Goal: Task Accomplishment & Management: Manage account settings

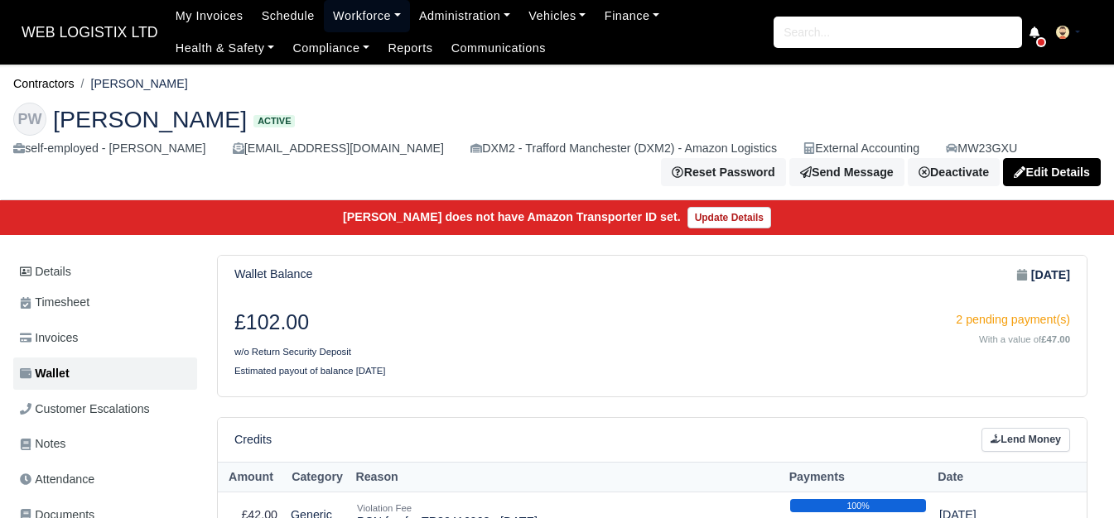
click at [324, 19] on link "Workforce" at bounding box center [367, 16] width 86 height 32
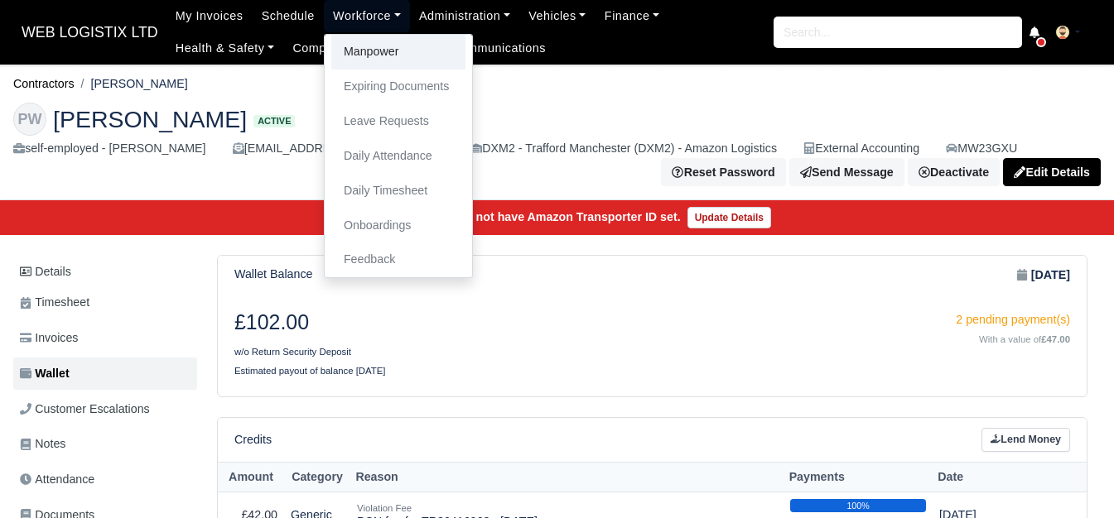
click at [335, 60] on link "Manpower" at bounding box center [398, 52] width 134 height 35
click at [368, 57] on link "Manpower" at bounding box center [398, 52] width 134 height 35
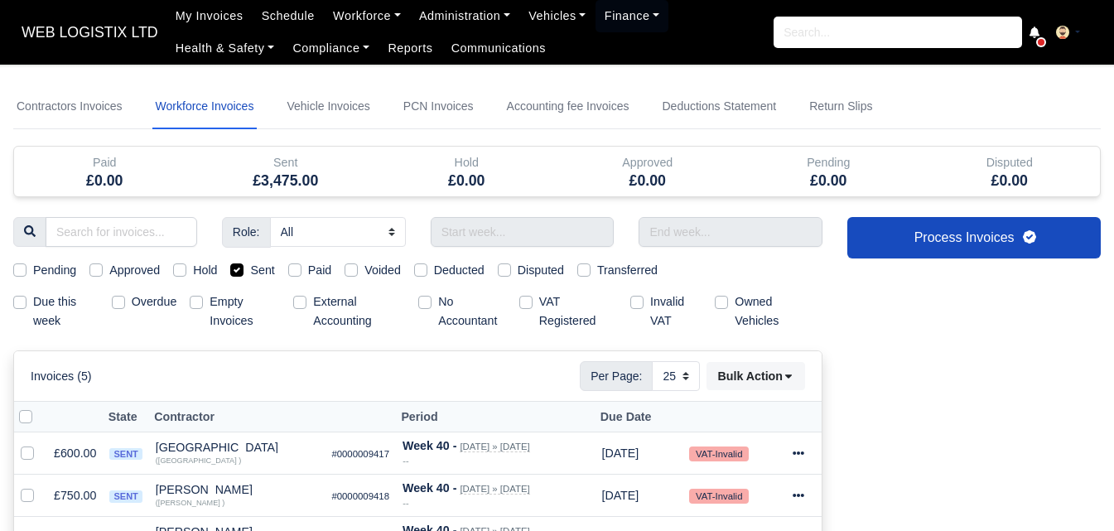
select select "25"
click at [494, 228] on input "text" at bounding box center [523, 232] width 184 height 30
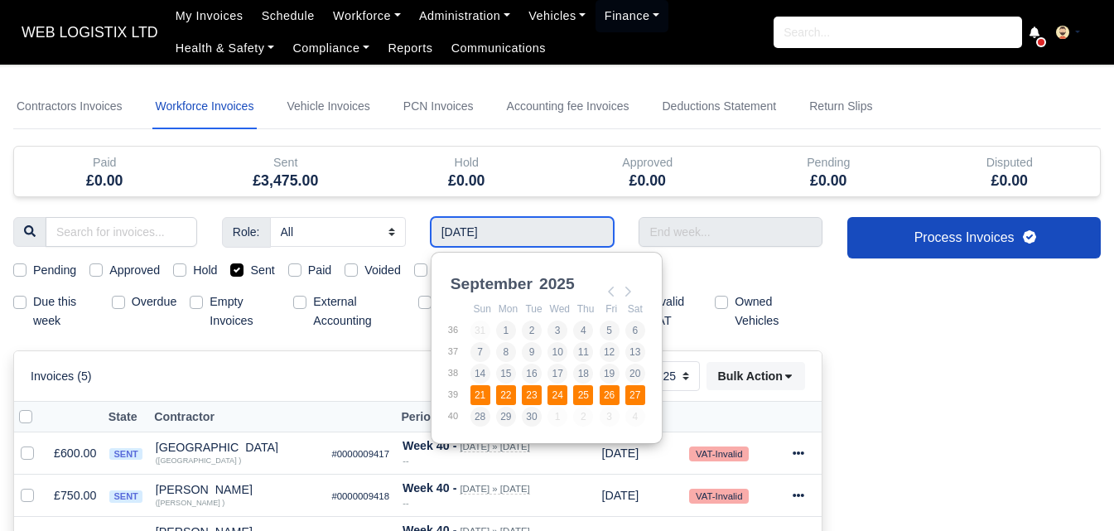
type input "21/09/2025 - 27/09/2025"
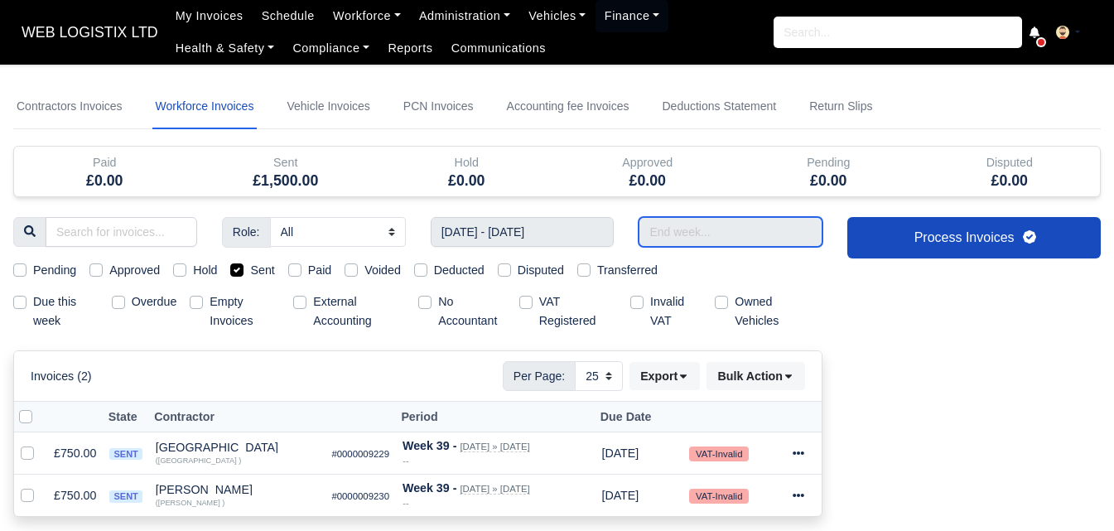
click at [720, 225] on input "text" at bounding box center [730, 232] width 184 height 30
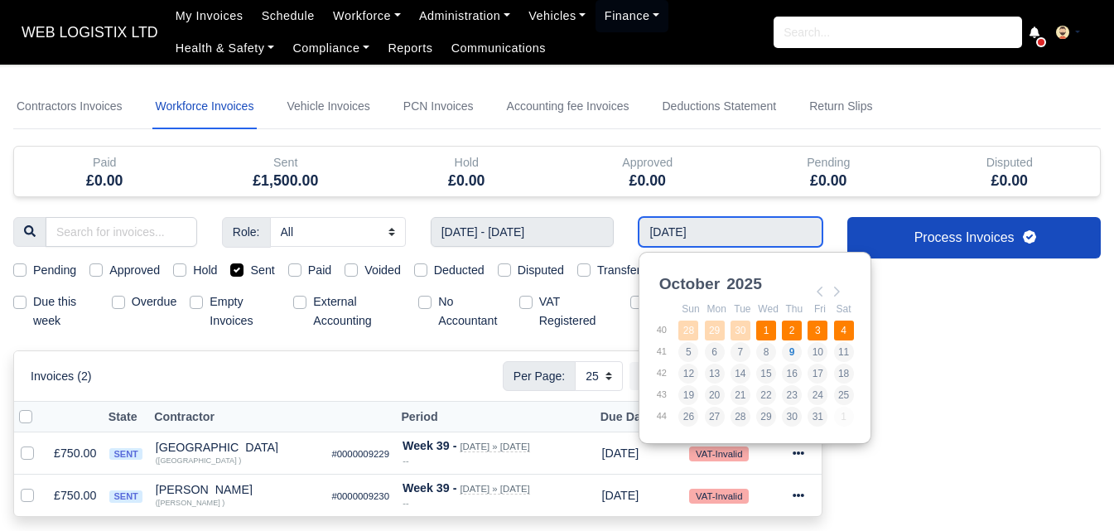
type input "28/09/2025 - 04/10/2025"
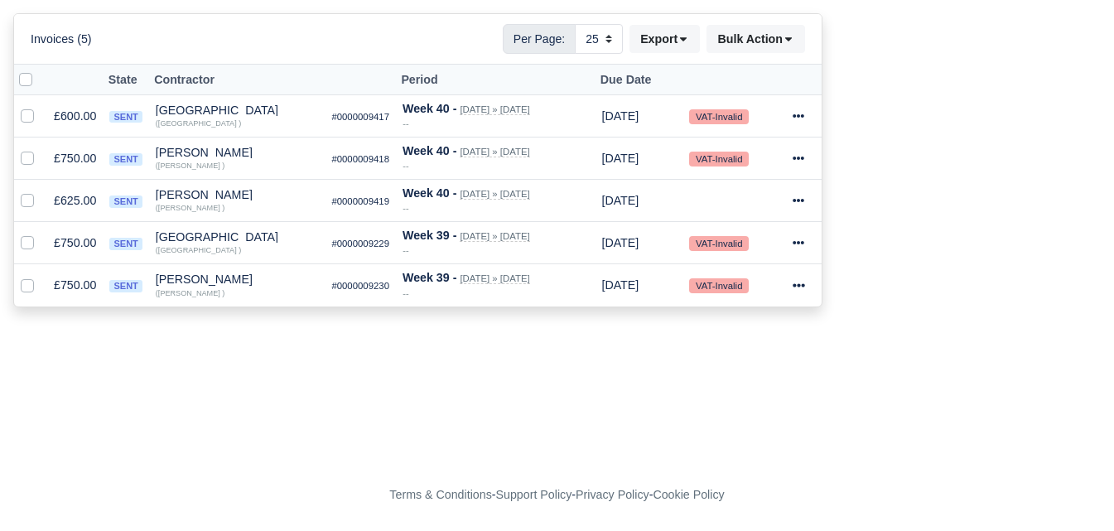
scroll to position [199, 0]
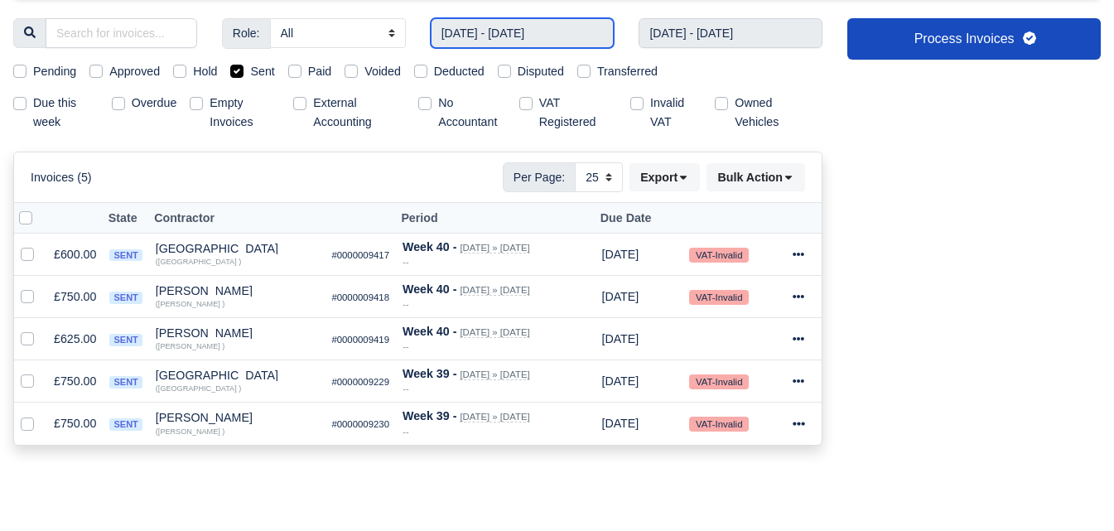
click at [550, 33] on input "21/09/2025 - 27/09/2025" at bounding box center [523, 33] width 184 height 30
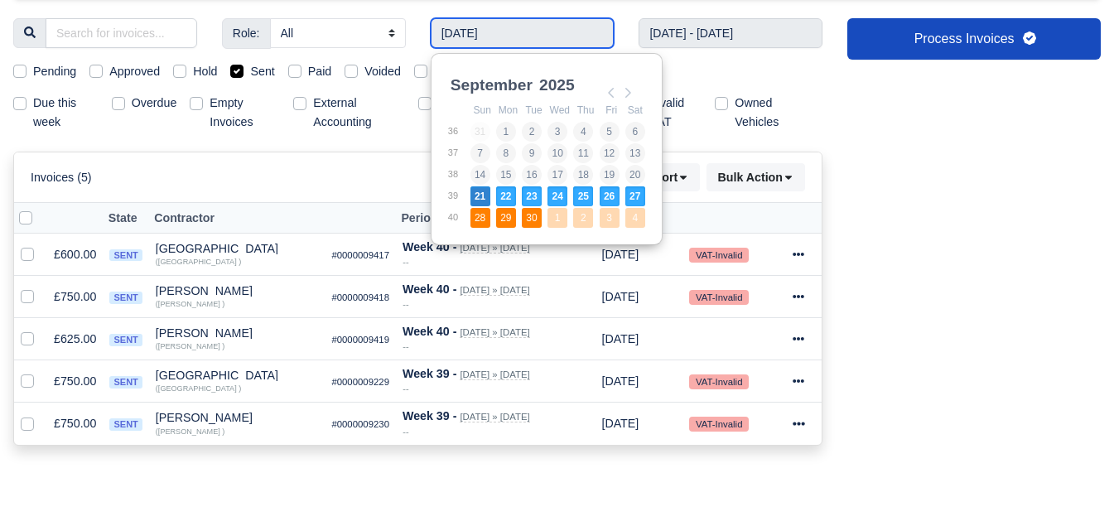
type input "28/09/2025 - 04/10/2025"
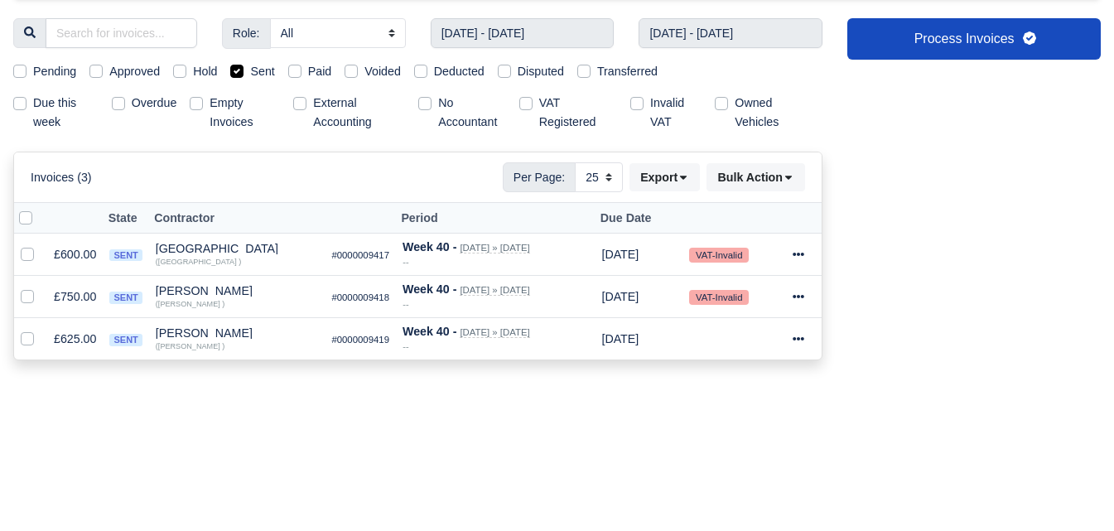
click at [39, 209] on label at bounding box center [39, 209] width 0 height 0
click at [27, 219] on input "checkbox" at bounding box center [25, 215] width 13 height 13
checkbox input "true"
click at [258, 66] on label "Sent" at bounding box center [262, 71] width 24 height 19
click at [243, 66] on input "Sent" at bounding box center [236, 68] width 13 height 13
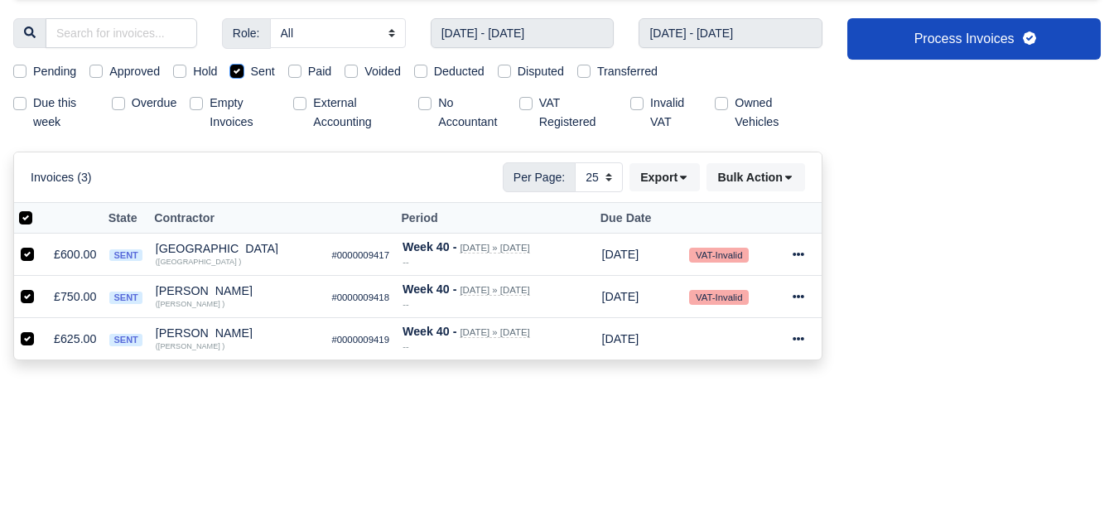
checkbox input "false"
click at [39, 209] on label at bounding box center [39, 209] width 0 height 0
click at [27, 215] on input "checkbox" at bounding box center [25, 215] width 13 height 13
checkbox input "false"
click at [39, 209] on label at bounding box center [39, 209] width 0 height 0
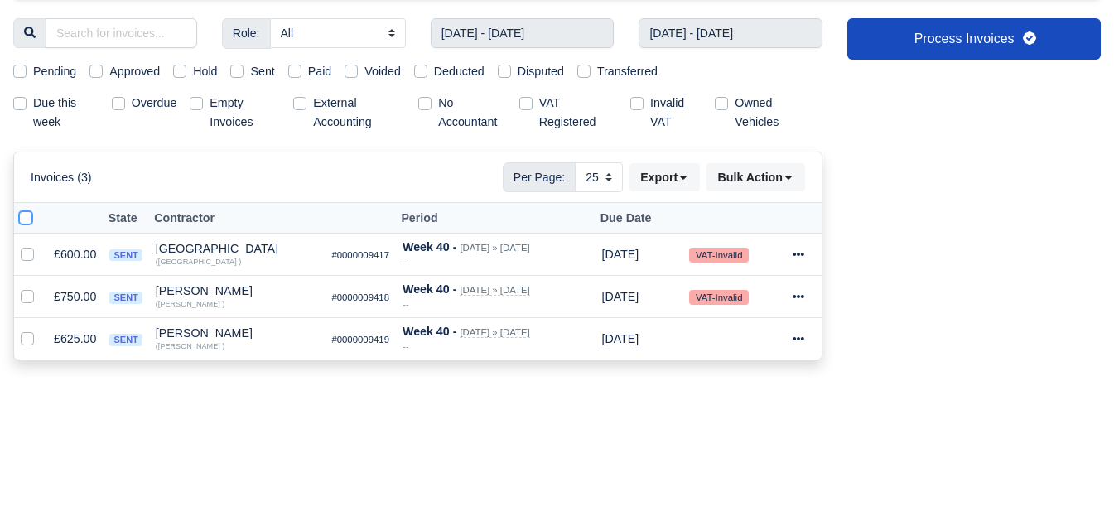
click at [28, 222] on input "checkbox" at bounding box center [25, 215] width 13 height 13
checkbox input "true"
click at [41, 330] on label at bounding box center [41, 330] width 0 height 0
click at [22, 339] on input "checkbox" at bounding box center [27, 336] width 13 height 13
checkbox input "false"
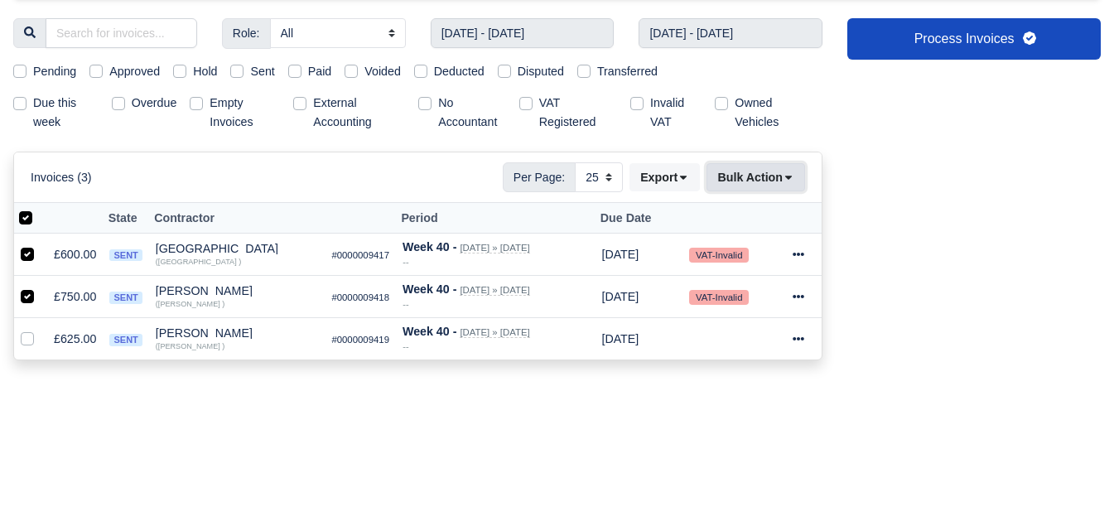
click at [763, 185] on button "Bulk Action" at bounding box center [755, 177] width 99 height 28
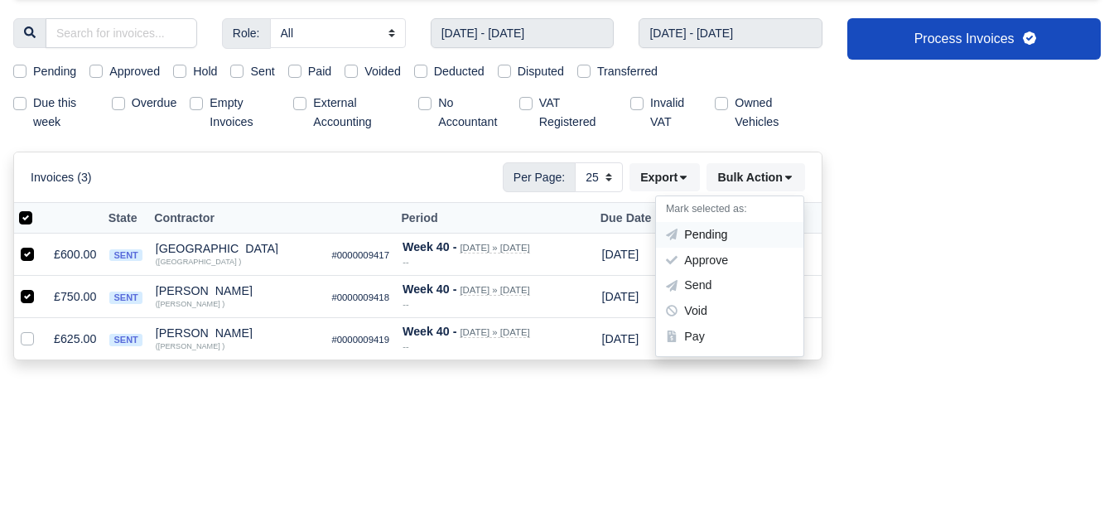
click at [698, 226] on div "Pending" at bounding box center [729, 235] width 147 height 26
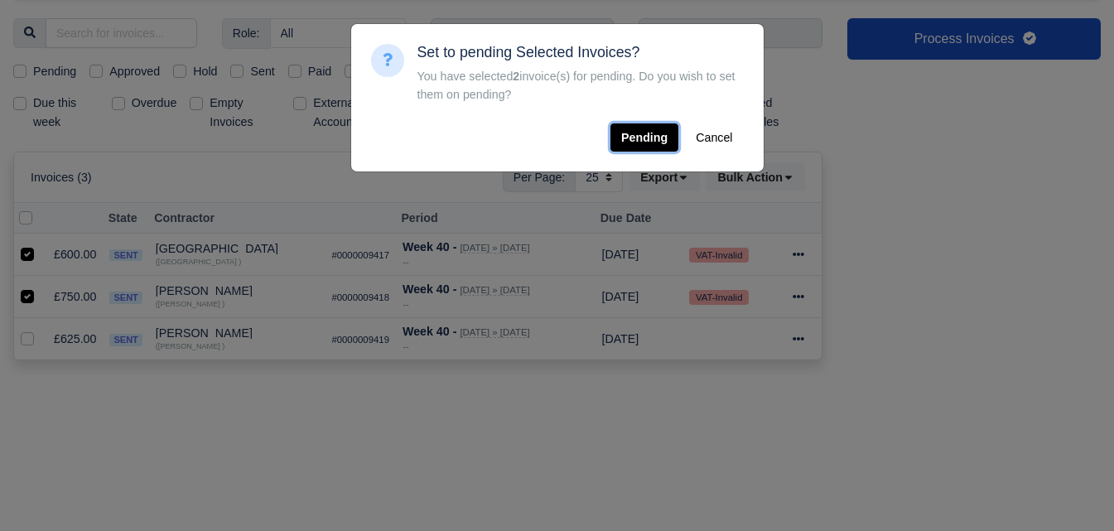
click at [638, 145] on button "Pending" at bounding box center [644, 137] width 68 height 28
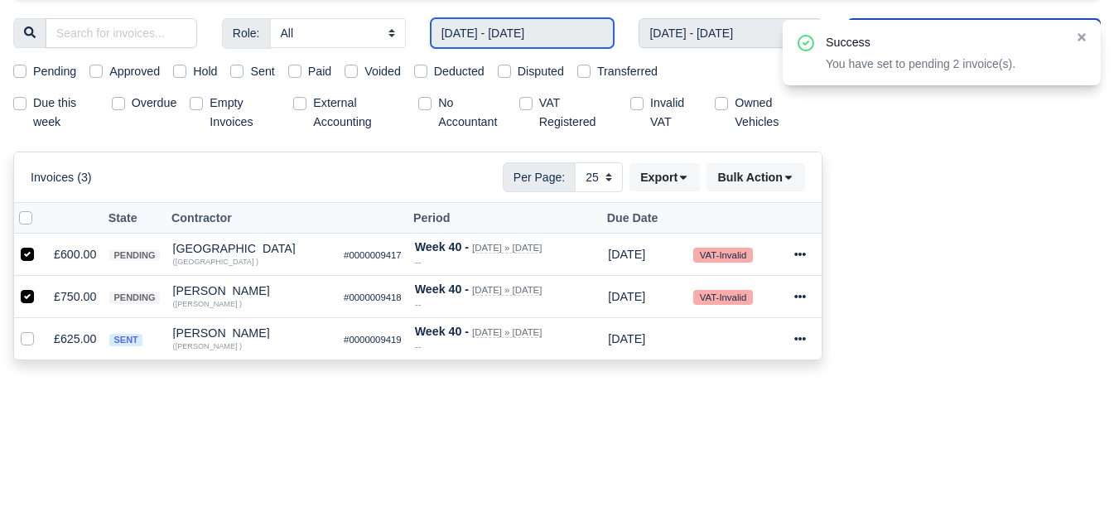
click at [522, 33] on input "28/09/2025 - 04/10/2025" at bounding box center [523, 33] width 184 height 30
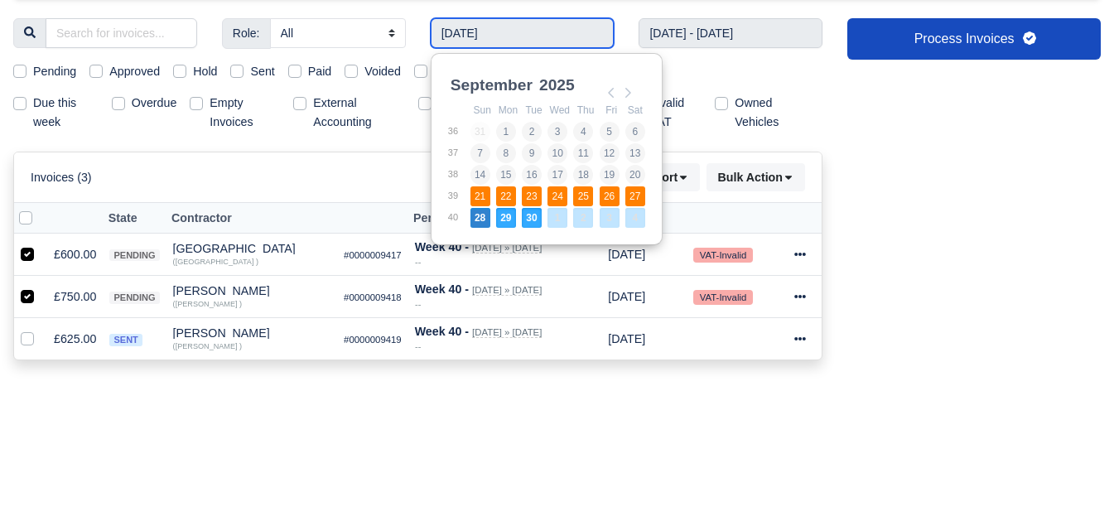
type input "21/09/2025 - 27/09/2025"
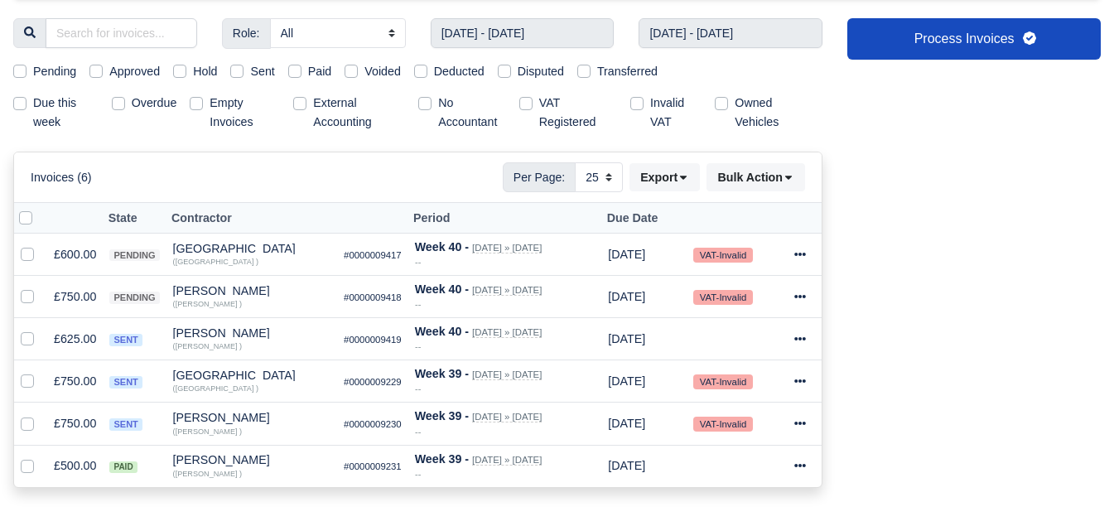
click at [262, 78] on label "Sent" at bounding box center [262, 71] width 24 height 19
click at [243, 75] on input "Sent" at bounding box center [236, 68] width 13 height 13
checkbox input "true"
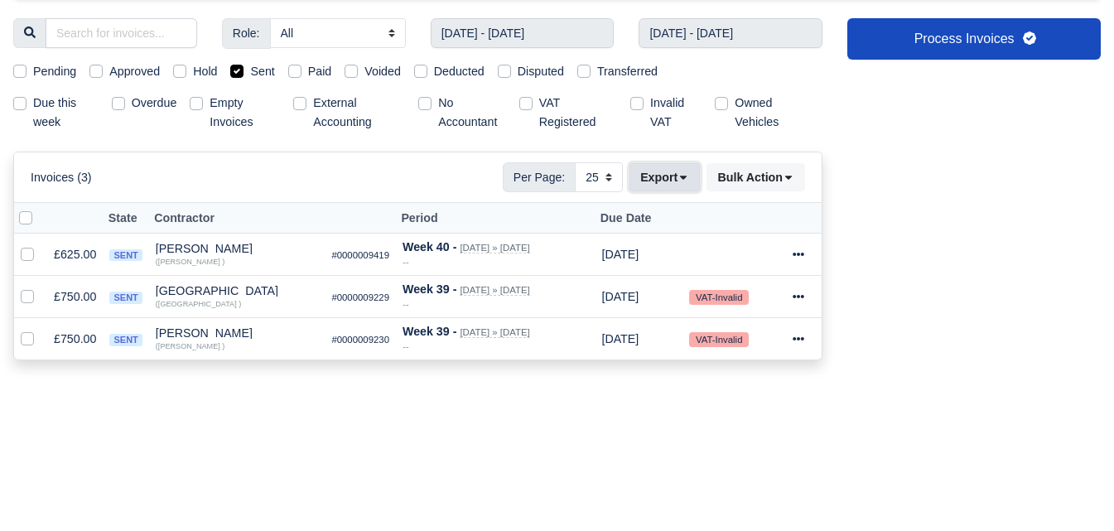
click at [666, 177] on button "Export" at bounding box center [664, 177] width 70 height 28
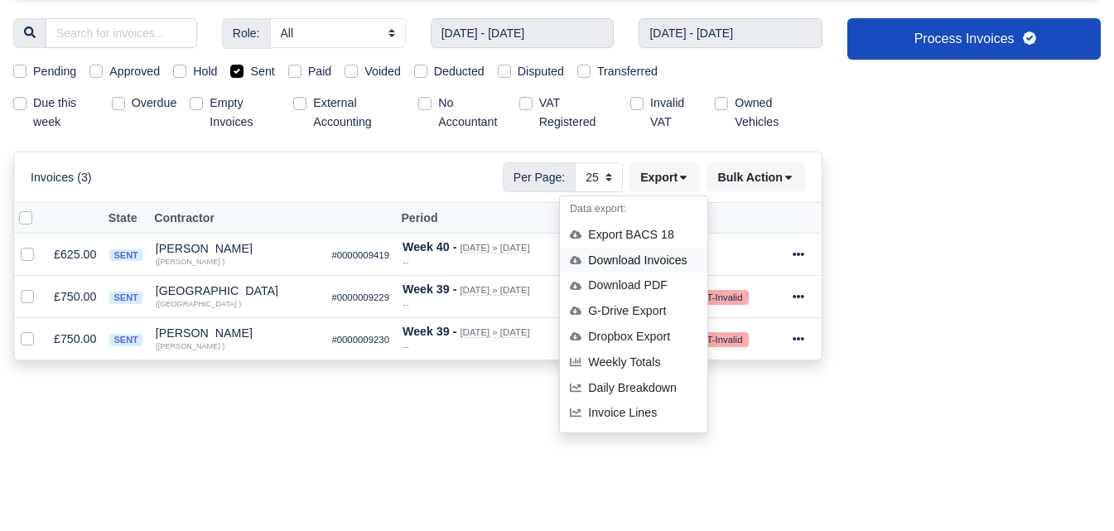
click at [633, 253] on div "Download Invoices" at bounding box center [633, 261] width 147 height 26
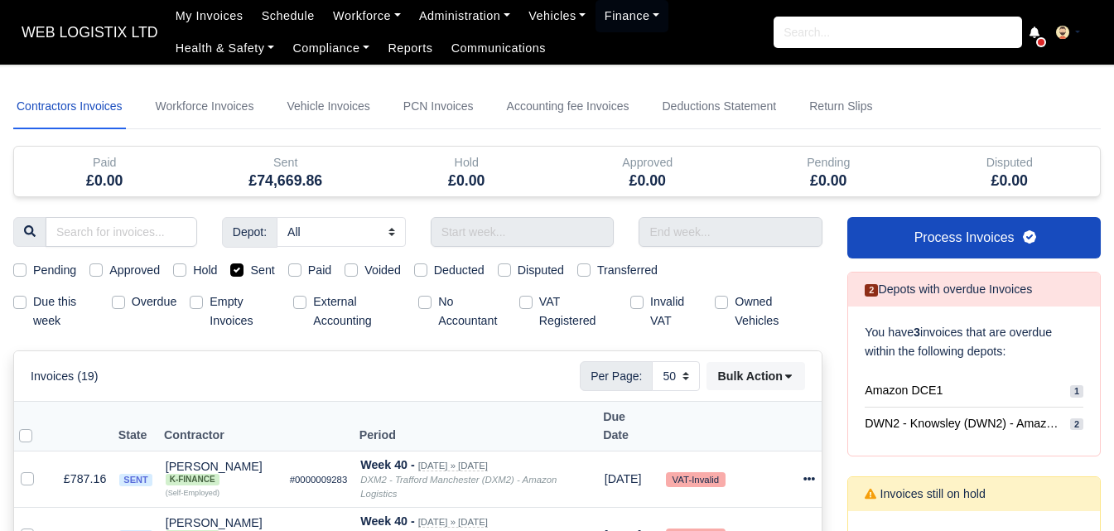
select select "50"
click at [533, 225] on input "text" at bounding box center [523, 232] width 184 height 30
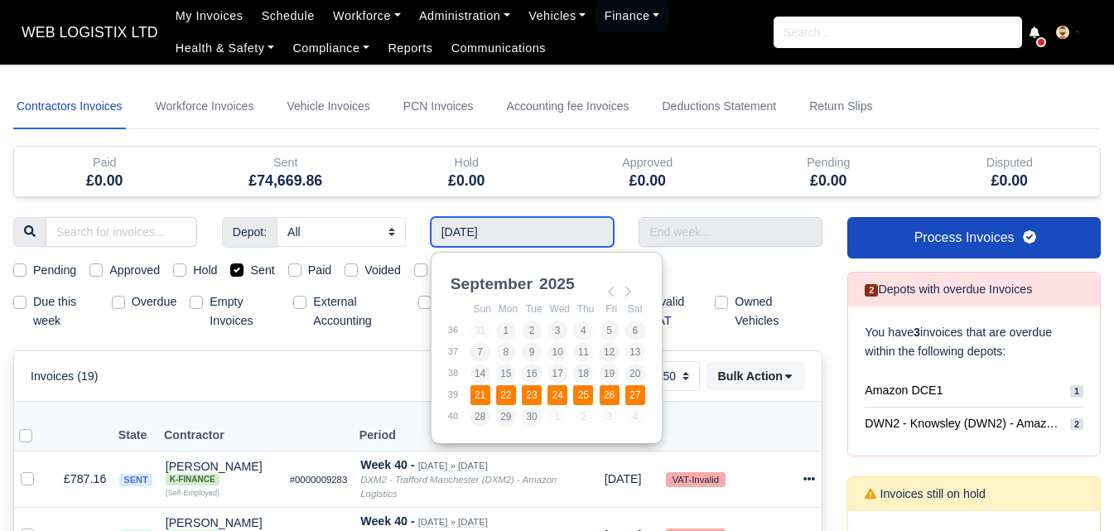
type input "21/09/2025 - 27/09/2025"
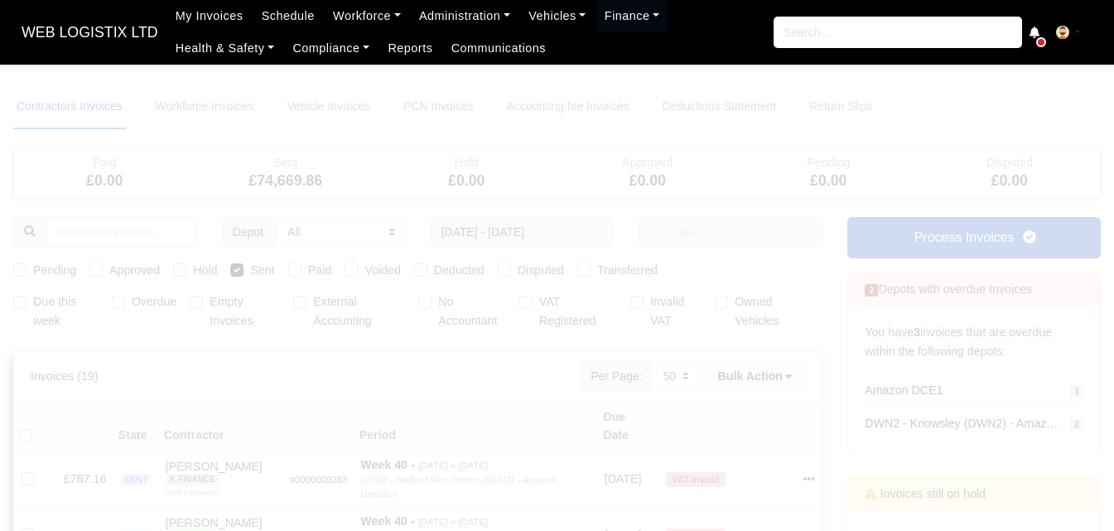
select select "25"
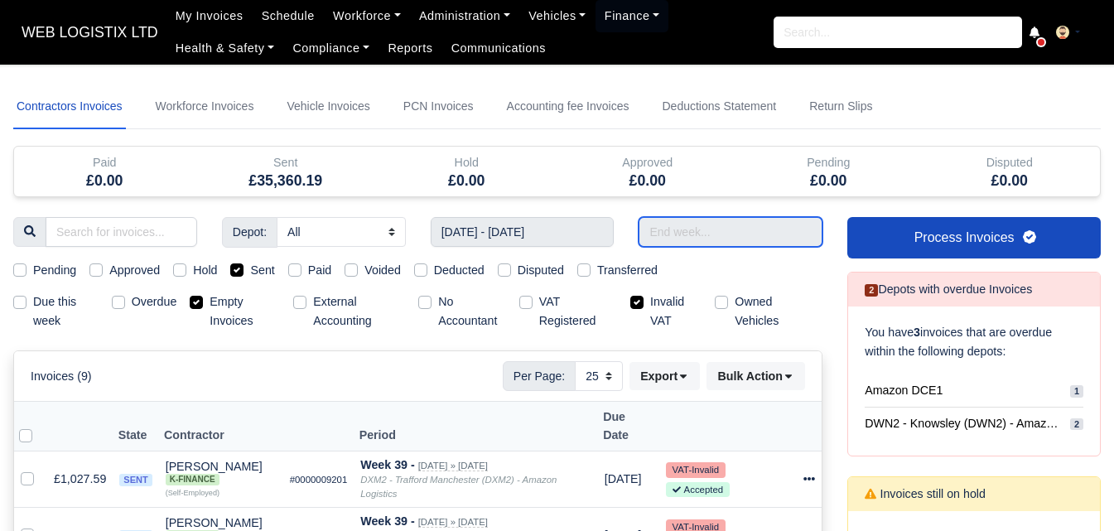
click at [720, 232] on input "text" at bounding box center [730, 232] width 184 height 30
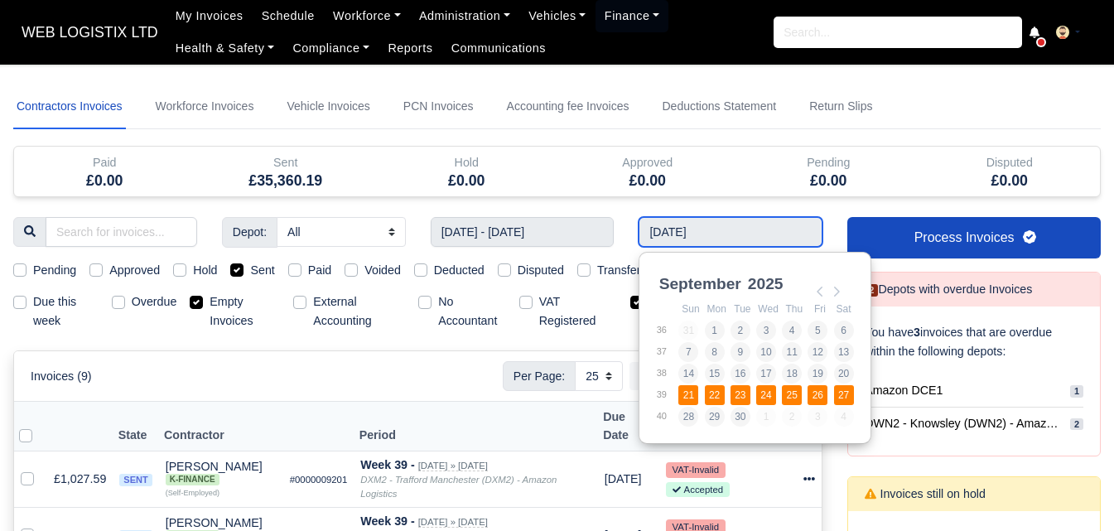
type input "21/09/2025 - 27/09/2025"
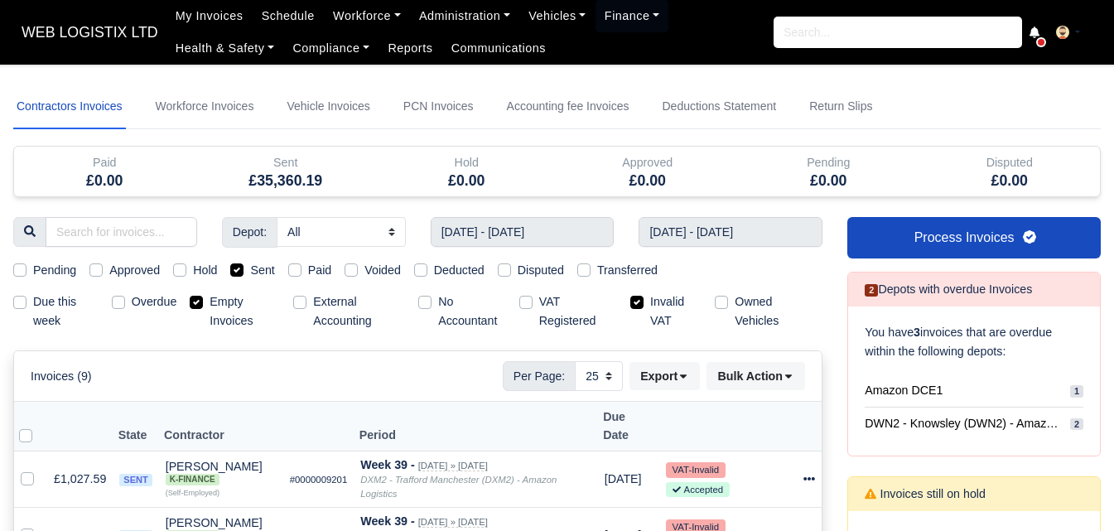
click at [242, 308] on label "Empty Invoices" at bounding box center [244, 311] width 70 height 38
click at [203, 306] on input "Empty Invoices" at bounding box center [196, 298] width 13 height 13
checkbox input "false"
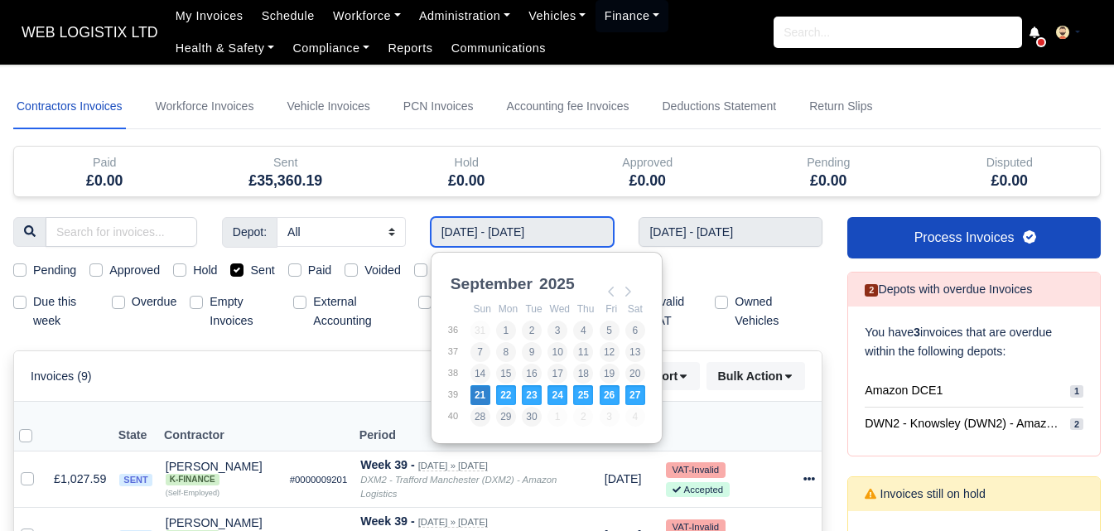
click at [458, 227] on input "21/09/2025 - 27/09/2025" at bounding box center [523, 232] width 184 height 30
click at [288, 355] on div "Invoices (9) Per Page: 10 25 50 Export Data export: Export BACS 18 Download Inv…" at bounding box center [417, 376] width 807 height 50
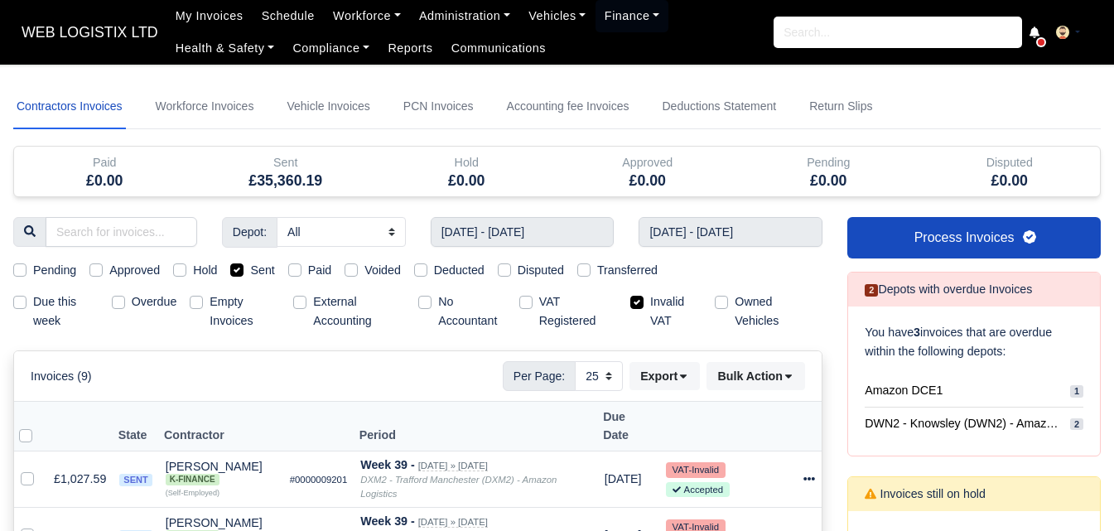
click at [659, 303] on label "Invalid VAT" at bounding box center [675, 311] width 51 height 38
click at [643, 303] on input "Invalid VAT" at bounding box center [636, 298] width 13 height 13
checkbox input "false"
drag, startPoint x: 595, startPoint y: 374, endPoint x: 595, endPoint y: 390, distance: 15.8
click at [595, 374] on select "10 25 50" at bounding box center [599, 376] width 48 height 30
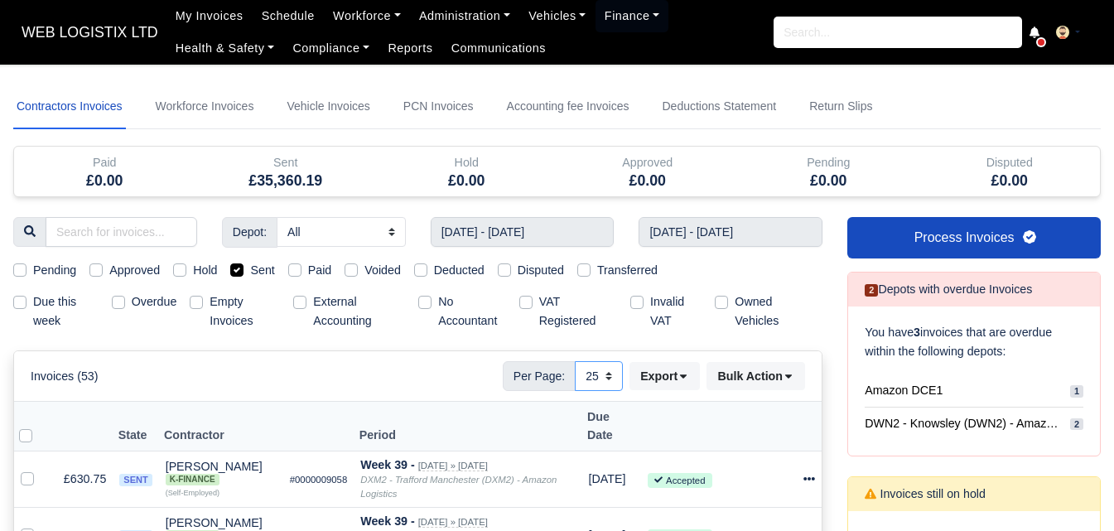
select select "50"
click at [575, 361] on select "10 25 50" at bounding box center [599, 376] width 48 height 30
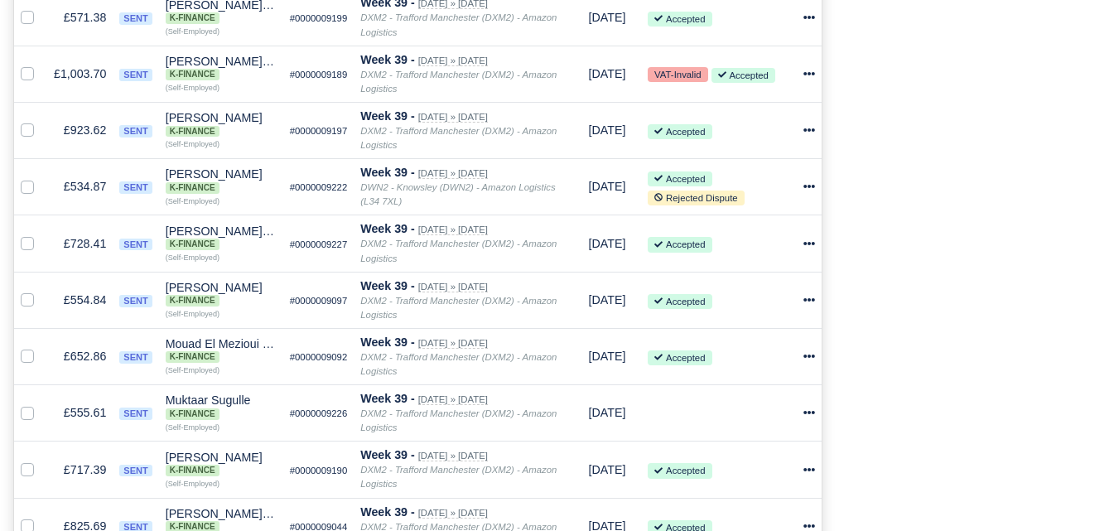
scroll to position [2993, 0]
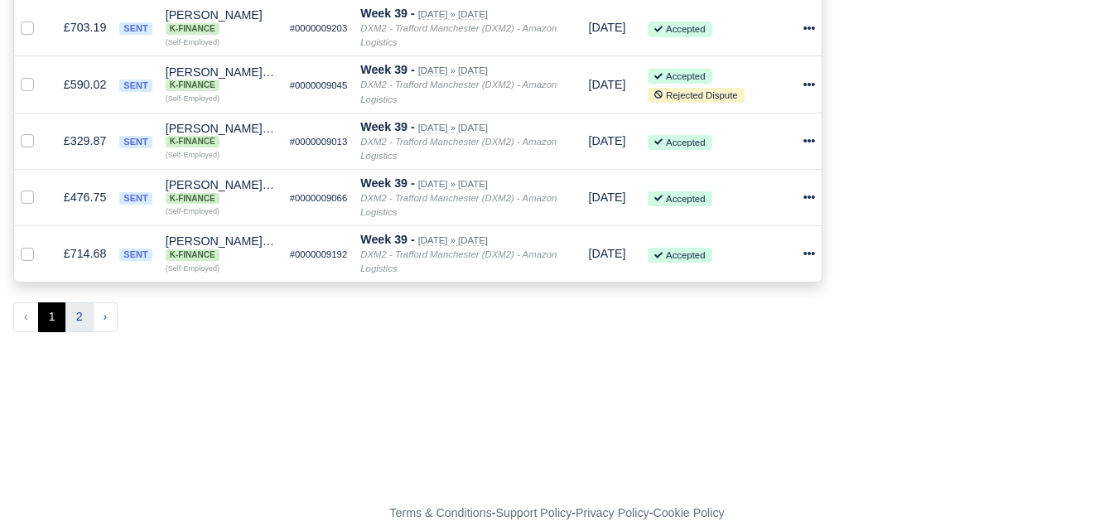
click at [84, 312] on button "2" at bounding box center [79, 317] width 28 height 30
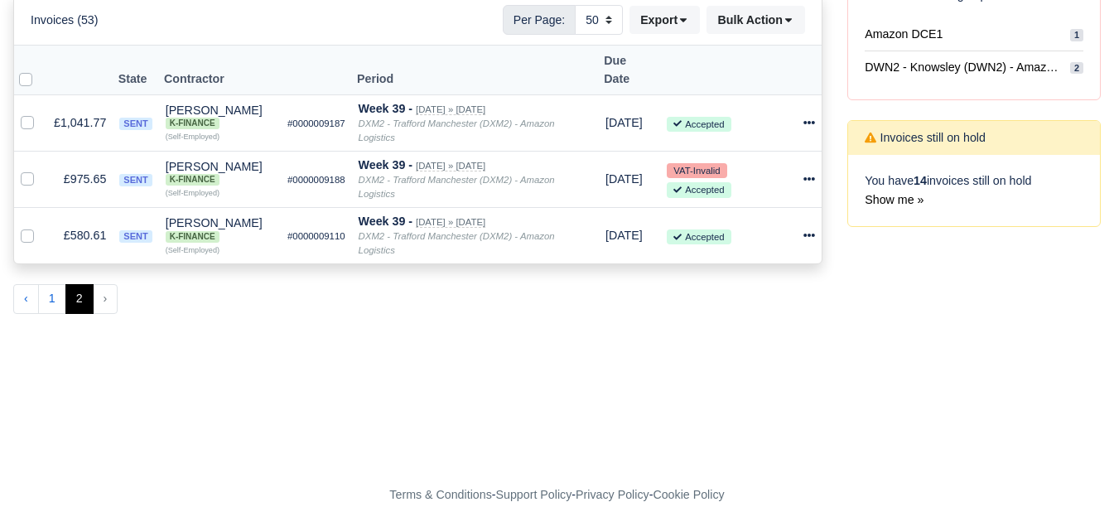
scroll to position [321, 0]
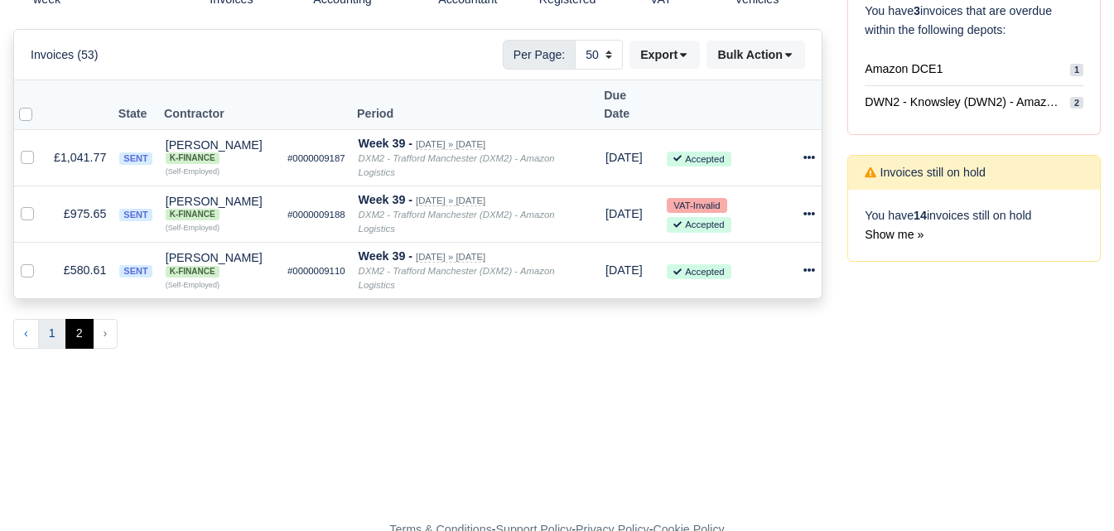
click at [57, 319] on button "1" at bounding box center [52, 334] width 28 height 30
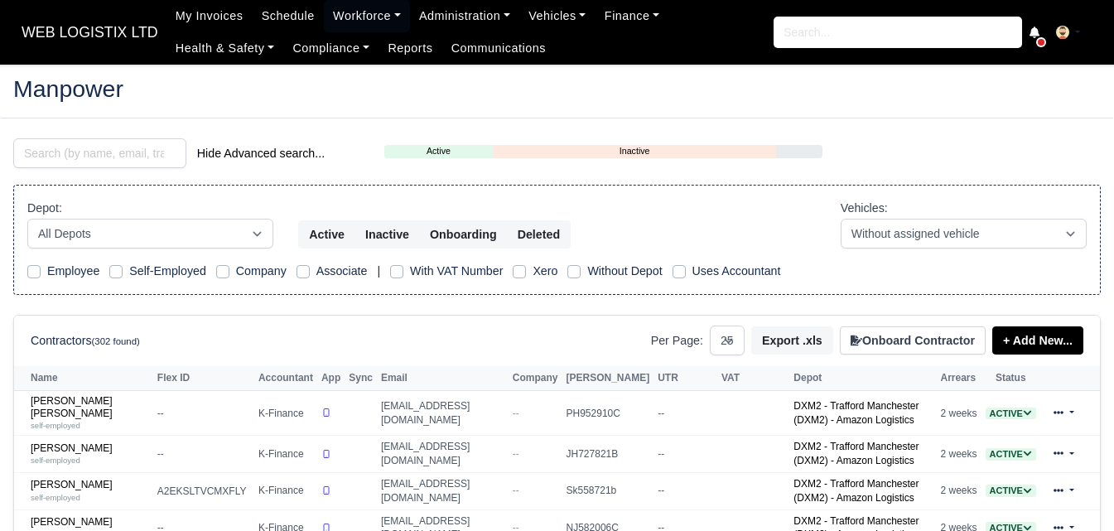
select select "25"
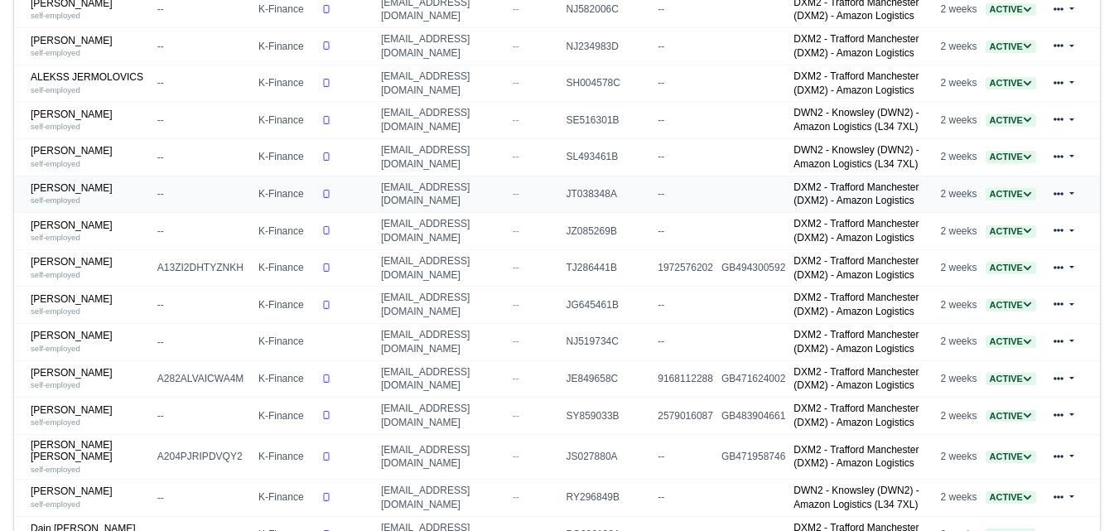
scroll to position [552, 0]
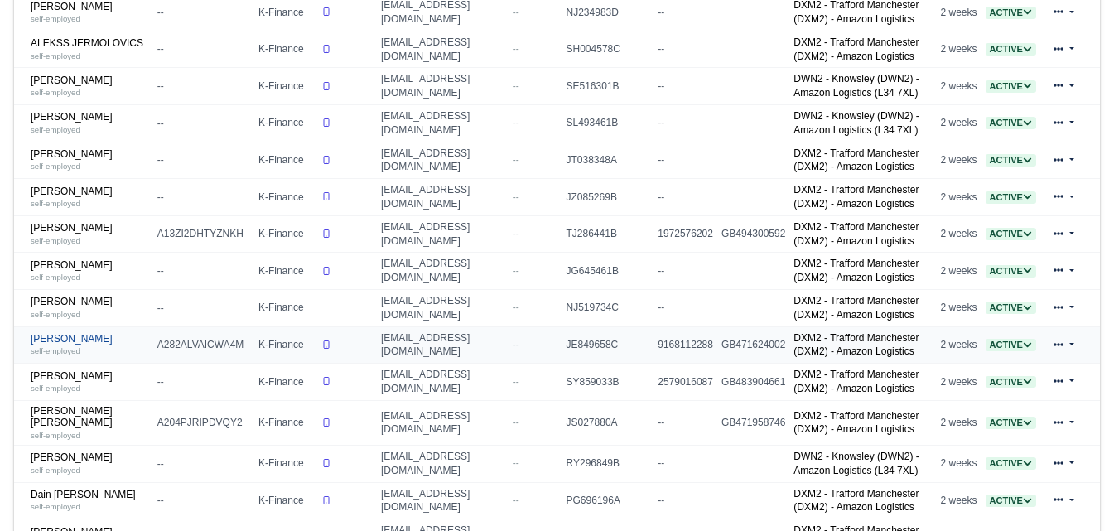
click at [54, 349] on small "self-employed" at bounding box center [56, 350] width 50 height 9
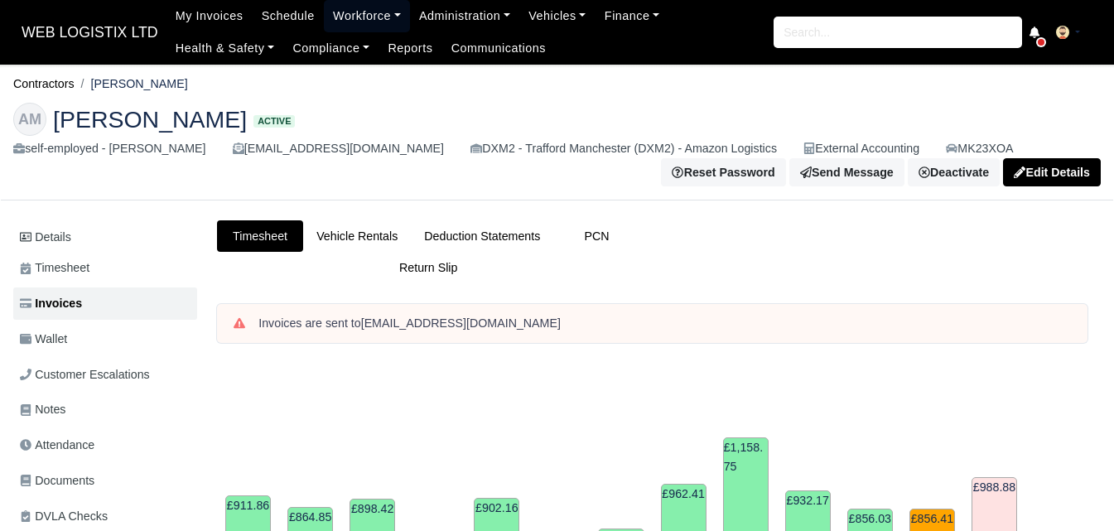
click at [339, 9] on link "Workforce" at bounding box center [367, 16] width 86 height 32
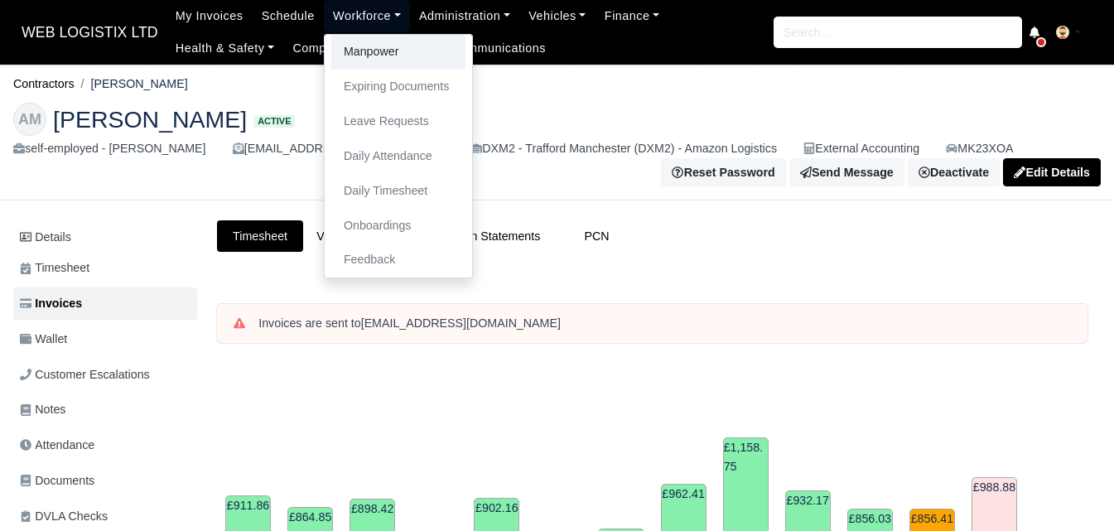
click at [339, 43] on link "Manpower" at bounding box center [398, 52] width 134 height 35
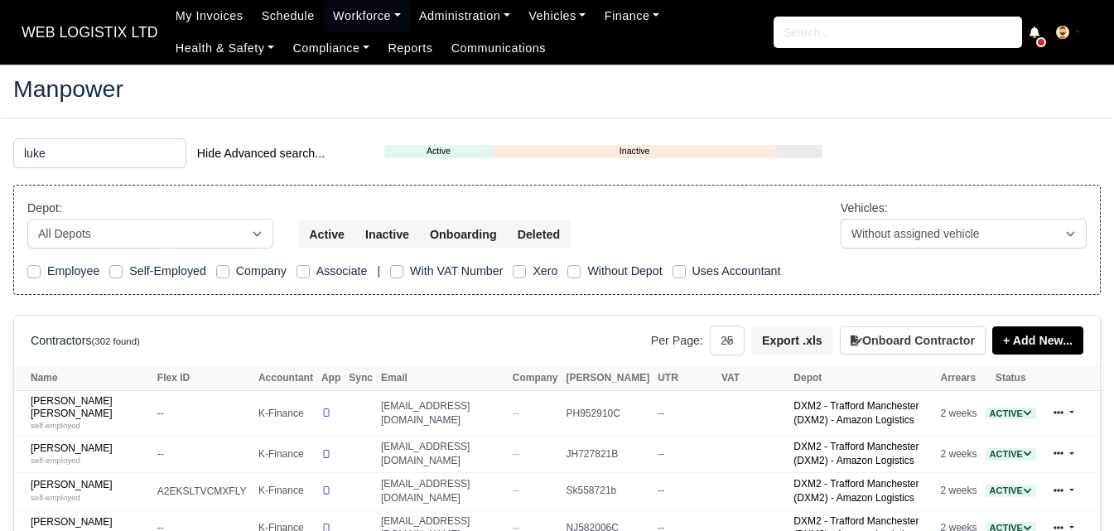
select select "25"
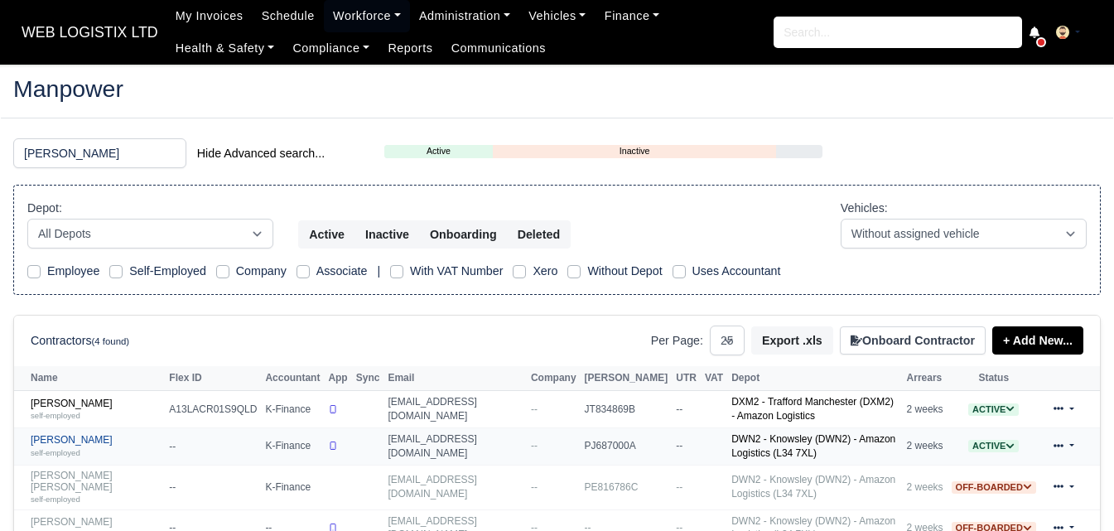
type input "[PERSON_NAME]"
click at [78, 451] on small "self-employed" at bounding box center [56, 452] width 50 height 9
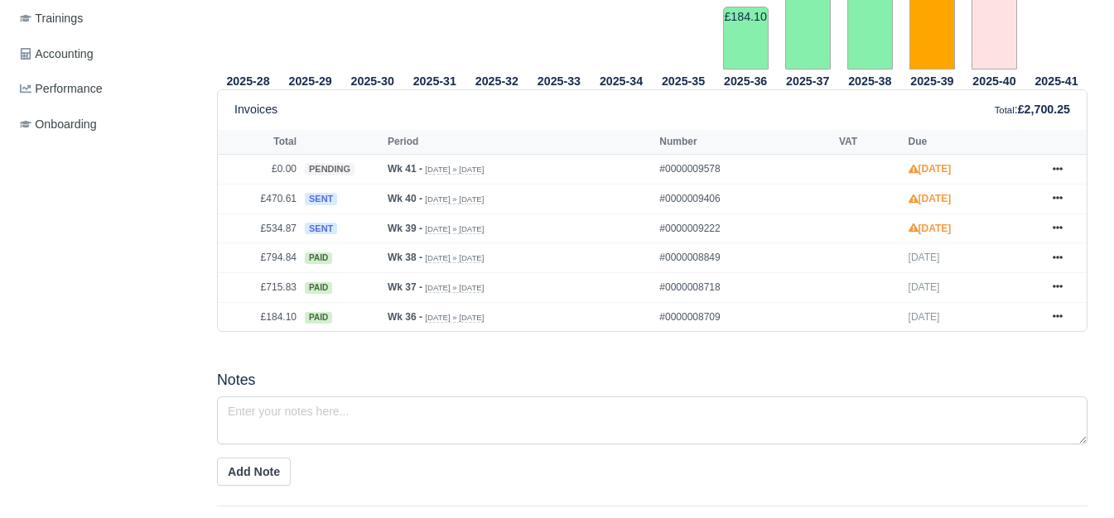
scroll to position [690, 0]
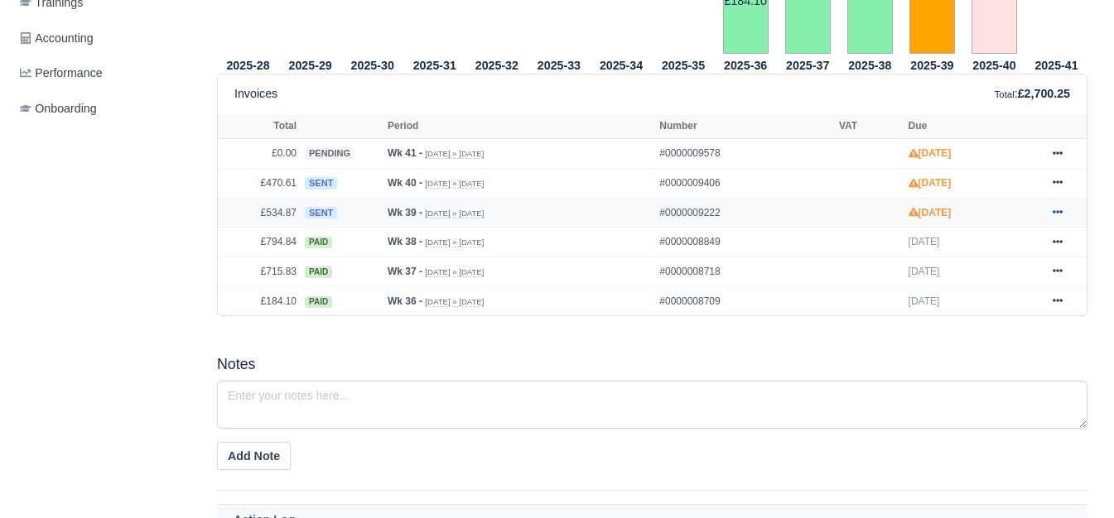
click at [1062, 214] on icon at bounding box center [1057, 212] width 10 height 10
click at [562, 335] on div "2025-28 2025-29 2025-30 2025-31 2025-32 2025-33 2025-34 2025-35 2025-36 2025-37" at bounding box center [652, 18] width 895 height 635
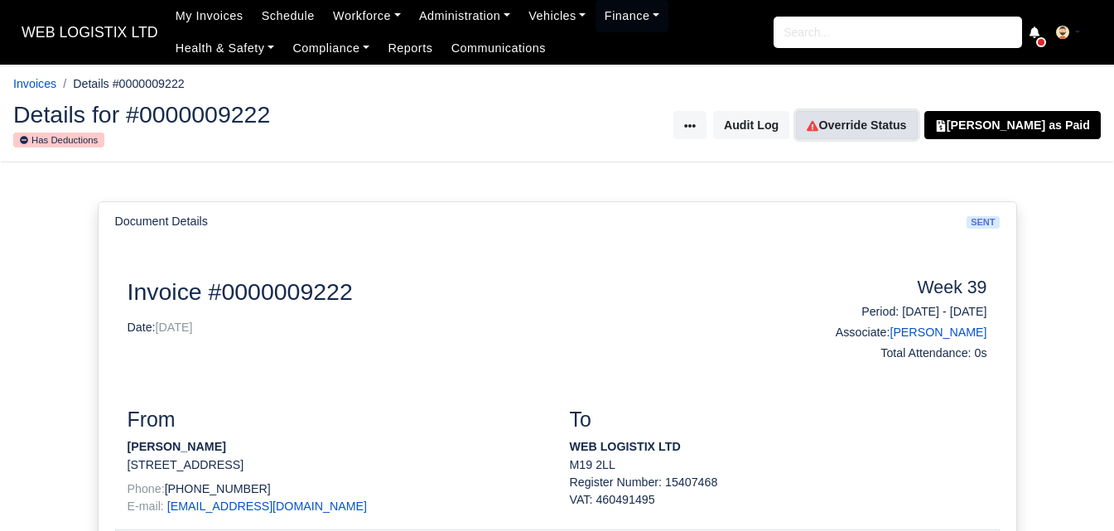
click at [893, 139] on link "Override Status" at bounding box center [856, 125] width 121 height 28
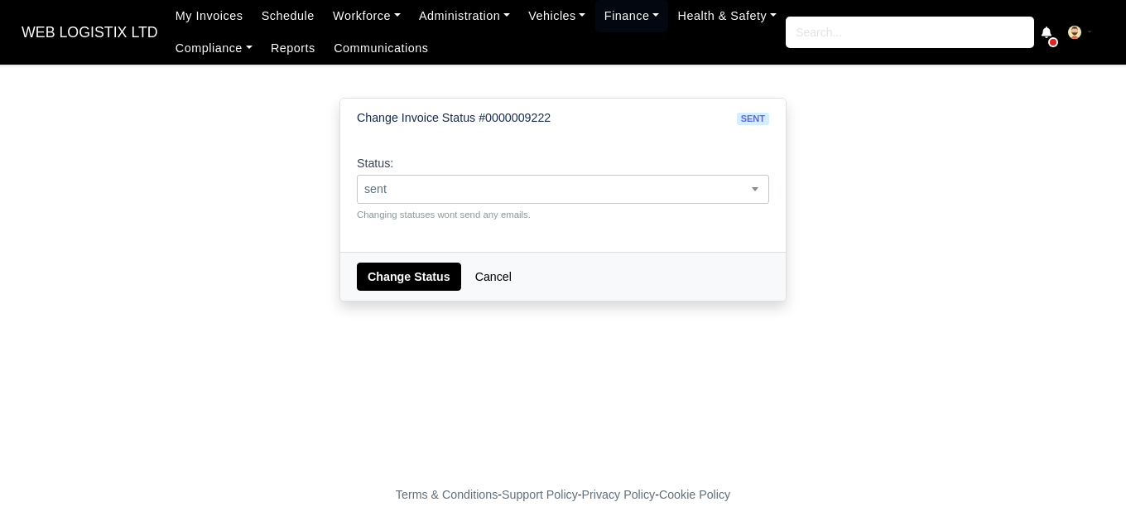
click at [592, 180] on span "sent" at bounding box center [563, 189] width 411 height 21
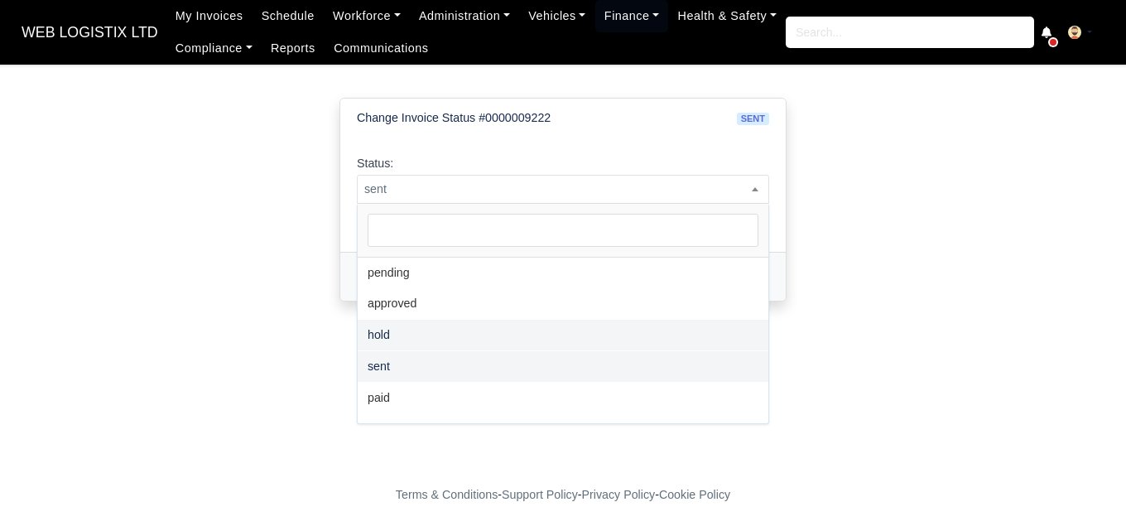
select select "hold"
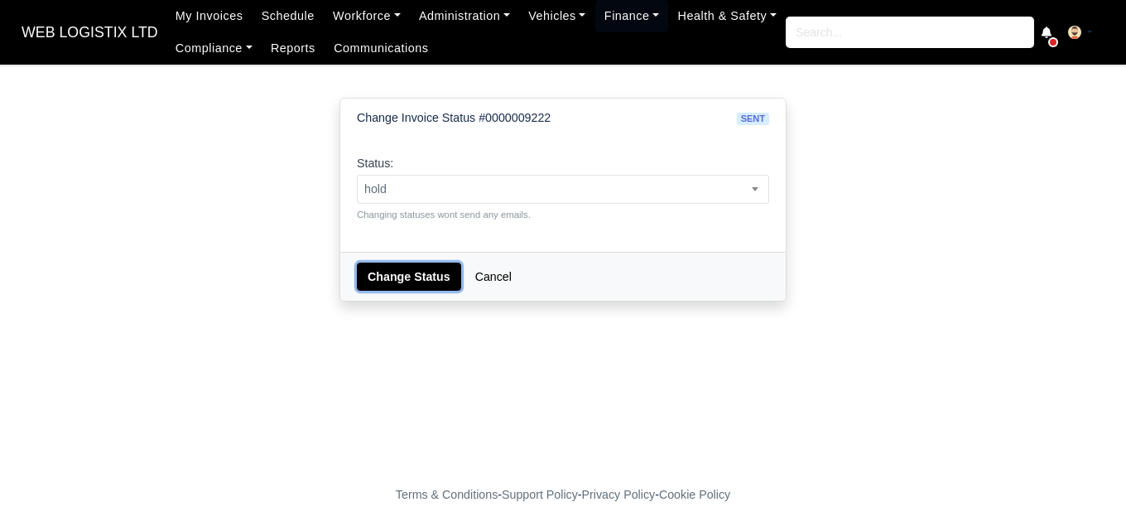
click at [410, 286] on button "Change Status" at bounding box center [409, 276] width 104 height 28
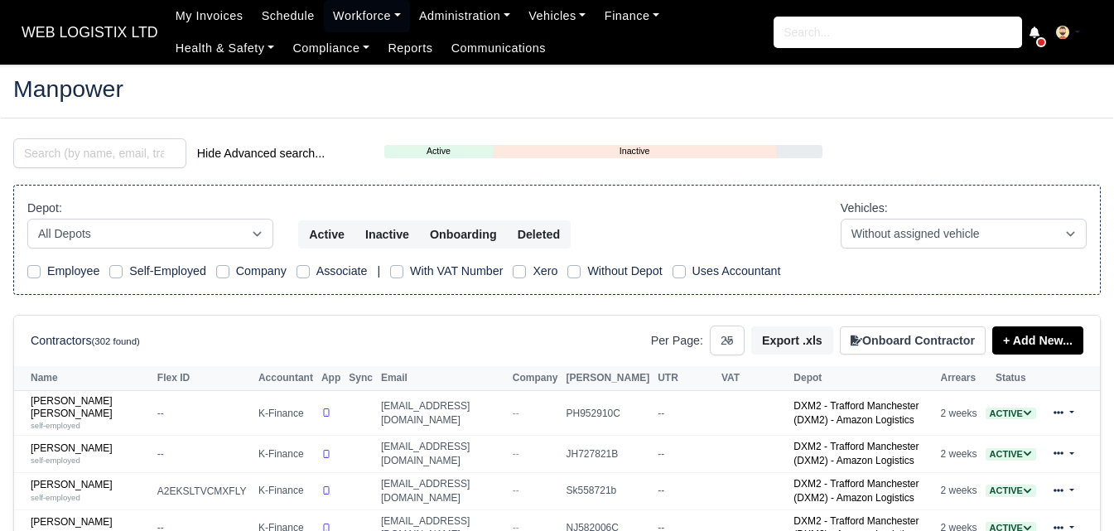
select select "25"
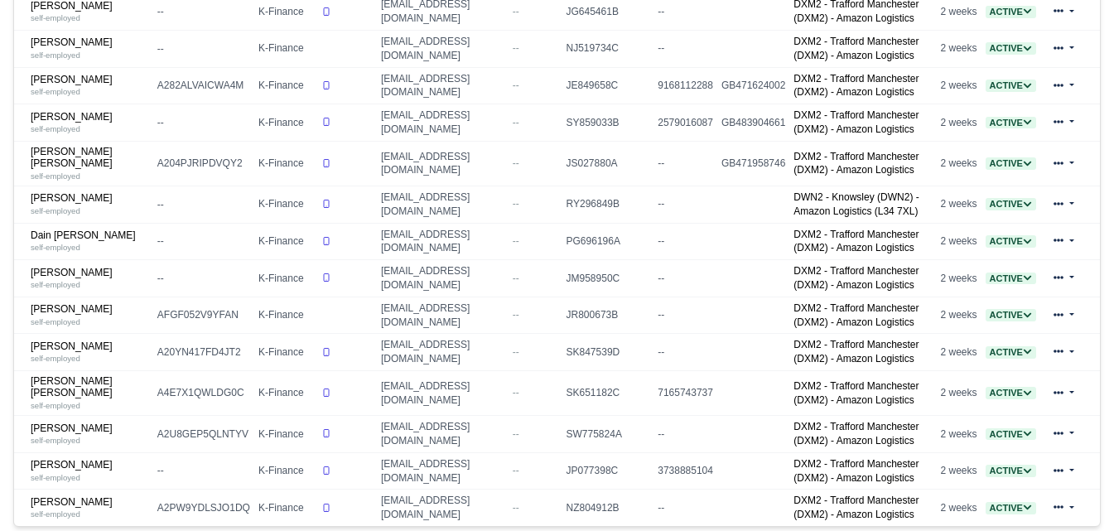
scroll to position [828, 0]
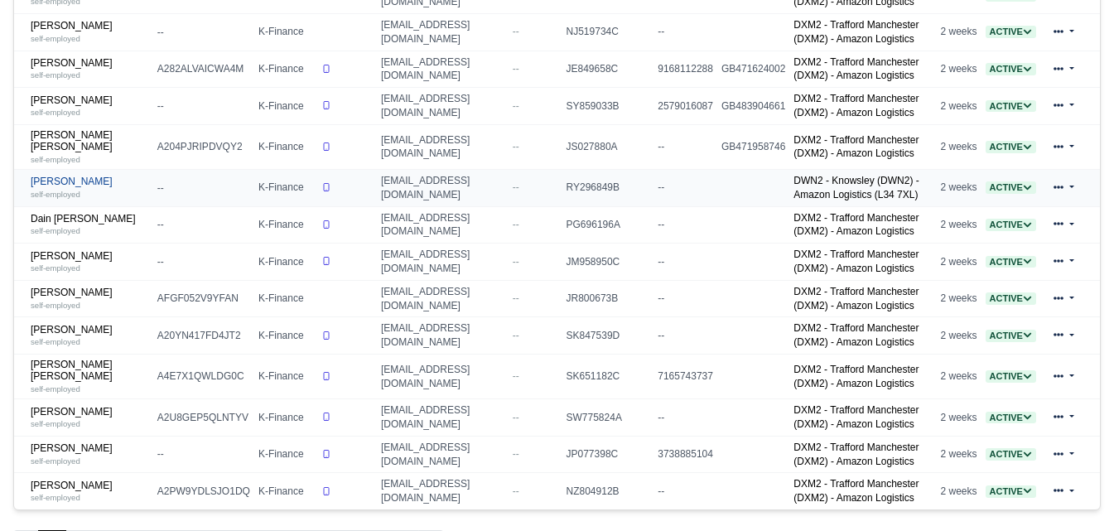
click at [76, 190] on small "self-employed" at bounding box center [56, 194] width 50 height 9
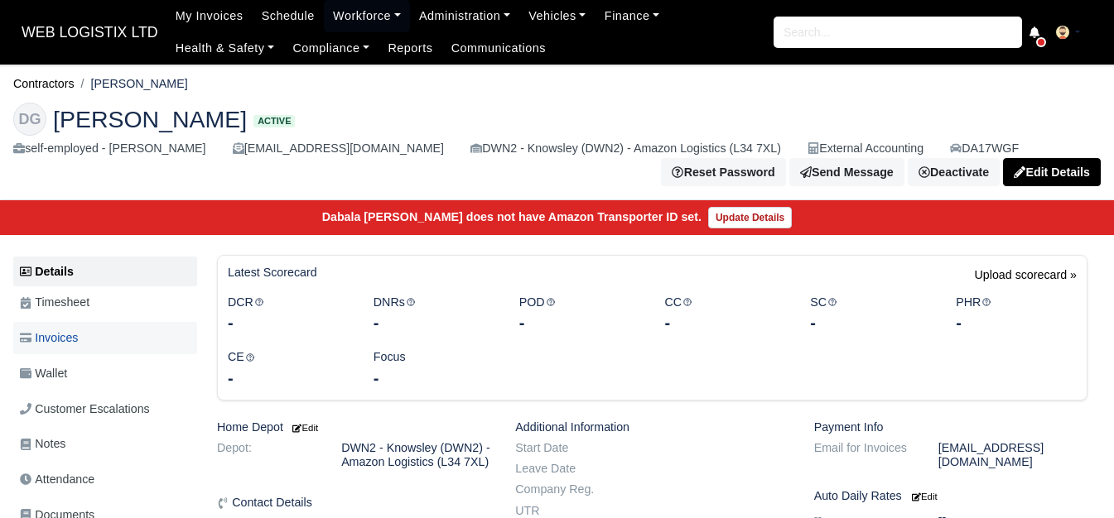
click at [60, 344] on span "Invoices" at bounding box center [49, 338] width 58 height 19
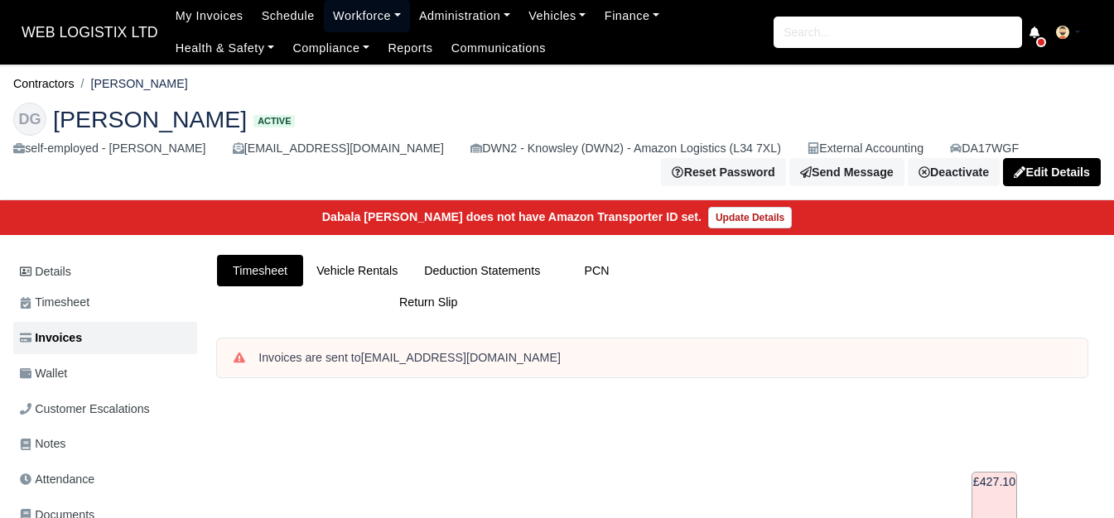
click at [361, 10] on link "Workforce" at bounding box center [367, 16] width 86 height 32
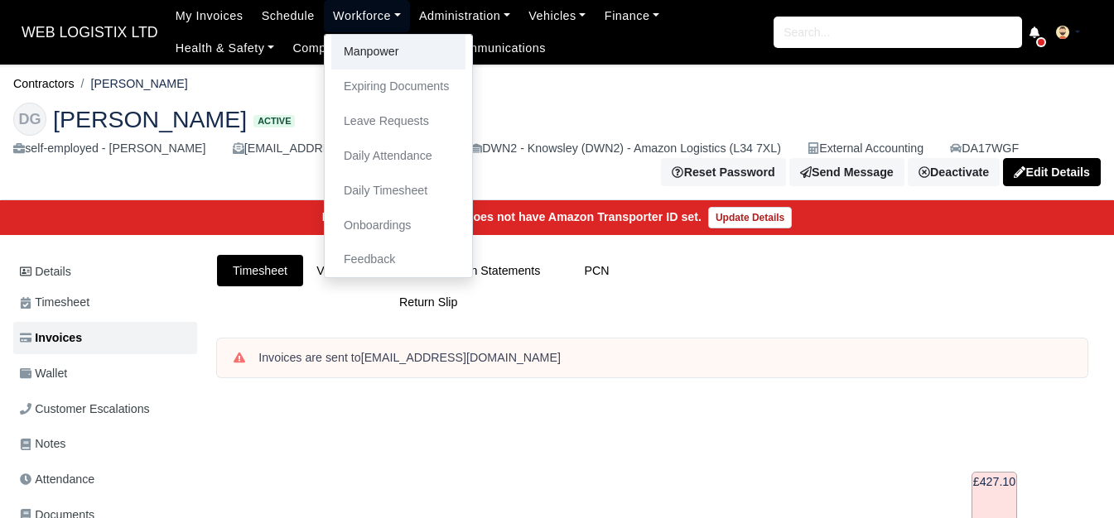
click at [359, 51] on link "Manpower" at bounding box center [398, 52] width 134 height 35
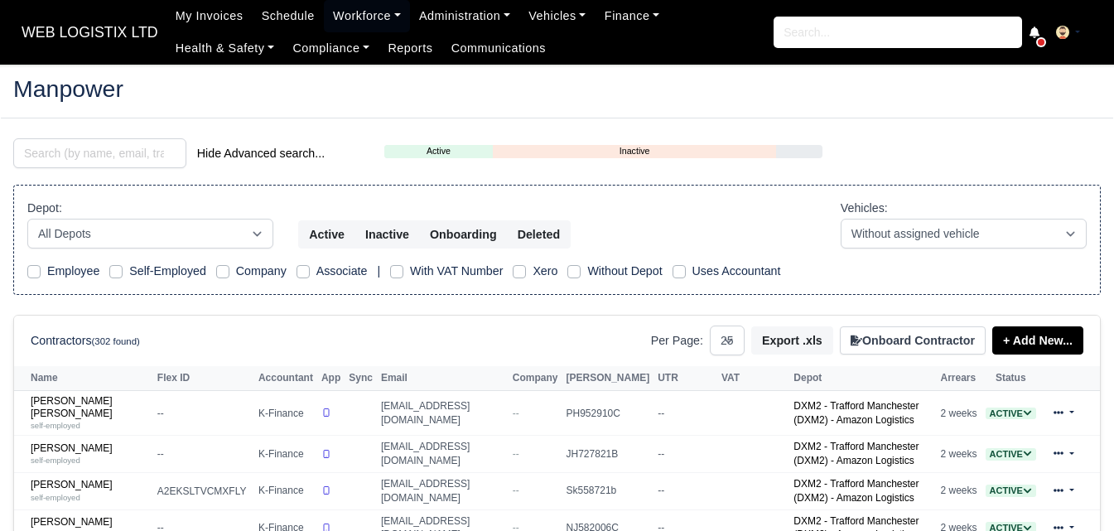
select select "25"
click at [107, 160] on input "search" at bounding box center [99, 153] width 173 height 30
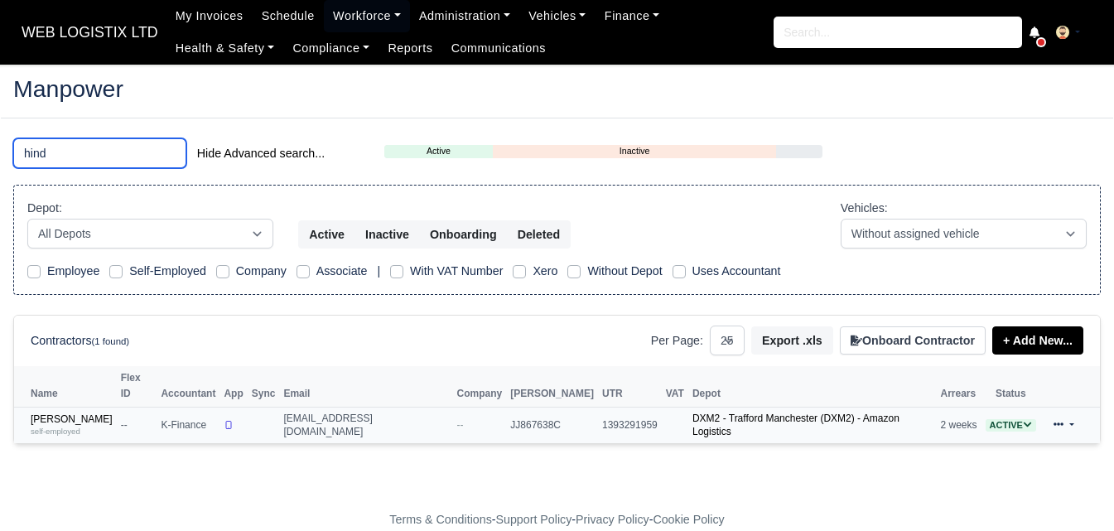
type input "hind"
drag, startPoint x: 63, startPoint y: 394, endPoint x: 49, endPoint y: 412, distance: 23.0
click at [49, 426] on small "self-employed" at bounding box center [56, 430] width 50 height 9
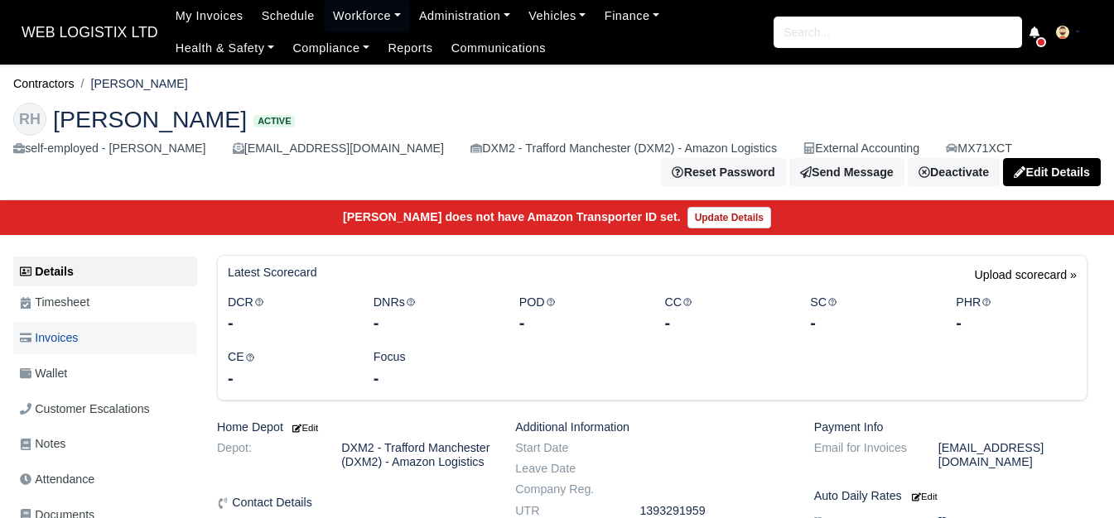
click at [36, 333] on span "Invoices" at bounding box center [49, 338] width 58 height 19
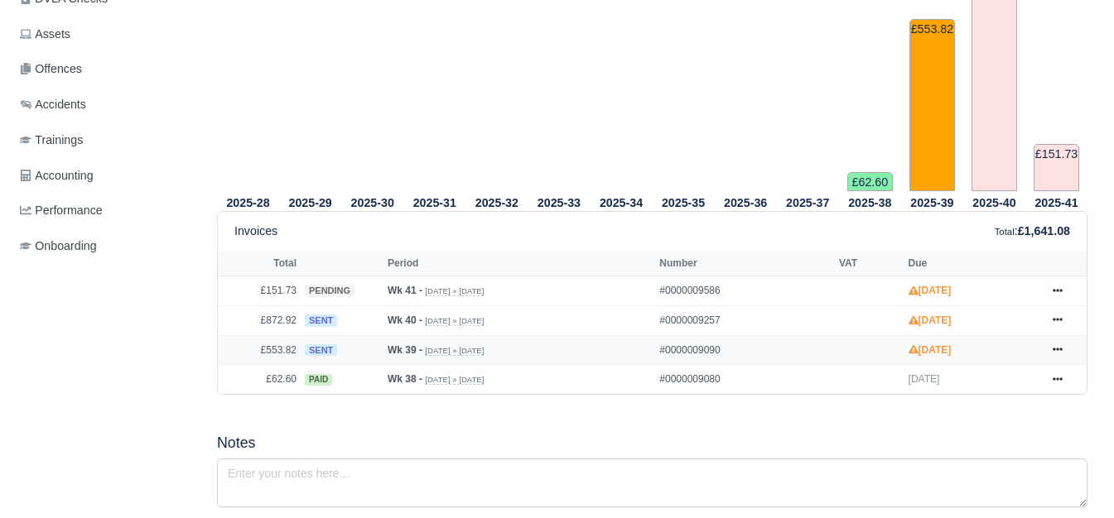
scroll to position [552, 0]
click at [1056, 354] on icon at bounding box center [1057, 349] width 10 height 10
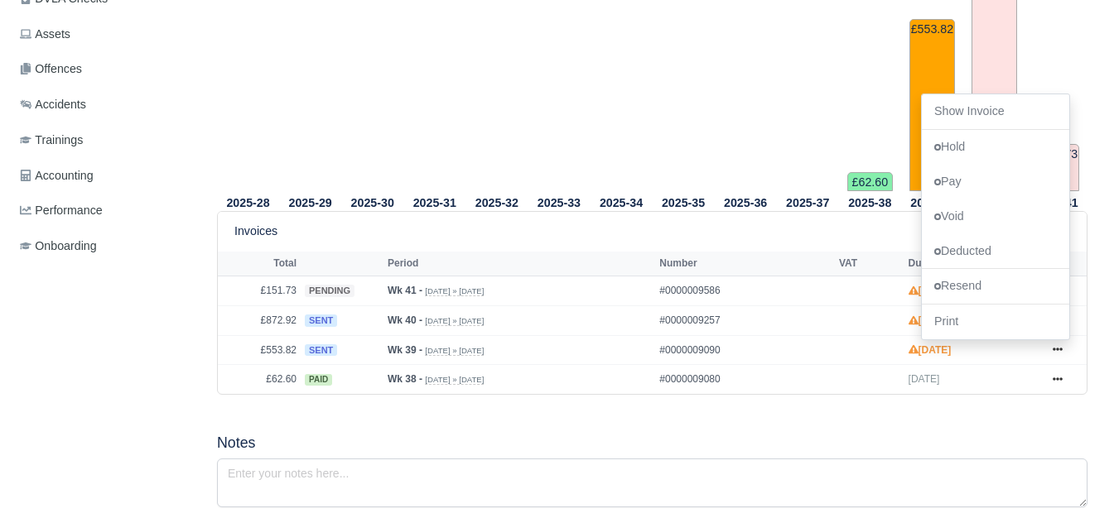
click at [667, 405] on div "2025-28 2025-29 2025-30 2025-31 2025-32 2025-33 2025-34 2025-35 2025-36 2025-37" at bounding box center [652, 127] width 895 height 576
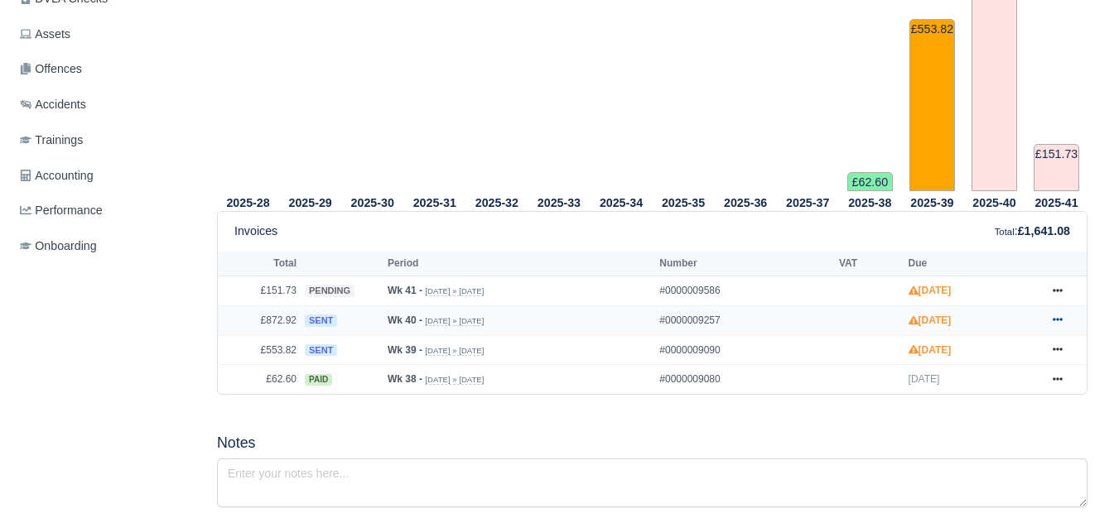
click at [1057, 322] on icon at bounding box center [1057, 320] width 10 height 3
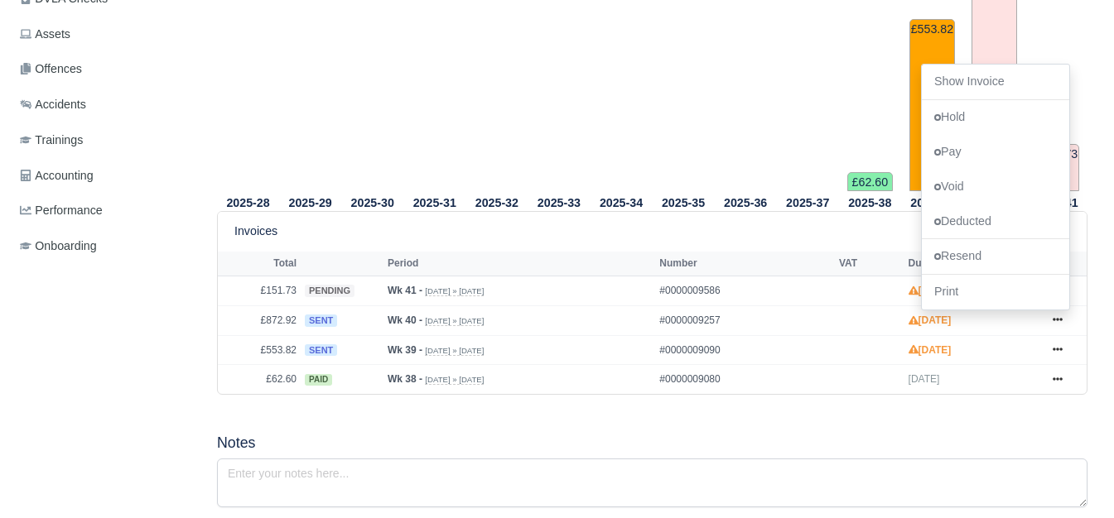
click at [605, 122] on tr "2025-34" at bounding box center [621, 15] width 62 height 353
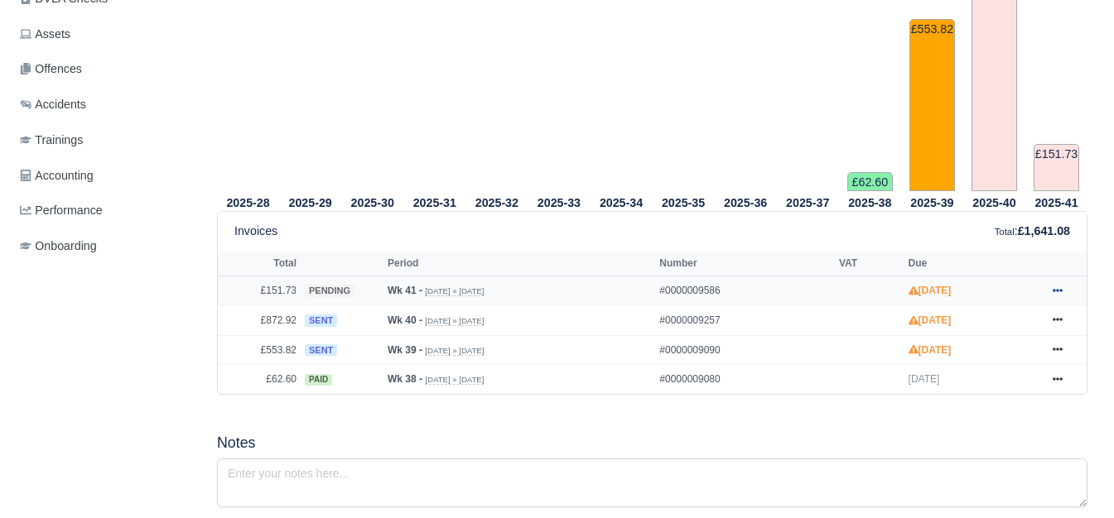
click at [1055, 288] on icon at bounding box center [1057, 291] width 10 height 10
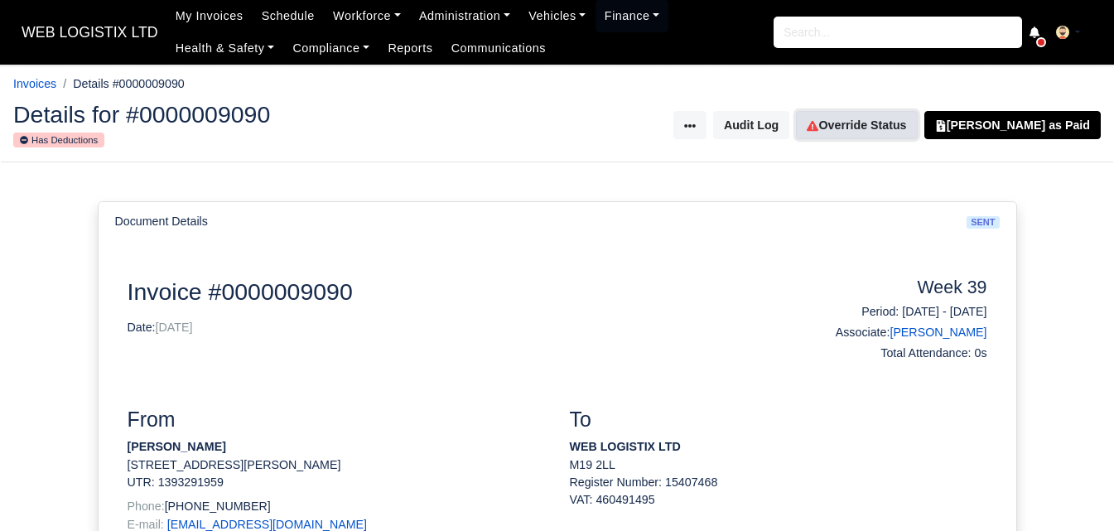
click at [882, 127] on link "Override Status" at bounding box center [856, 125] width 121 height 28
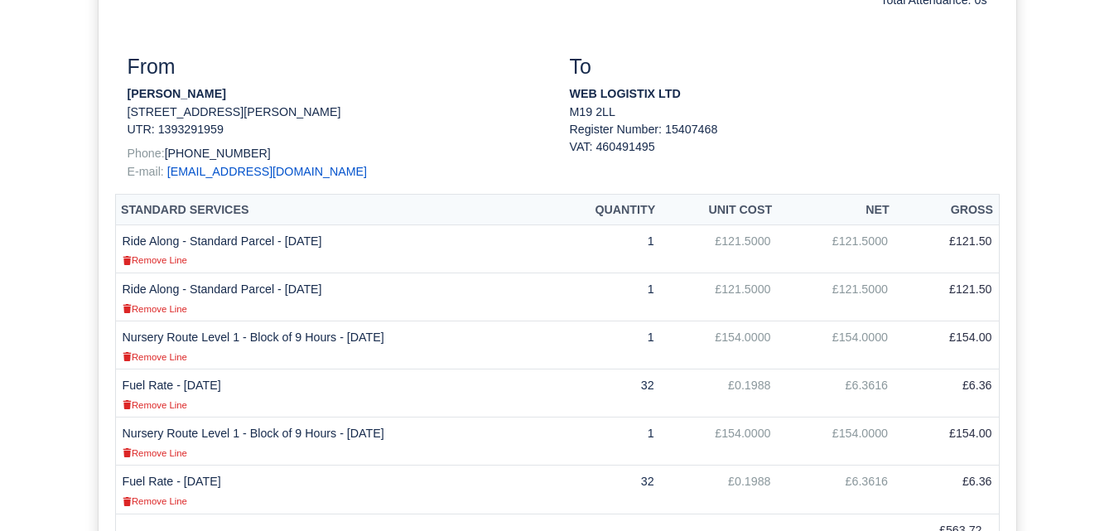
scroll to position [552, 0]
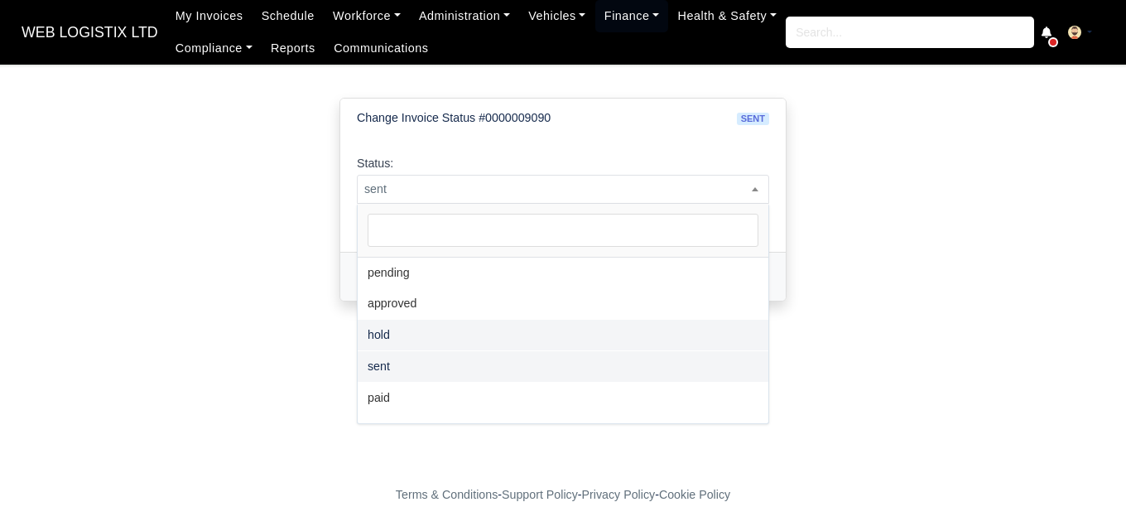
select select "hold"
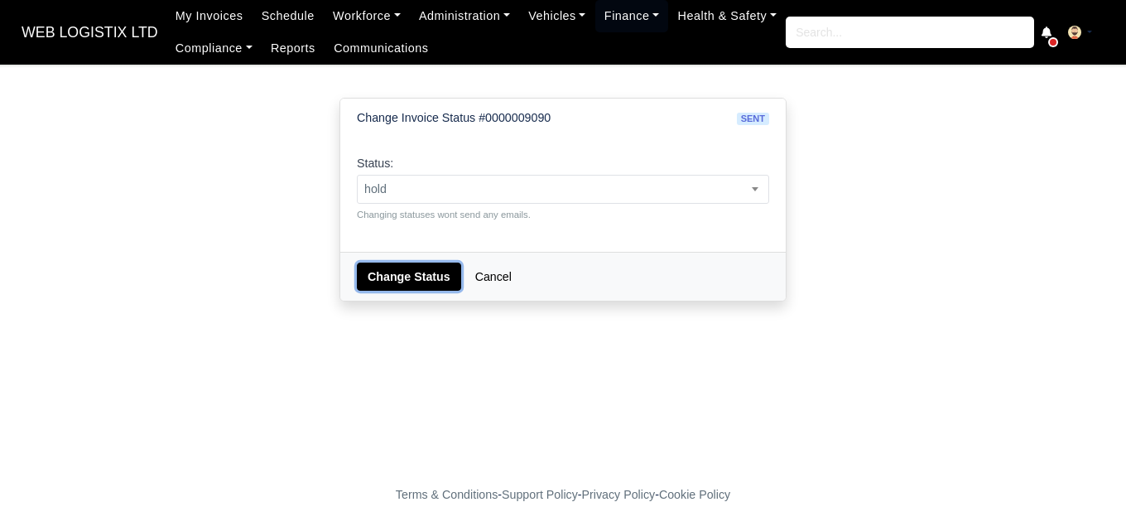
click at [406, 275] on button "Change Status" at bounding box center [409, 276] width 104 height 28
click at [523, 185] on span "sent" at bounding box center [563, 189] width 411 height 21
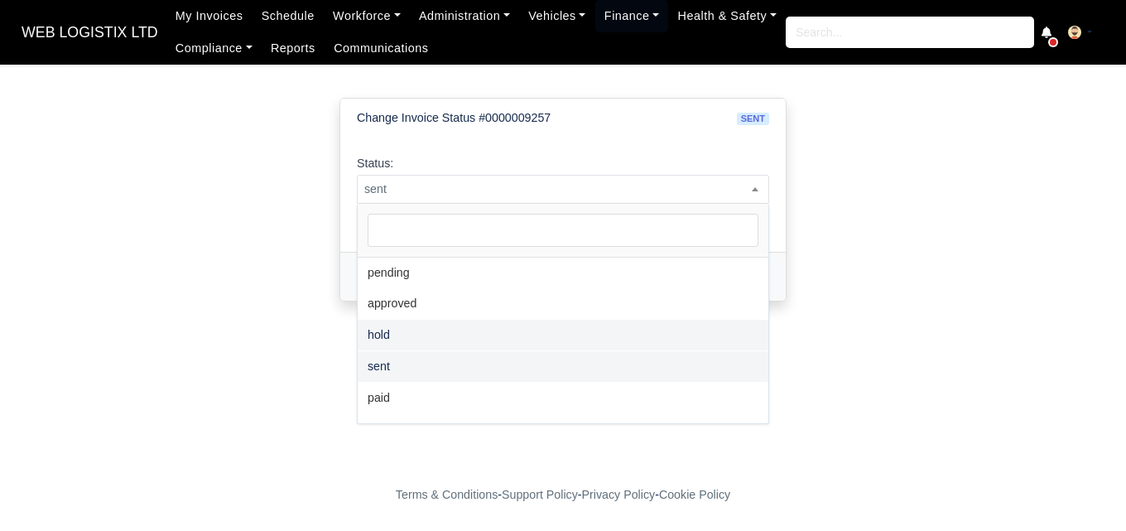
select select "hold"
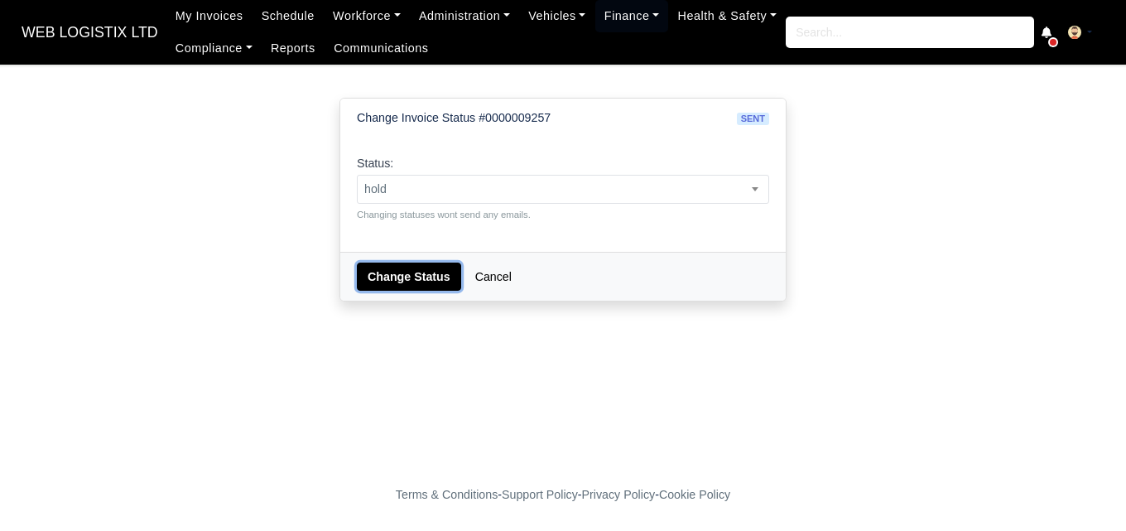
click at [402, 283] on button "Change Status" at bounding box center [409, 276] width 104 height 28
click at [494, 200] on span "pending" at bounding box center [563, 189] width 412 height 29
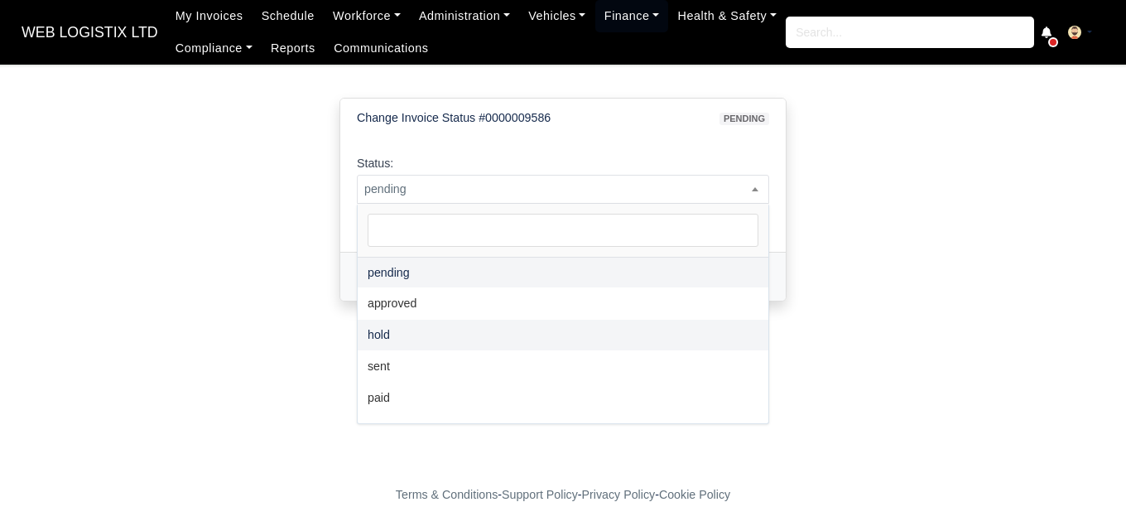
select select "hold"
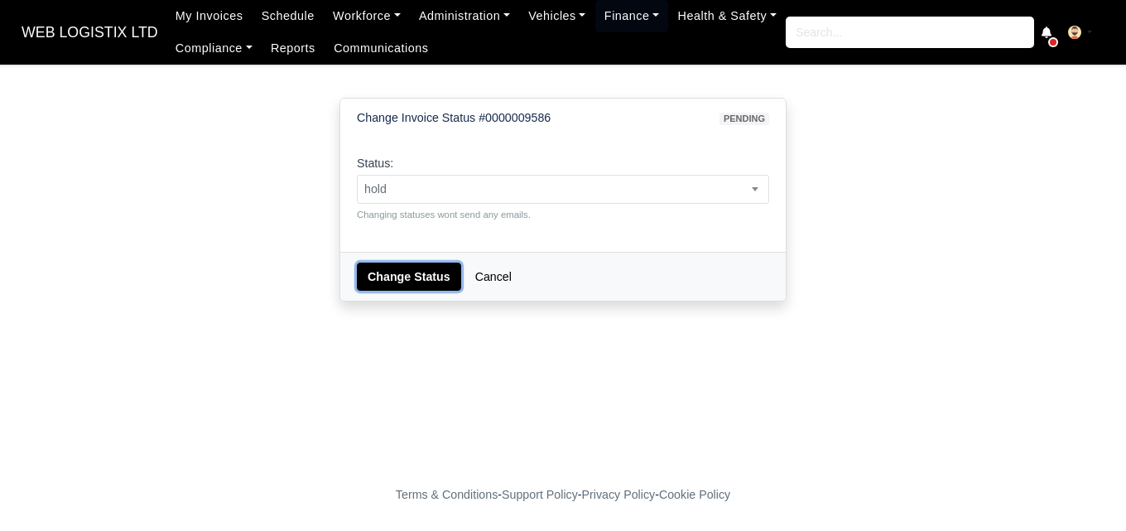
click at [395, 272] on button "Change Status" at bounding box center [409, 276] width 104 height 28
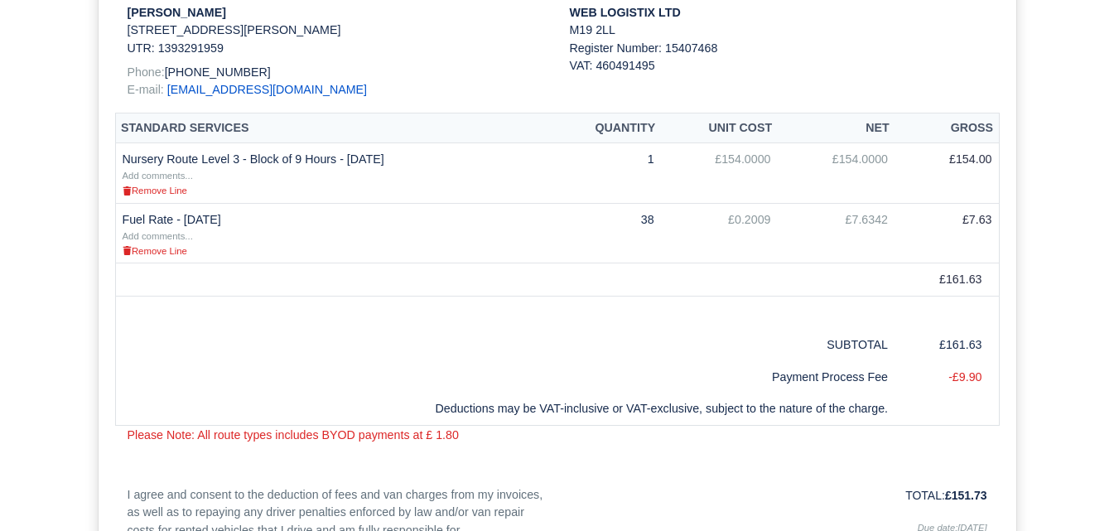
scroll to position [552, 0]
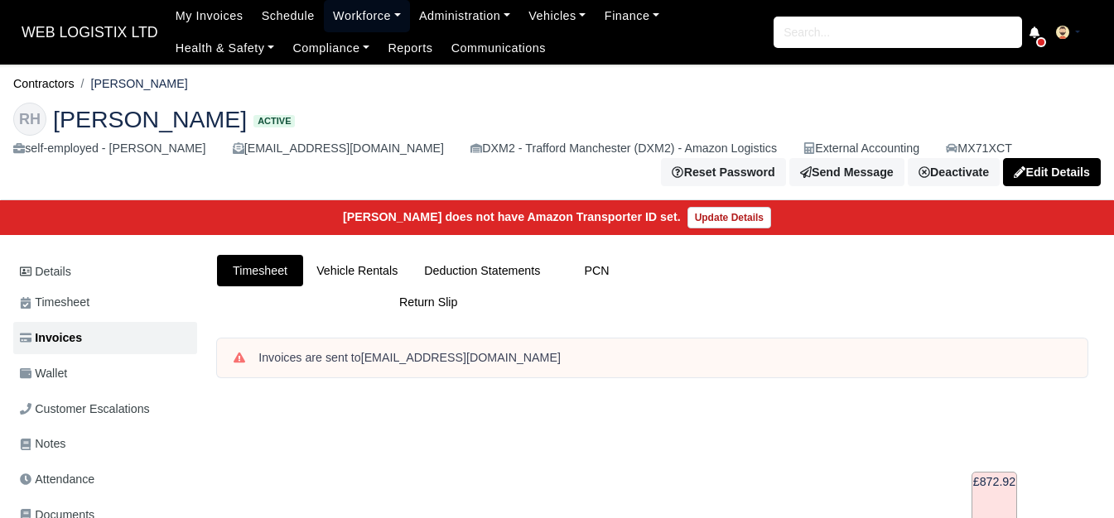
click at [349, 17] on link "Workforce" at bounding box center [367, 16] width 86 height 32
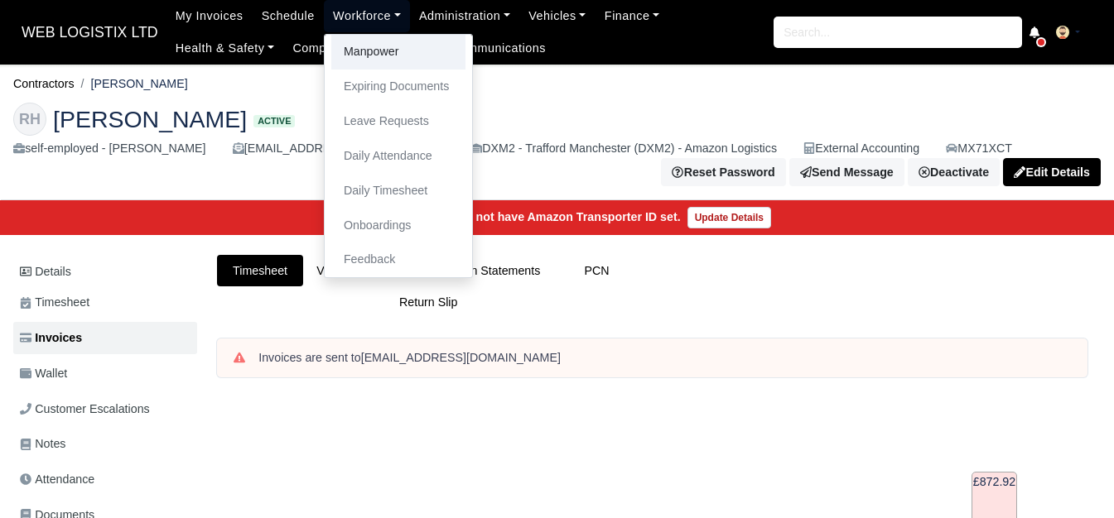
click at [355, 63] on link "Manpower" at bounding box center [398, 52] width 134 height 35
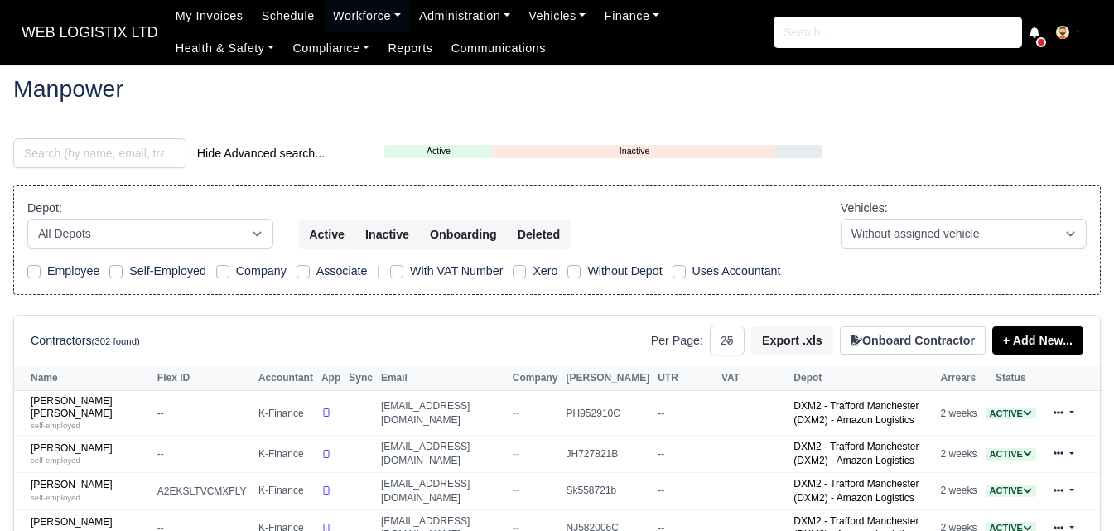
select select "25"
click at [153, 158] on input "search" at bounding box center [99, 153] width 173 height 30
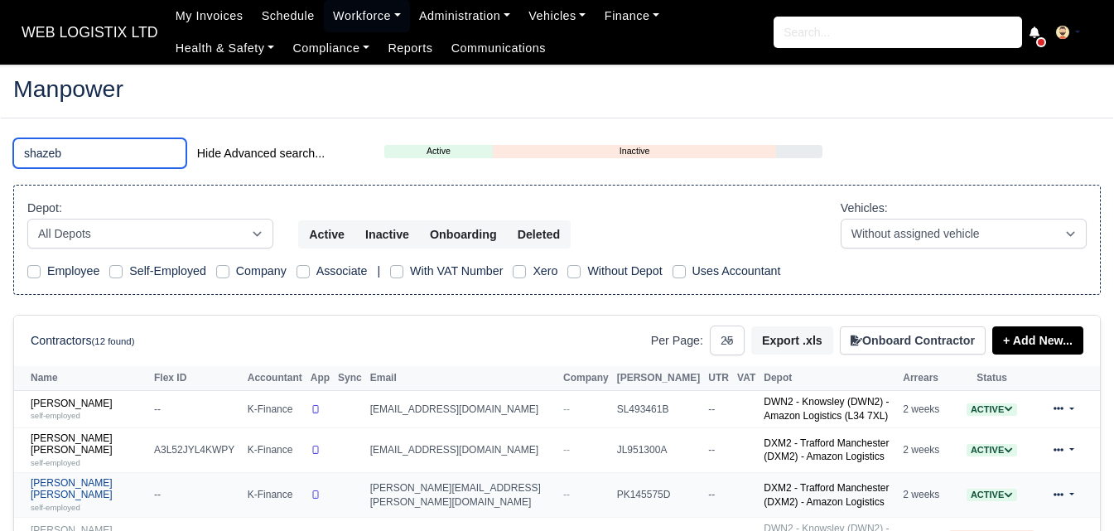
type input "shazeb"
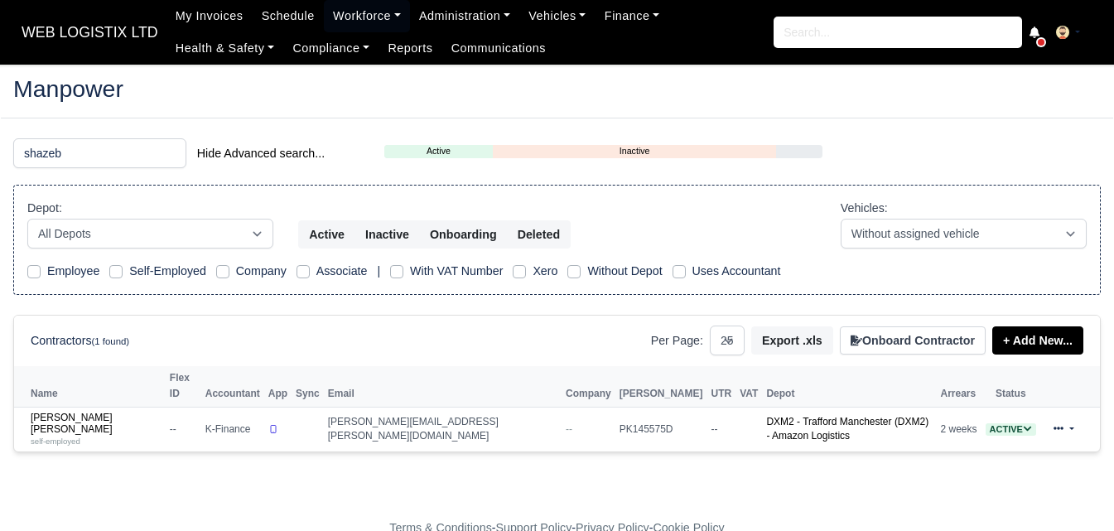
click at [80, 492] on footer "Terms & Conditions - Support Policy - Privacy Policy - Cookie Policy" at bounding box center [557, 528] width 1114 height 72
click at [96, 389] on th "Name" at bounding box center [90, 386] width 152 height 41
click at [87, 412] on link "Shazeb Ali Khalid self-employed" at bounding box center [96, 430] width 131 height 36
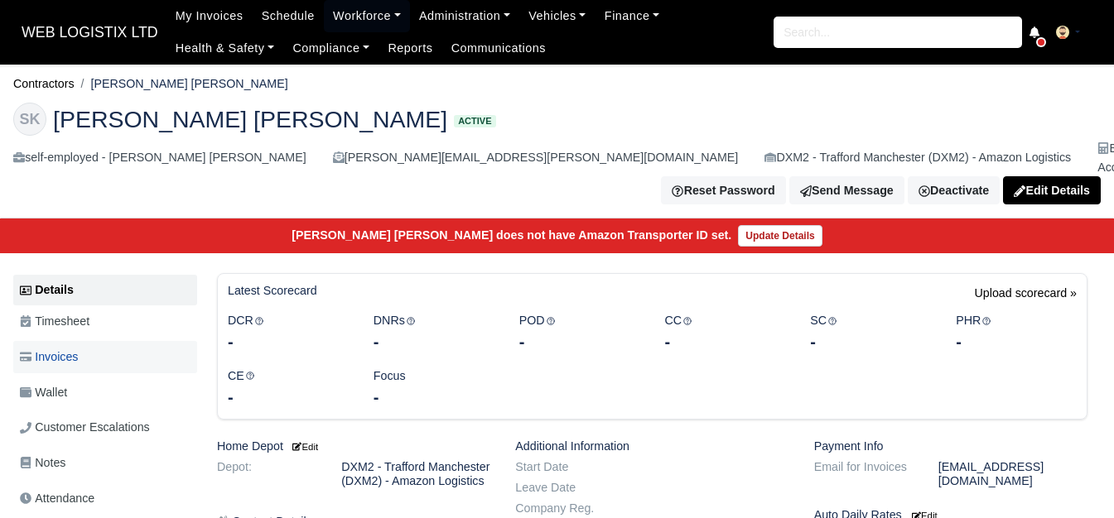
click at [152, 341] on link "Invoices" at bounding box center [105, 357] width 184 height 32
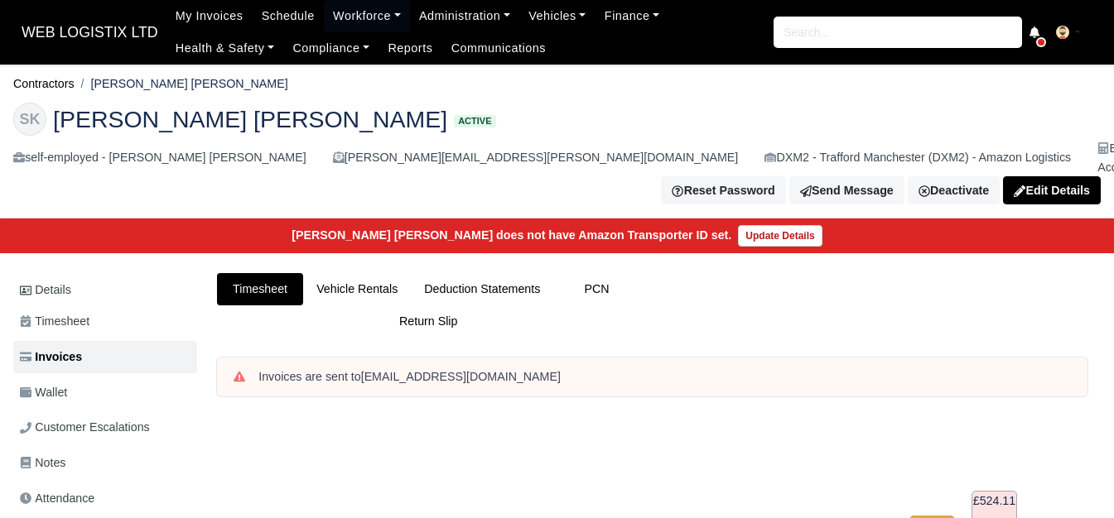
scroll to position [552, 0]
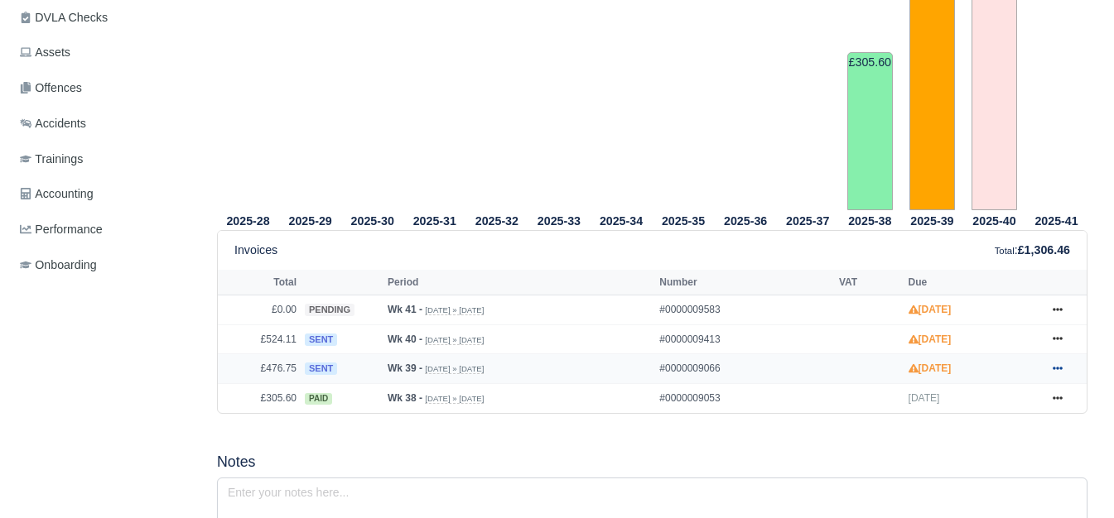
click at [1057, 367] on icon at bounding box center [1057, 368] width 10 height 3
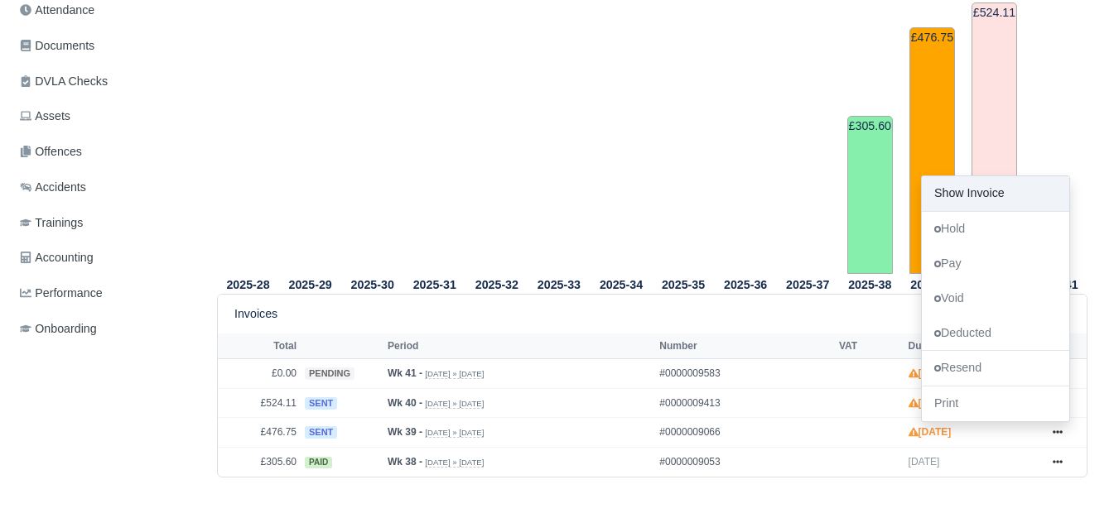
scroll to position [0, 0]
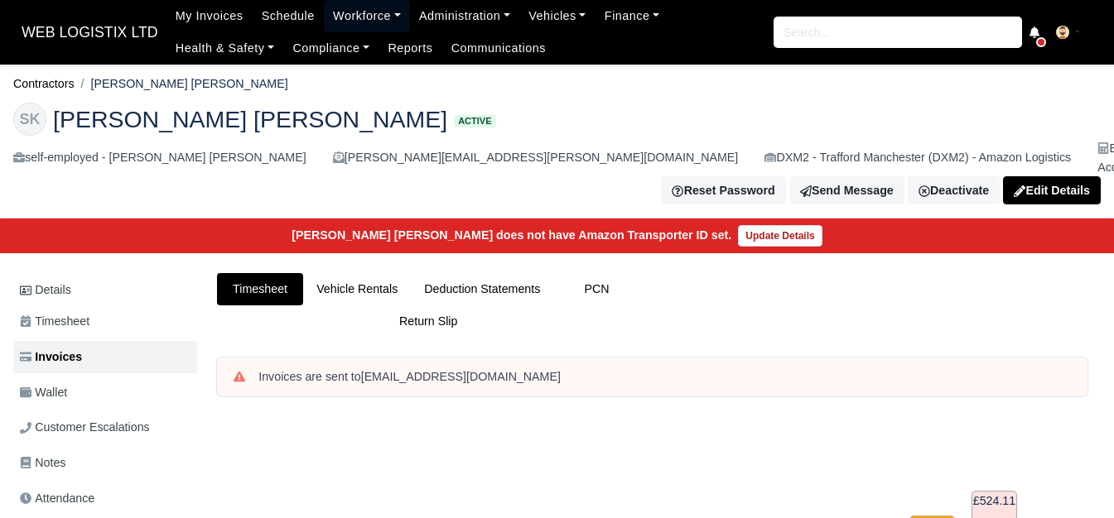
click at [331, 28] on link "Workforce" at bounding box center [367, 16] width 86 height 32
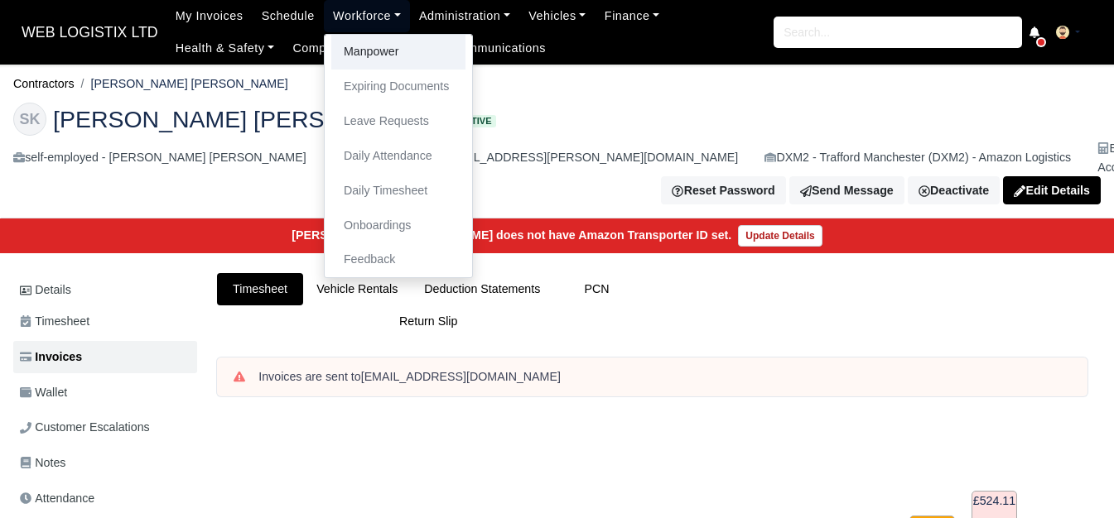
click at [331, 55] on link "Manpower" at bounding box center [398, 52] width 134 height 35
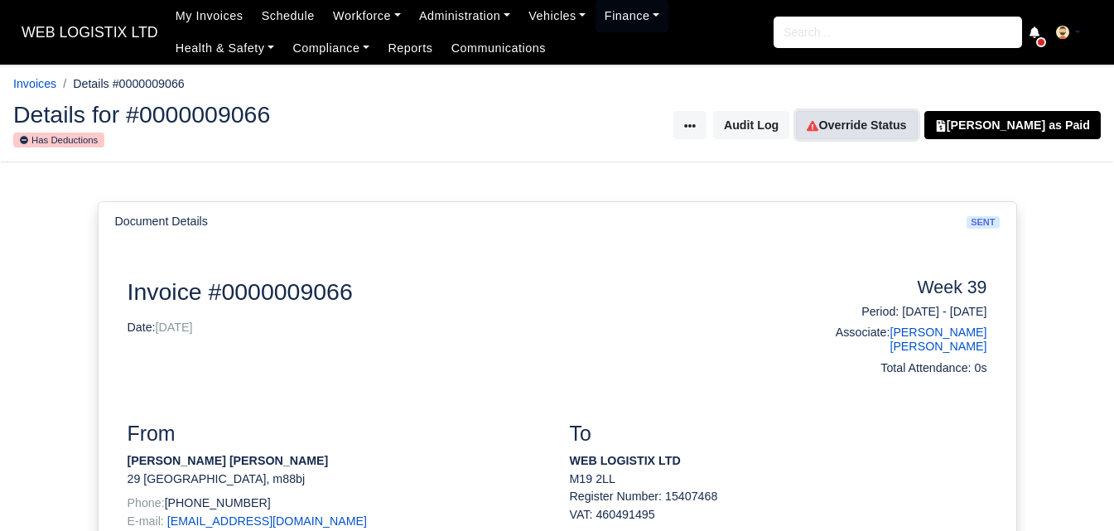
click at [860, 114] on link "Override Status" at bounding box center [856, 125] width 121 height 28
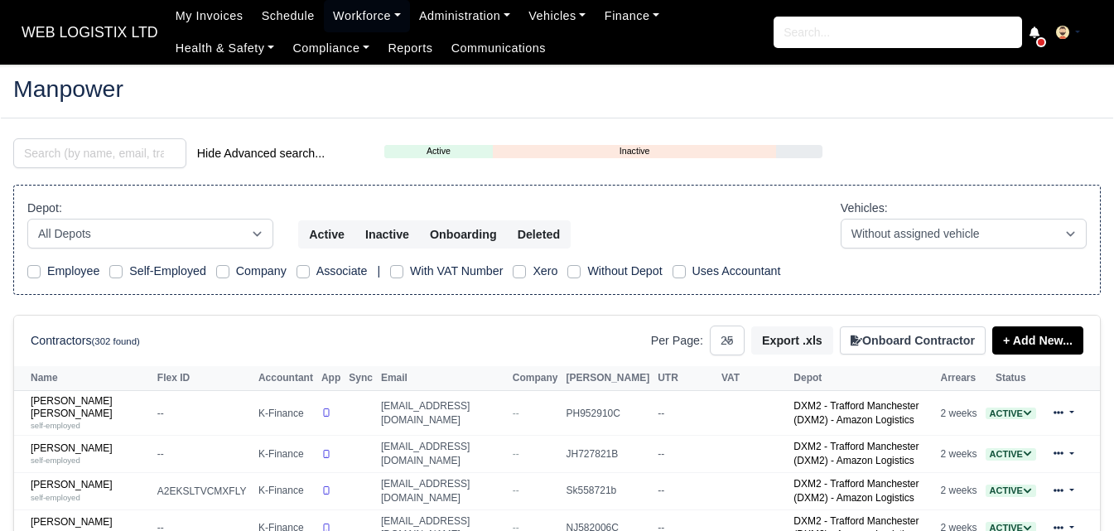
select select "25"
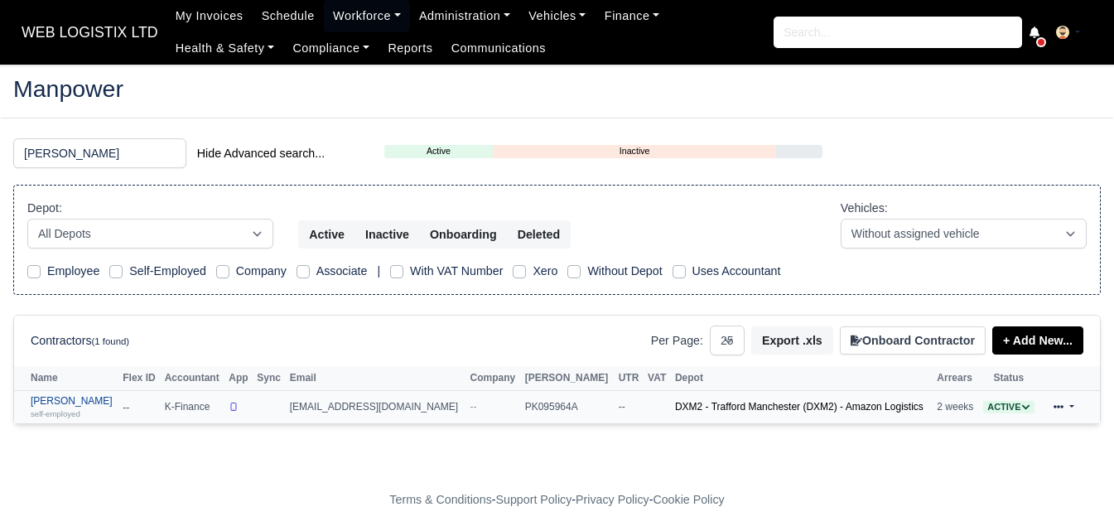
type input "zuhaib"
click at [46, 396] on link "Zuhaib Aziz Ullah self-employed" at bounding box center [73, 407] width 84 height 24
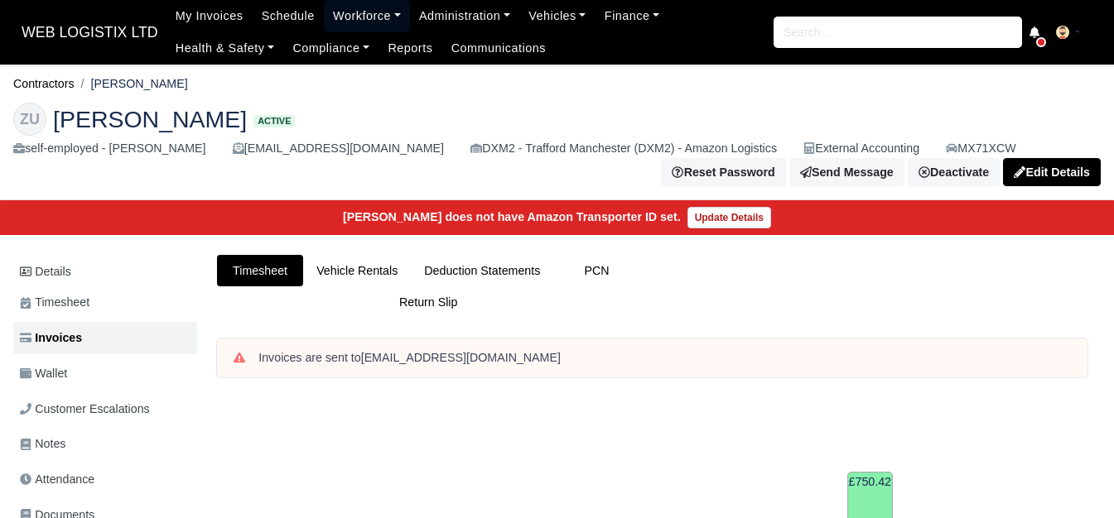
click at [366, 18] on link "Workforce" at bounding box center [367, 16] width 86 height 32
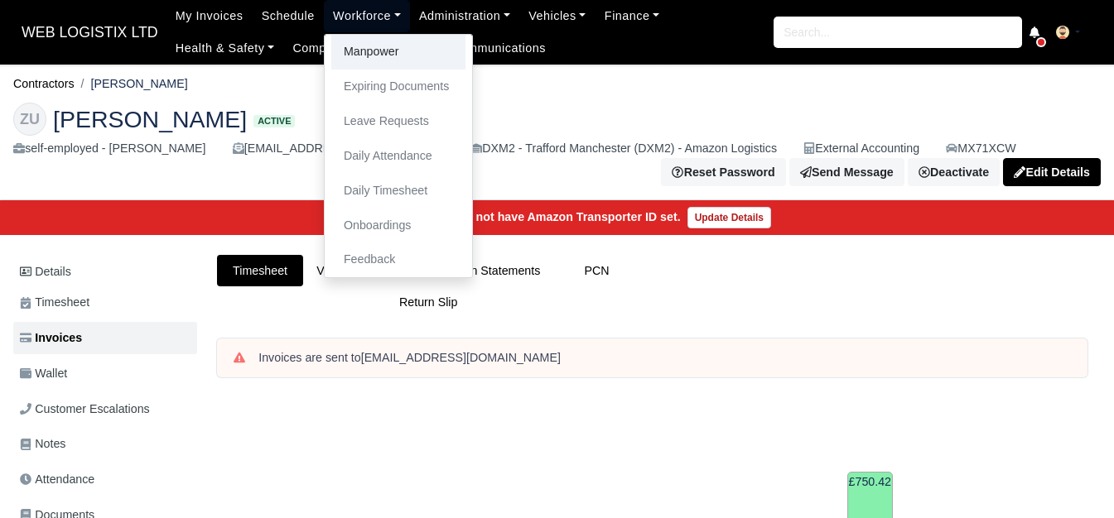
click at [350, 51] on link "Manpower" at bounding box center [398, 52] width 134 height 35
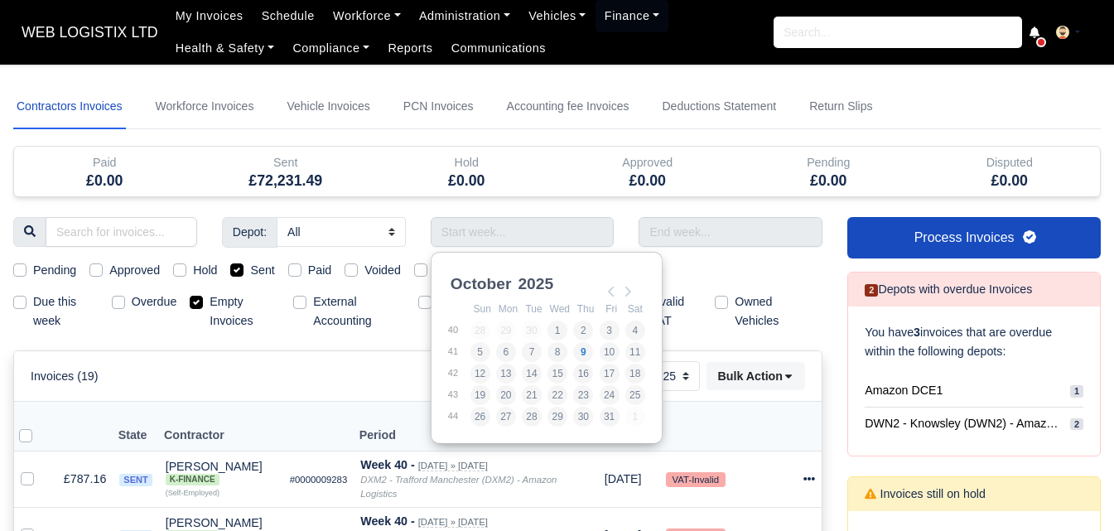
select select "25"
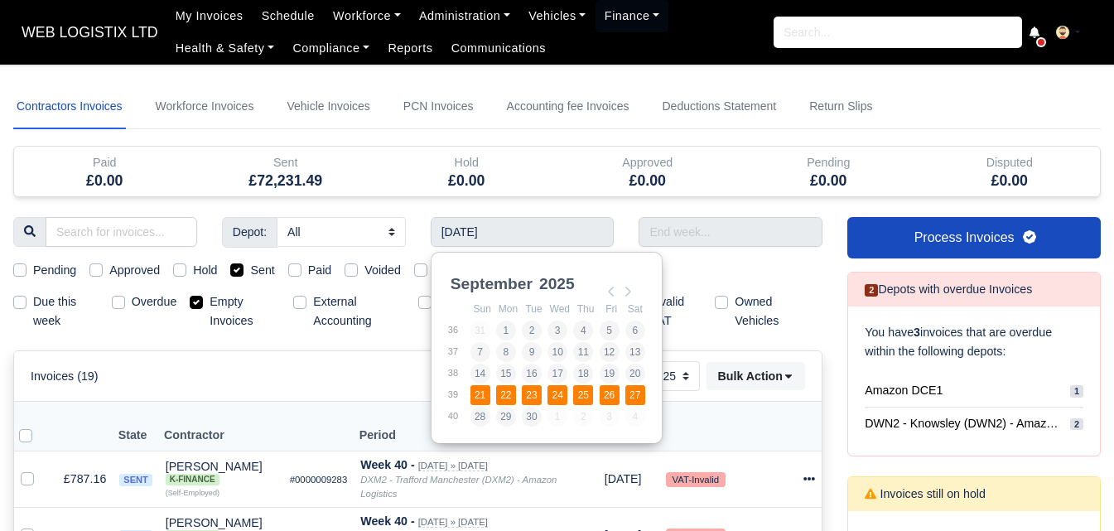
type input "21/09/2025 - 27/09/2025"
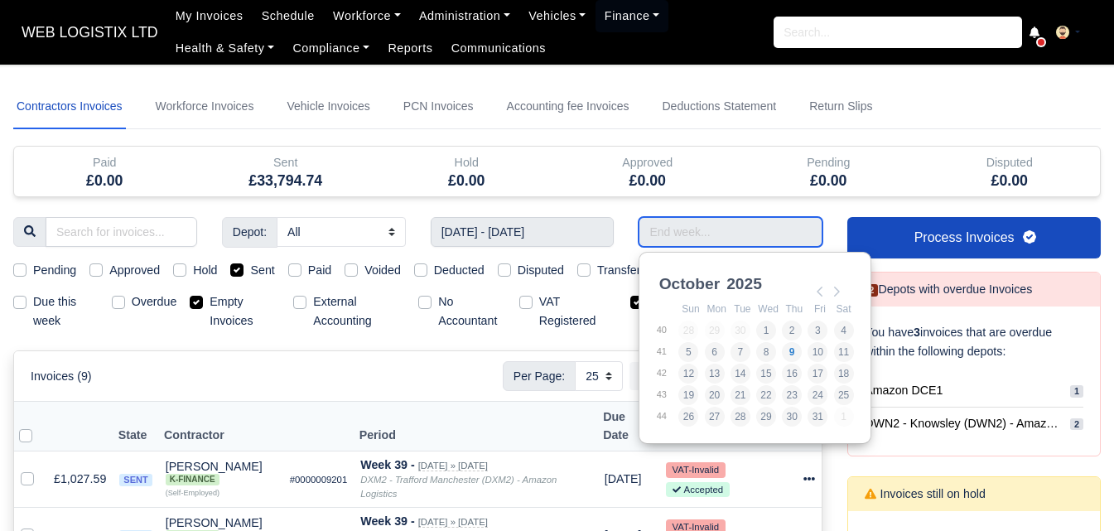
click at [681, 231] on input "Use the arrow keys to pick a date" at bounding box center [730, 232] width 184 height 30
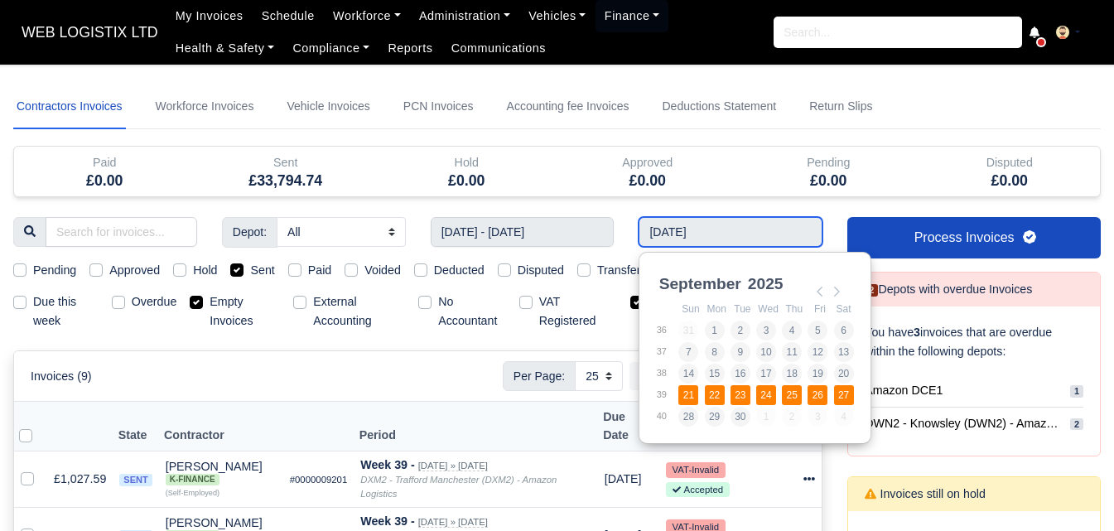
type input "21/09/2025 - 27/09/2025"
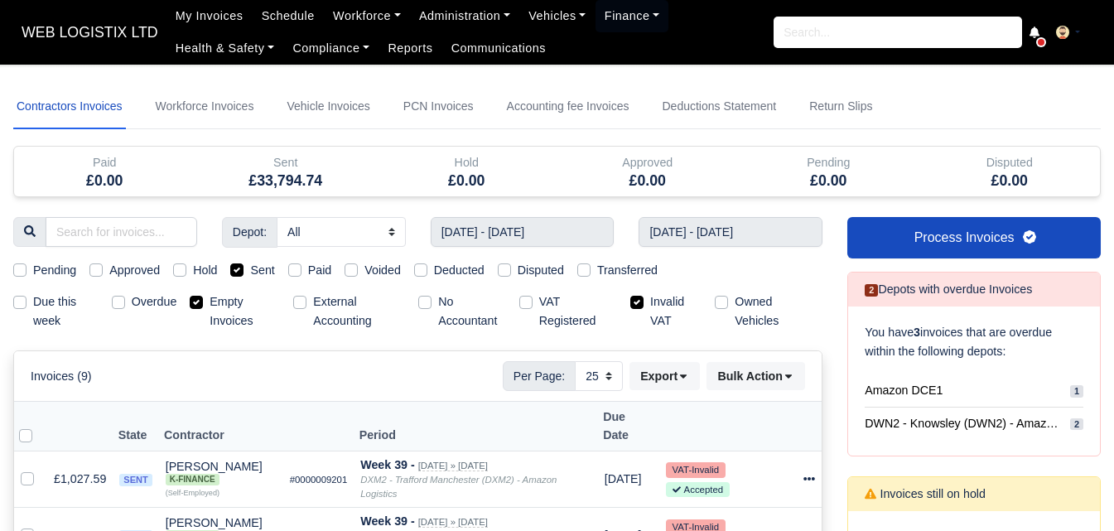
click at [650, 302] on label "Invalid VAT" at bounding box center [675, 311] width 51 height 38
click at [643, 302] on input "Invalid VAT" at bounding box center [636, 298] width 13 height 13
checkbox input "false"
click at [209, 306] on label "Empty Invoices" at bounding box center [244, 311] width 70 height 38
click at [202, 306] on input "Empty Invoices" at bounding box center [196, 298] width 13 height 13
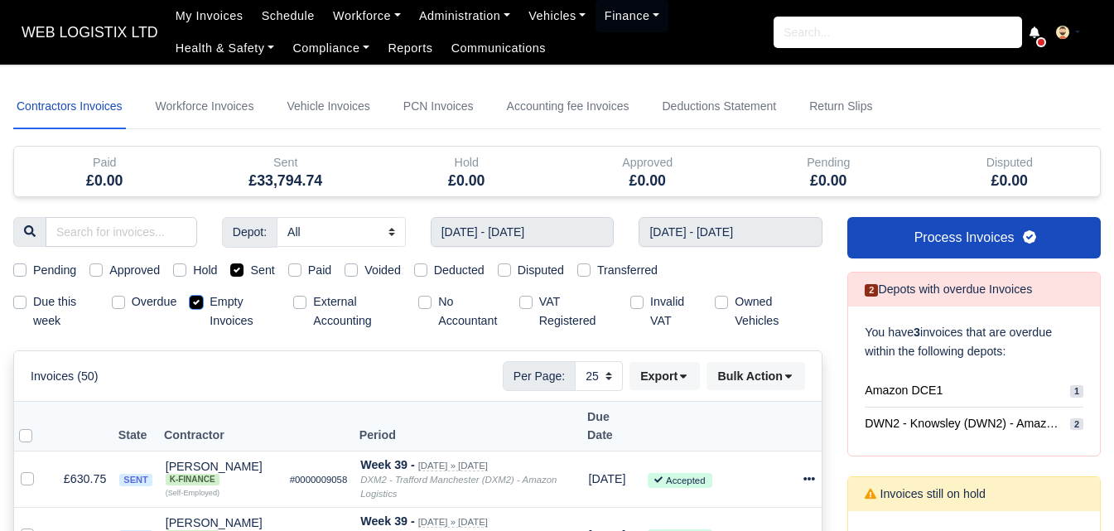
checkbox input "false"
click at [595, 376] on select "10 25 50" at bounding box center [599, 376] width 48 height 30
select select "50"
click at [575, 361] on select "10 25 50" at bounding box center [599, 376] width 48 height 30
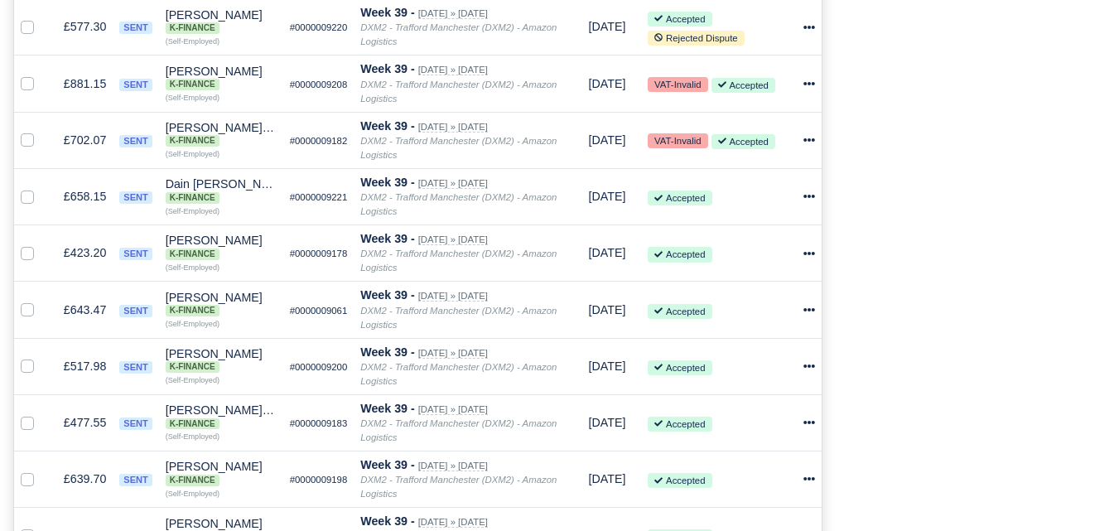
scroll to position [52, 0]
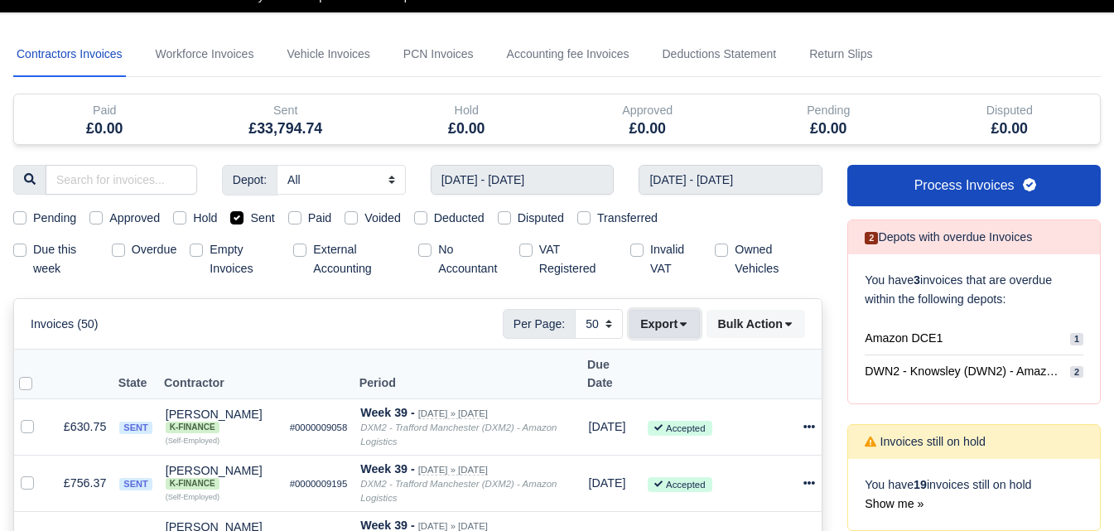
click at [661, 336] on button "Export" at bounding box center [664, 324] width 70 height 28
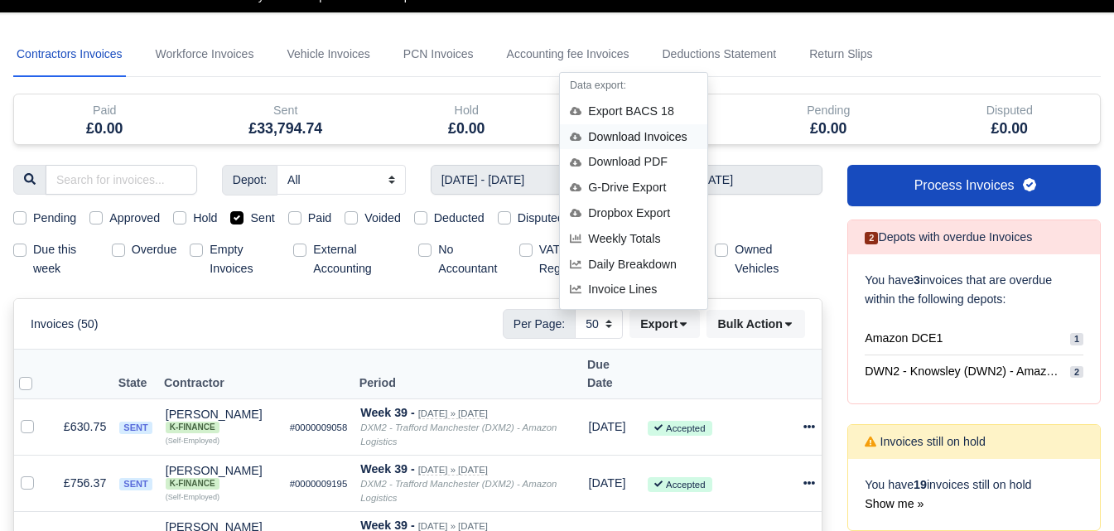
click at [667, 132] on div "Download Invoices" at bounding box center [633, 137] width 147 height 26
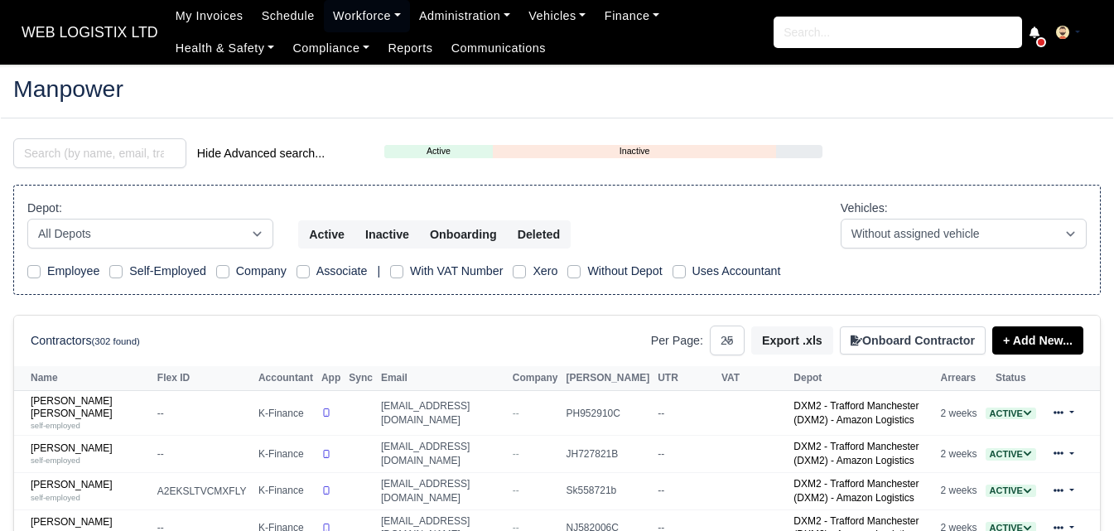
select select "25"
click at [70, 154] on input "search" at bounding box center [99, 153] width 173 height 30
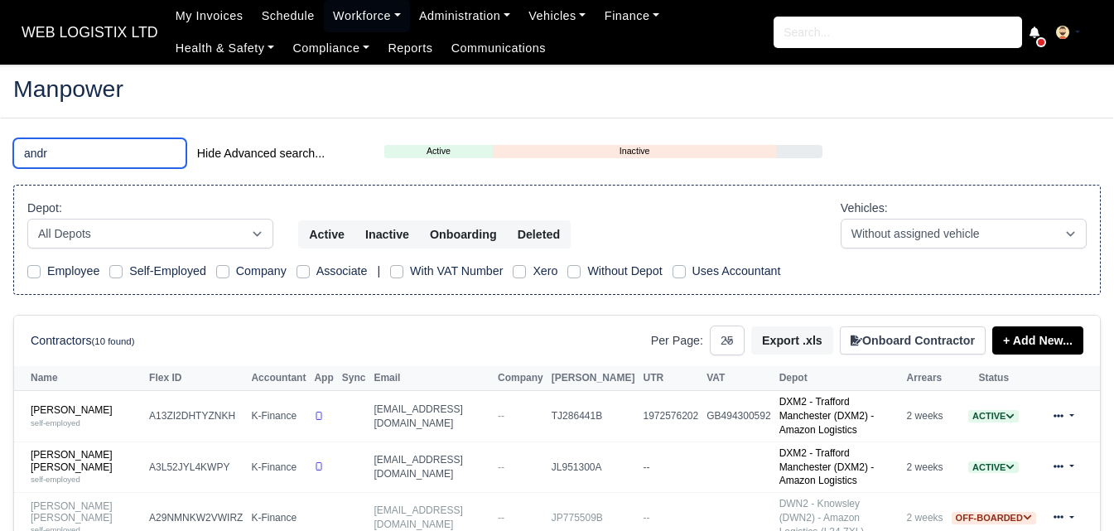
click at [82, 150] on input "andr" at bounding box center [99, 153] width 173 height 30
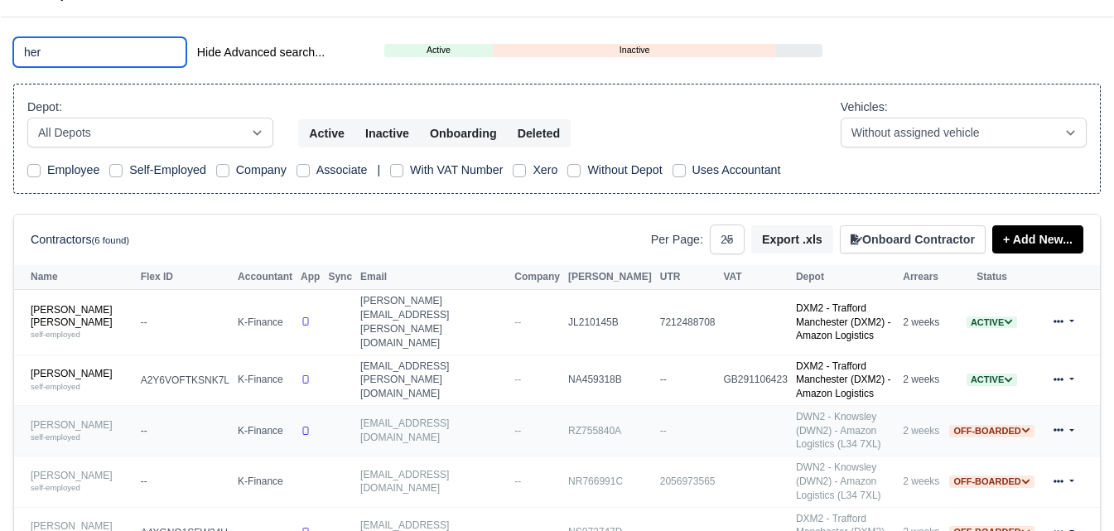
scroll to position [138, 0]
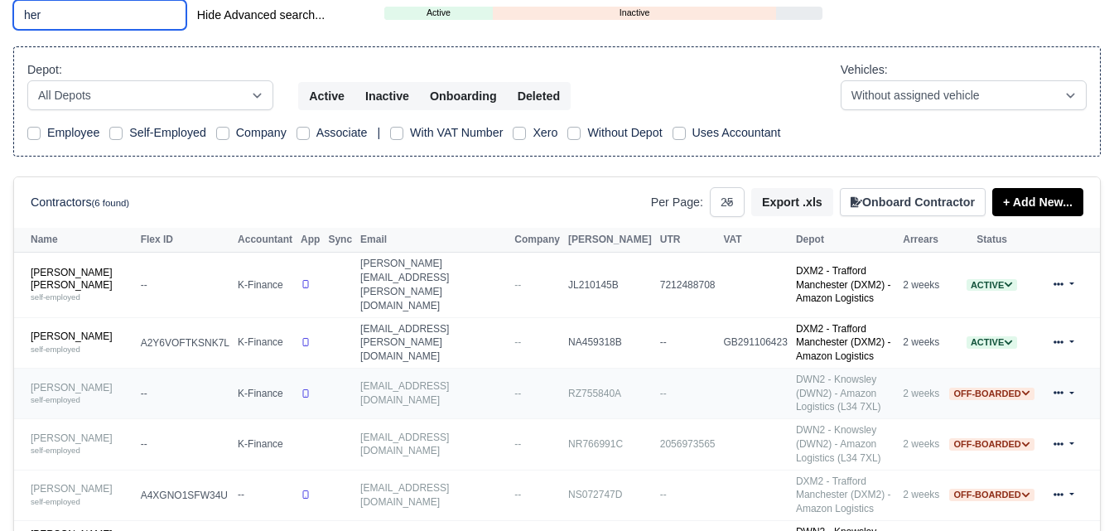
type input "her"
click at [87, 382] on link "Andrii Herasimchuk self-employed" at bounding box center [82, 394] width 102 height 24
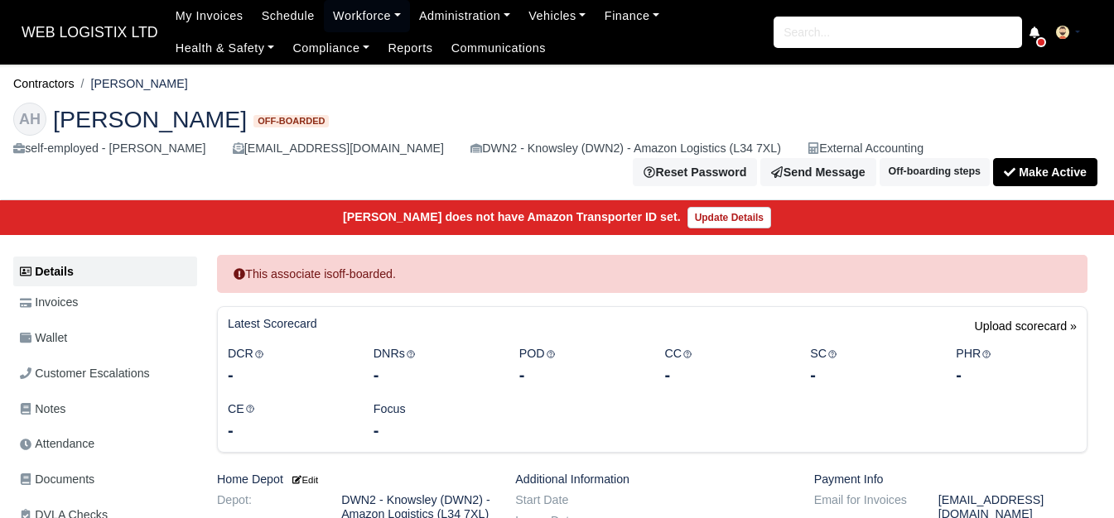
click at [87, 349] on link "Wallet" at bounding box center [105, 338] width 184 height 32
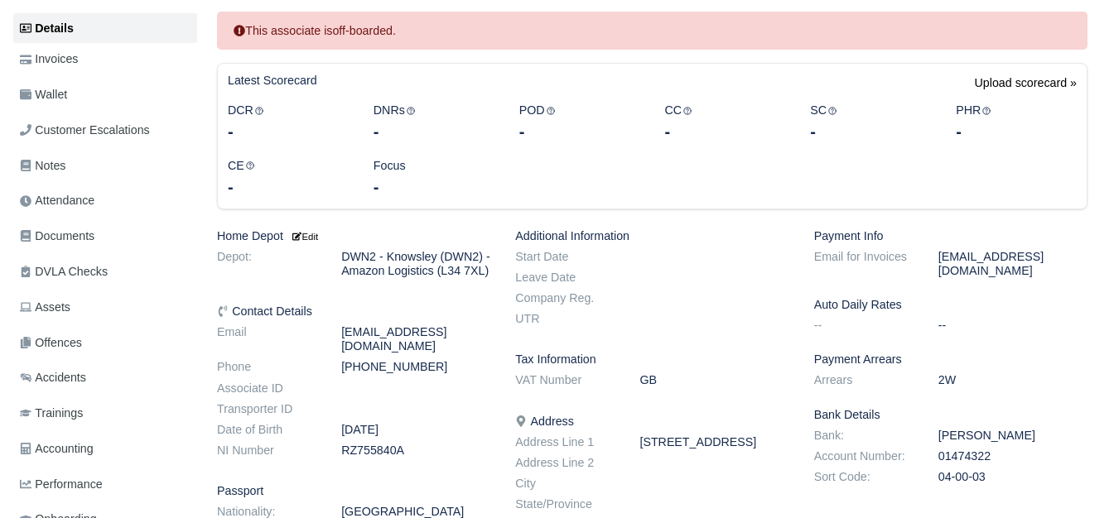
scroll to position [576, 0]
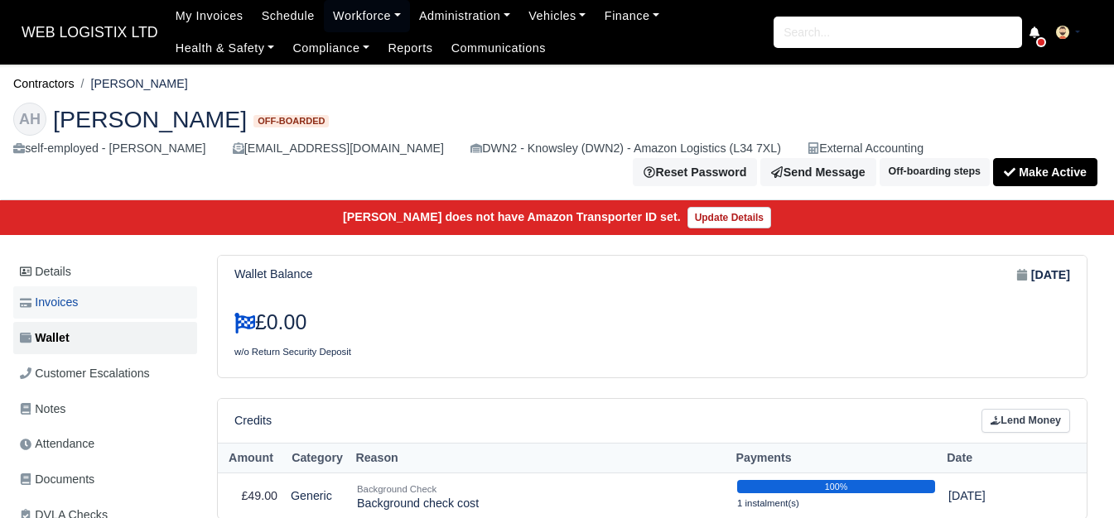
click at [69, 317] on link "Invoices" at bounding box center [105, 303] width 184 height 32
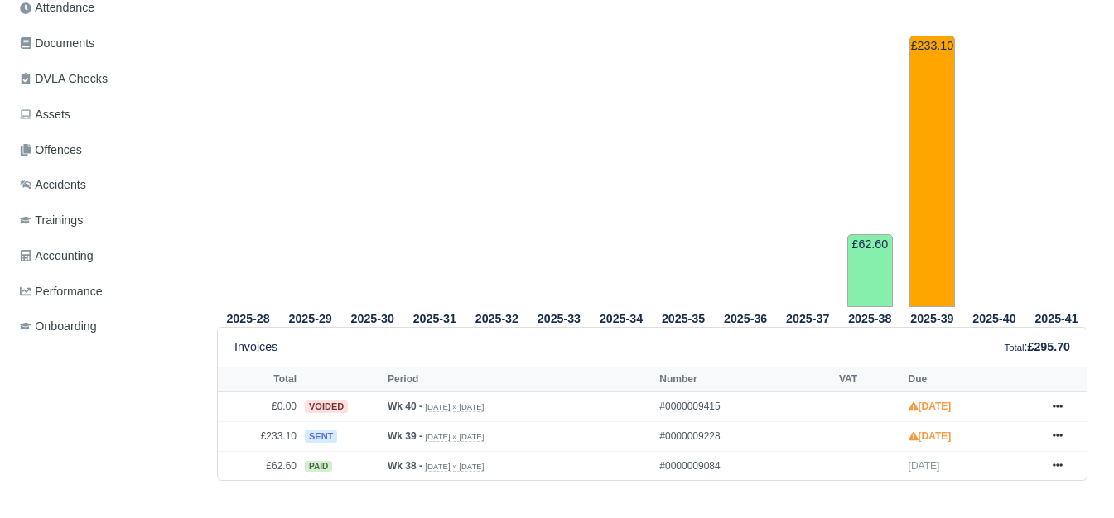
scroll to position [552, 0]
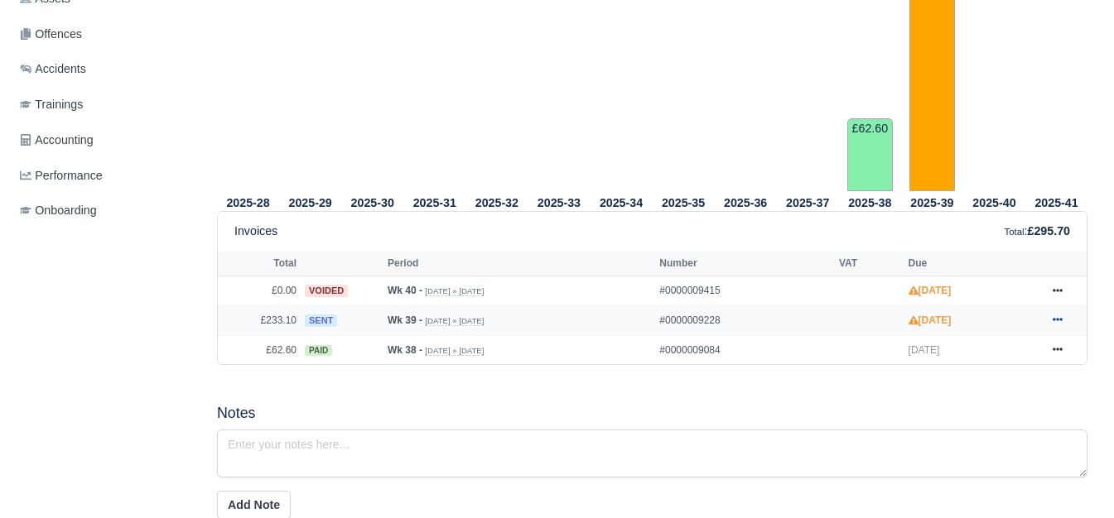
click at [1063, 324] on link at bounding box center [1057, 321] width 25 height 21
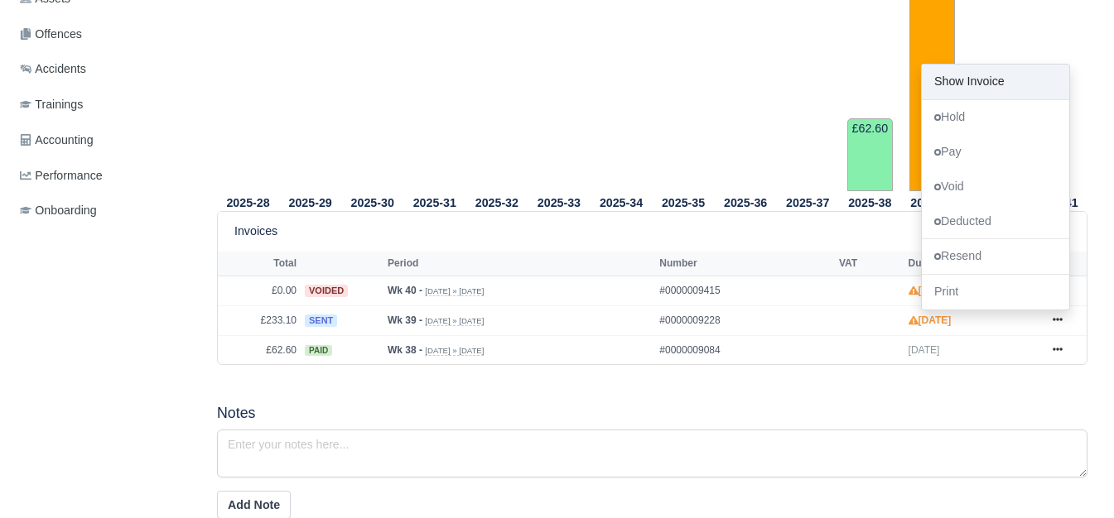
scroll to position [0, 0]
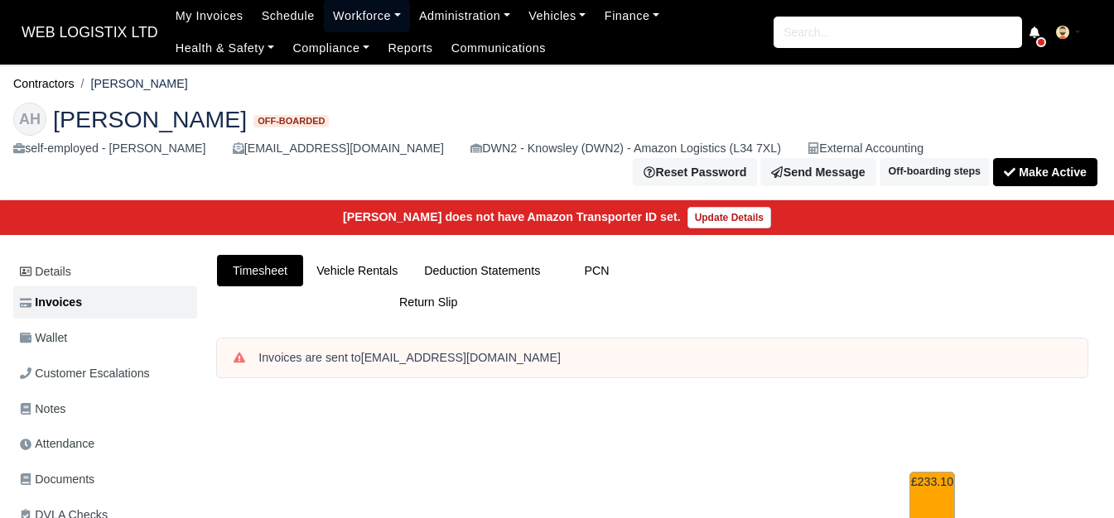
click at [349, 17] on link "Workforce" at bounding box center [367, 16] width 86 height 32
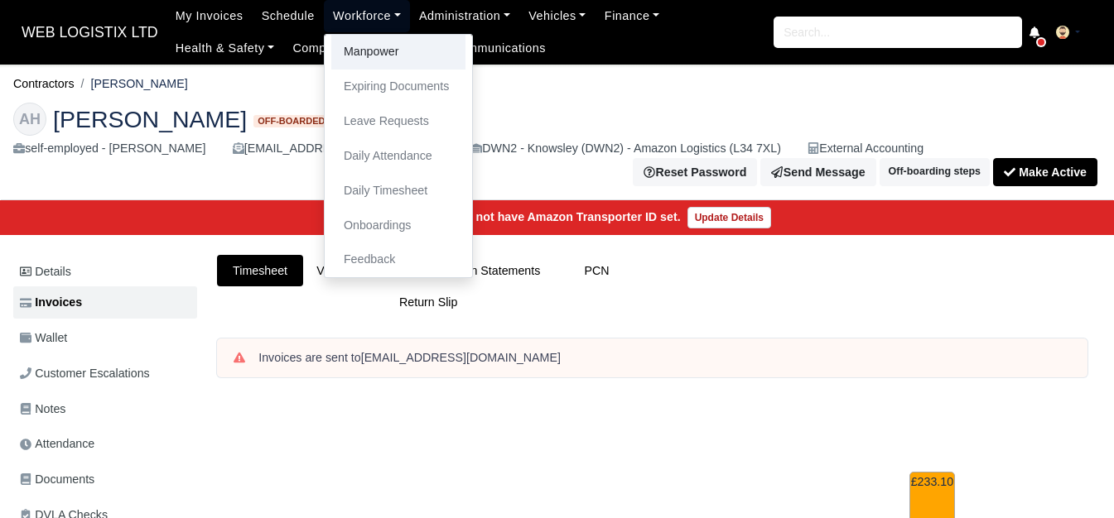
click at [351, 53] on link "Manpower" at bounding box center [398, 52] width 134 height 35
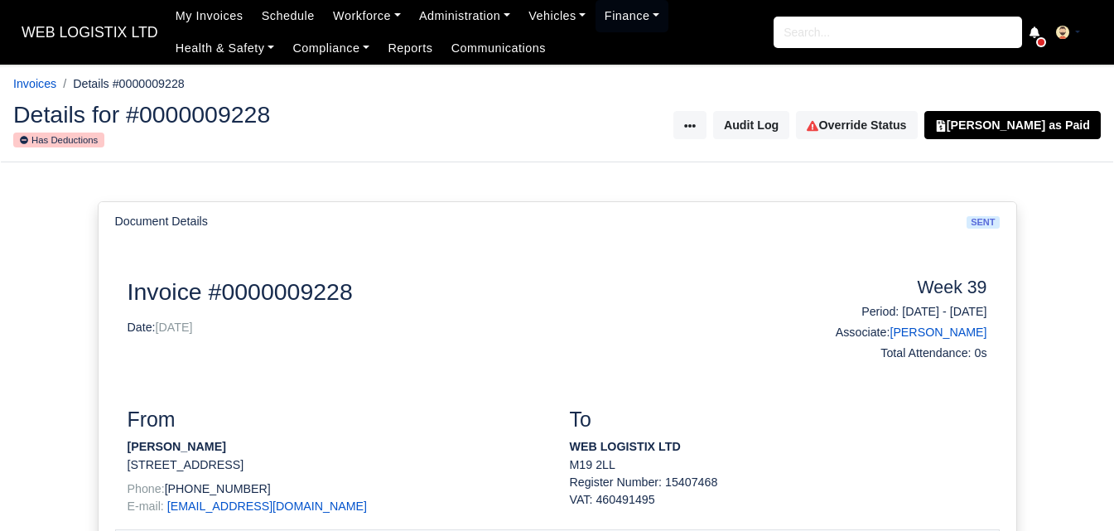
scroll to position [276, 0]
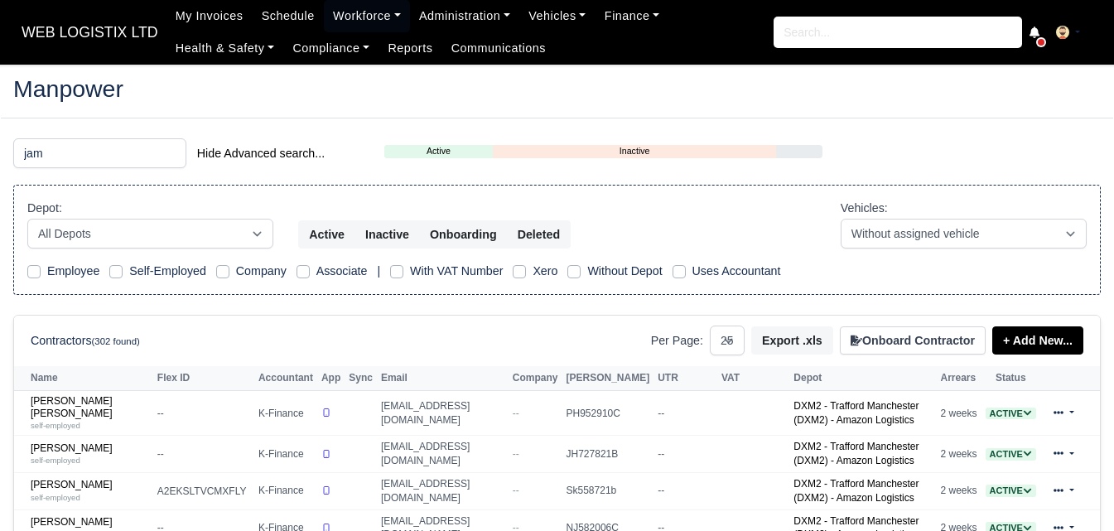
select select "25"
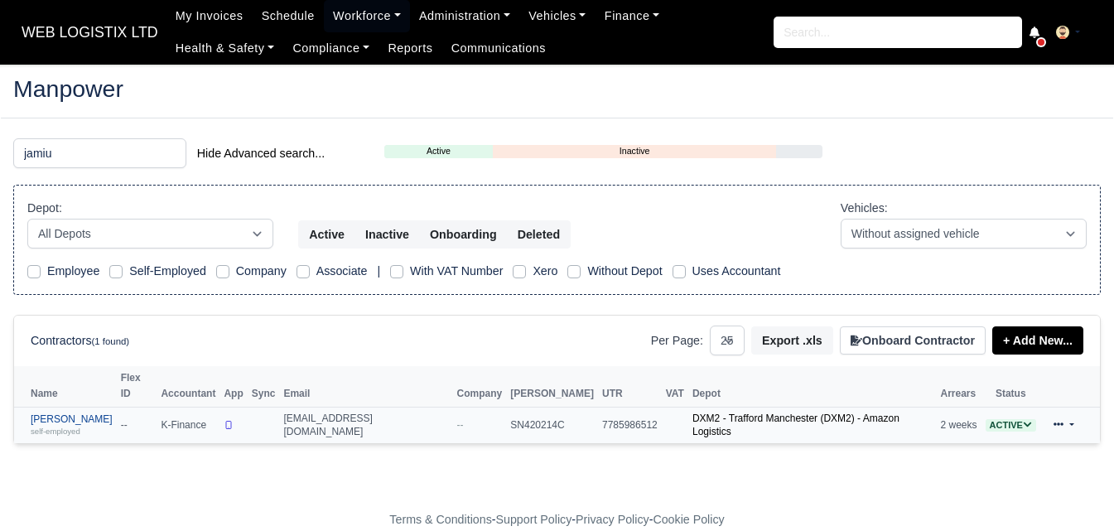
type input "jamiu"
click at [46, 426] on small "self-employed" at bounding box center [56, 430] width 50 height 9
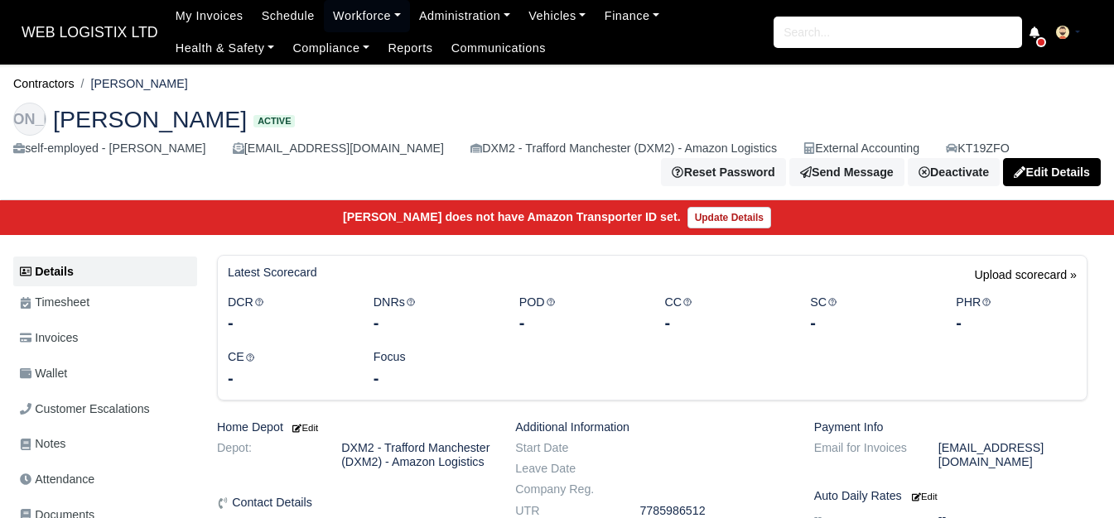
click at [66, 383] on span "Wallet" at bounding box center [43, 373] width 47 height 19
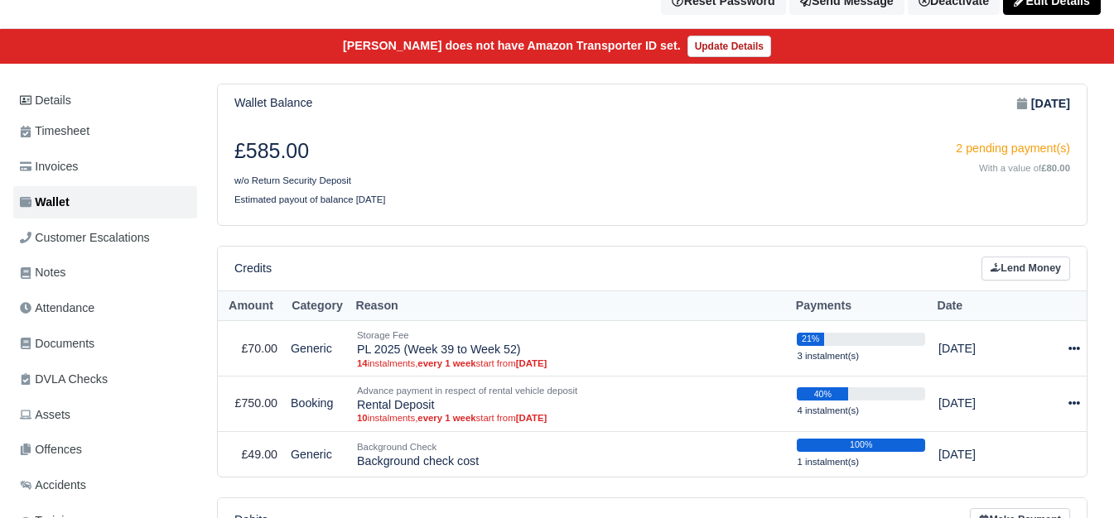
scroll to position [138, 0]
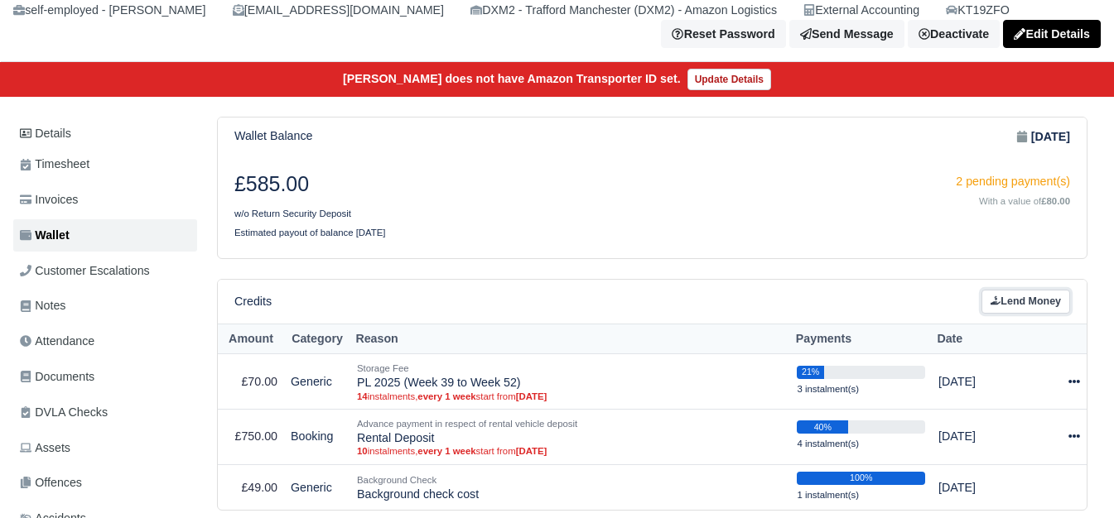
click at [1006, 306] on link "Lend Money" at bounding box center [1025, 302] width 89 height 24
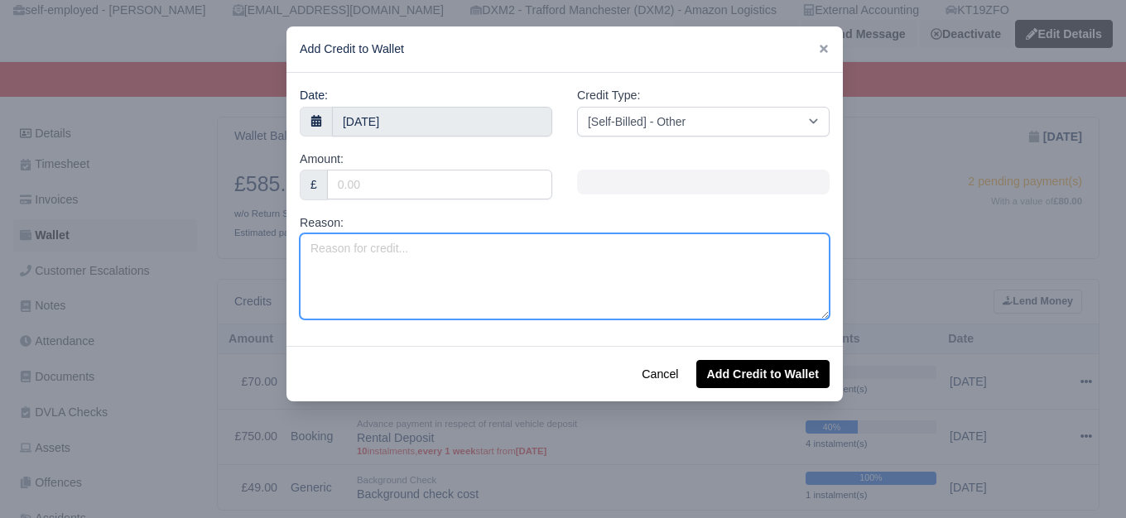
click at [545, 248] on textarea "Reason:" at bounding box center [565, 277] width 530 height 86
type textarea "Negative Invoice Week 39"
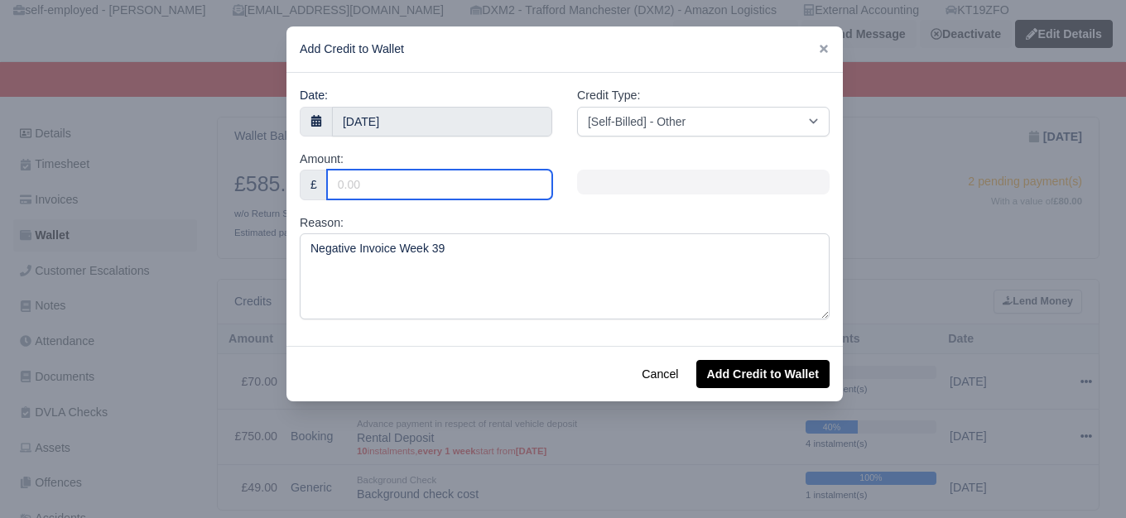
click at [502, 177] on input "Amount:" at bounding box center [439, 185] width 225 height 30
type input "18.01"
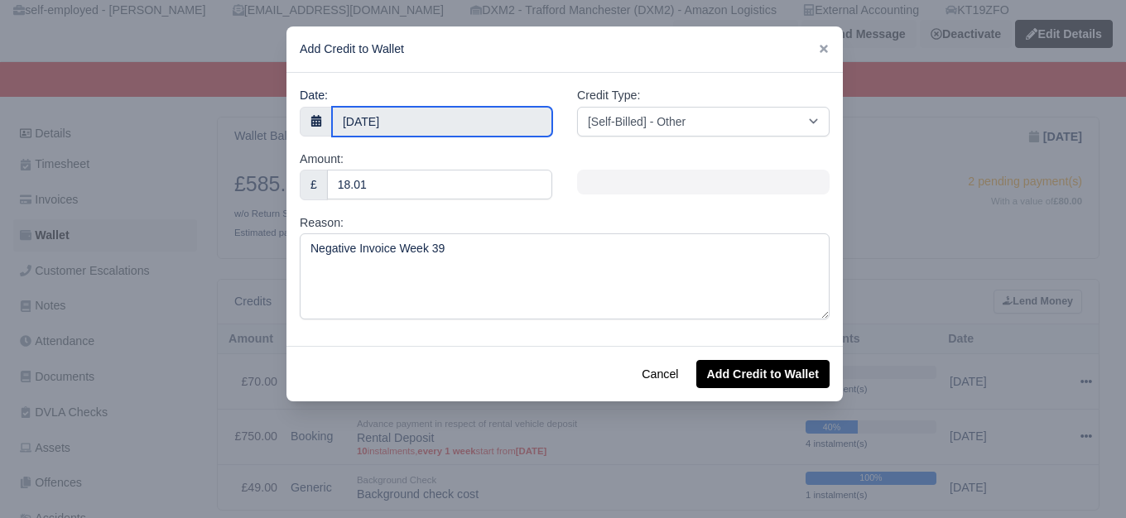
click at [473, 133] on body "WEB LOGISTIX LTD My Invoices Schedule Workforce Manpower Expiring Documents Lea…" at bounding box center [563, 121] width 1126 height 518
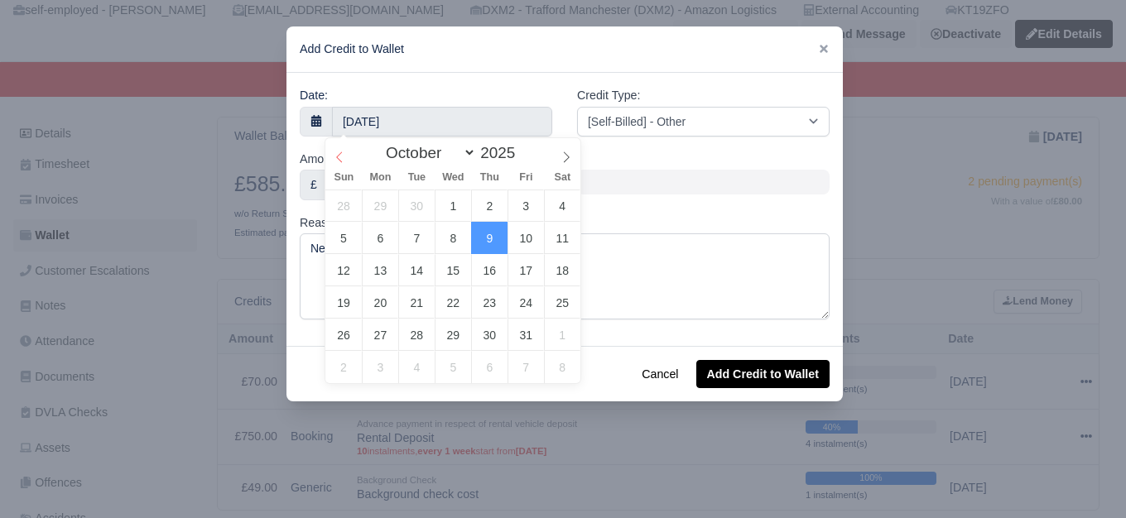
select select "8"
click at [332, 152] on span at bounding box center [339, 152] width 28 height 28
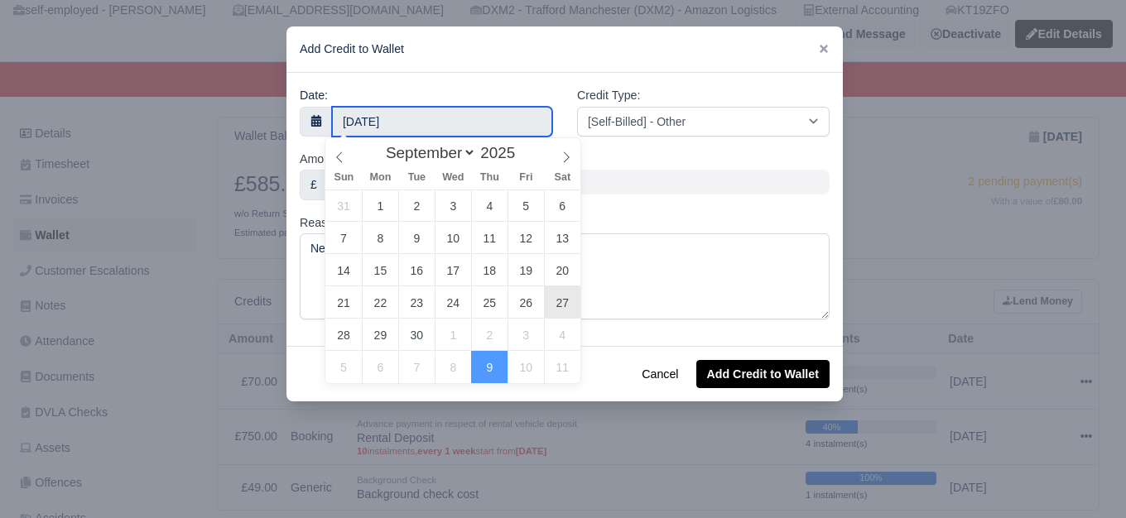
type input "27 September 2025"
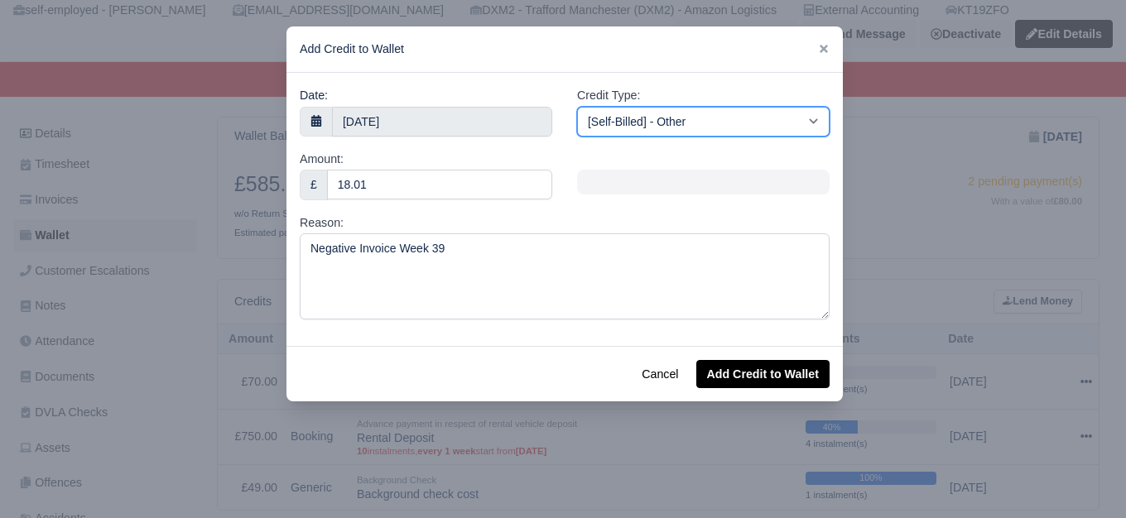
click at [706, 128] on select "[Self-Billed] - Other [Self-Billed] - Negative Invoice [Self-Billed] - Keychain…" at bounding box center [703, 122] width 253 height 30
click at [577, 107] on select "[Self-Billed] - Other [Self-Billed] - Negative Invoice [Self-Billed] - Keychain…" at bounding box center [703, 122] width 253 height 30
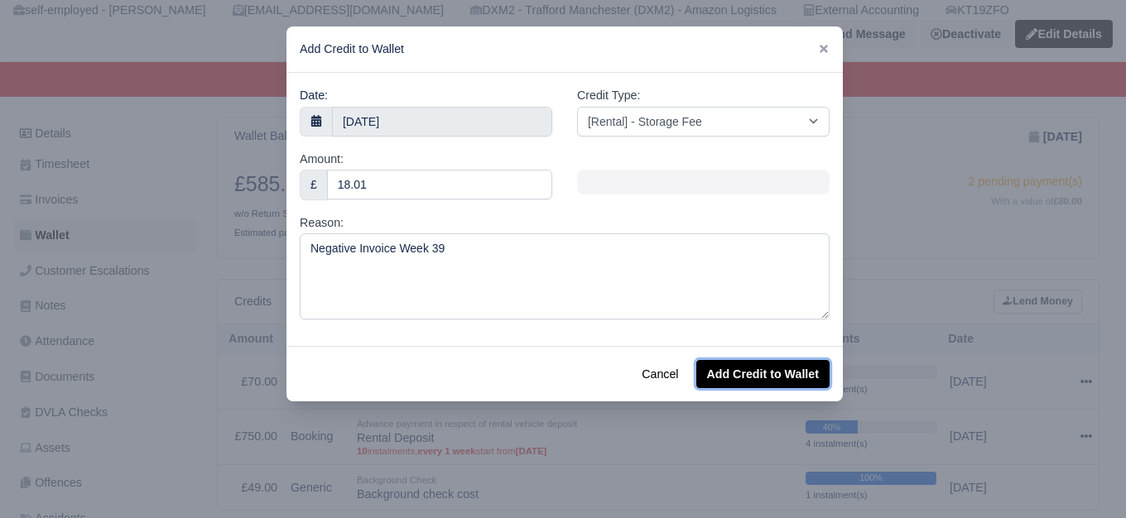
click at [774, 364] on button "Add Credit to Wallet" at bounding box center [762, 374] width 133 height 28
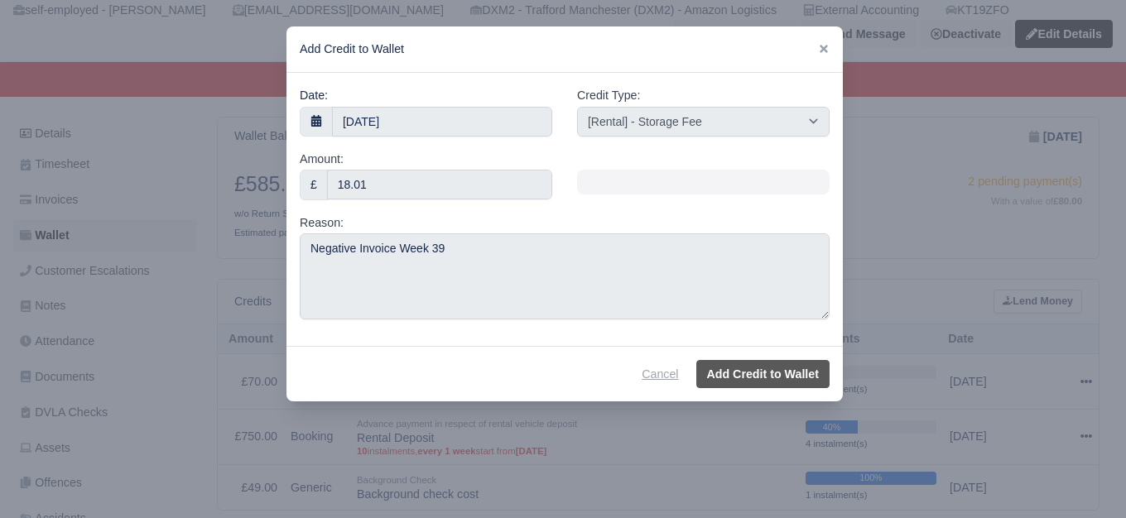
select select "other"
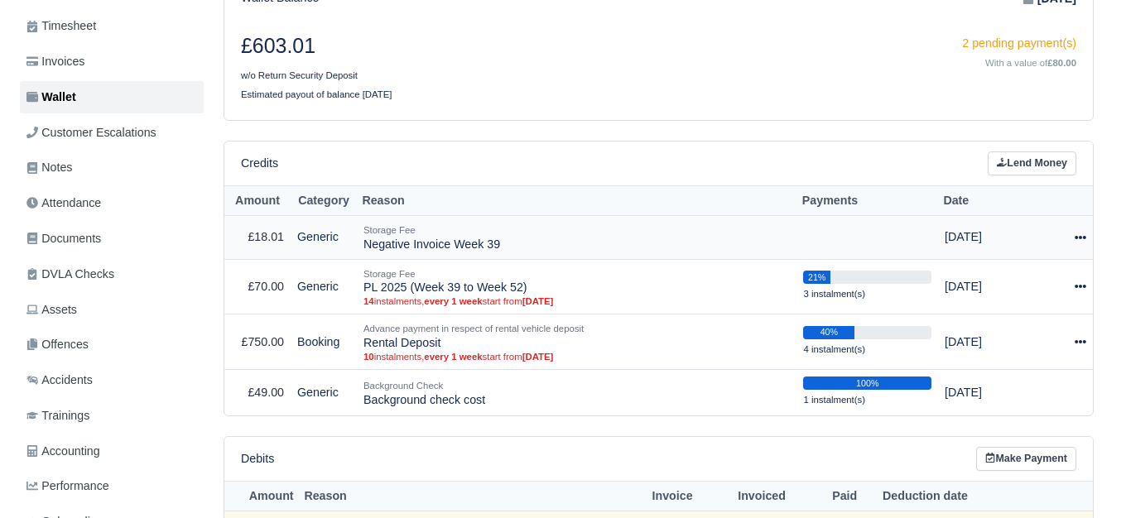
scroll to position [277, 0]
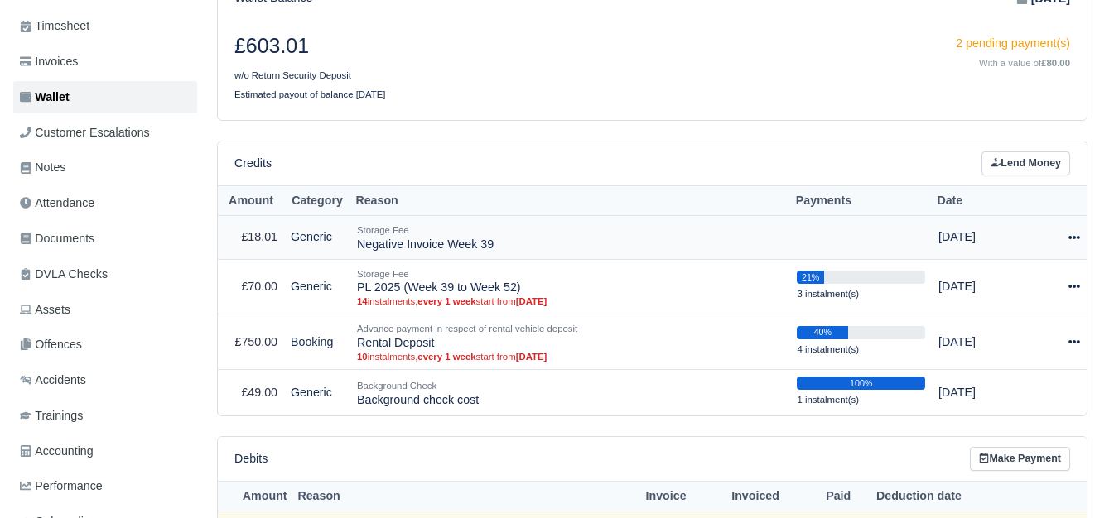
click at [1076, 238] on icon at bounding box center [1074, 238] width 12 height 12
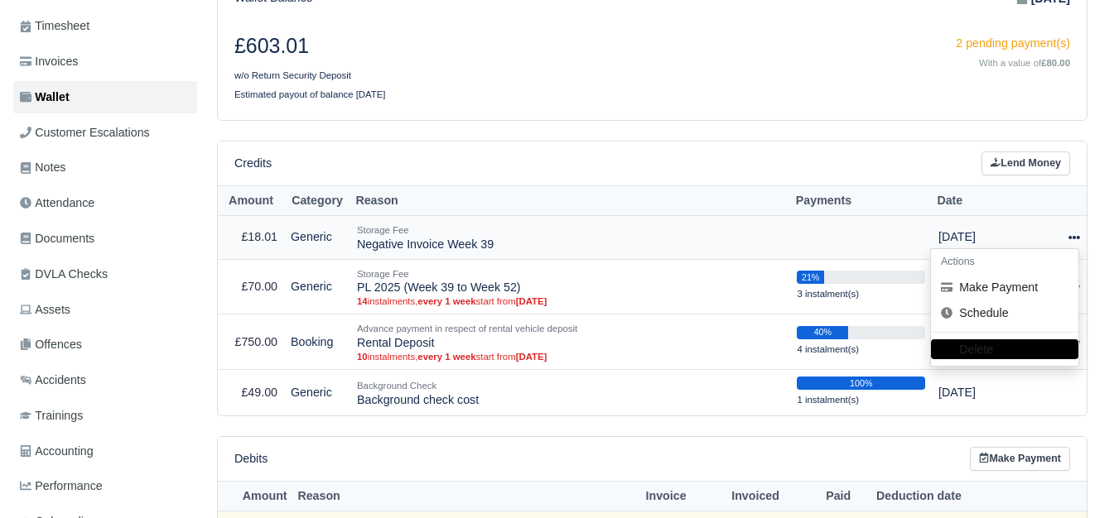
click at [1013, 274] on h6 "Actions" at bounding box center [1004, 262] width 147 height 26
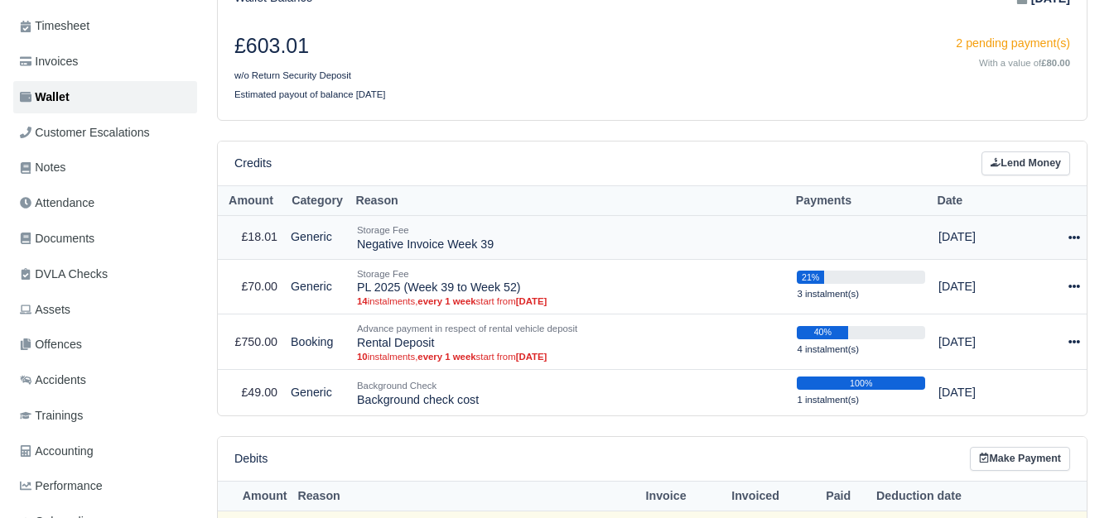
click at [1073, 243] on icon at bounding box center [1074, 238] width 12 height 12
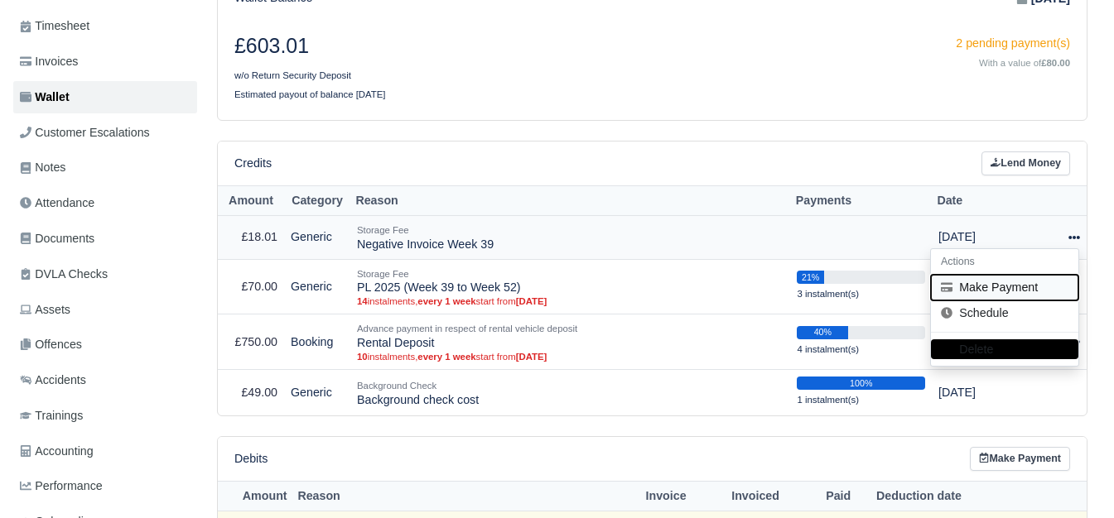
click at [1014, 287] on button "Make Payment" at bounding box center [1004, 288] width 147 height 26
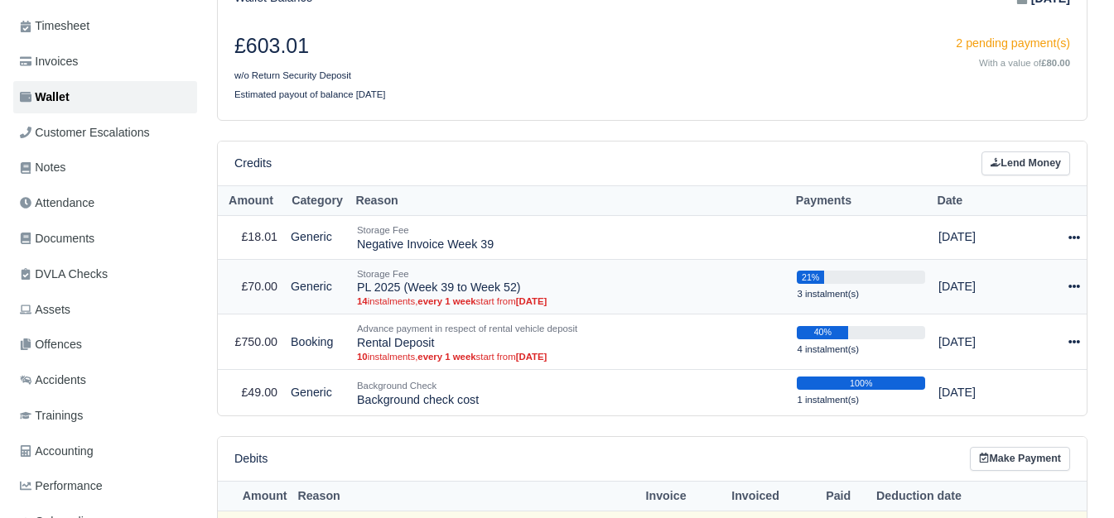
select select "7473"
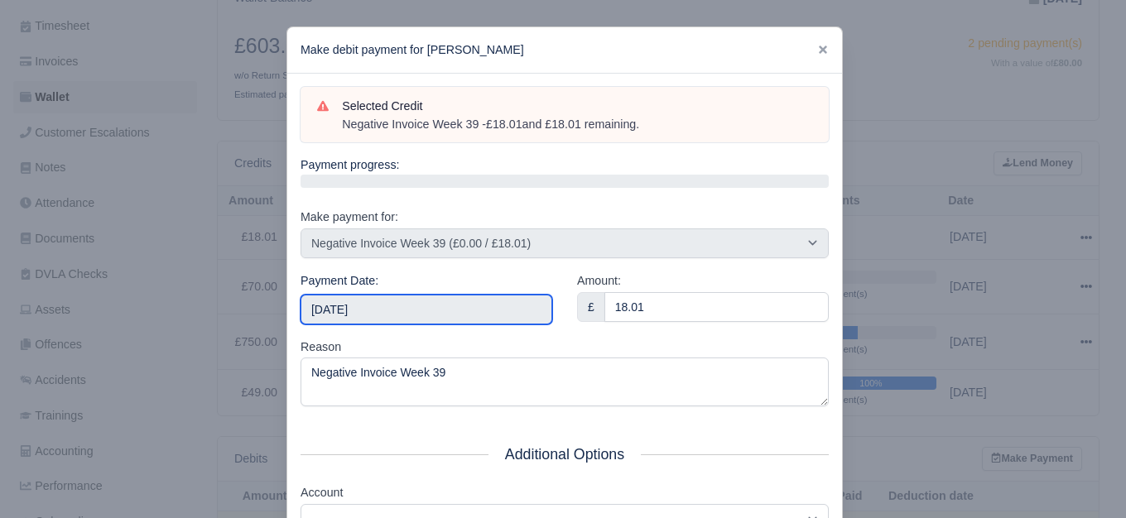
click at [381, 295] on input "2025-10-11" at bounding box center [427, 310] width 252 height 30
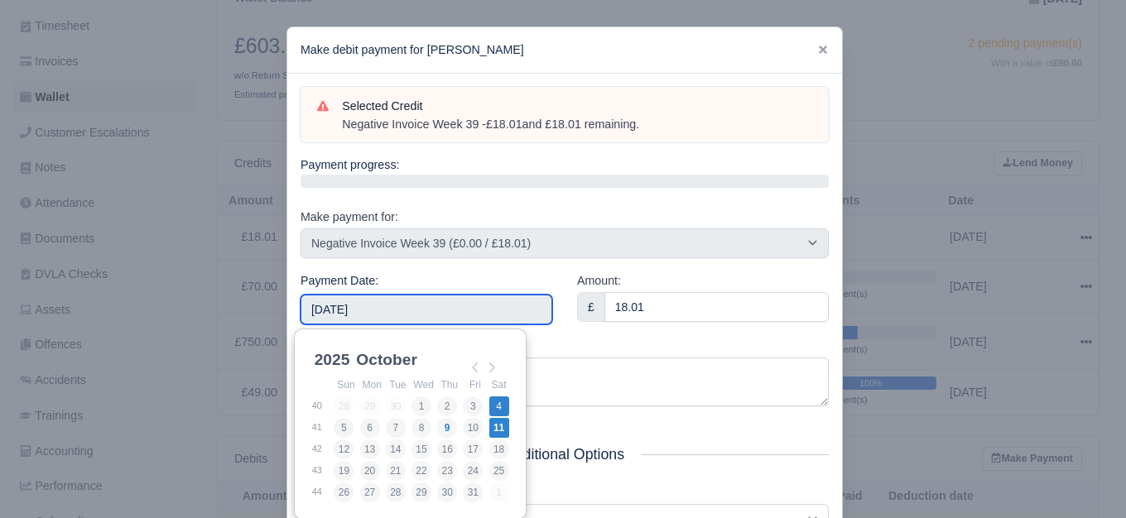
type input "2025-10-04"
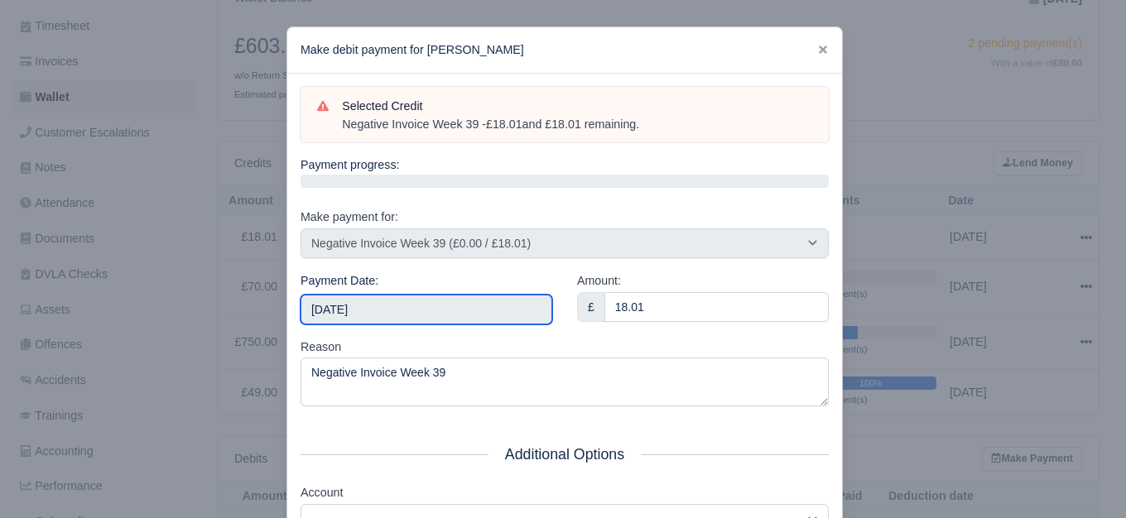
click at [455, 318] on input "2025-10-04" at bounding box center [427, 310] width 252 height 30
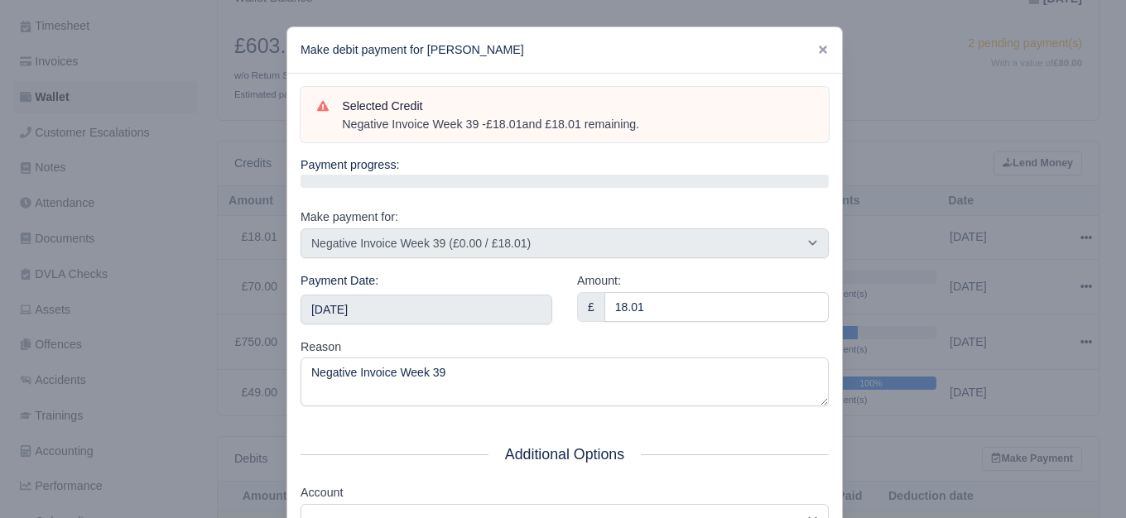
click at [654, 325] on div "Amount: £ 18.01" at bounding box center [703, 305] width 277 height 66
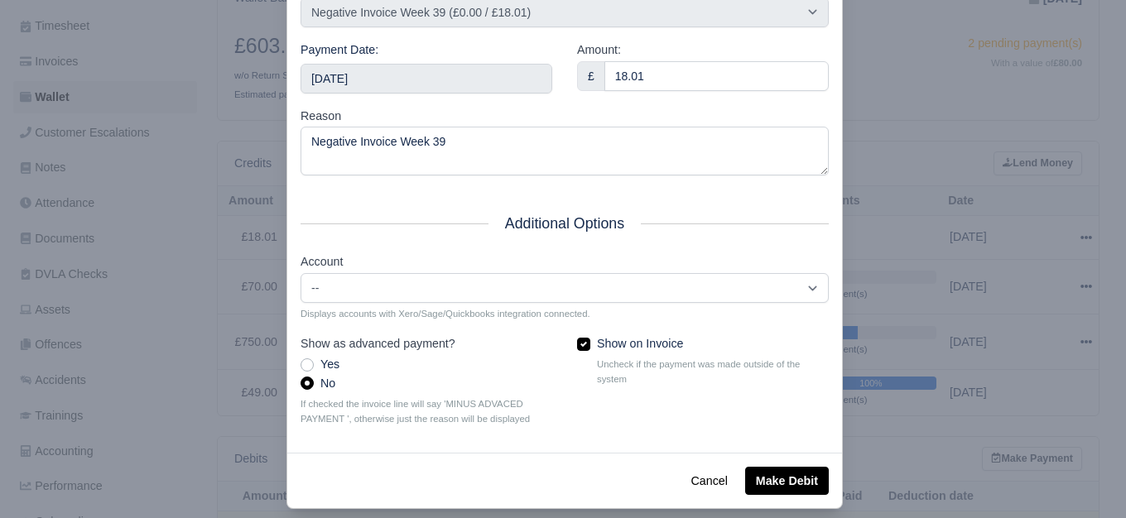
scroll to position [250, 0]
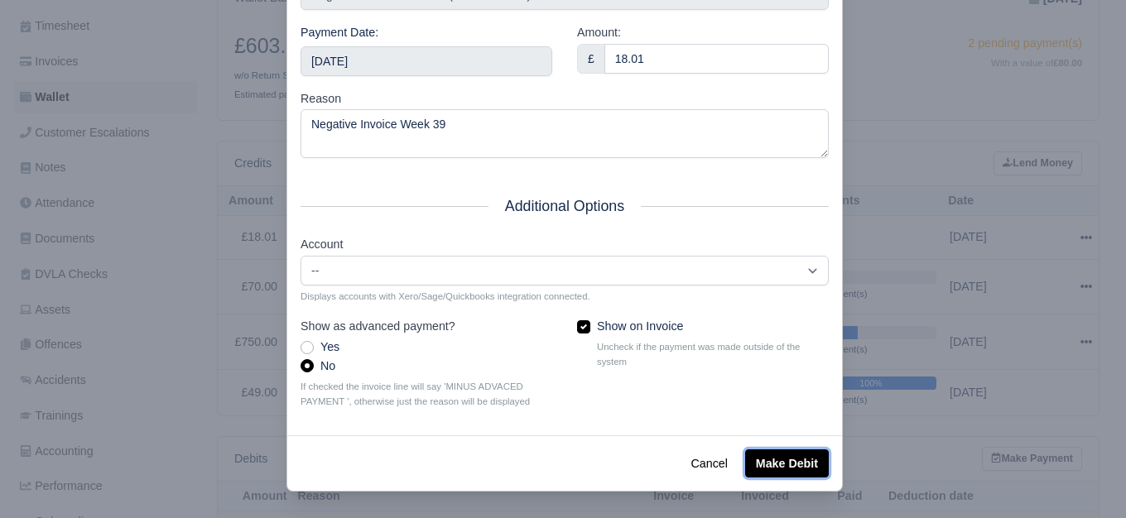
click at [787, 459] on button "Make Debit" at bounding box center [787, 464] width 84 height 28
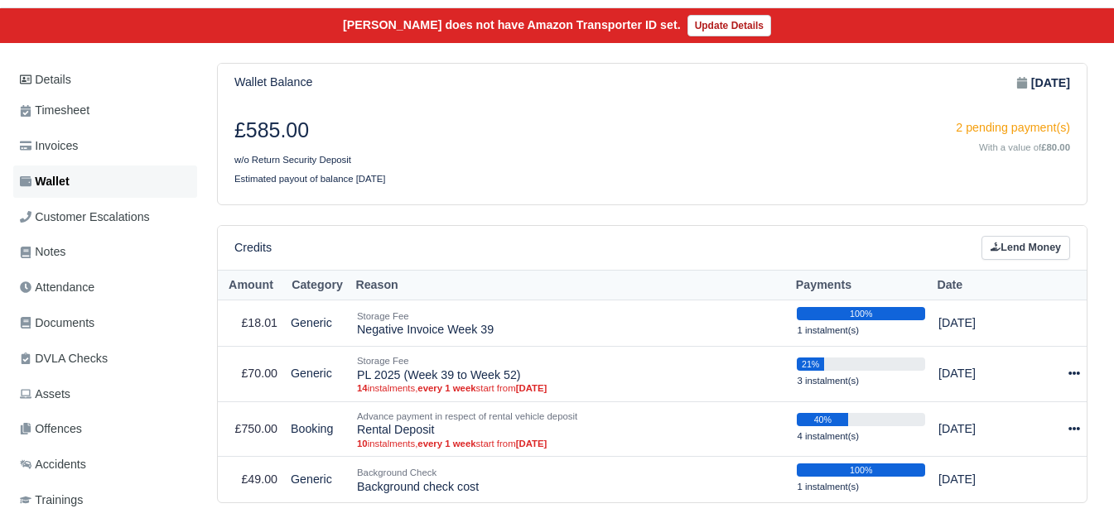
scroll to position [138, 0]
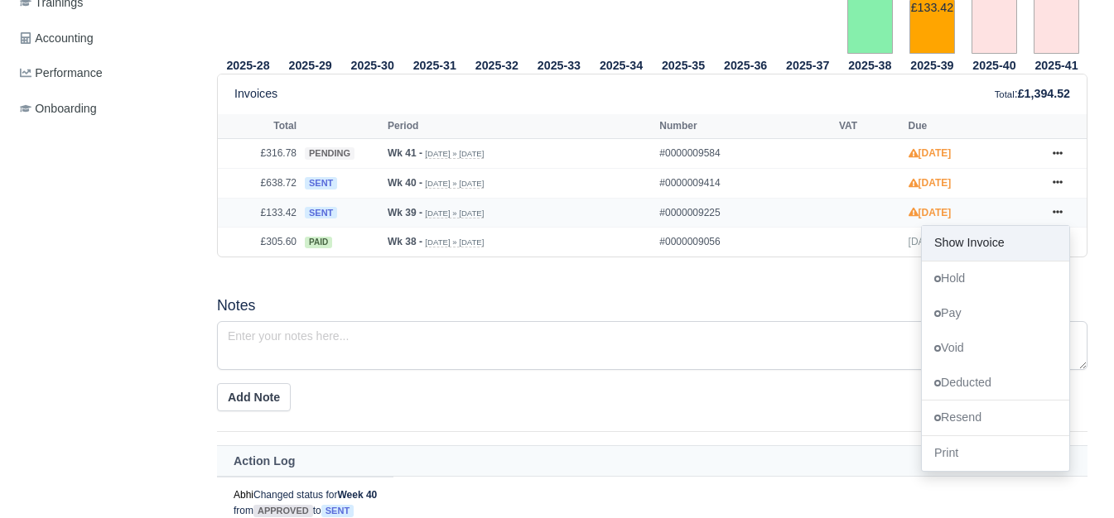
scroll to position [690, 0]
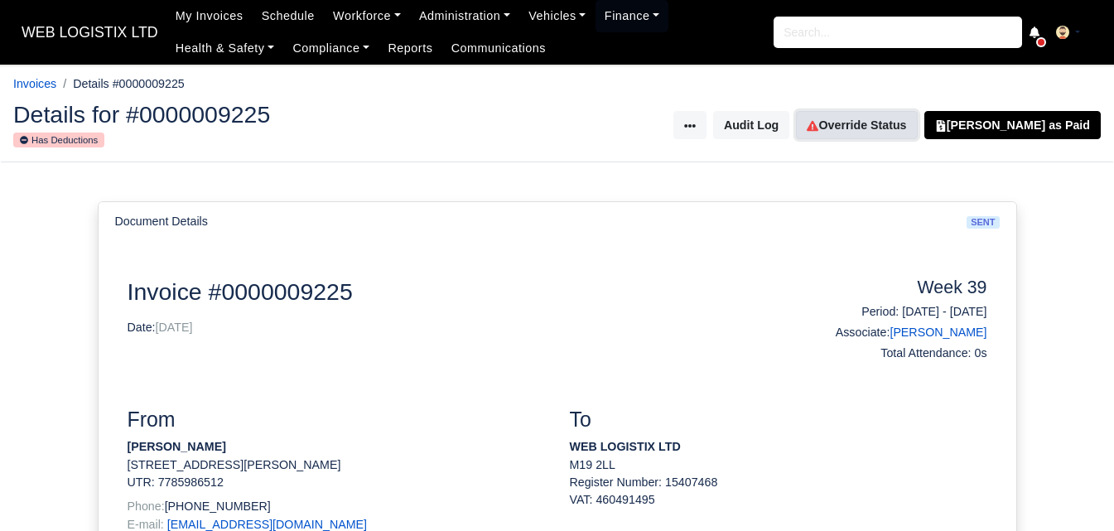
click at [854, 120] on link "Override Status" at bounding box center [856, 125] width 121 height 28
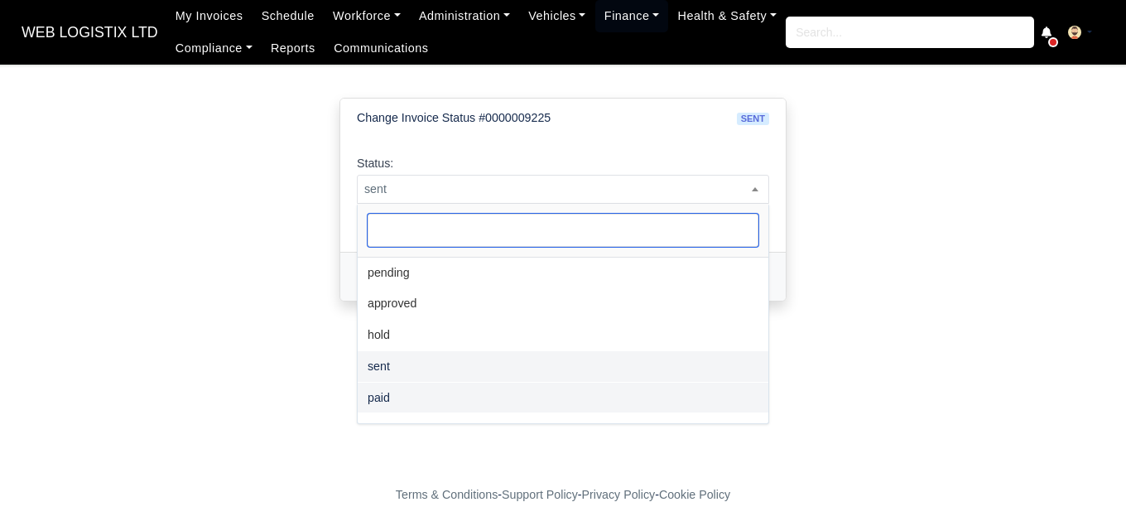
scroll to position [121, 0]
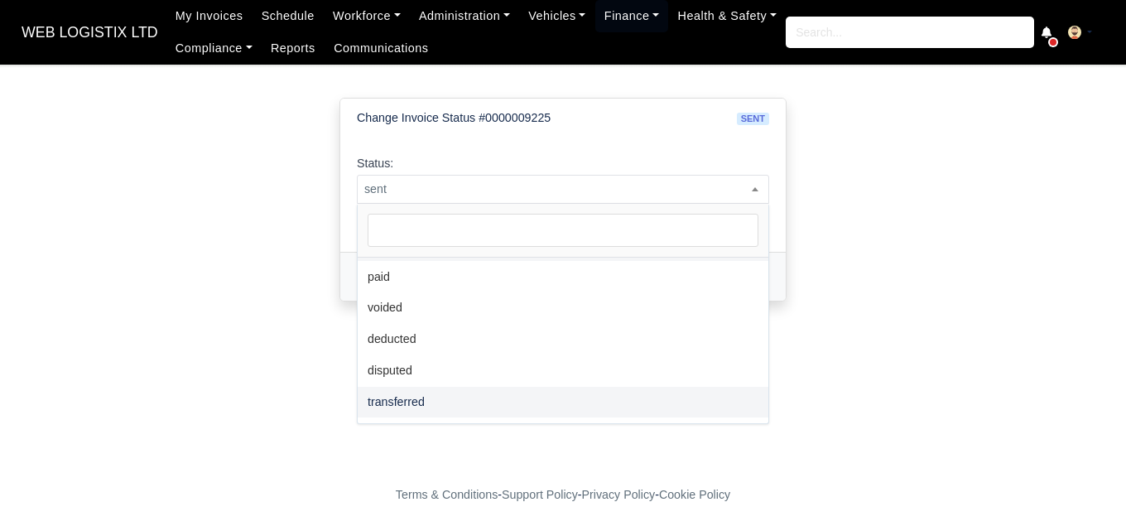
select select "transferred"
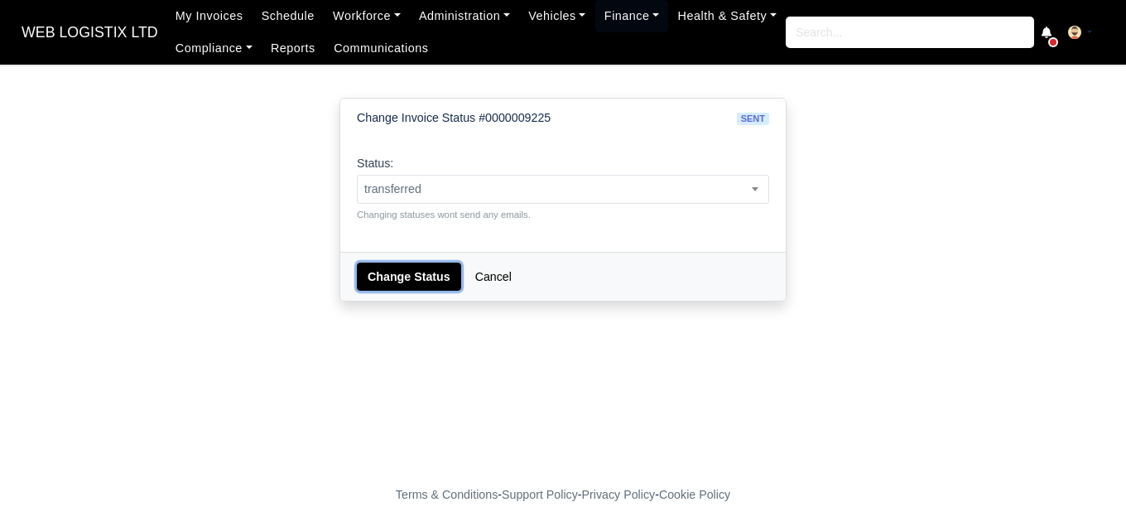
click at [417, 277] on button "Change Status" at bounding box center [409, 276] width 104 height 28
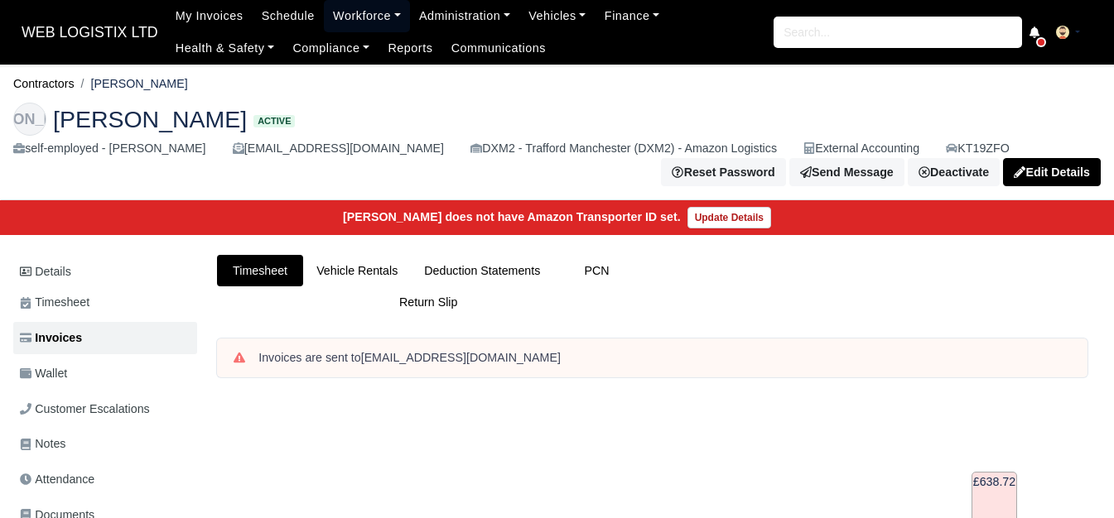
click at [338, 9] on link "Workforce" at bounding box center [367, 16] width 86 height 32
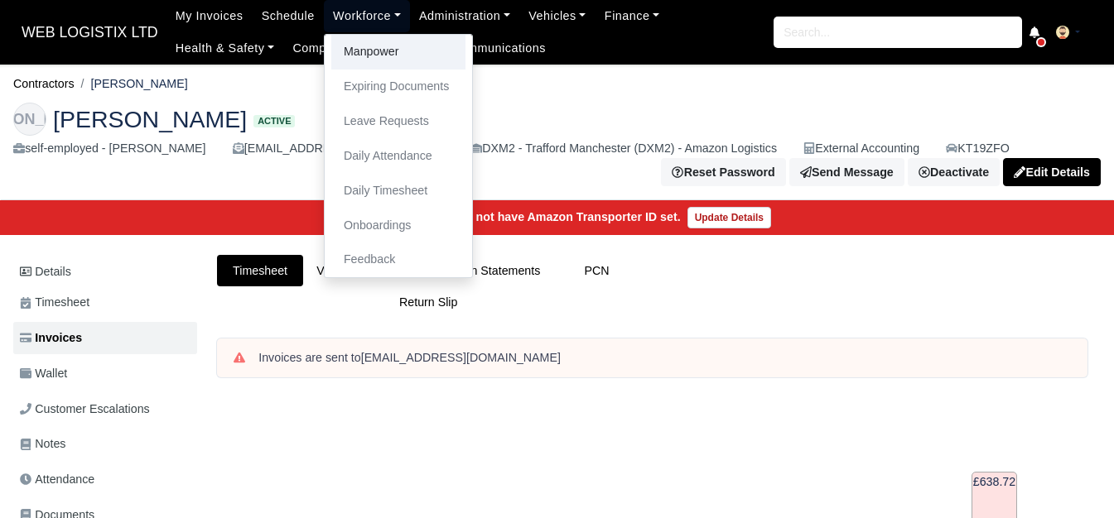
click at [334, 47] on link "Manpower" at bounding box center [398, 52] width 134 height 35
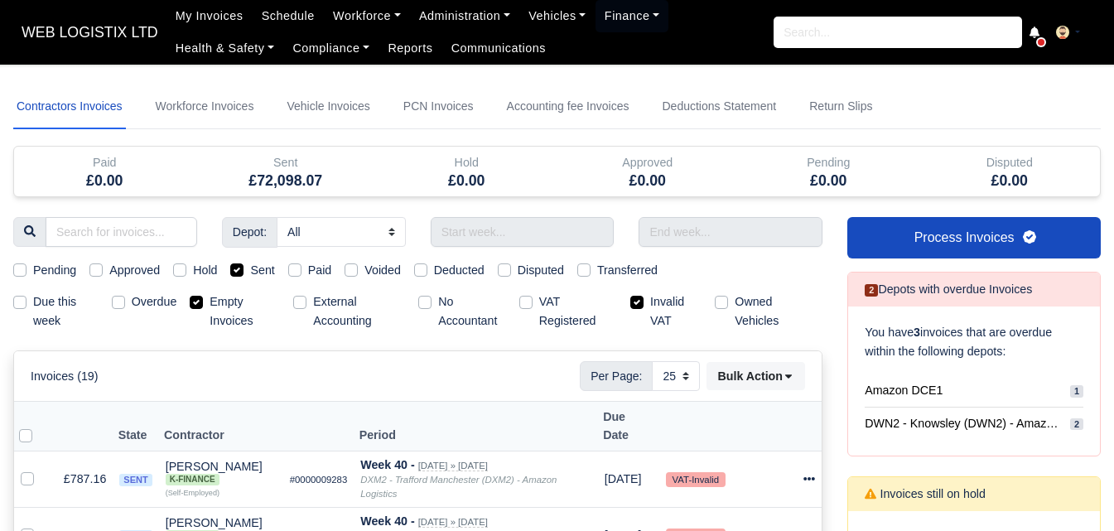
select select "25"
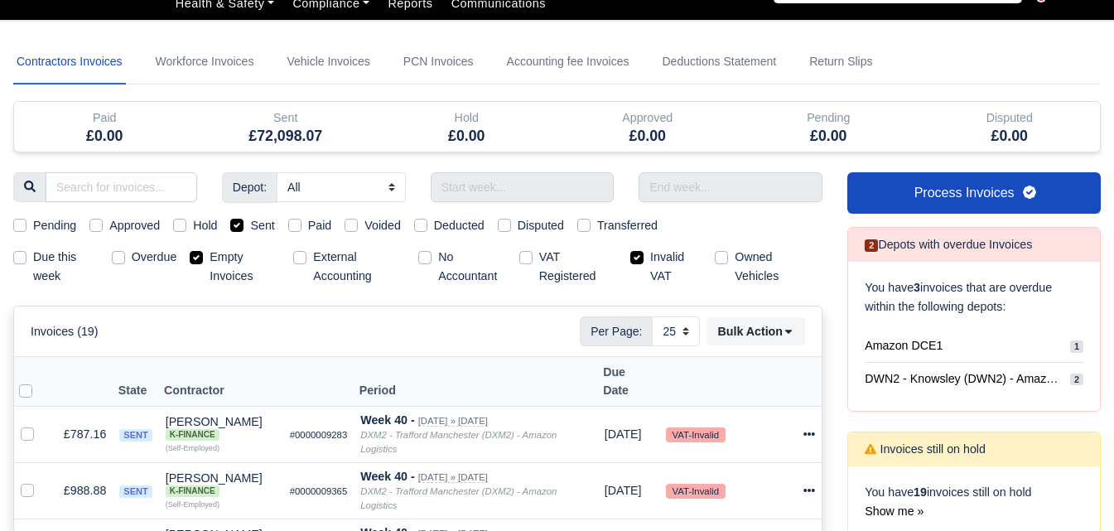
scroll to position [45, 0]
click at [661, 262] on label "Invalid VAT" at bounding box center [675, 267] width 51 height 38
click at [643, 261] on input "Invalid VAT" at bounding box center [636, 254] width 13 height 13
checkbox input "false"
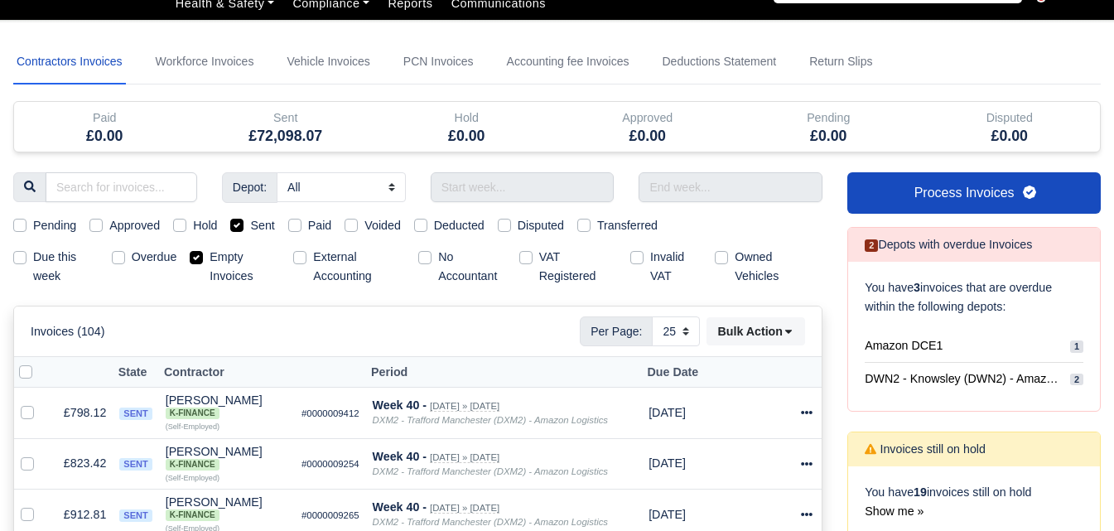
click at [211, 257] on label "Empty Invoices" at bounding box center [244, 267] width 70 height 38
click at [203, 257] on input "Empty Invoices" at bounding box center [196, 254] width 13 height 13
checkbox input "false"
click at [522, 184] on input "text" at bounding box center [523, 187] width 184 height 30
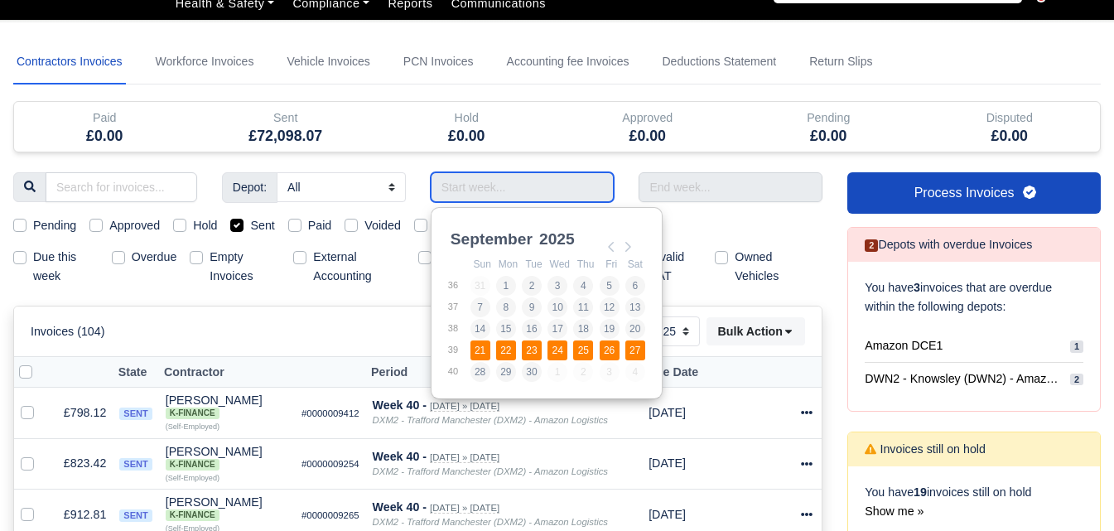
click at [468, 350] on td "39" at bounding box center [458, 351] width 22 height 22
type input "21/09/2025 - 27/09/2025"
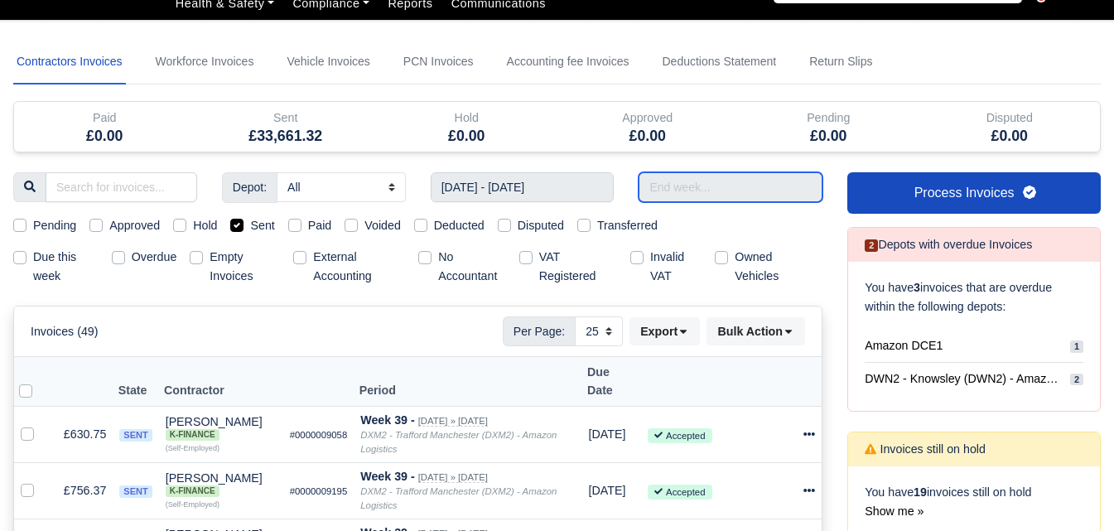
click at [699, 197] on input "text" at bounding box center [730, 187] width 184 height 30
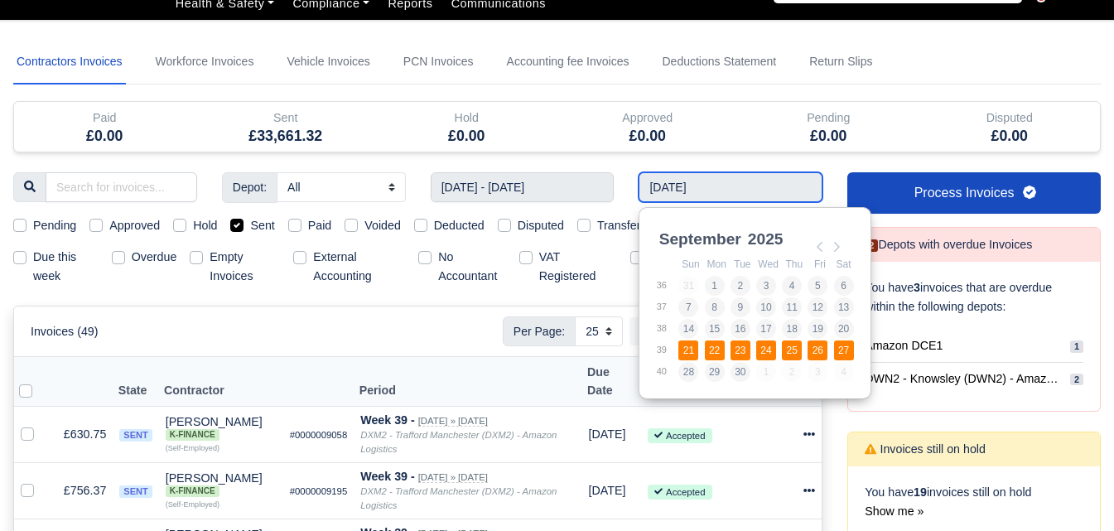
type input "21/09/2025 - 27/09/2025"
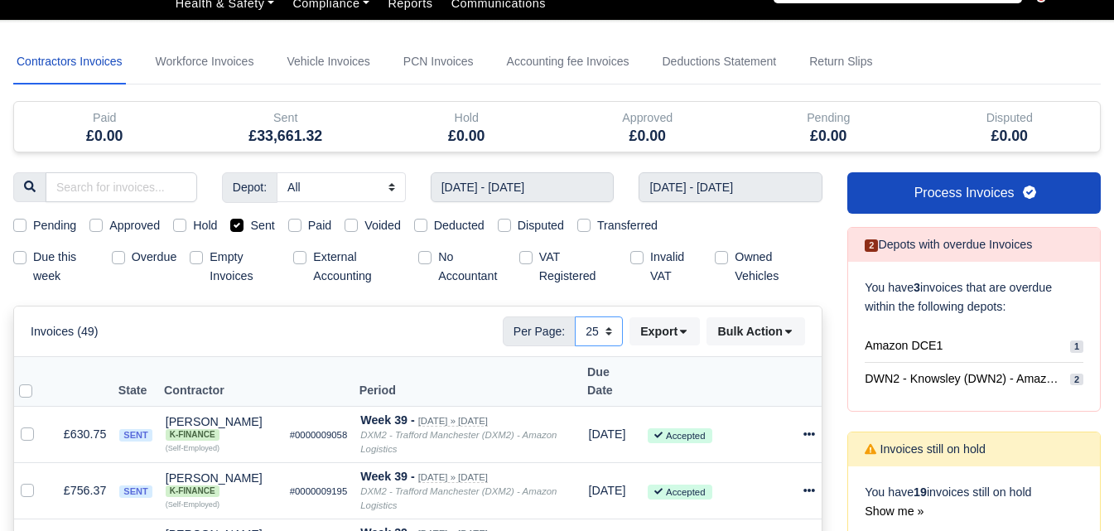
click at [595, 339] on select "10 25 50" at bounding box center [599, 331] width 48 height 30
select select "50"
click at [575, 316] on select "10 25 50" at bounding box center [599, 331] width 48 height 30
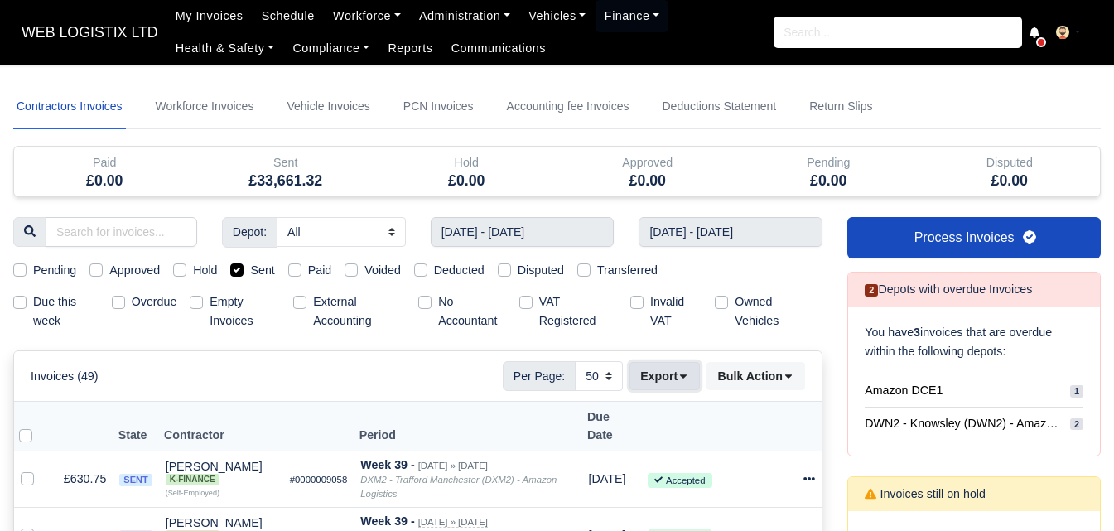
click at [655, 382] on button "Export" at bounding box center [664, 376] width 70 height 28
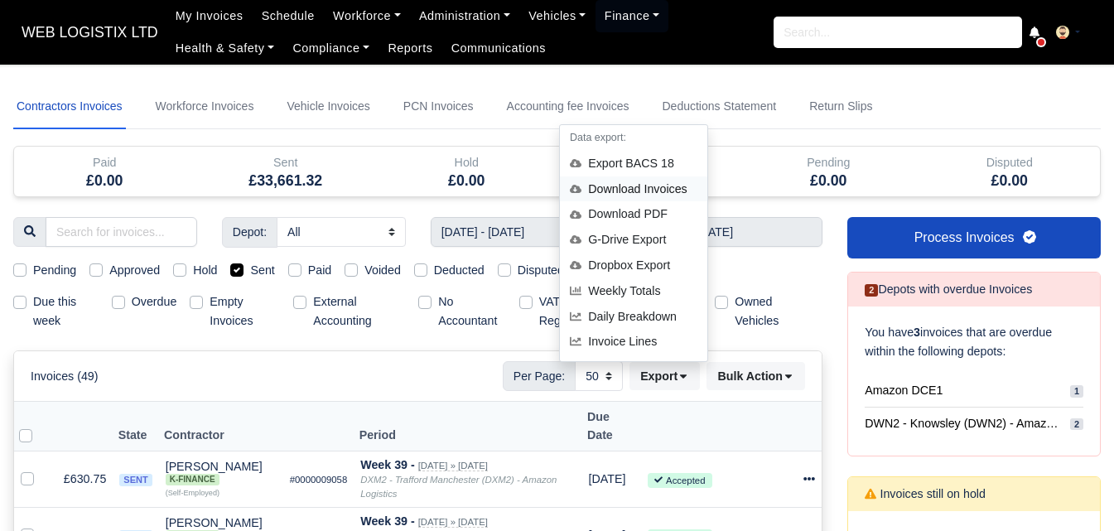
click at [631, 178] on div "Download Invoices" at bounding box center [633, 189] width 147 height 26
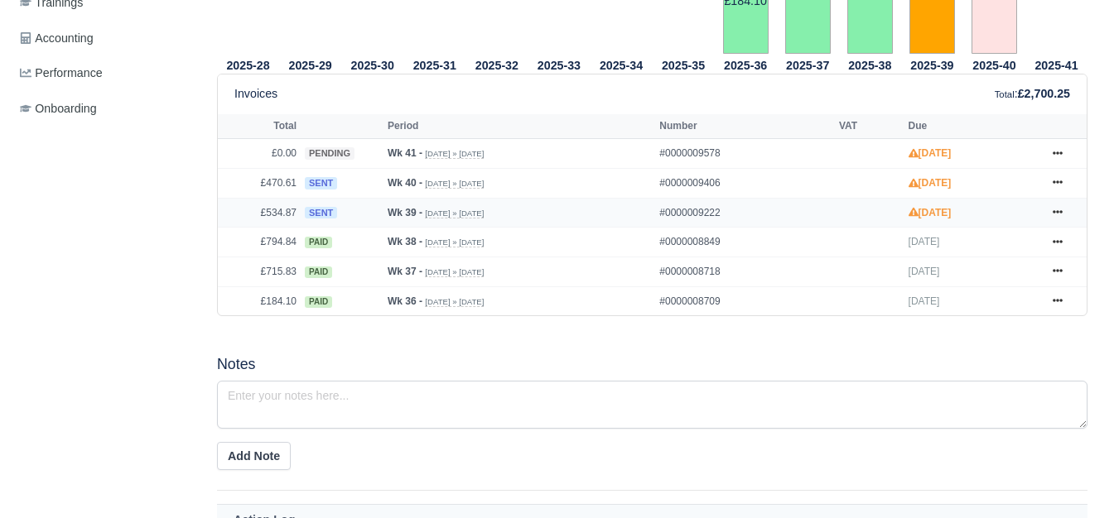
scroll to position [690, 0]
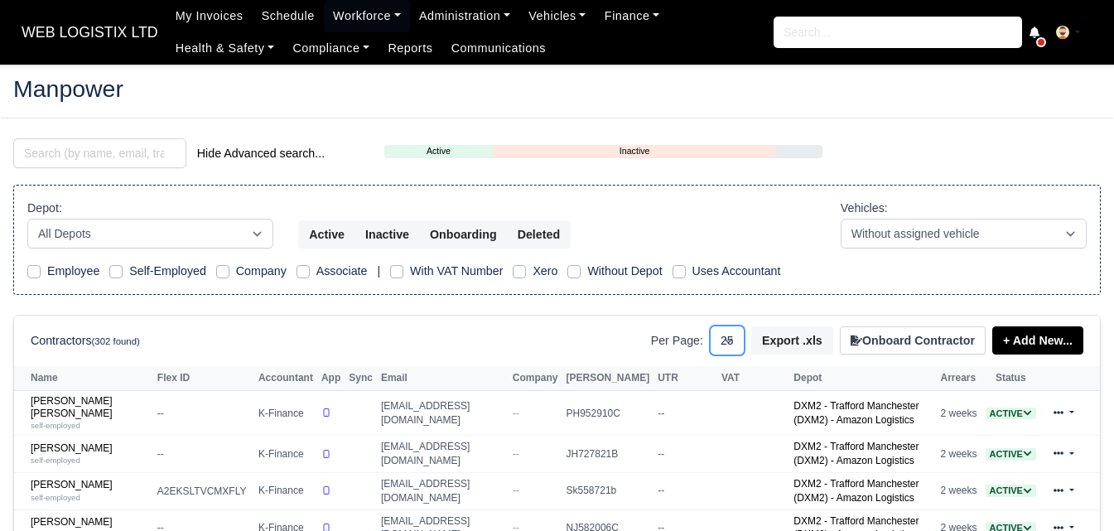
click at [737, 344] on select "10 25 50" at bounding box center [727, 340] width 35 height 30
select select "50"
click at [716, 325] on select "10 25 50" at bounding box center [727, 340] width 35 height 30
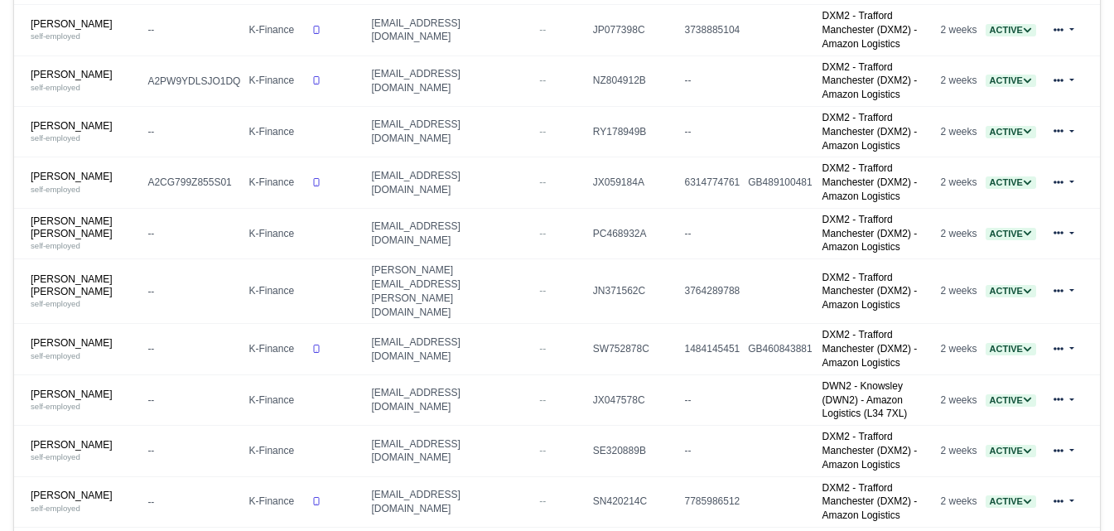
scroll to position [1611, 0]
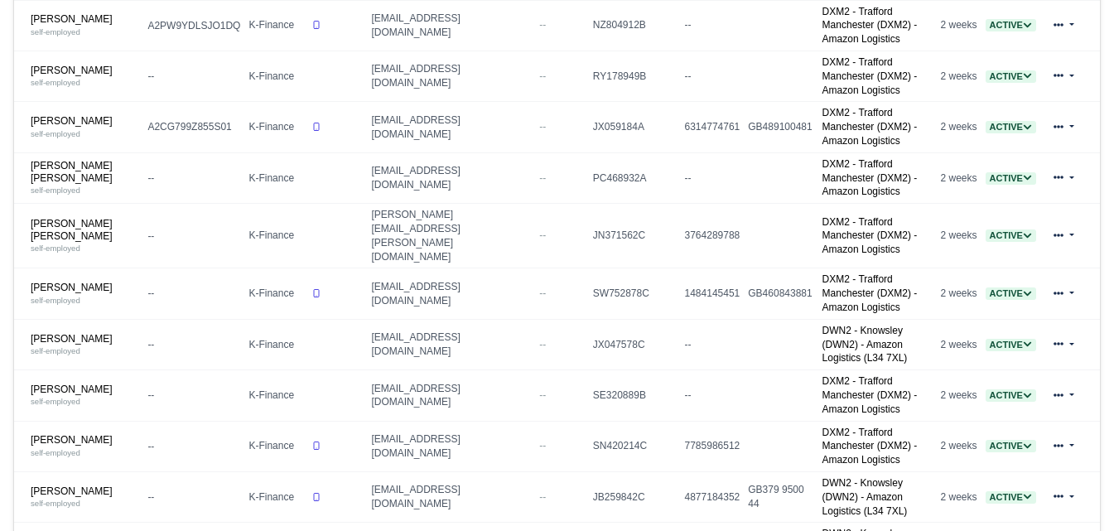
drag, startPoint x: 84, startPoint y: 358, endPoint x: 86, endPoint y: 372, distance: 14.2
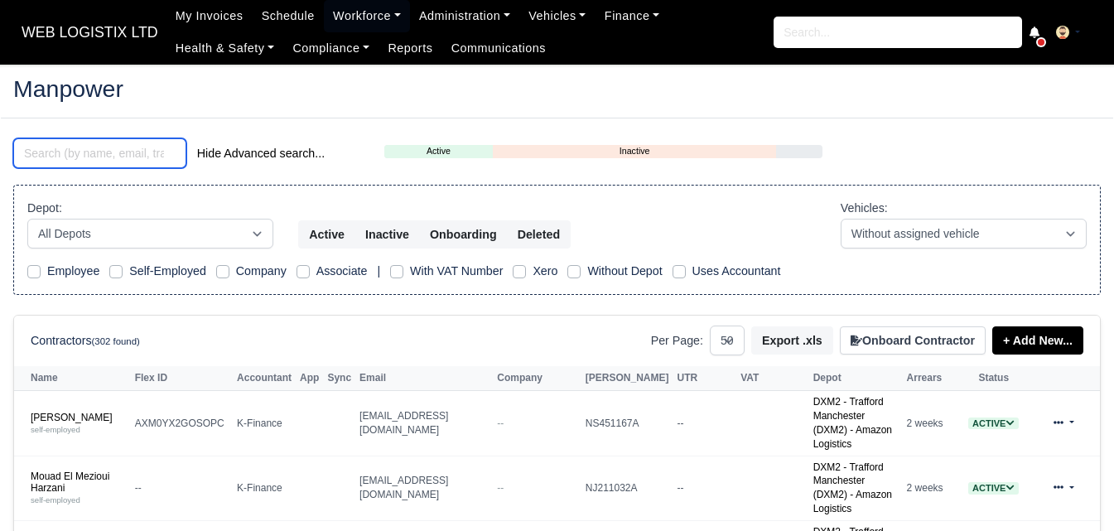
click at [102, 147] on input "search" at bounding box center [99, 153] width 173 height 30
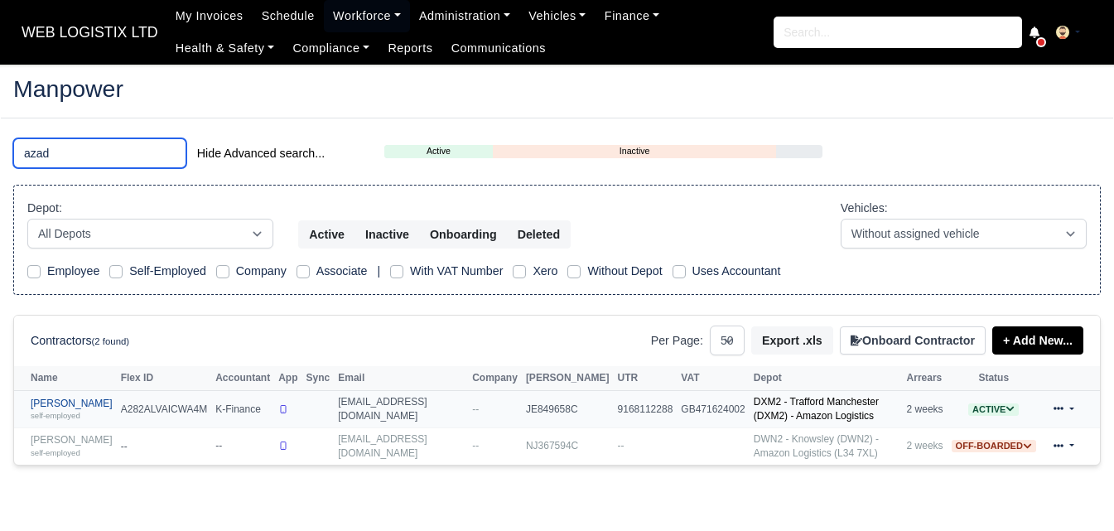
type input "azad"
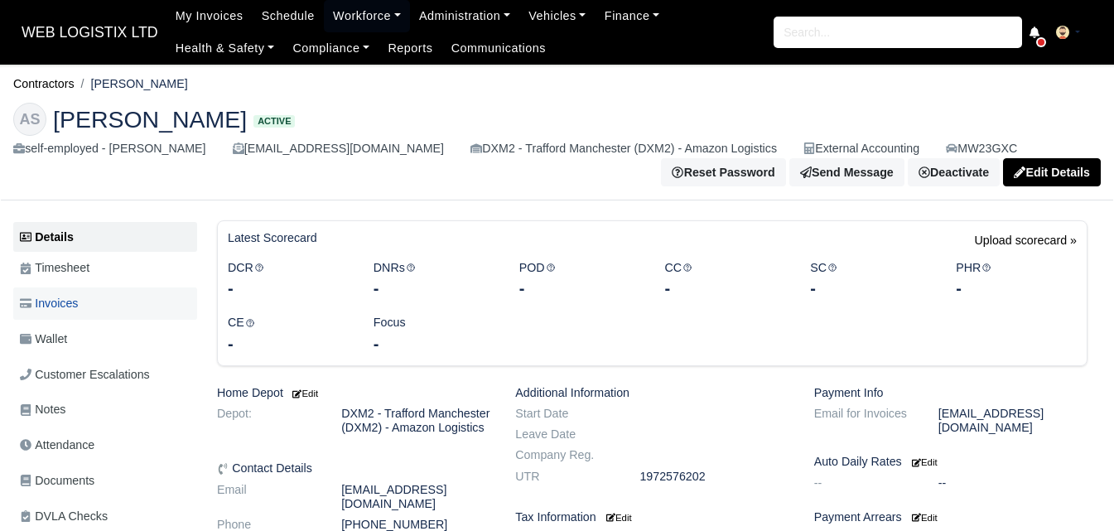
click at [172, 301] on link "Invoices" at bounding box center [105, 303] width 184 height 32
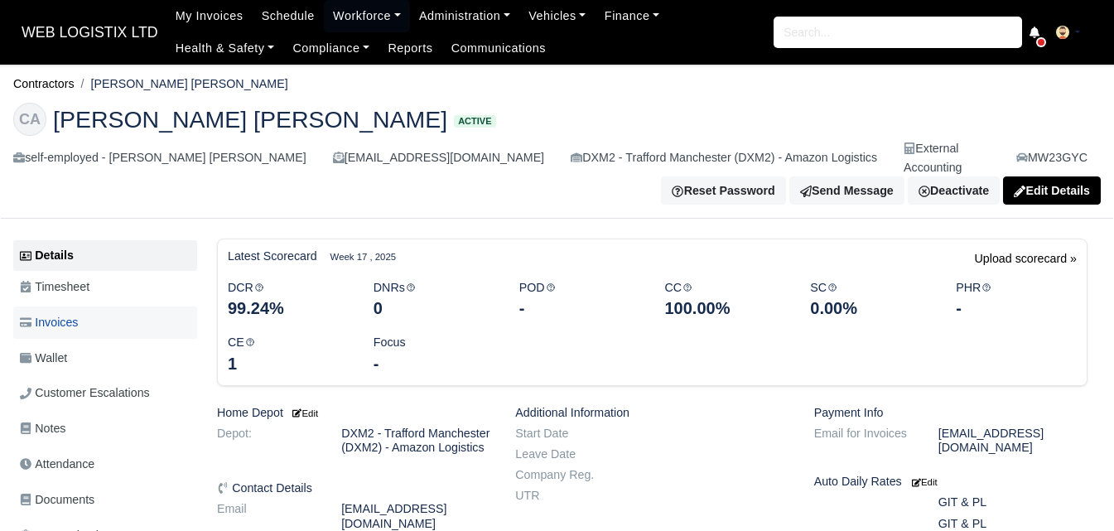
click at [73, 313] on span "Invoices" at bounding box center [49, 322] width 58 height 19
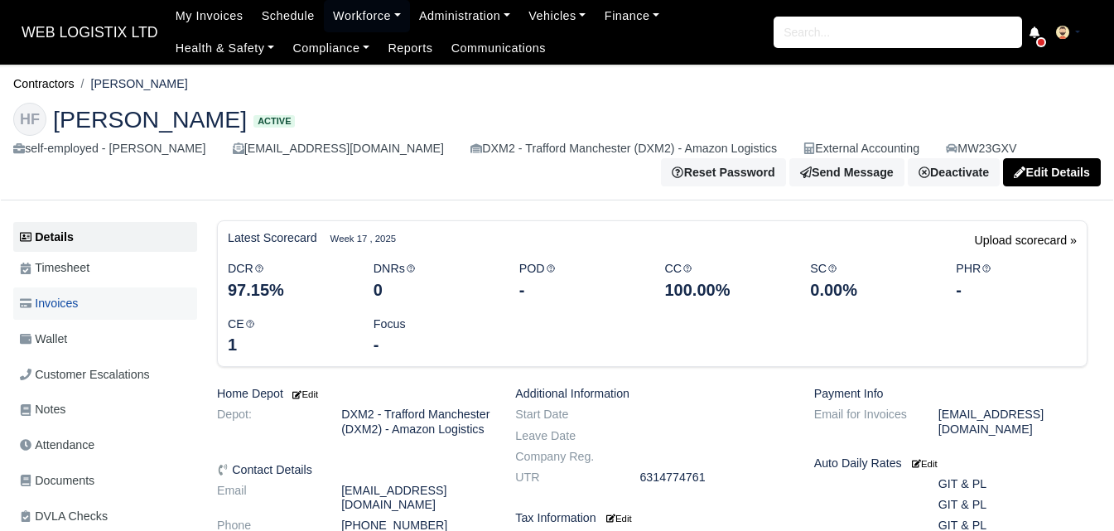
click at [70, 309] on span "Invoices" at bounding box center [49, 303] width 58 height 19
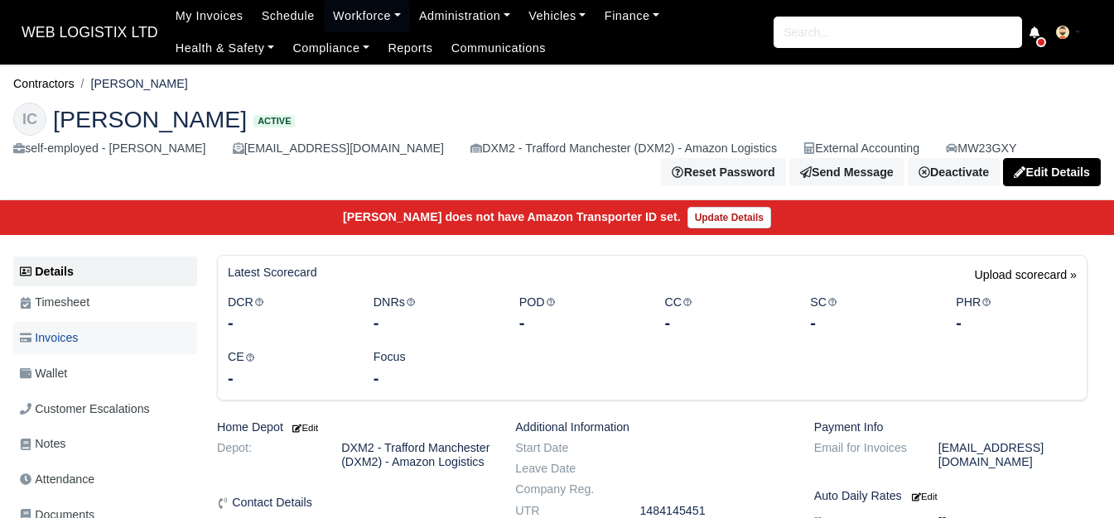
click at [77, 335] on span "Invoices" at bounding box center [49, 338] width 58 height 19
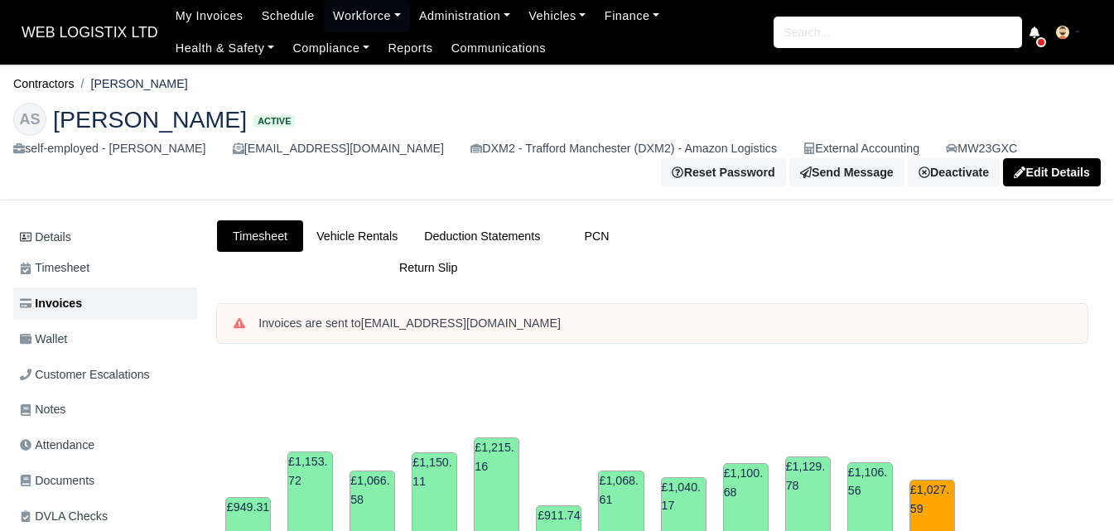
click at [527, 236] on link "Deduction Statements" at bounding box center [482, 236] width 142 height 32
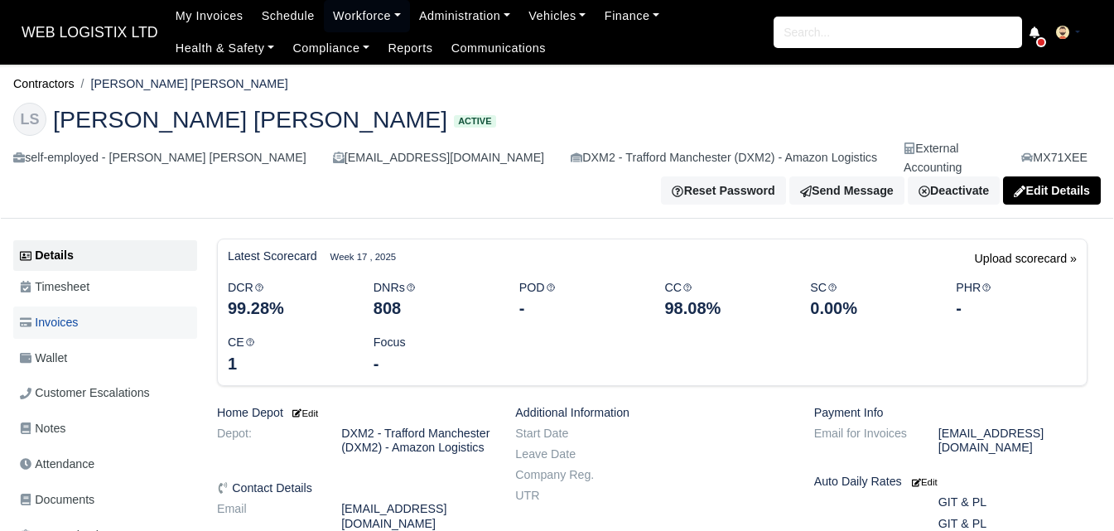
click at [78, 313] on span "Invoices" at bounding box center [49, 322] width 58 height 19
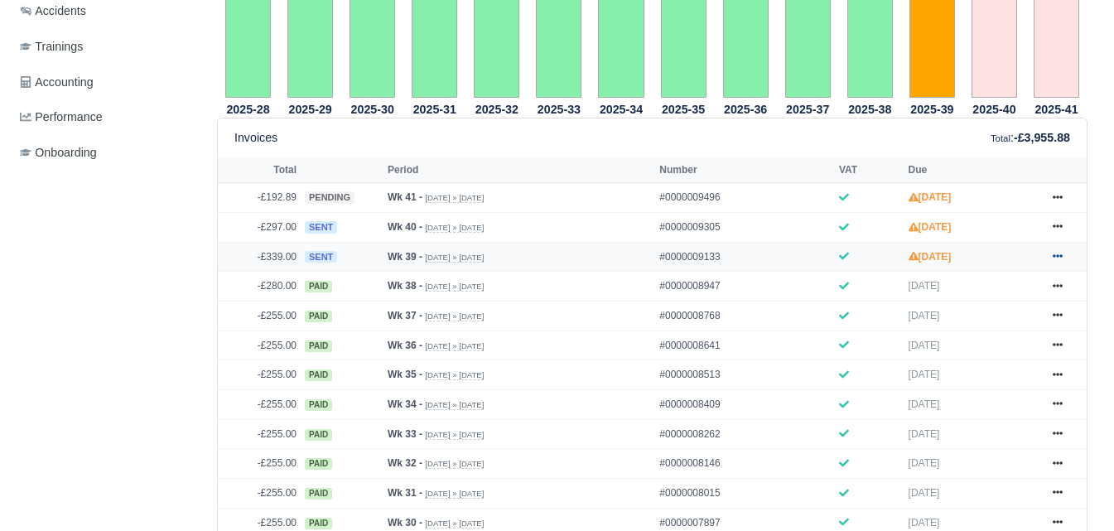
click at [1064, 255] on link at bounding box center [1057, 257] width 25 height 21
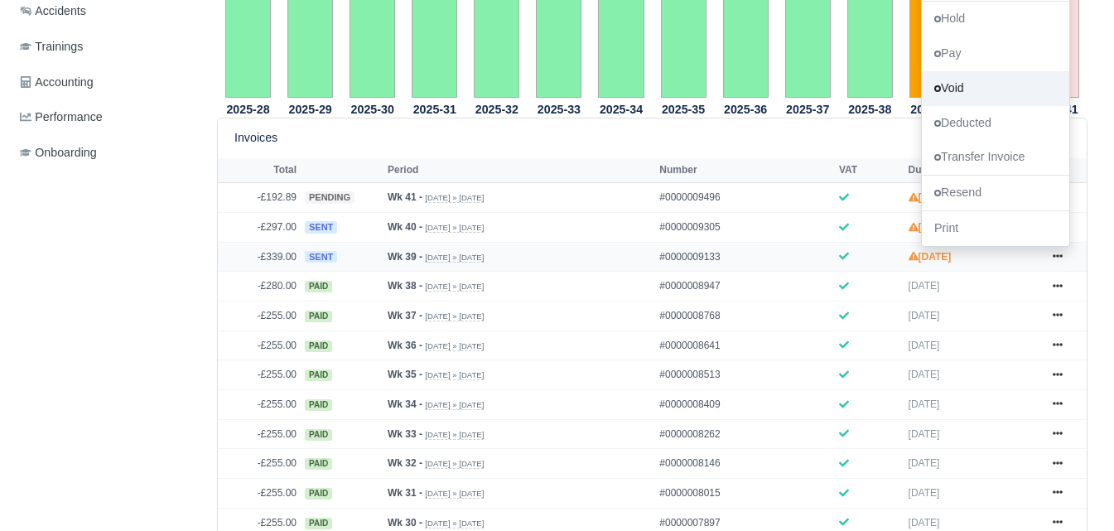
scroll to position [473, 0]
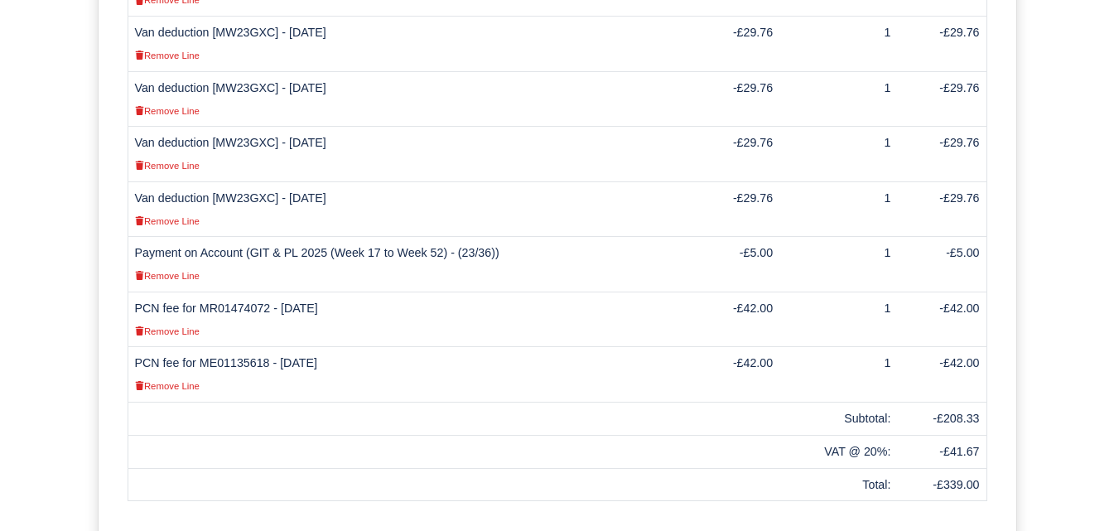
scroll to position [878, 0]
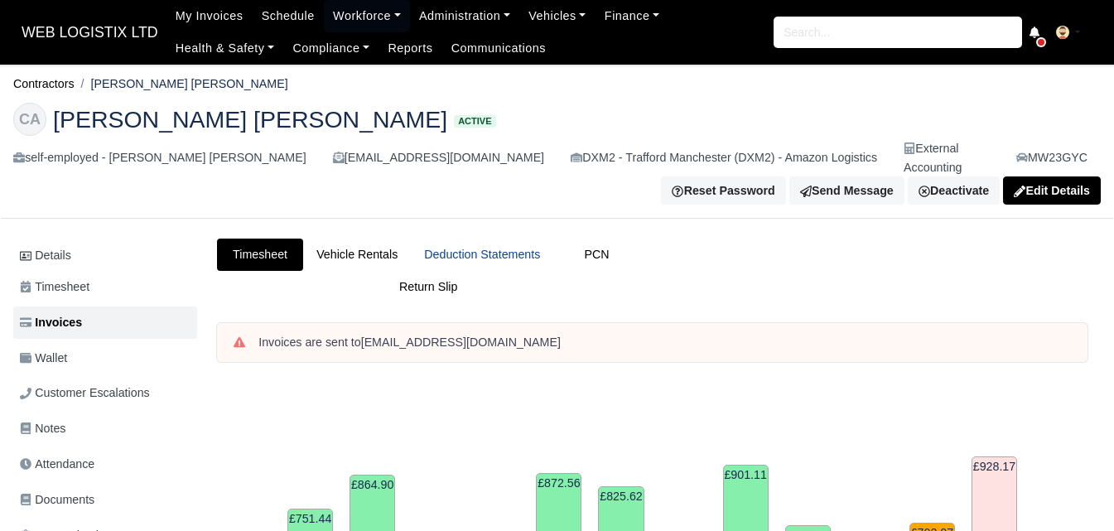
click at [478, 238] on link "Deduction Statements" at bounding box center [482, 254] width 142 height 32
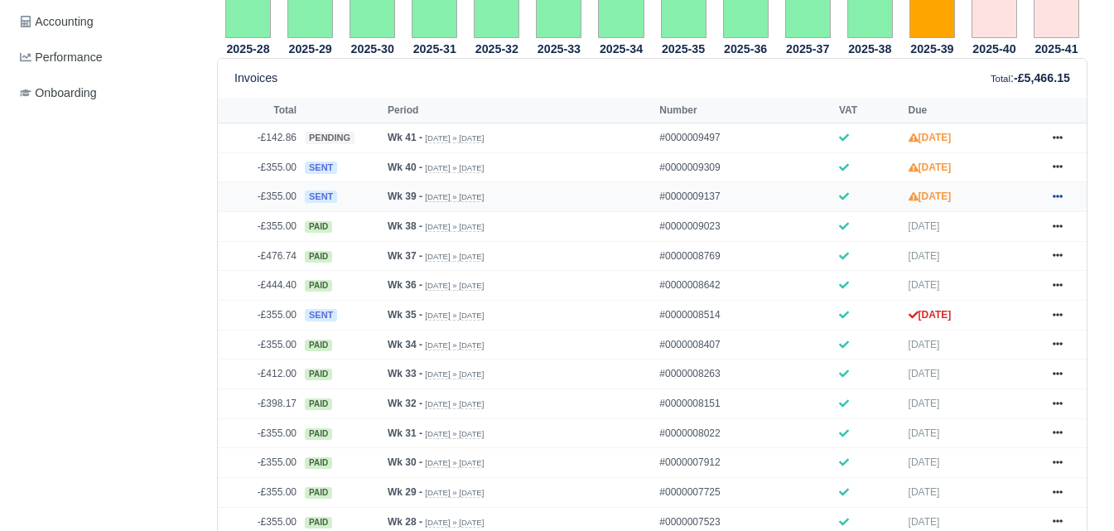
click at [1053, 191] on icon at bounding box center [1057, 196] width 10 height 10
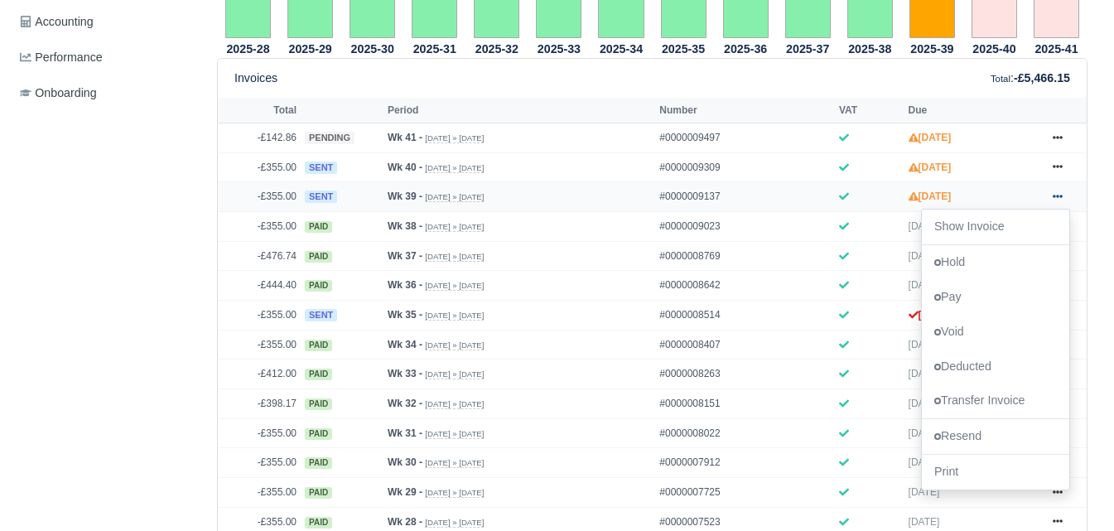
scroll to position [690, 0]
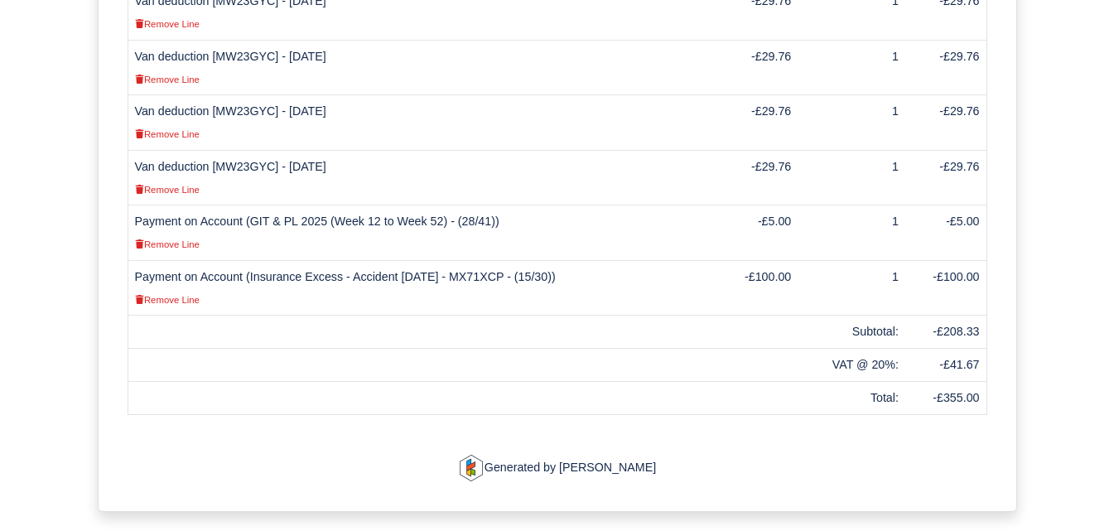
scroll to position [823, 0]
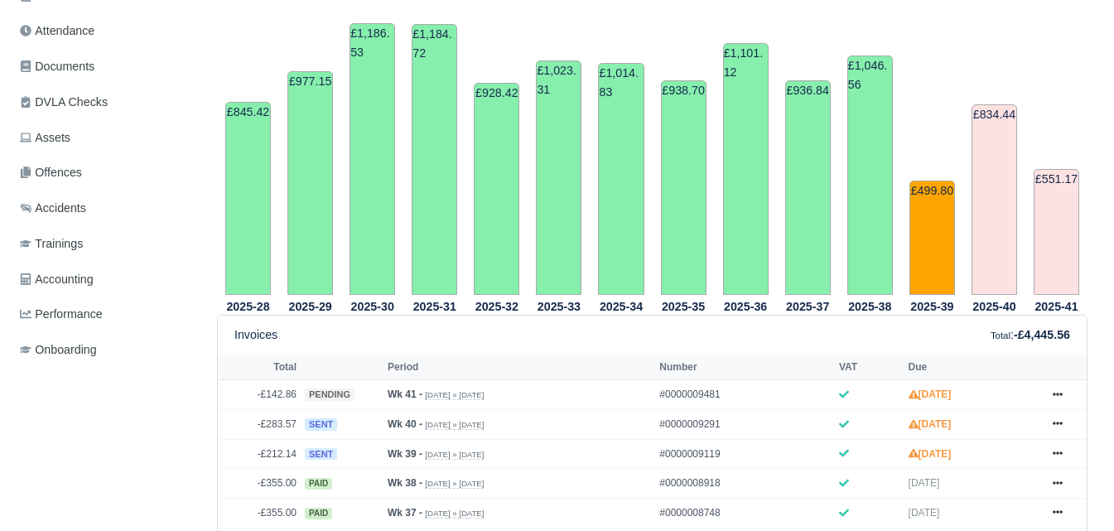
scroll to position [552, 0]
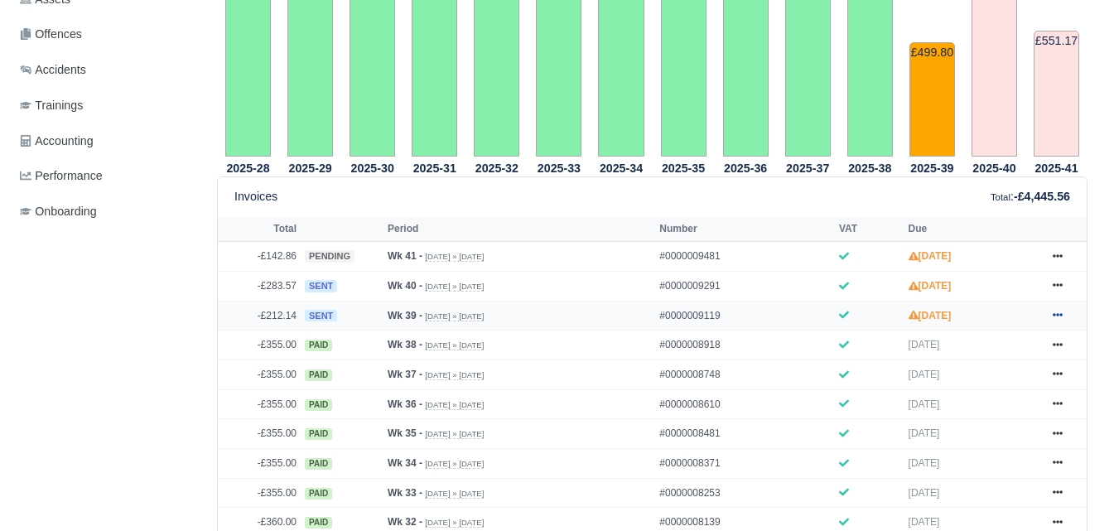
click at [1052, 318] on icon at bounding box center [1057, 315] width 10 height 10
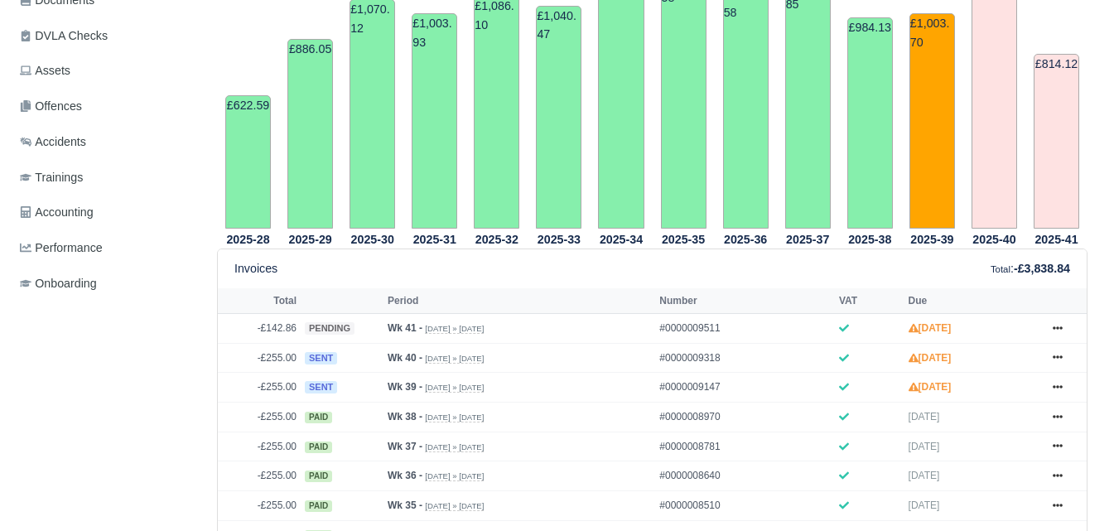
scroll to position [552, 0]
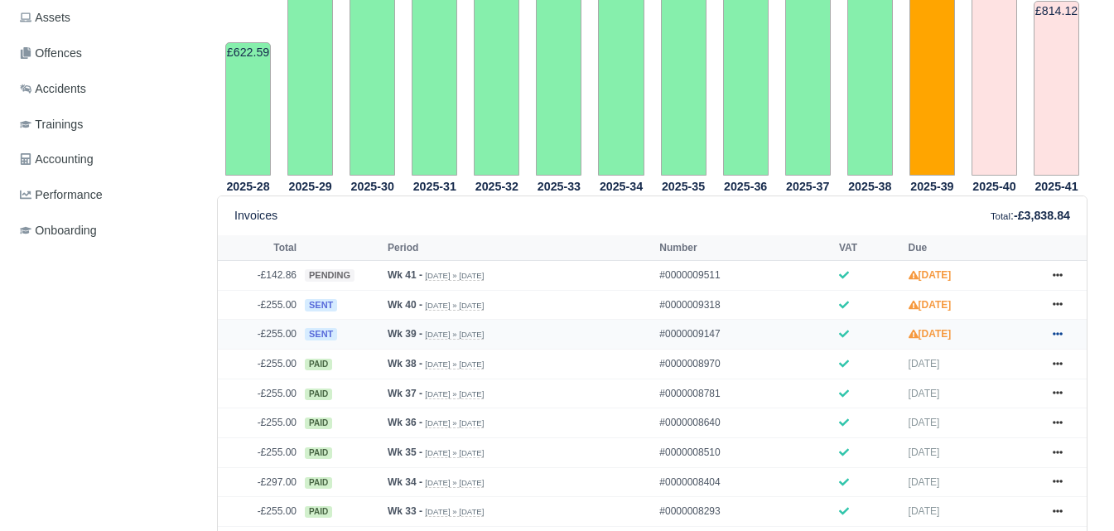
click at [1058, 329] on icon at bounding box center [1057, 334] width 10 height 10
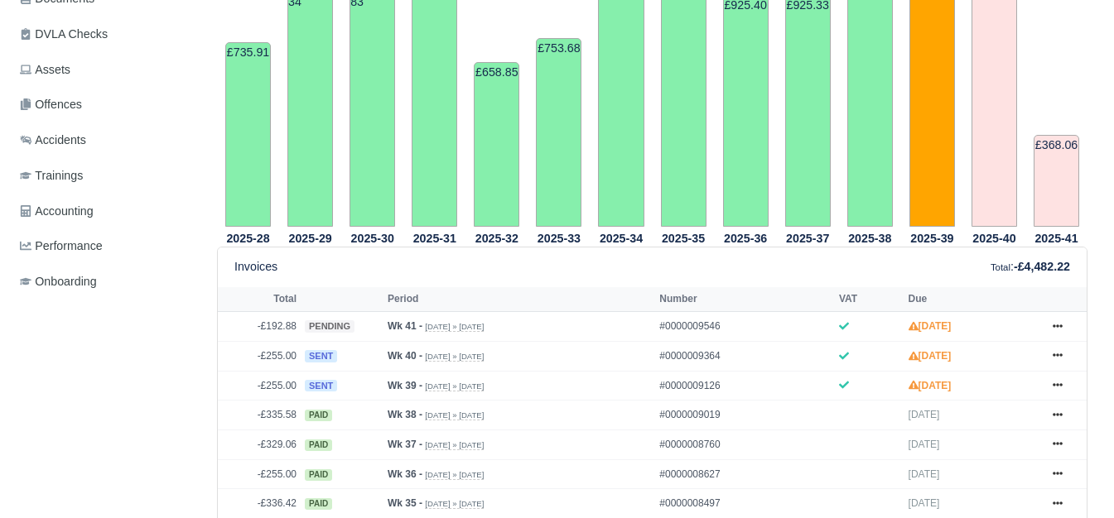
scroll to position [552, 0]
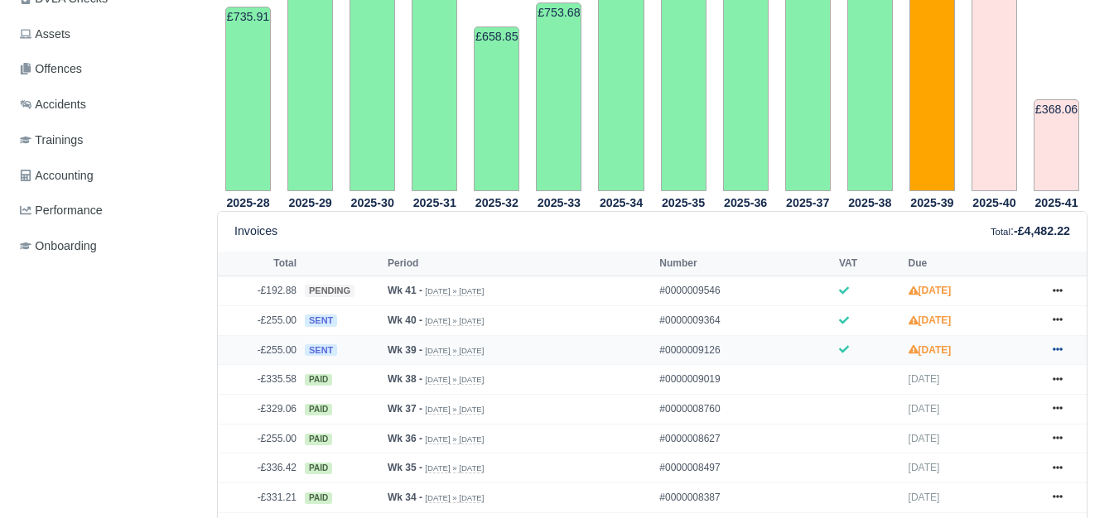
click at [1063, 354] on link at bounding box center [1057, 350] width 25 height 21
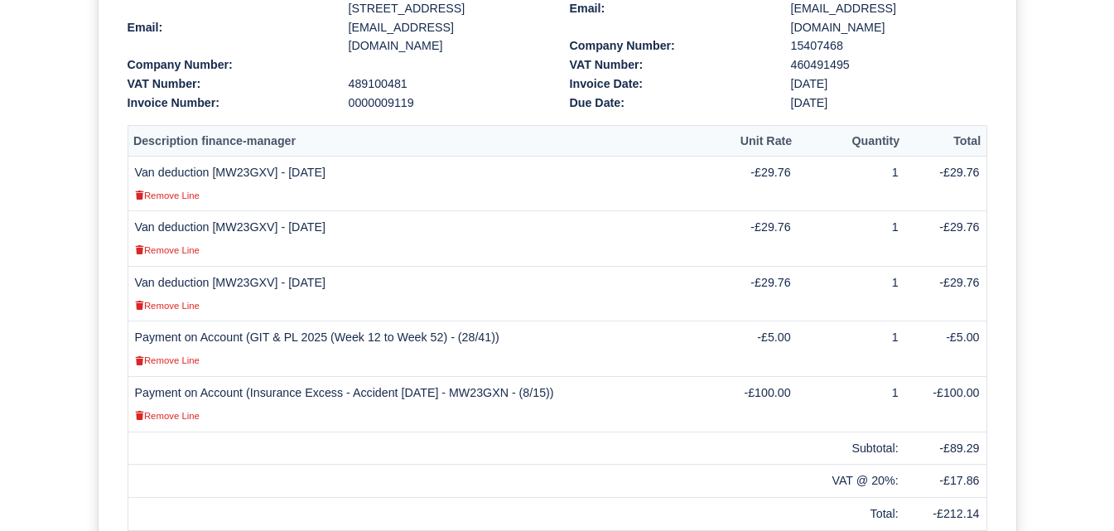
scroll to position [552, 0]
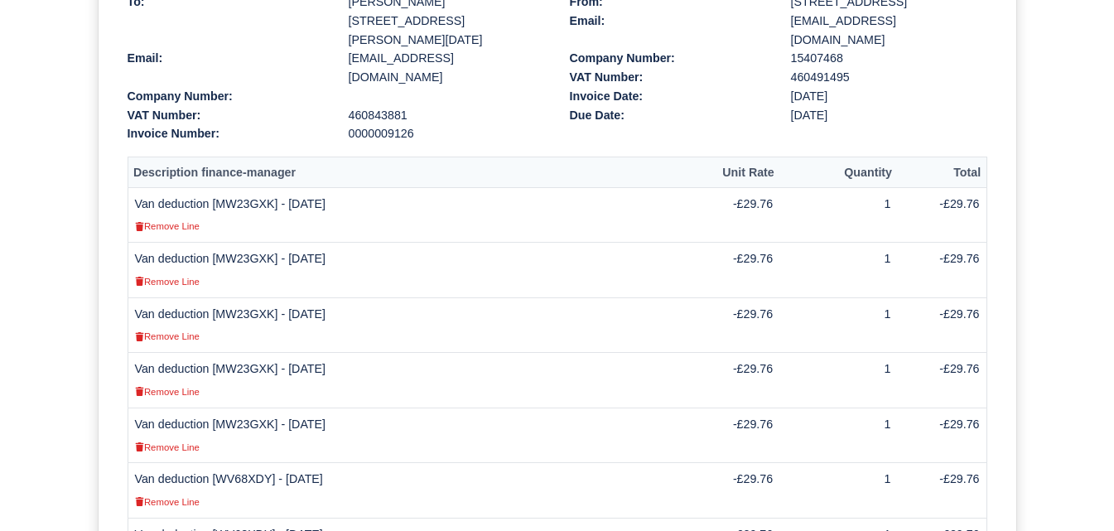
scroll to position [552, 0]
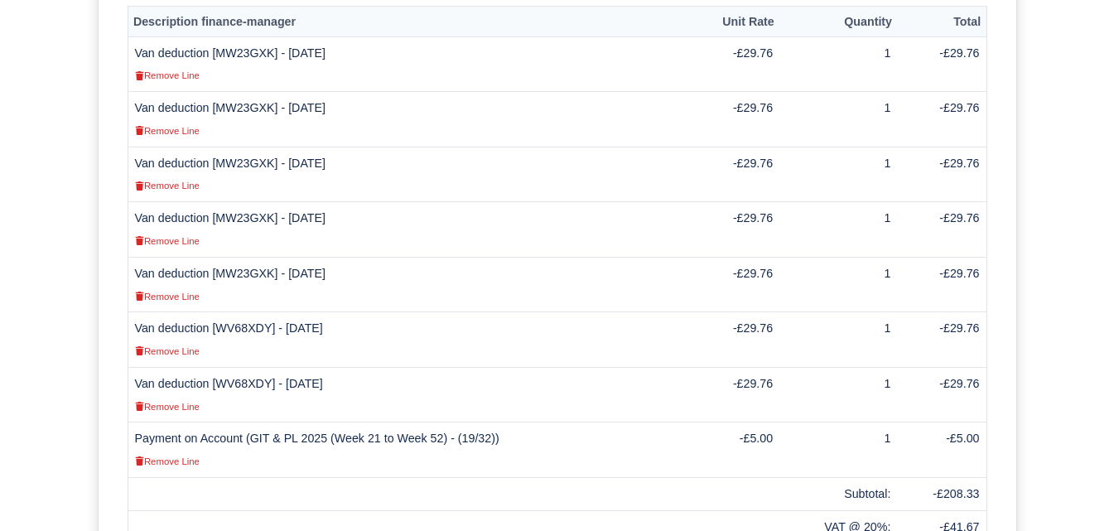
click at [251, 312] on td "Van deduction [WV68XDY] - 26/09/2025 Remove Line" at bounding box center [408, 339] width 560 height 55
copy td "WV68XDY"
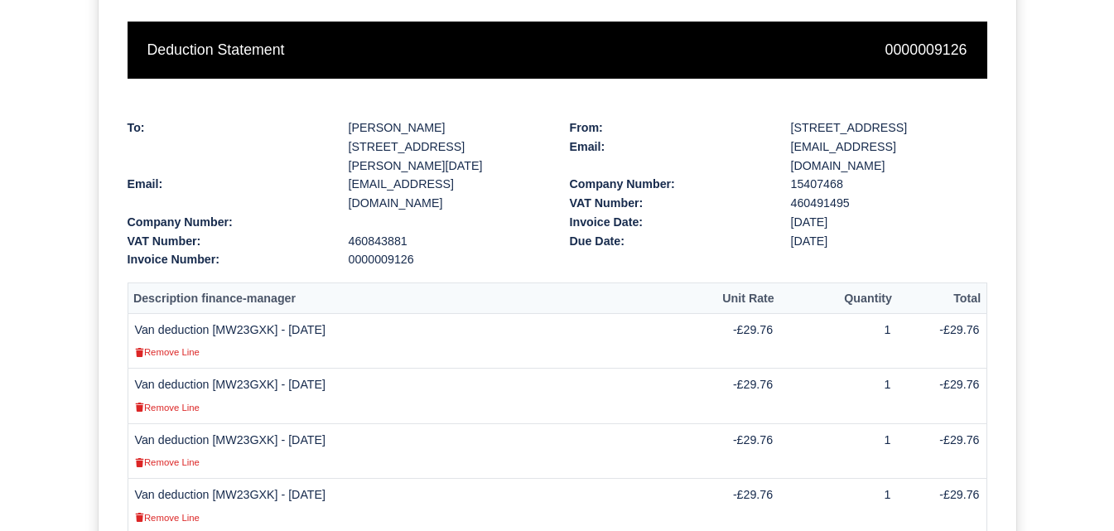
scroll to position [768, 0]
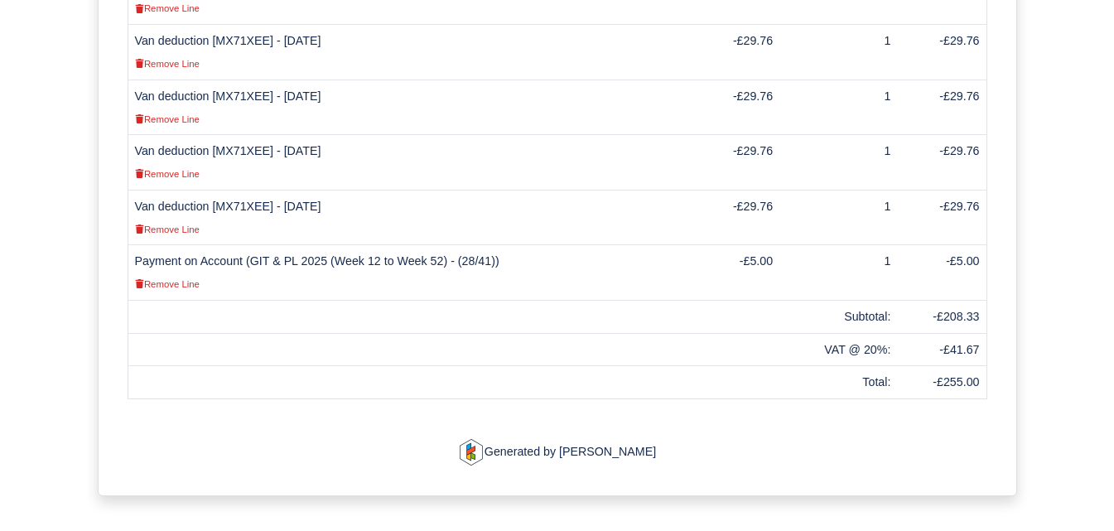
scroll to position [749, 0]
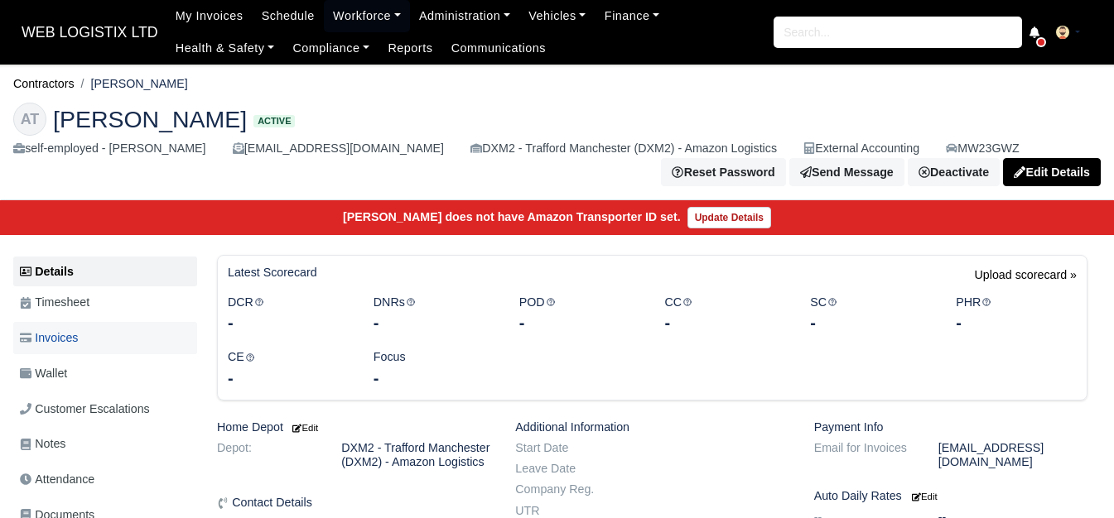
click at [90, 336] on link "Invoices" at bounding box center [105, 338] width 184 height 32
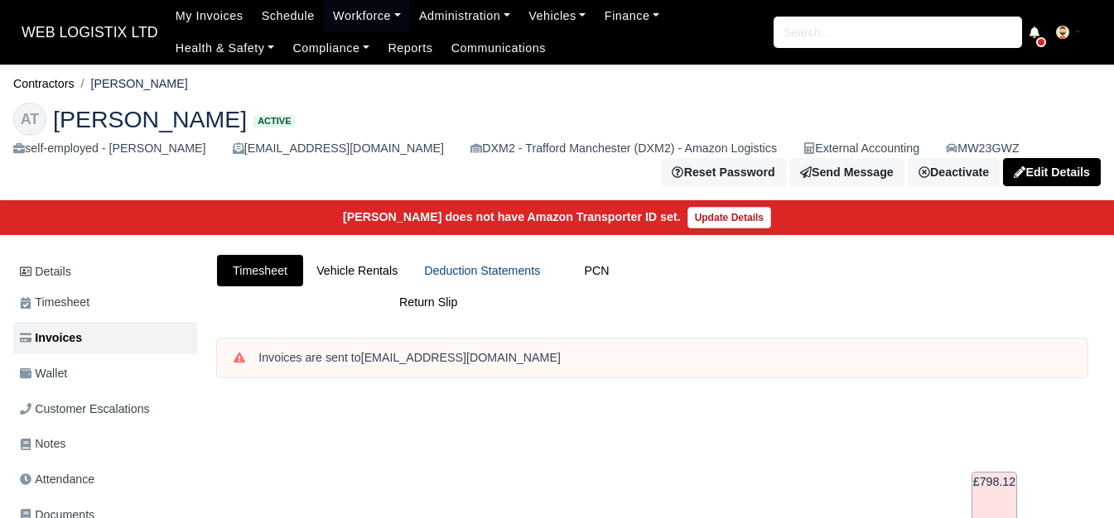
click at [450, 266] on link "Deduction Statements" at bounding box center [482, 271] width 142 height 32
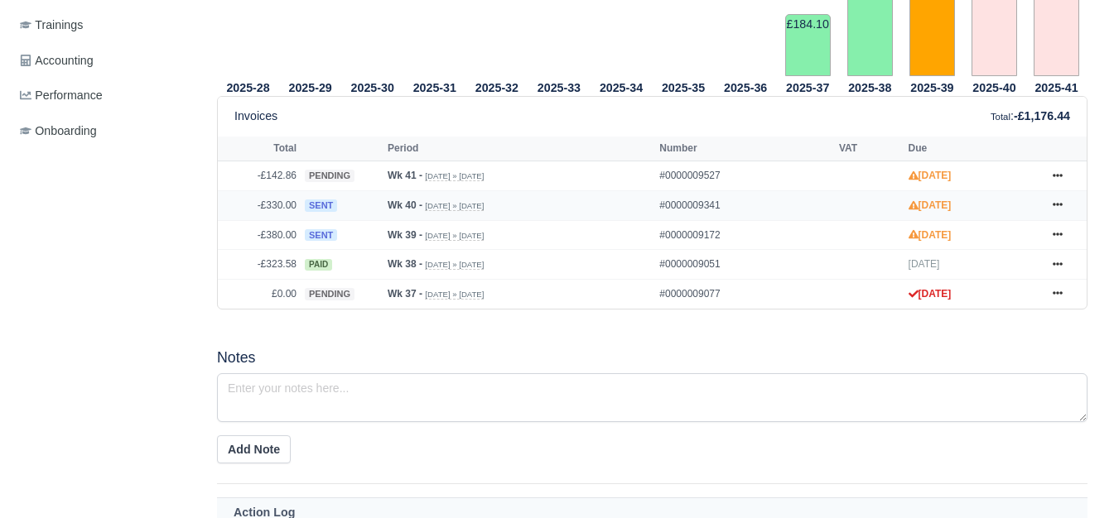
scroll to position [552, 0]
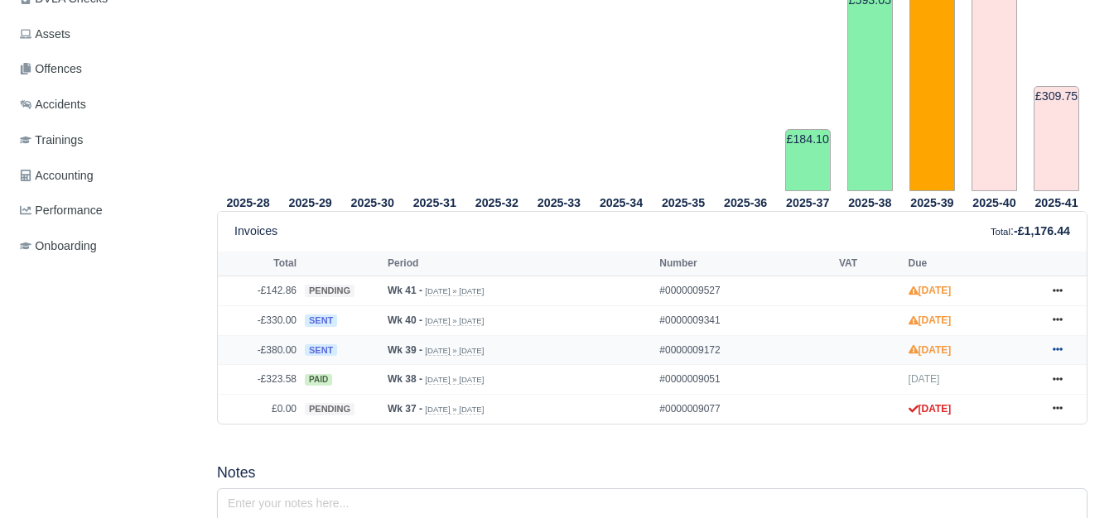
click at [1049, 356] on link at bounding box center [1057, 350] width 25 height 21
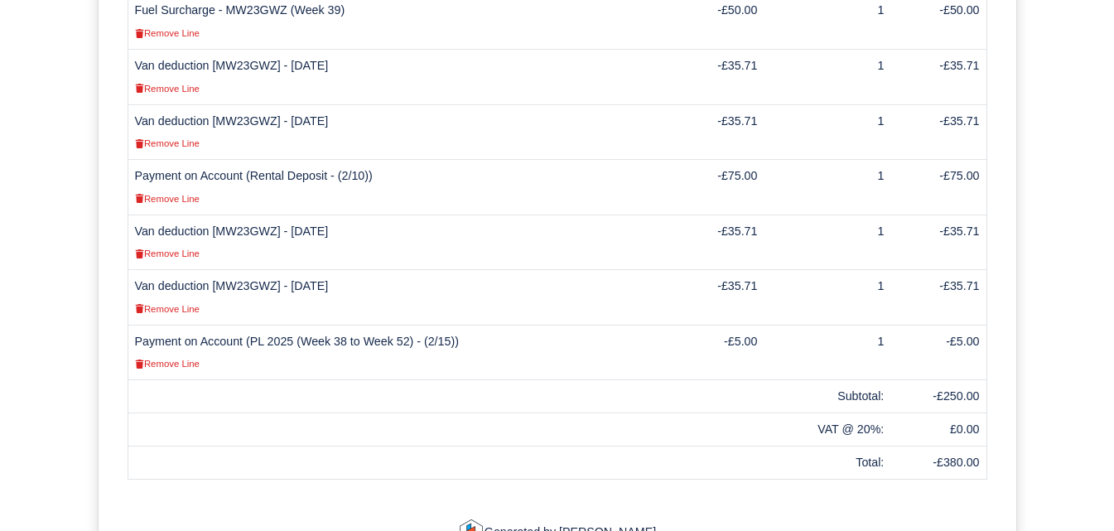
scroll to position [828, 0]
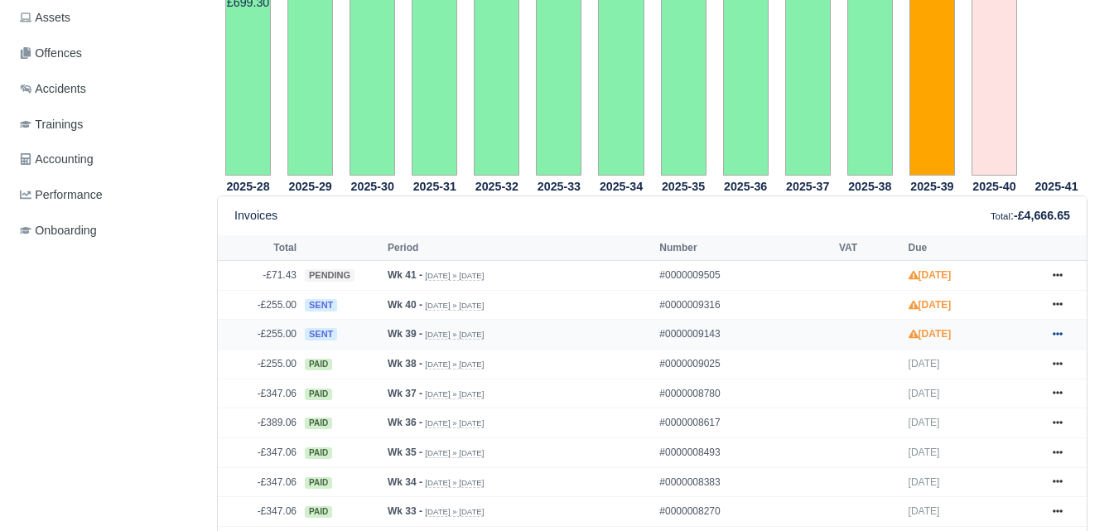
scroll to position [552, 0]
click at [1052, 325] on link at bounding box center [1057, 334] width 25 height 21
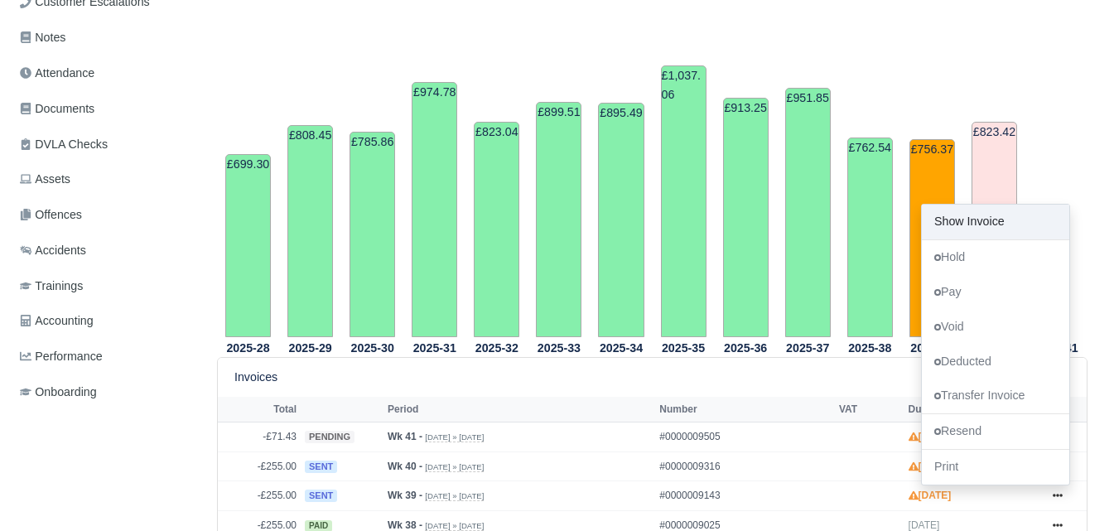
scroll to position [138, 0]
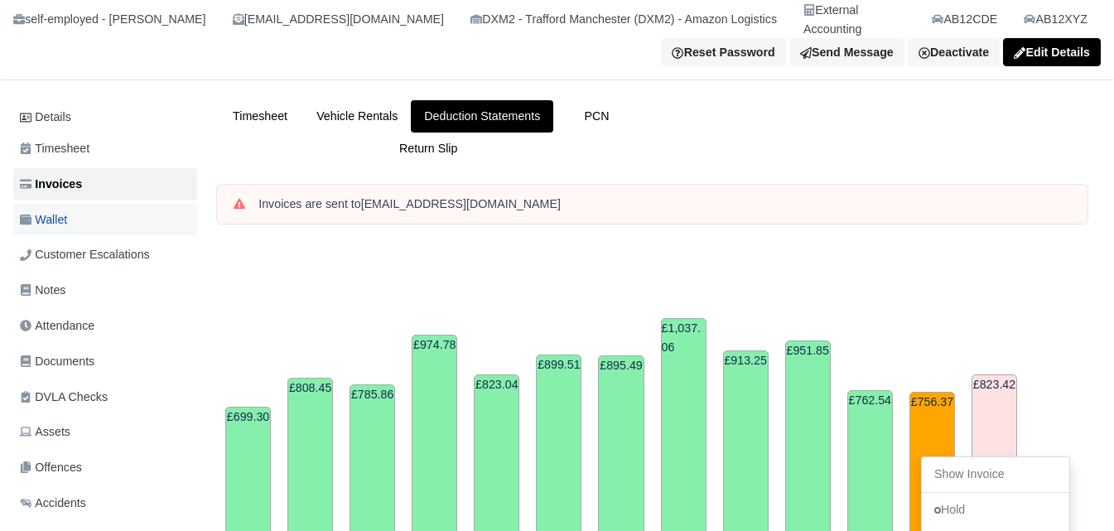
click at [84, 204] on link "Wallet" at bounding box center [105, 220] width 184 height 32
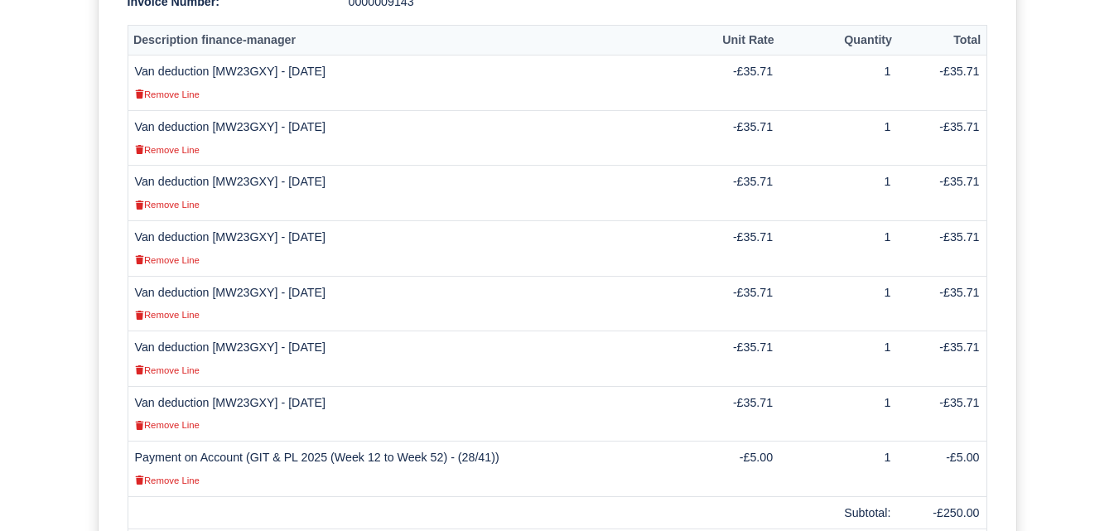
scroll to position [690, 0]
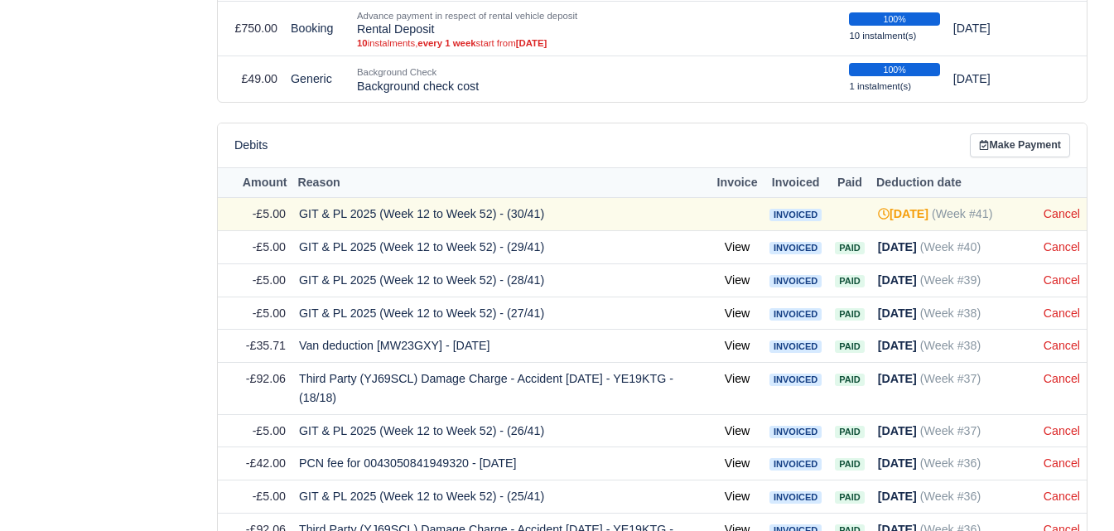
scroll to position [1104, 0]
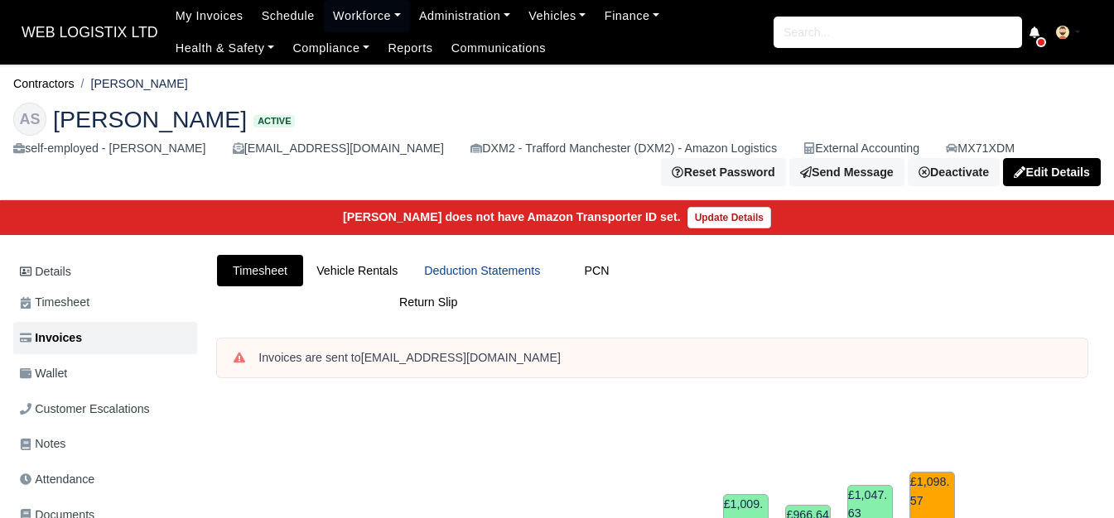
click at [493, 275] on link "Deduction Statements" at bounding box center [482, 271] width 142 height 32
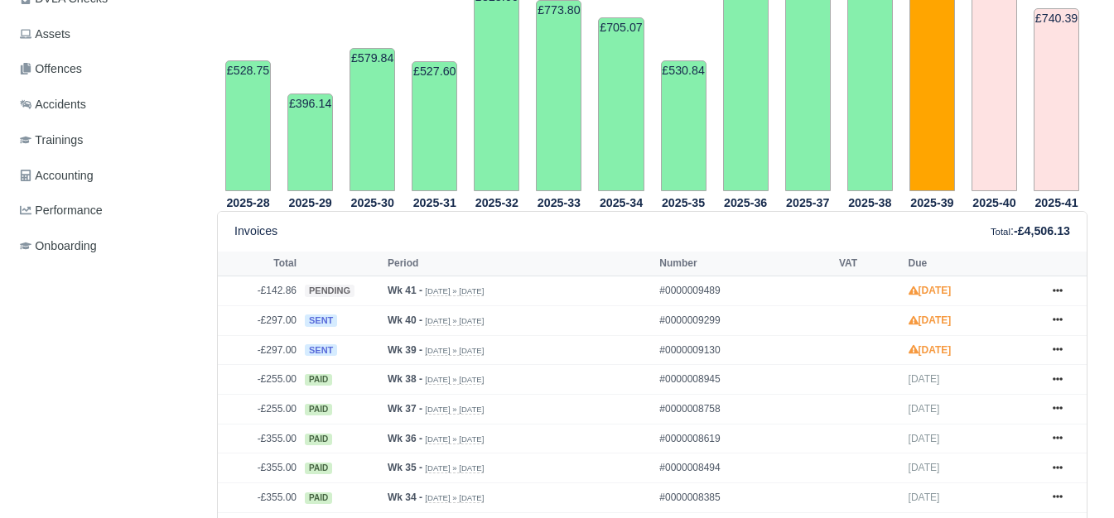
scroll to position [552, 0]
click at [1047, 354] on link at bounding box center [1057, 350] width 25 height 21
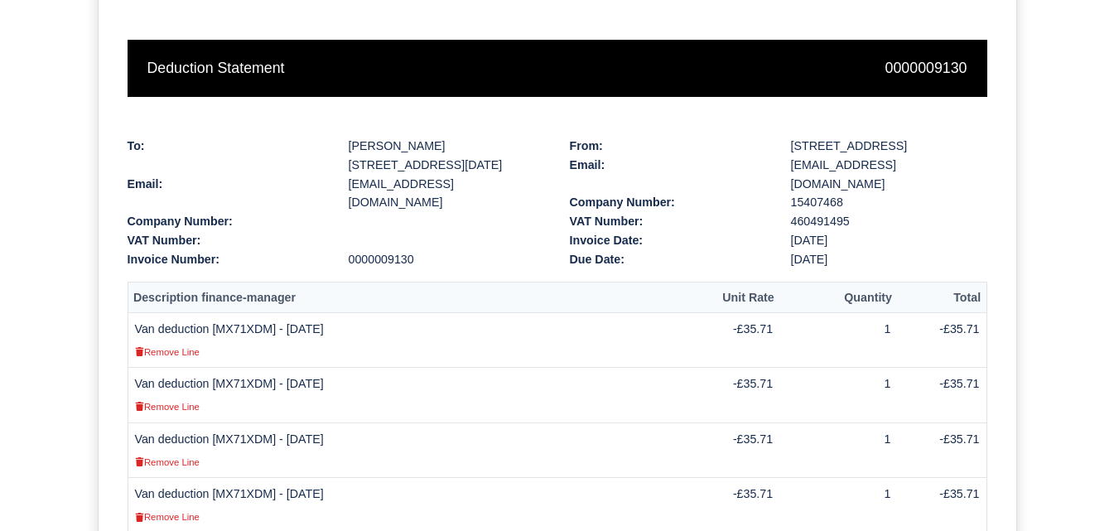
scroll to position [566, 0]
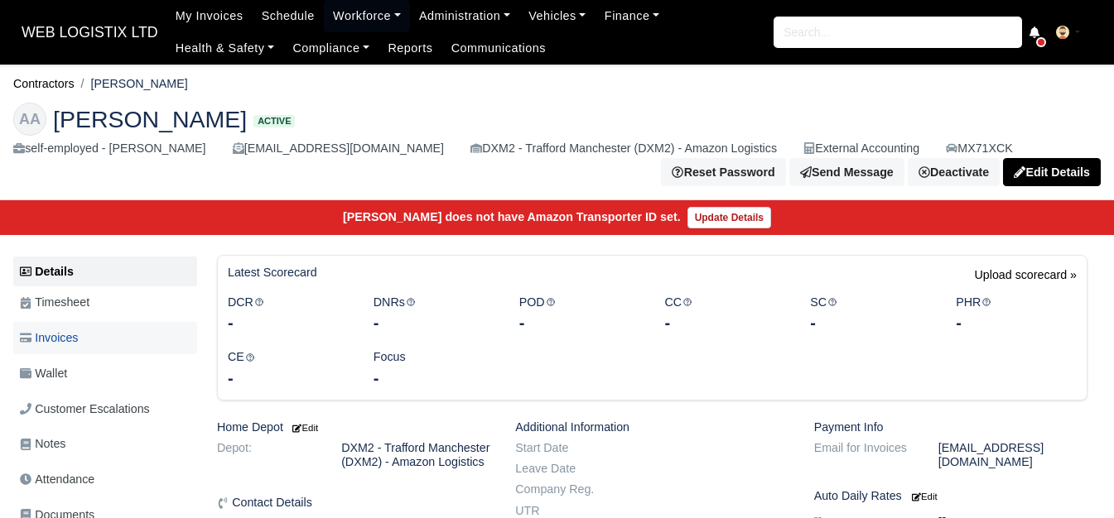
click at [128, 342] on link "Invoices" at bounding box center [105, 338] width 184 height 32
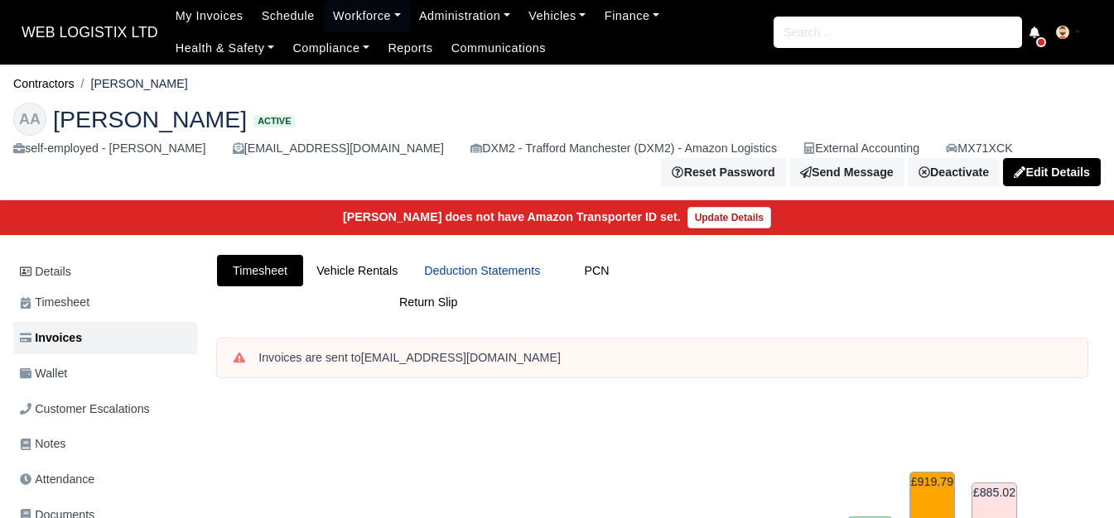
click at [466, 278] on link "Deduction Statements" at bounding box center [482, 271] width 142 height 32
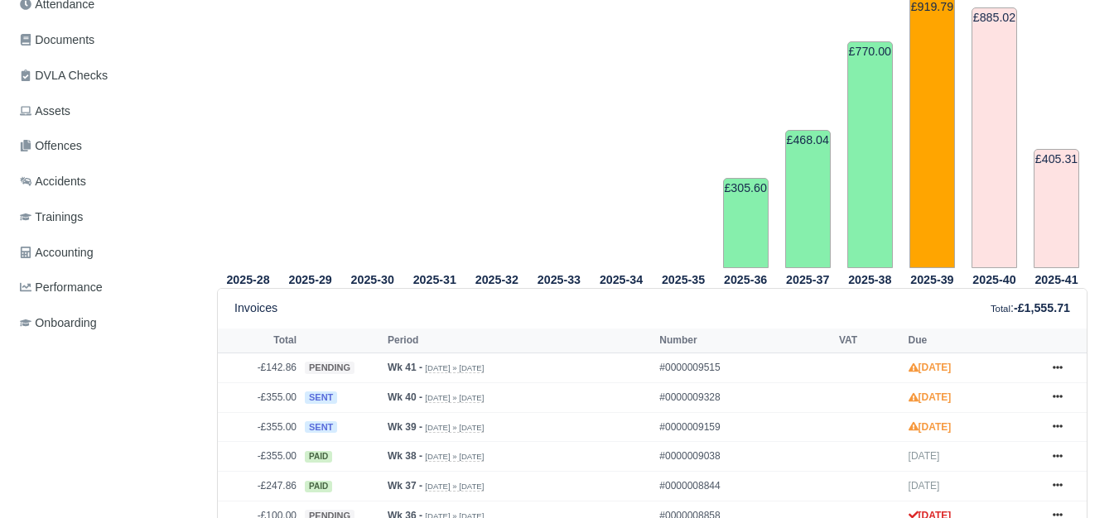
scroll to position [552, 0]
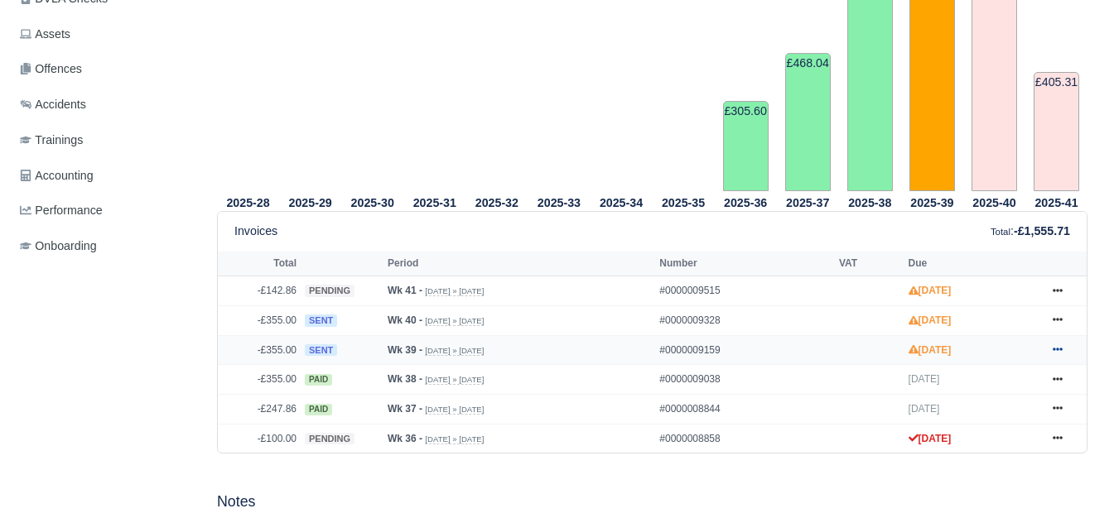
click at [1062, 350] on icon at bounding box center [1057, 349] width 10 height 10
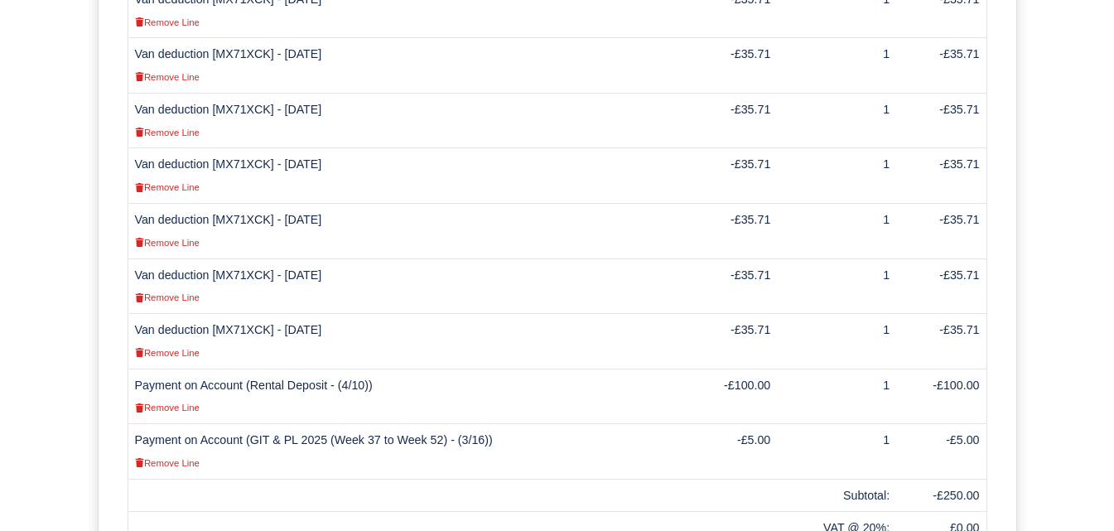
scroll to position [552, 0]
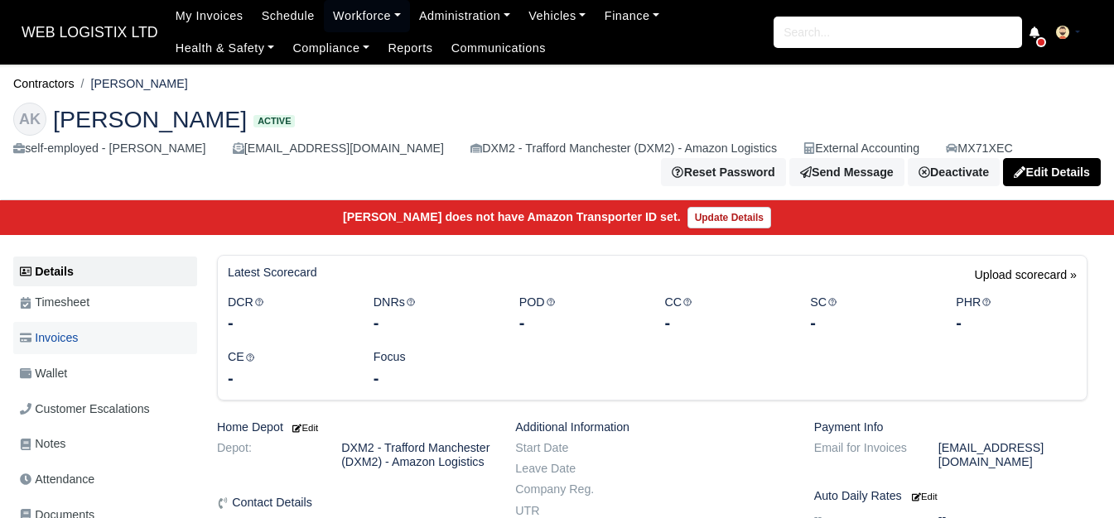
click at [65, 345] on span "Invoices" at bounding box center [49, 338] width 58 height 19
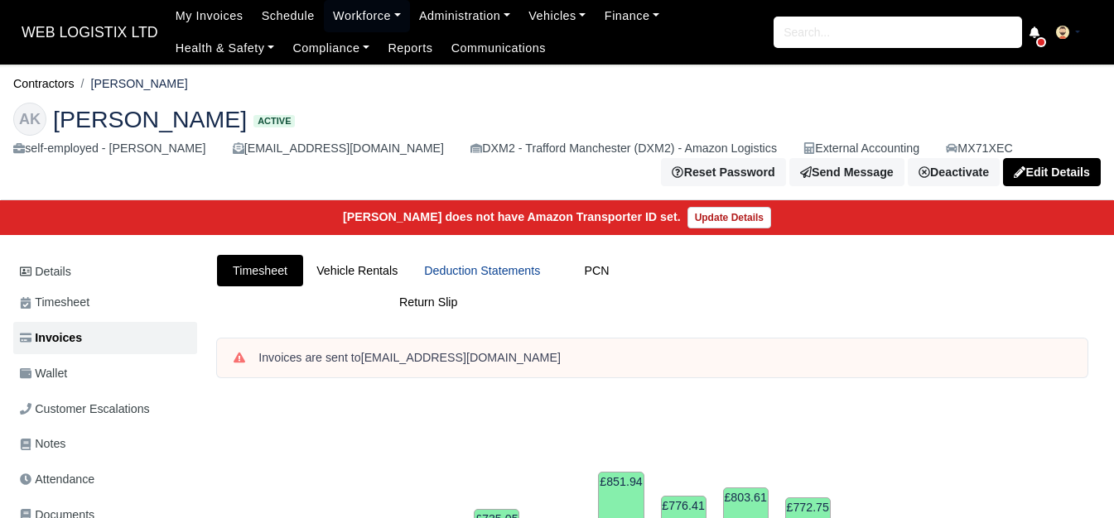
click at [517, 280] on link "Deduction Statements" at bounding box center [482, 271] width 142 height 32
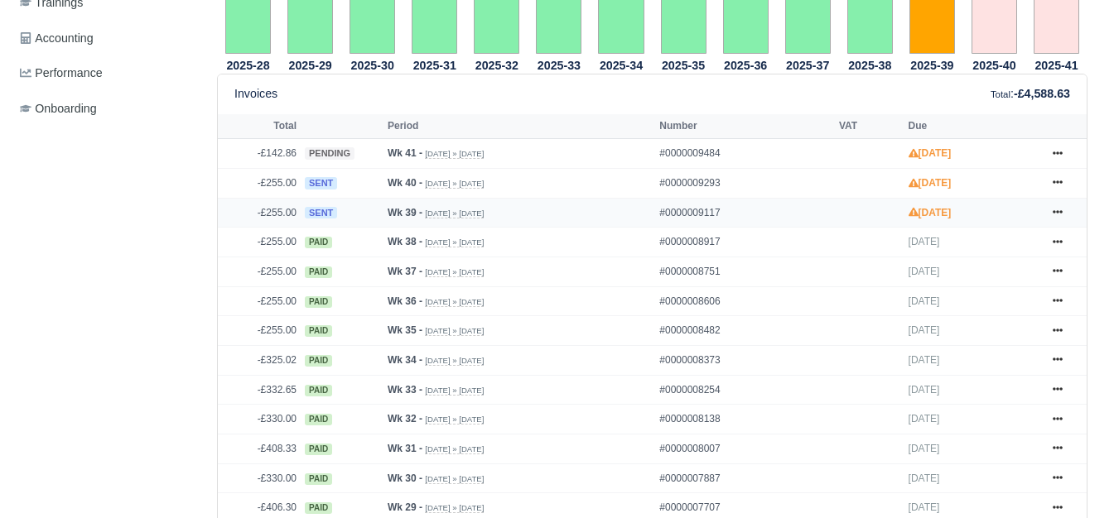
scroll to position [690, 0]
click at [1058, 217] on icon at bounding box center [1057, 212] width 10 height 10
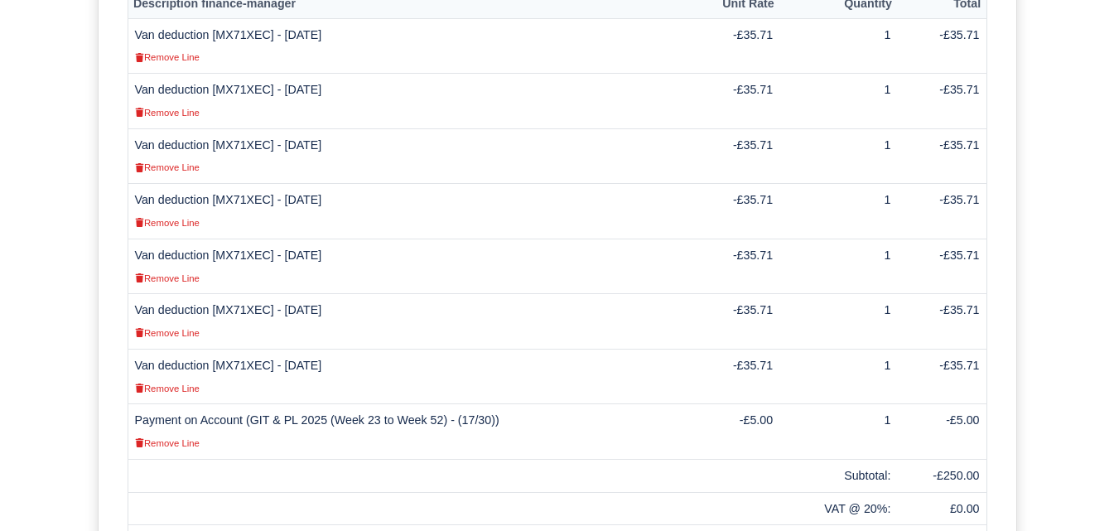
scroll to position [414, 0]
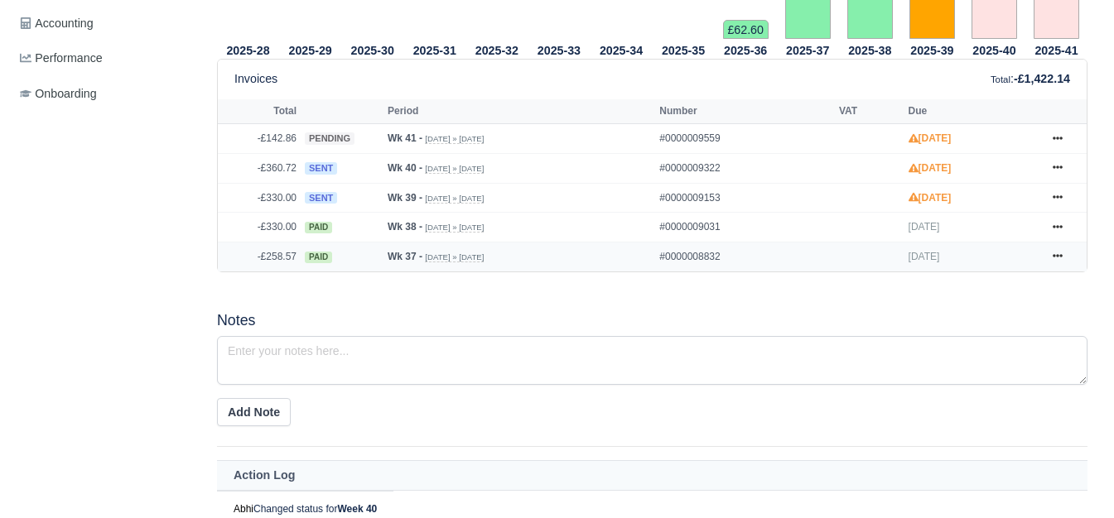
scroll to position [705, 0]
click at [1048, 200] on link at bounding box center [1057, 198] width 25 height 21
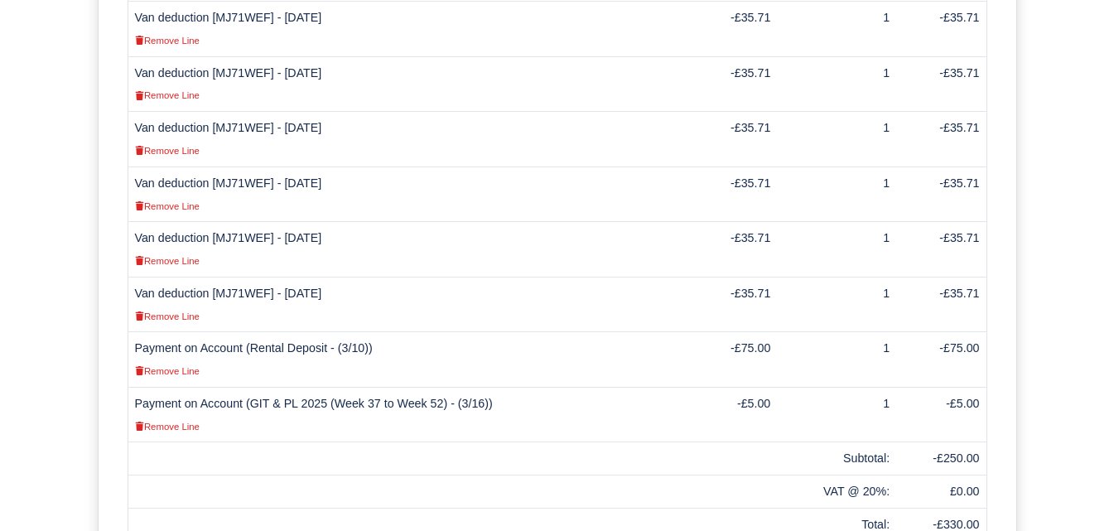
scroll to position [690, 0]
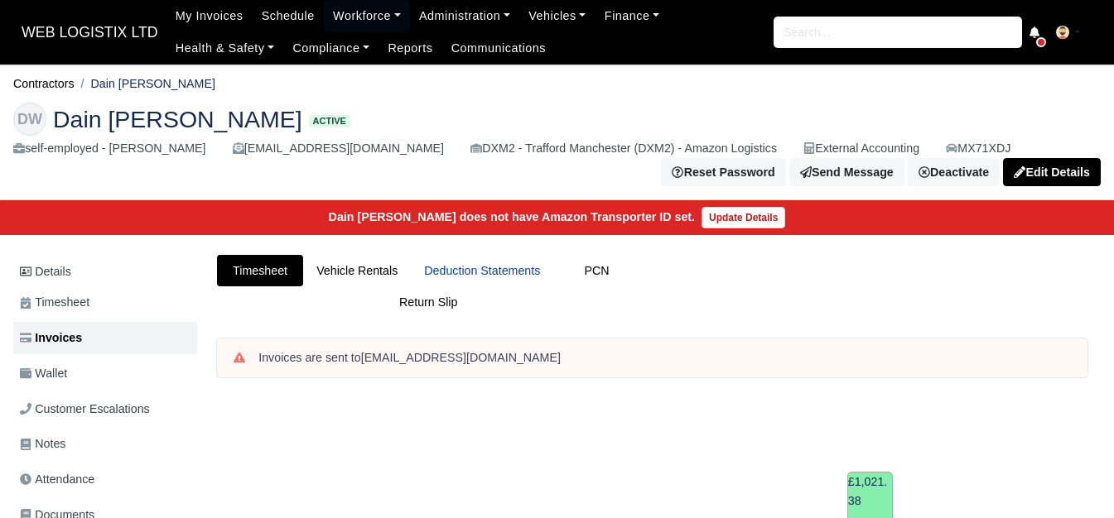
click at [446, 259] on link "Deduction Statements" at bounding box center [482, 271] width 142 height 32
click at [526, 265] on link "Deduction Statements" at bounding box center [482, 271] width 142 height 32
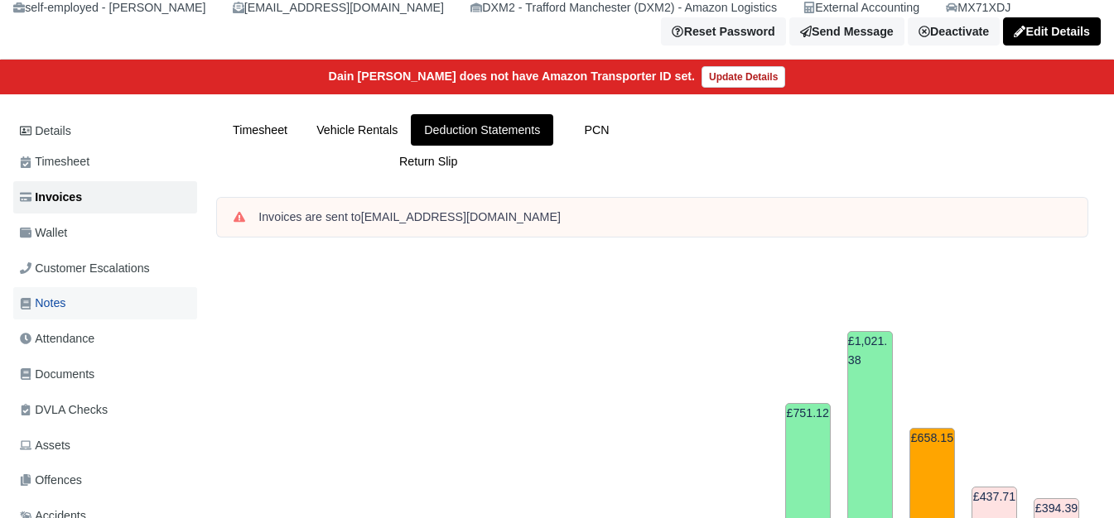
scroll to position [138, 0]
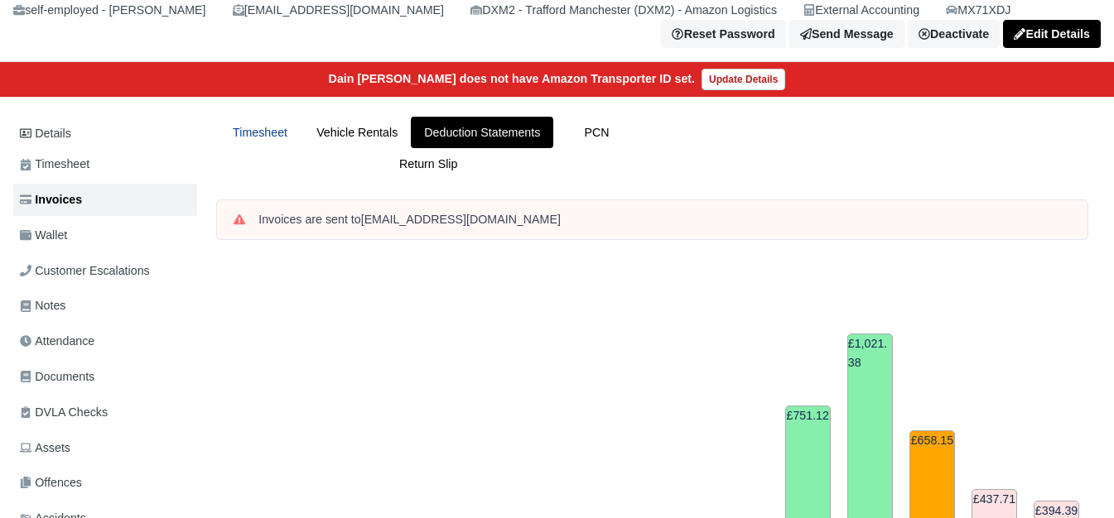
click at [257, 131] on link "Timesheet" at bounding box center [260, 133] width 86 height 32
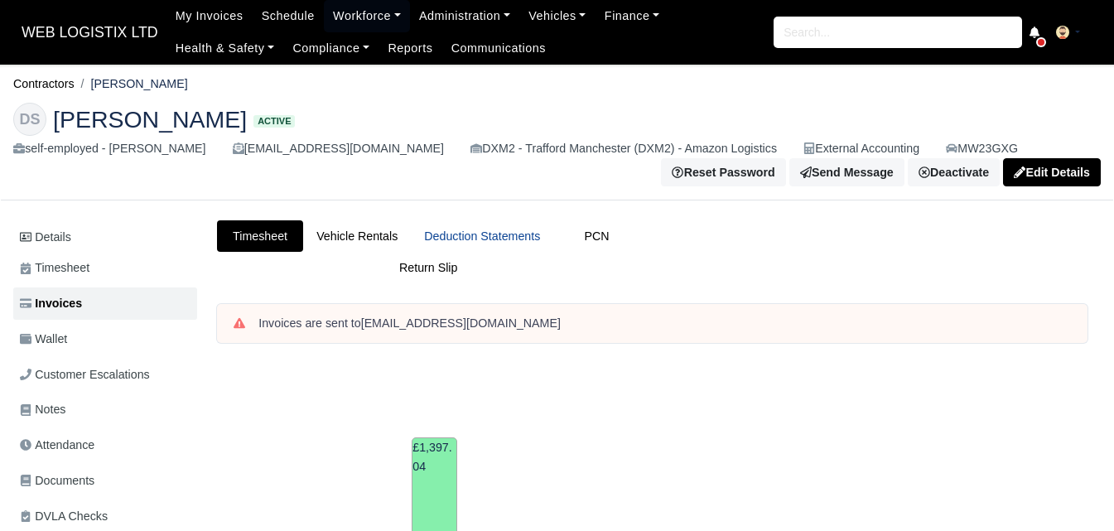
click at [480, 246] on link "Deduction Statements" at bounding box center [482, 236] width 142 height 32
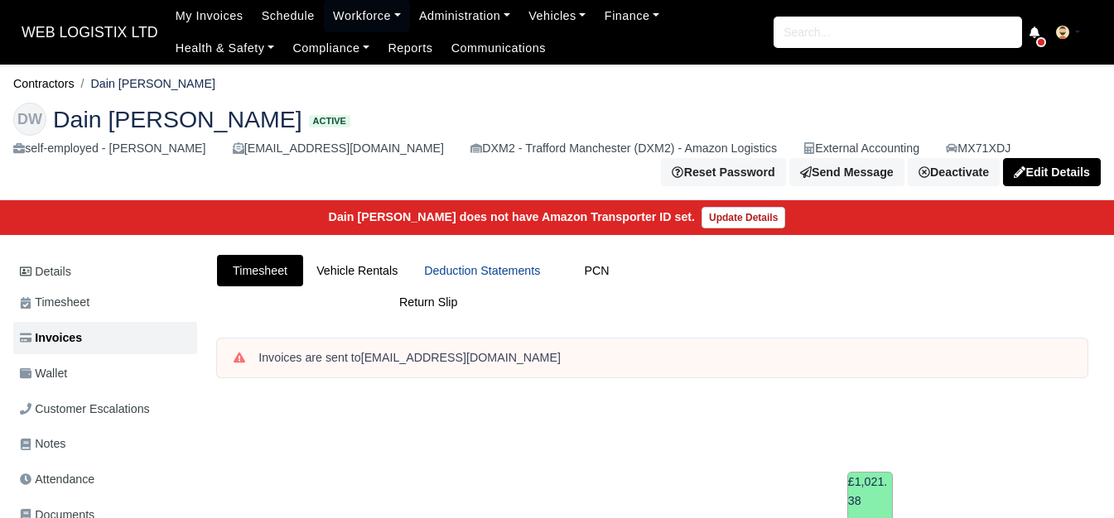
click at [498, 264] on link "Deduction Statements" at bounding box center [482, 271] width 142 height 32
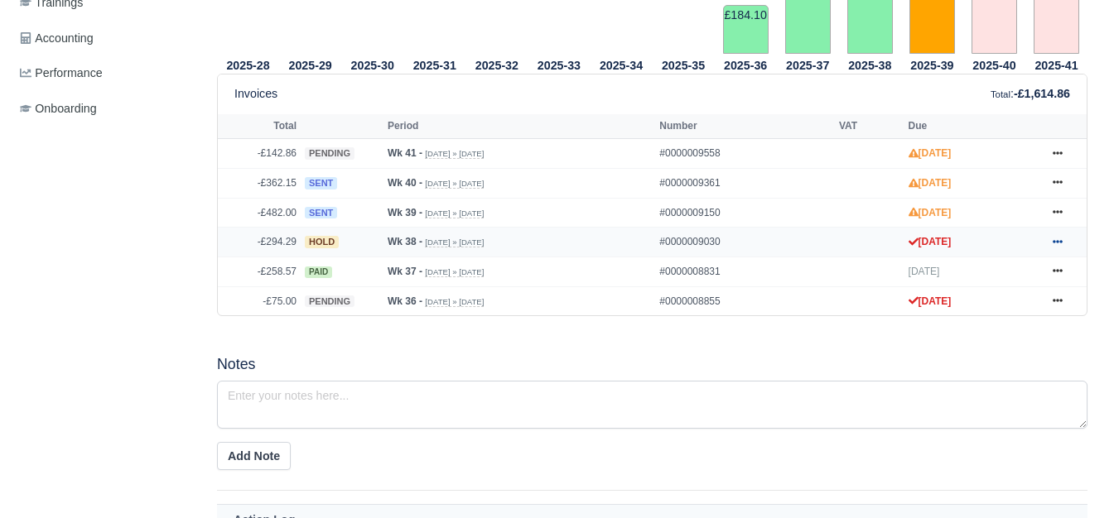
scroll to position [690, 0]
click at [1066, 248] on link at bounding box center [1057, 242] width 25 height 21
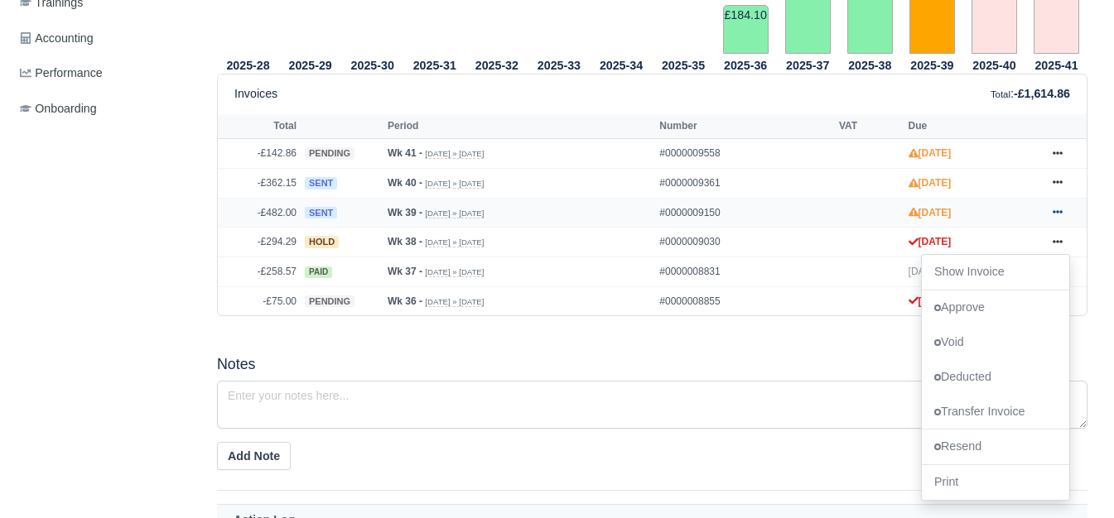
click at [1057, 214] on icon at bounding box center [1057, 212] width 10 height 10
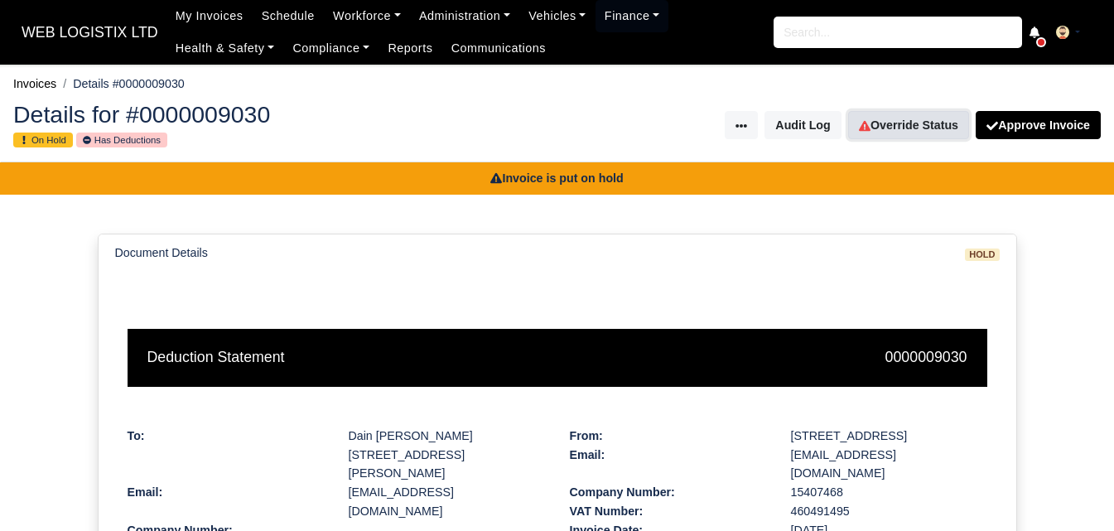
click at [948, 114] on link "Override Status" at bounding box center [908, 125] width 121 height 28
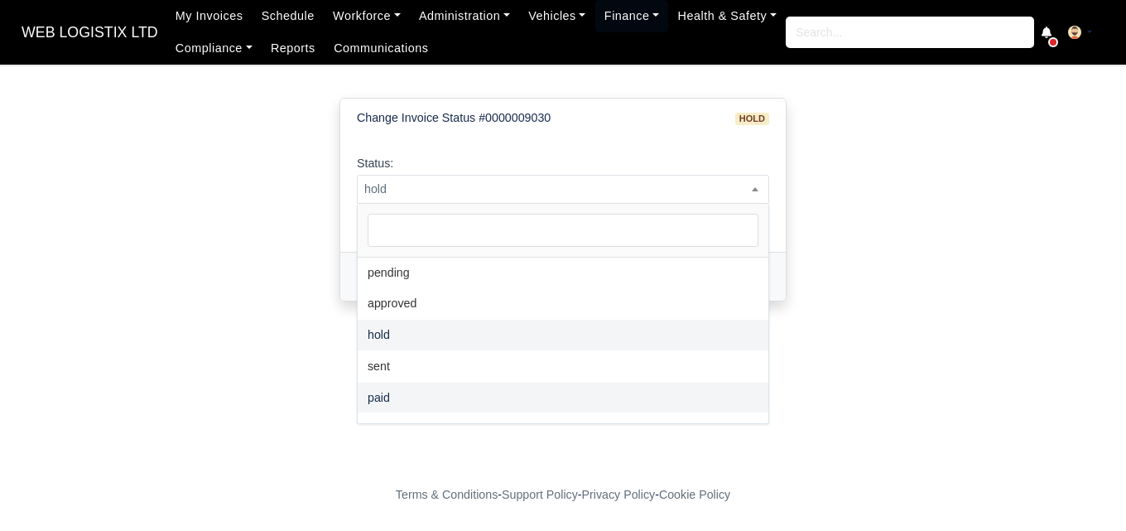
select select "paid"
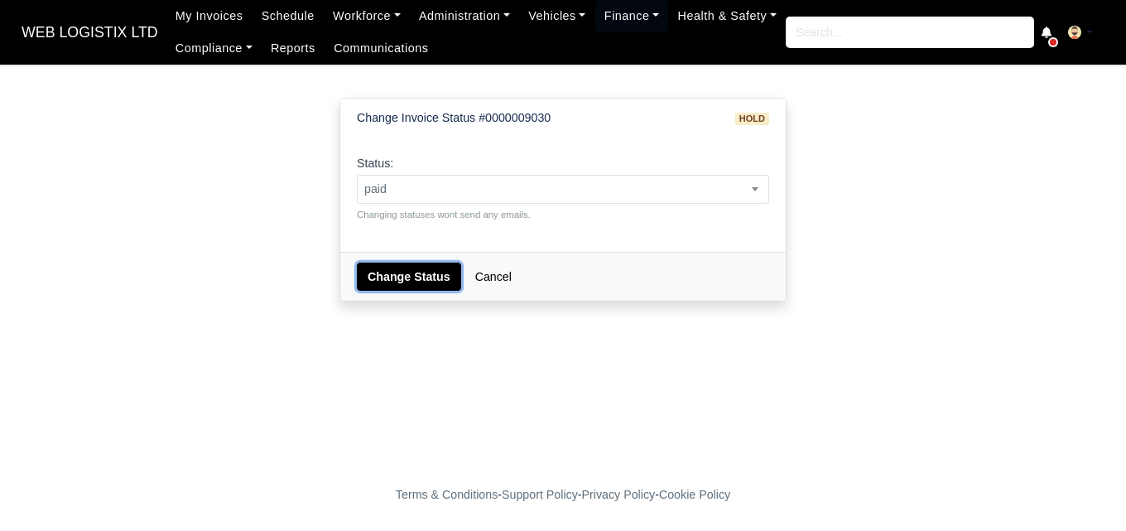
click at [416, 276] on button "Change Status" at bounding box center [409, 276] width 104 height 28
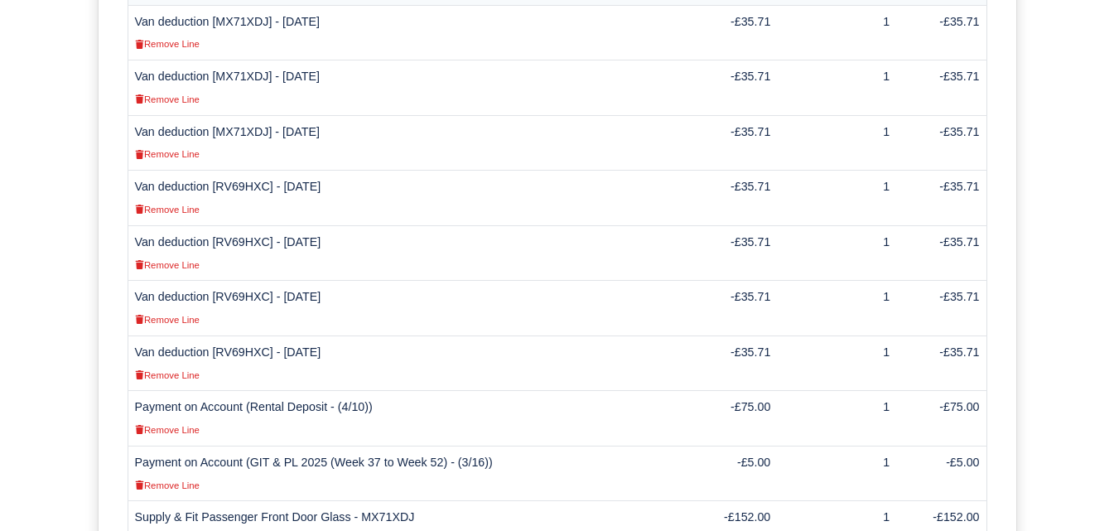
scroll to position [445, 0]
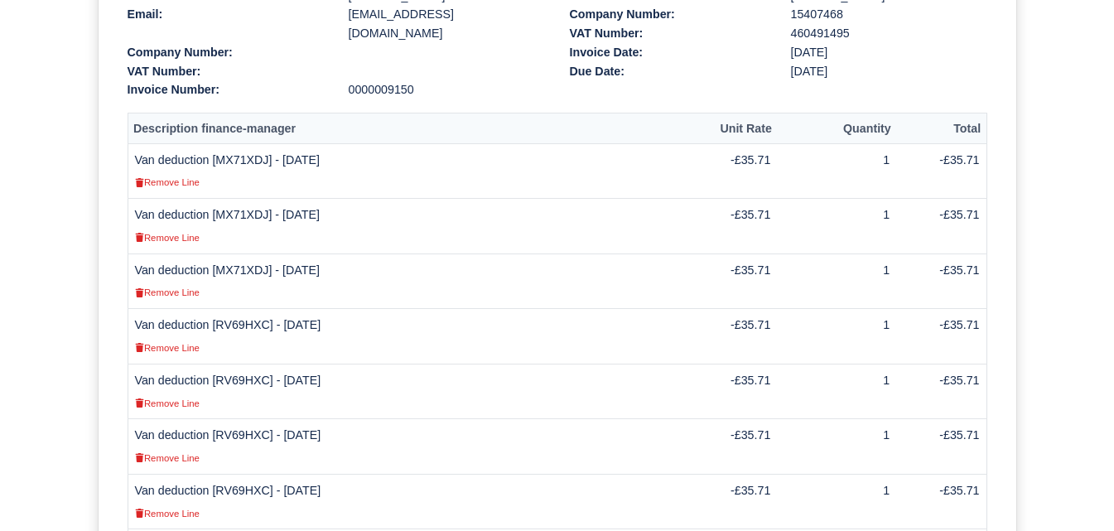
click at [232, 253] on td "Van deduction [MX71XDJ] - [DATE] Remove Line" at bounding box center [406, 280] width 556 height 55
click at [233, 309] on td "Van deduction [RV69HXC] - [DATE] Remove Line" at bounding box center [406, 336] width 556 height 55
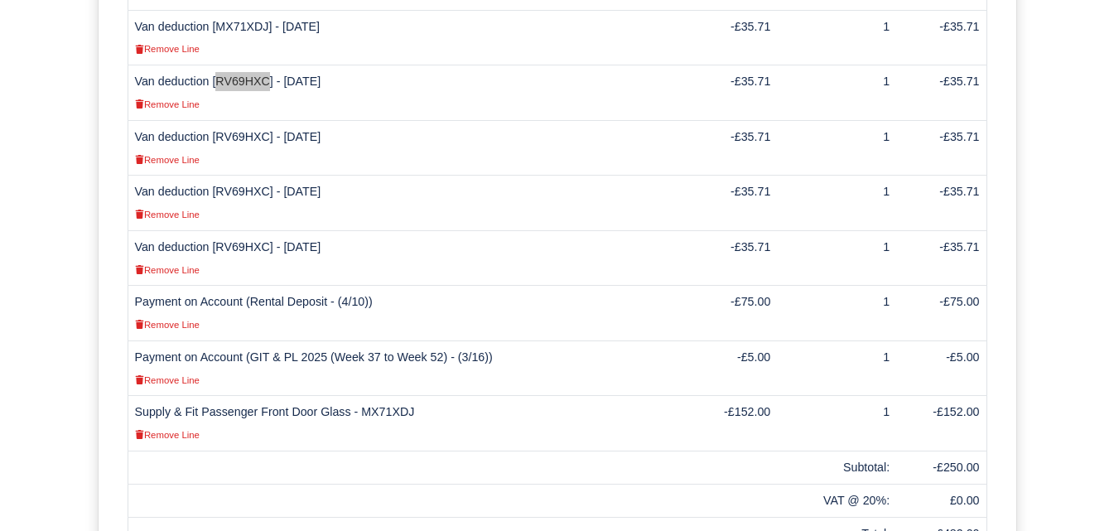
scroll to position [721, 0]
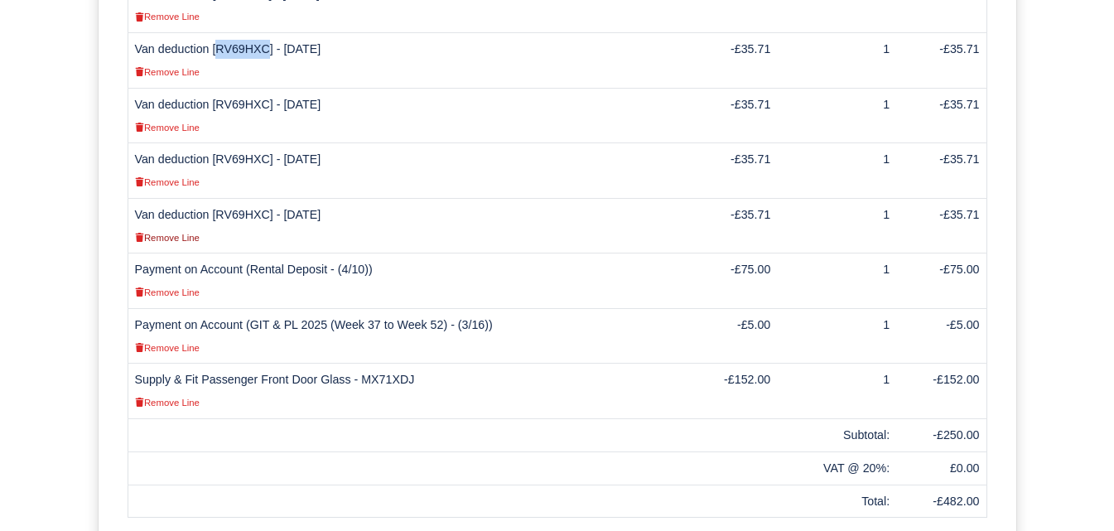
click at [137, 233] on icon at bounding box center [139, 237] width 8 height 9
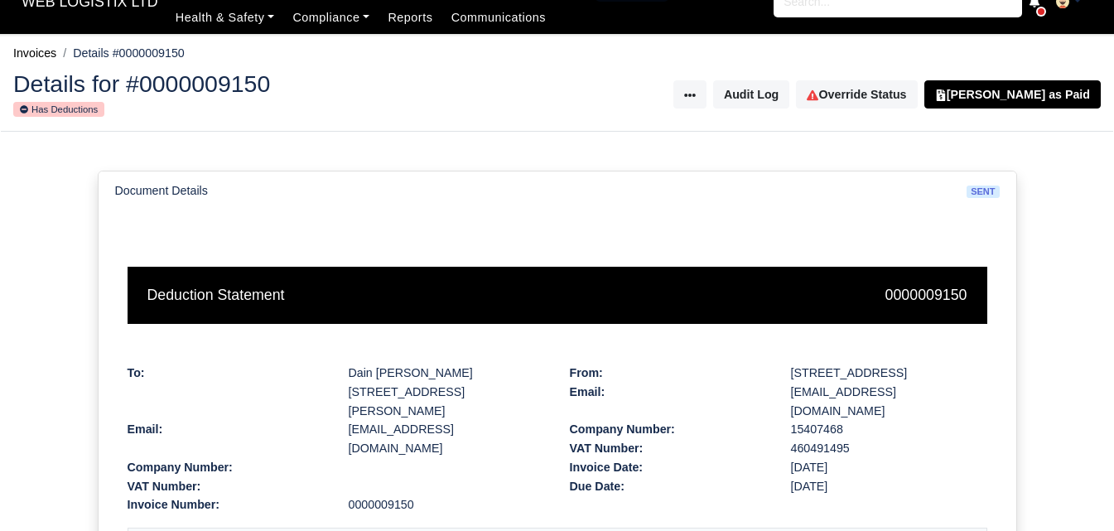
scroll to position [0, 0]
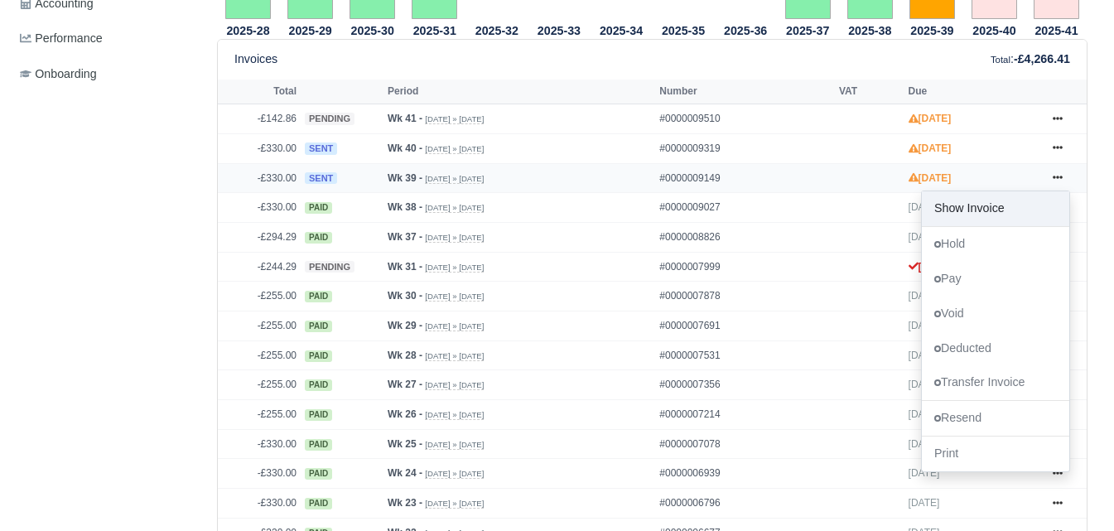
scroll to position [690, 0]
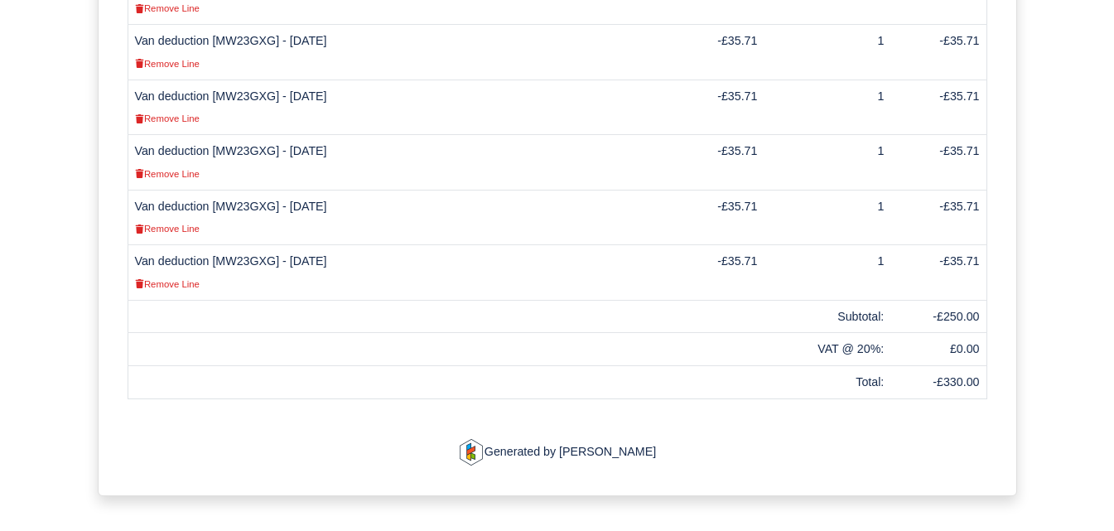
scroll to position [823, 0]
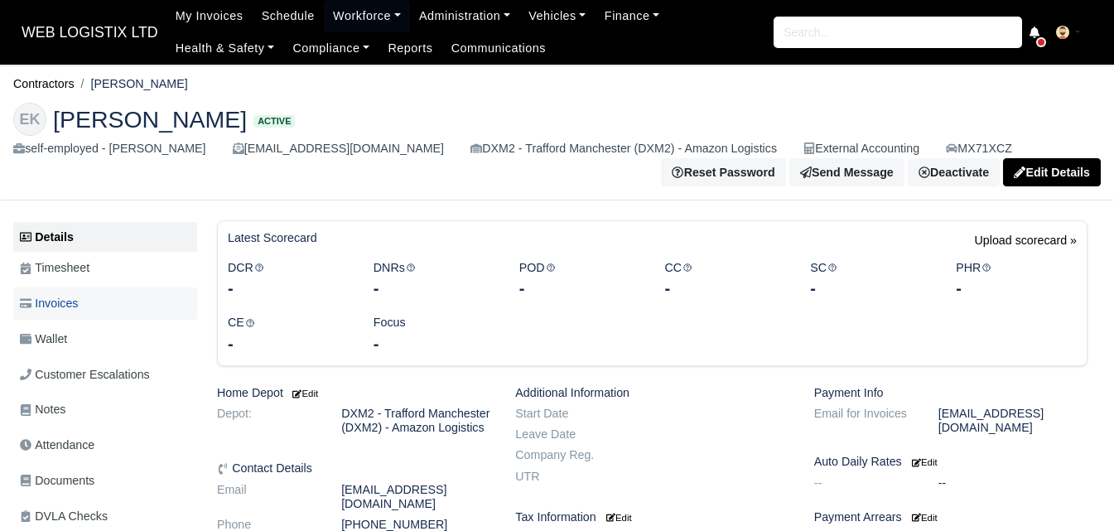
click at [101, 307] on link "Invoices" at bounding box center [105, 303] width 184 height 32
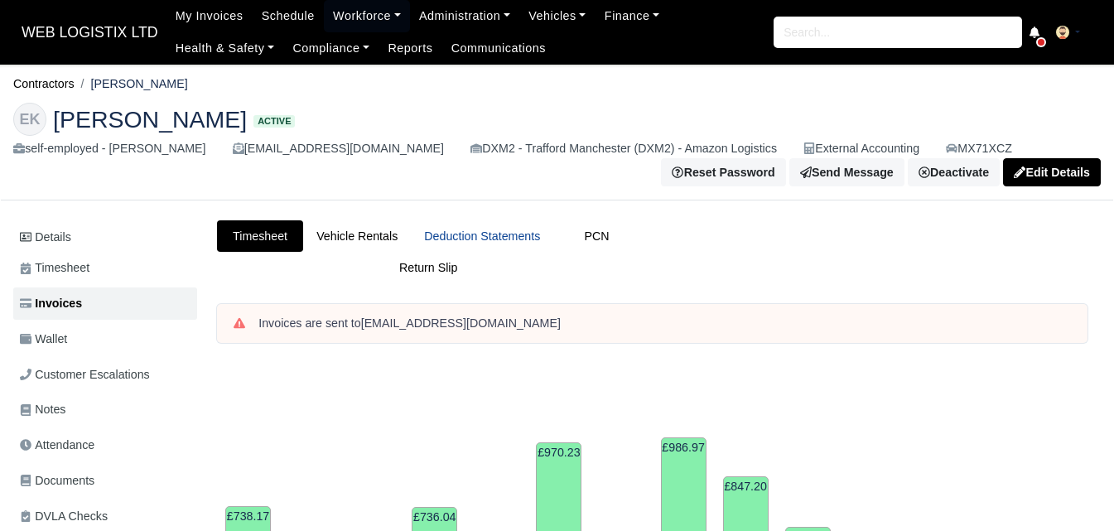
click at [509, 248] on link "Deduction Statements" at bounding box center [482, 236] width 142 height 32
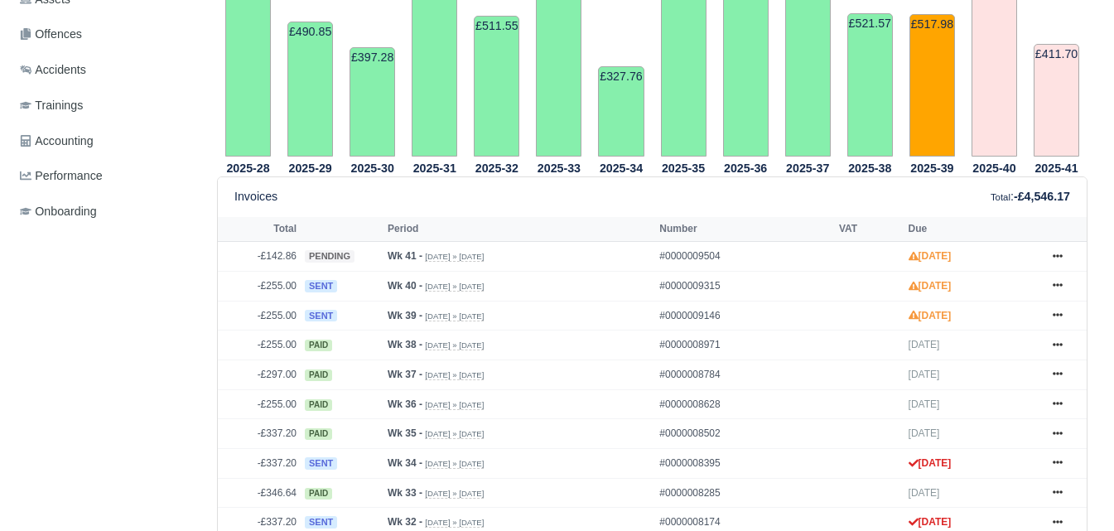
scroll to position [552, 0]
click at [1061, 314] on icon at bounding box center [1057, 315] width 10 height 10
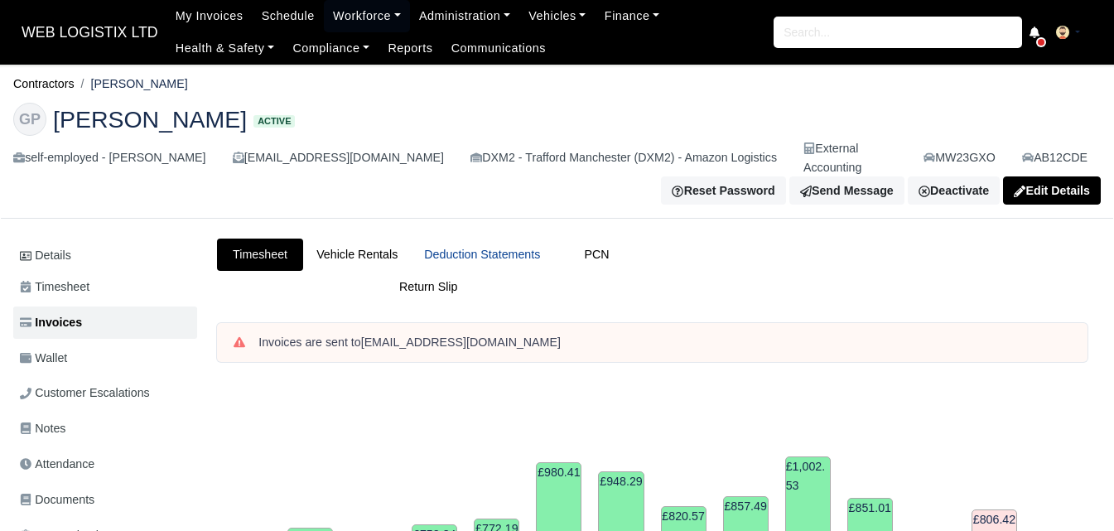
click at [454, 238] on link "Deduction Statements" at bounding box center [482, 254] width 142 height 32
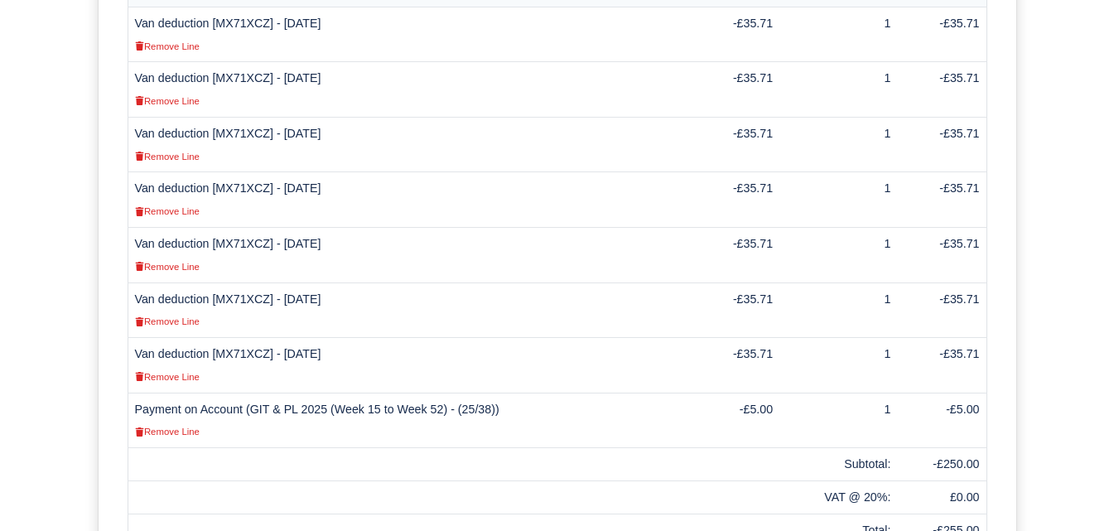
scroll to position [749, 0]
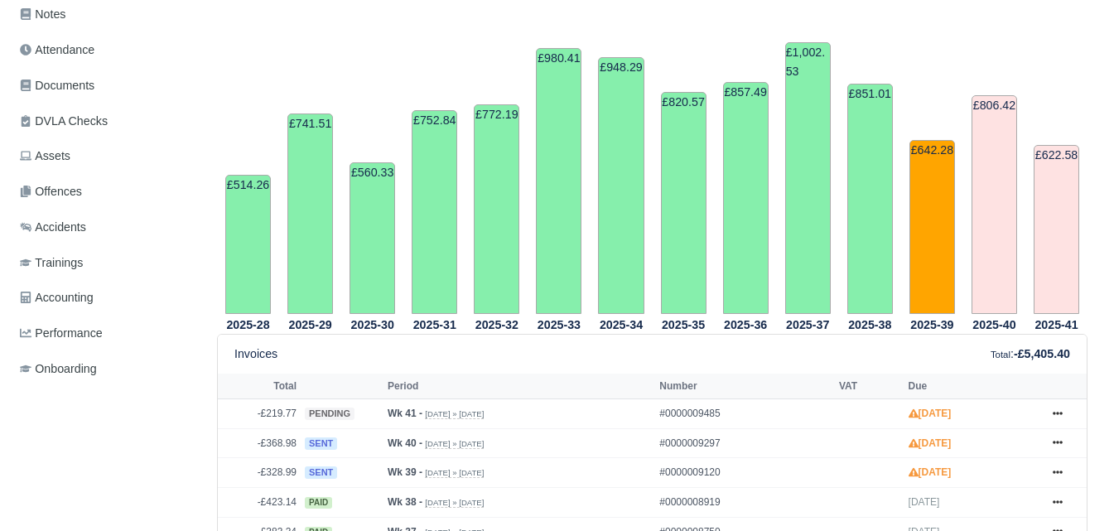
scroll to position [690, 0]
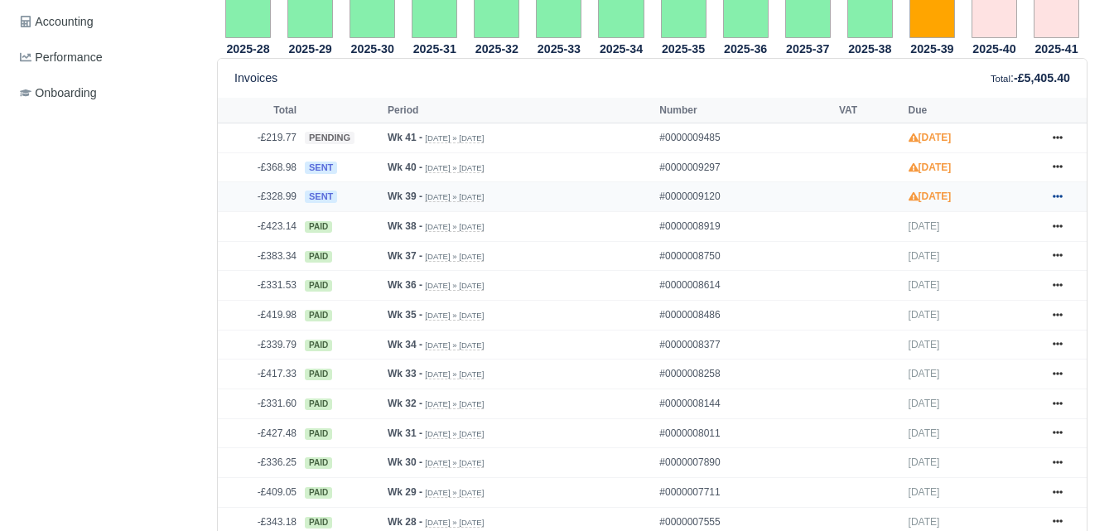
click at [1054, 191] on icon at bounding box center [1057, 196] width 10 height 10
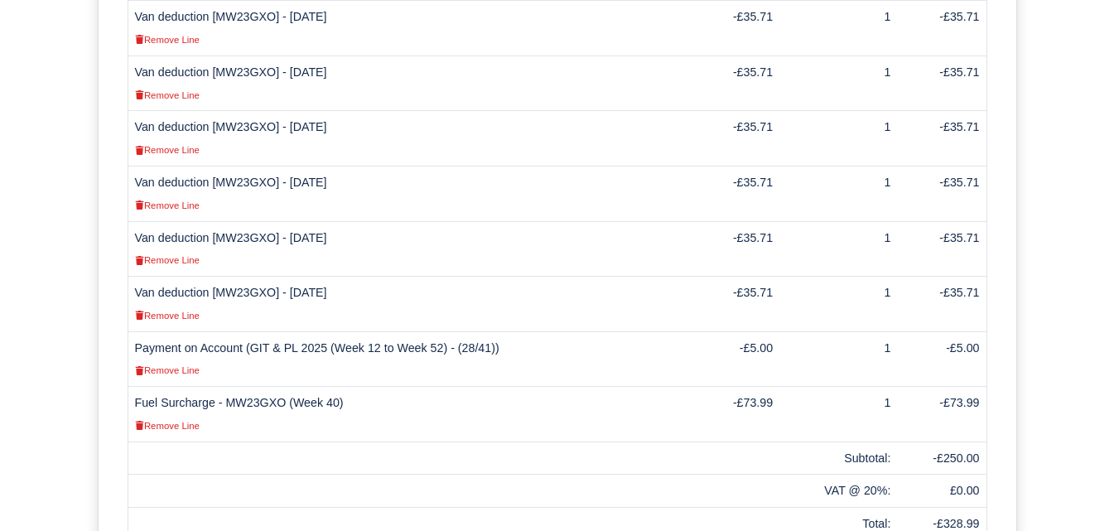
scroll to position [690, 0]
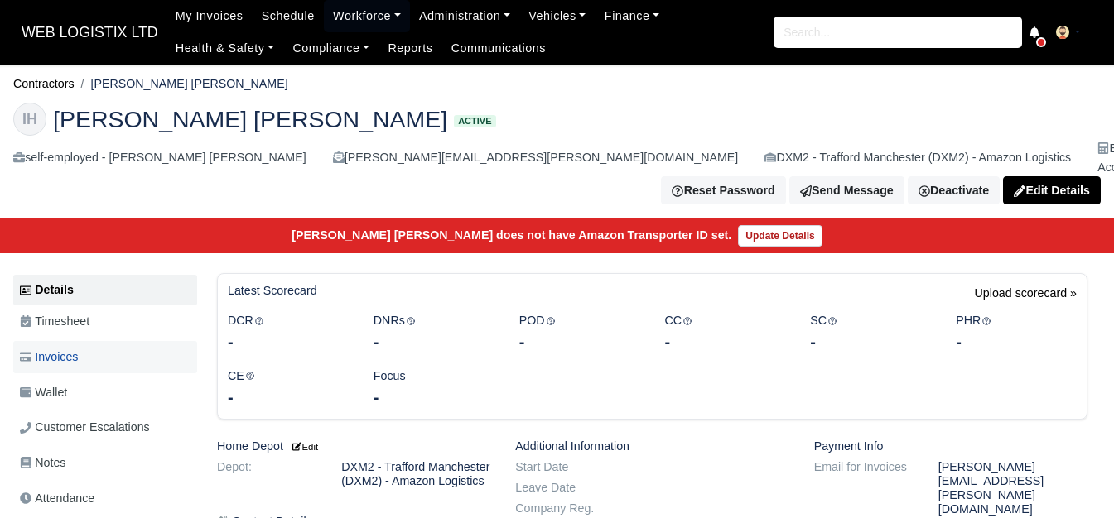
click at [71, 348] on span "Invoices" at bounding box center [49, 357] width 58 height 19
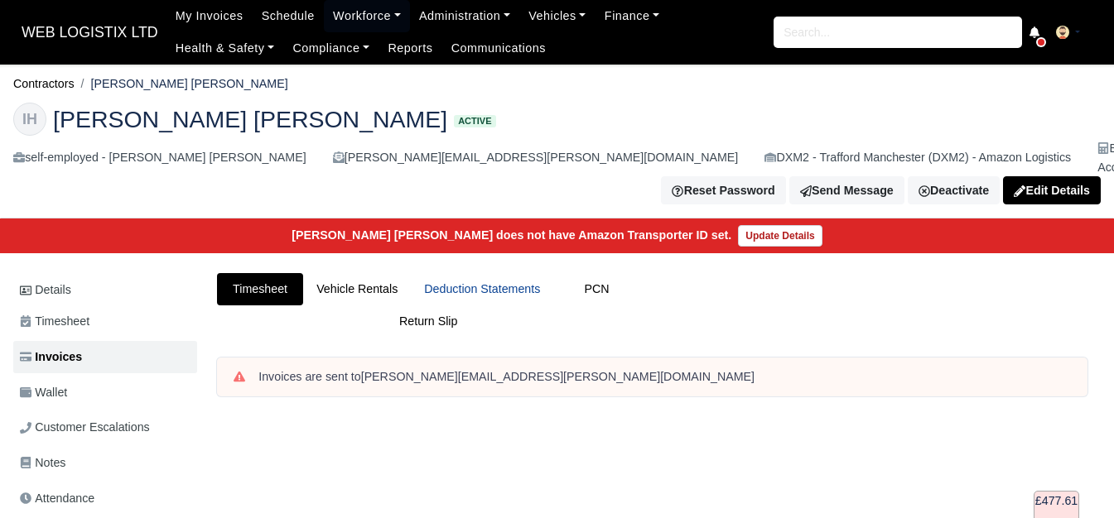
click at [440, 273] on link "Deduction Statements" at bounding box center [482, 289] width 142 height 32
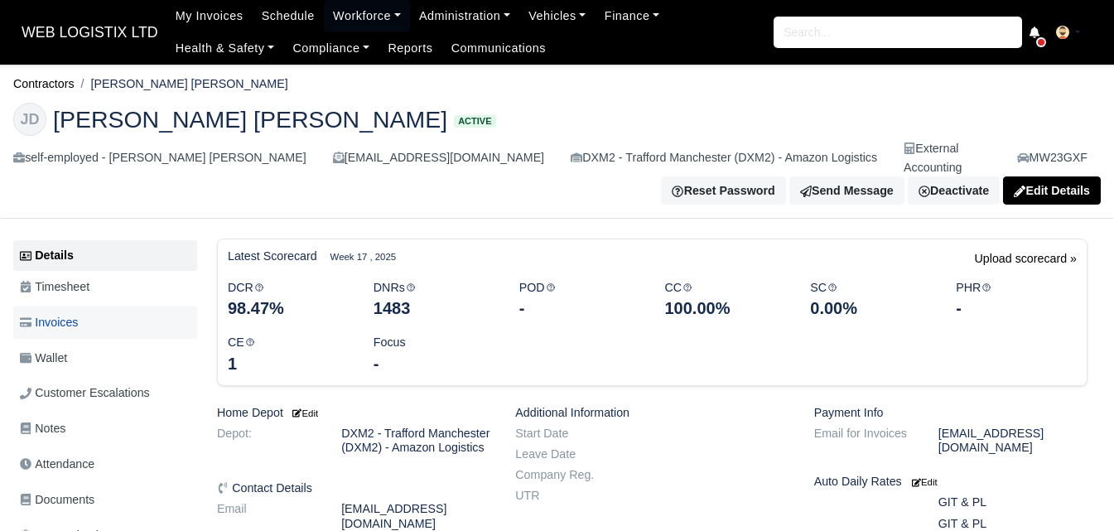
click at [64, 313] on span "Invoices" at bounding box center [49, 322] width 58 height 19
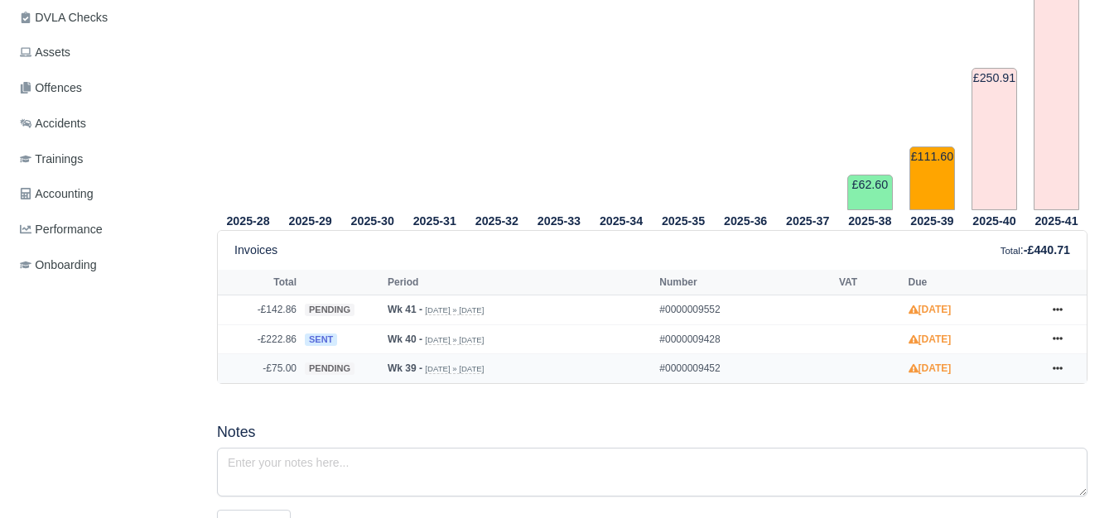
scroll to position [552, 0]
click at [1057, 330] on link at bounding box center [1057, 340] width 25 height 21
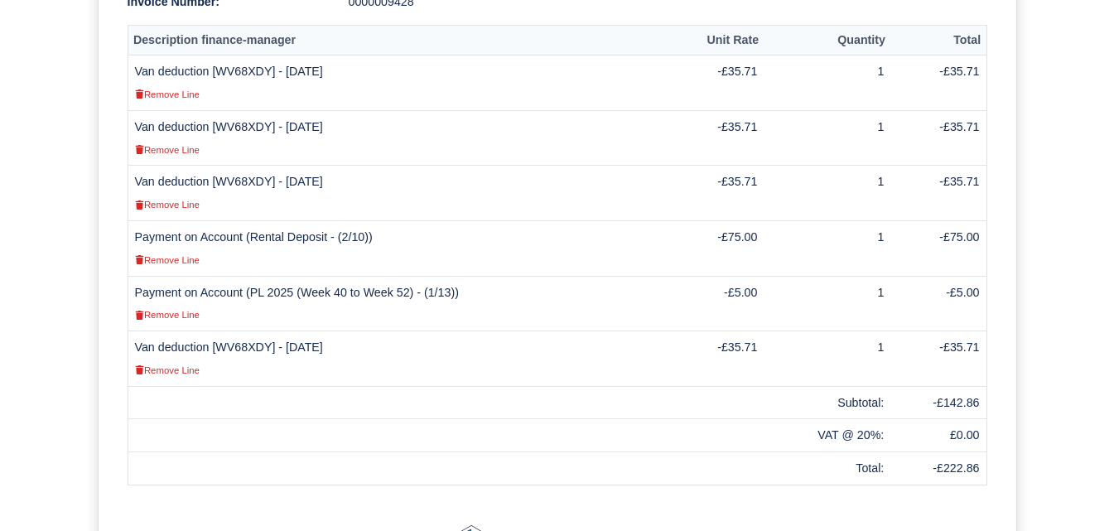
scroll to position [552, 0]
click at [251, 166] on td "Van deduction [WV68XDY] - 03/10/2025 Remove Line" at bounding box center [396, 193] width 537 height 55
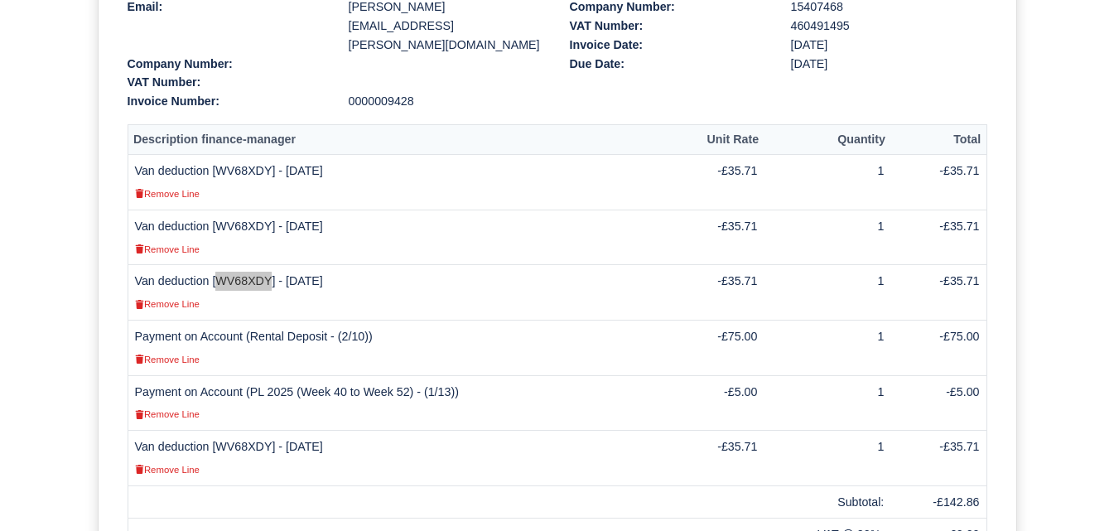
scroll to position [414, 0]
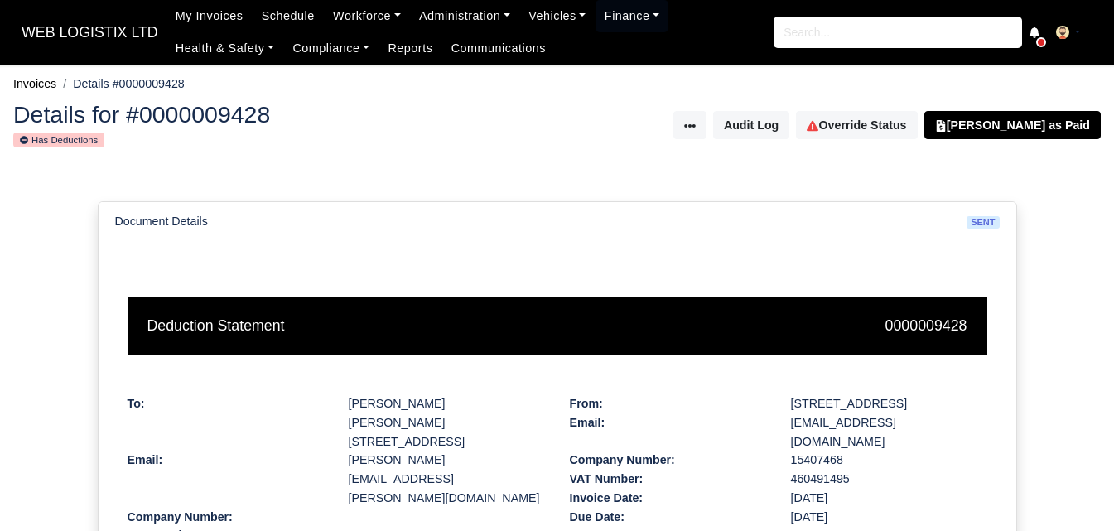
scroll to position [414, 0]
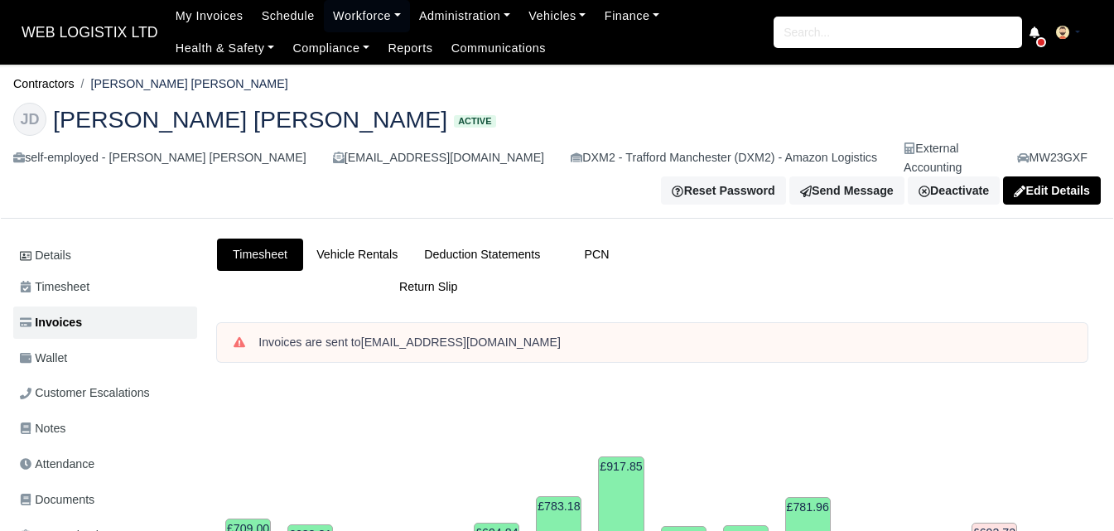
click at [458, 238] on link "Deduction Statements" at bounding box center [482, 254] width 142 height 32
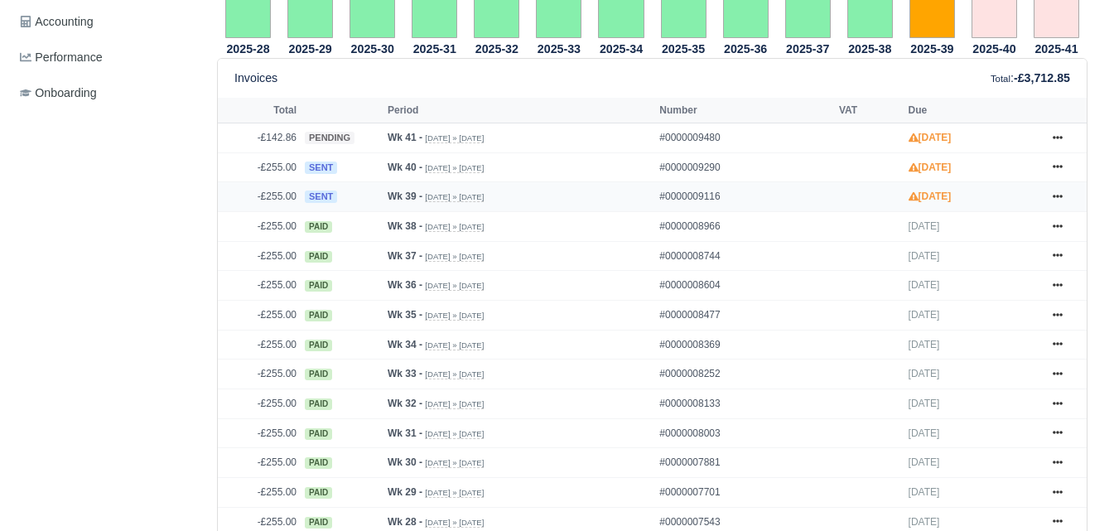
scroll to position [690, 0]
click at [1065, 186] on link at bounding box center [1057, 196] width 25 height 21
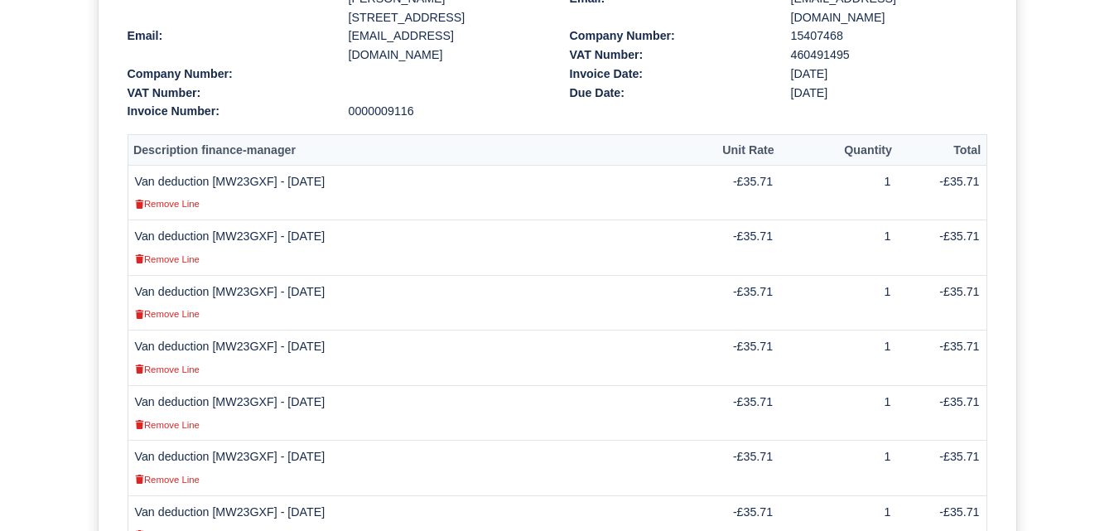
scroll to position [138, 0]
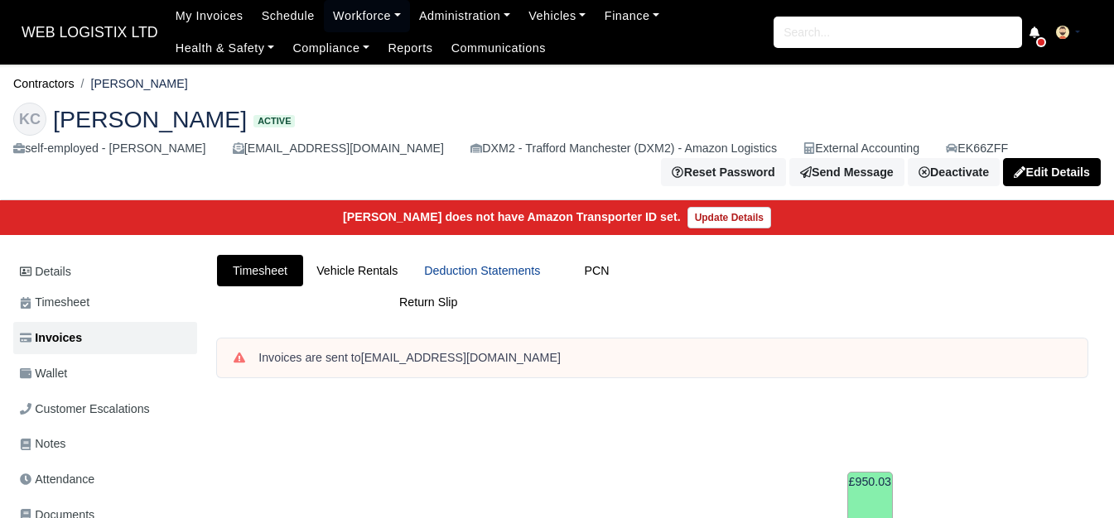
click at [526, 258] on link "Deduction Statements" at bounding box center [482, 271] width 142 height 32
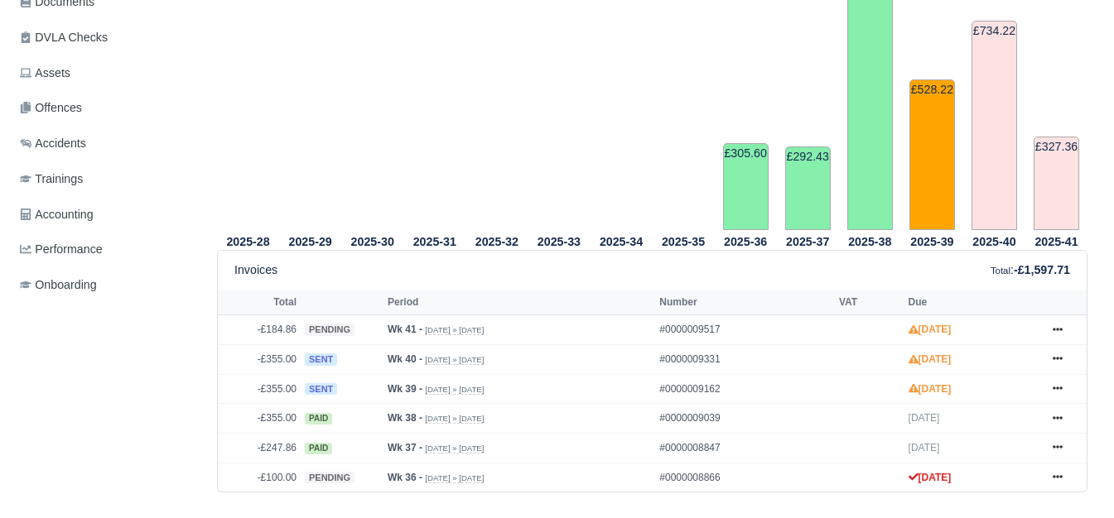
scroll to position [552, 0]
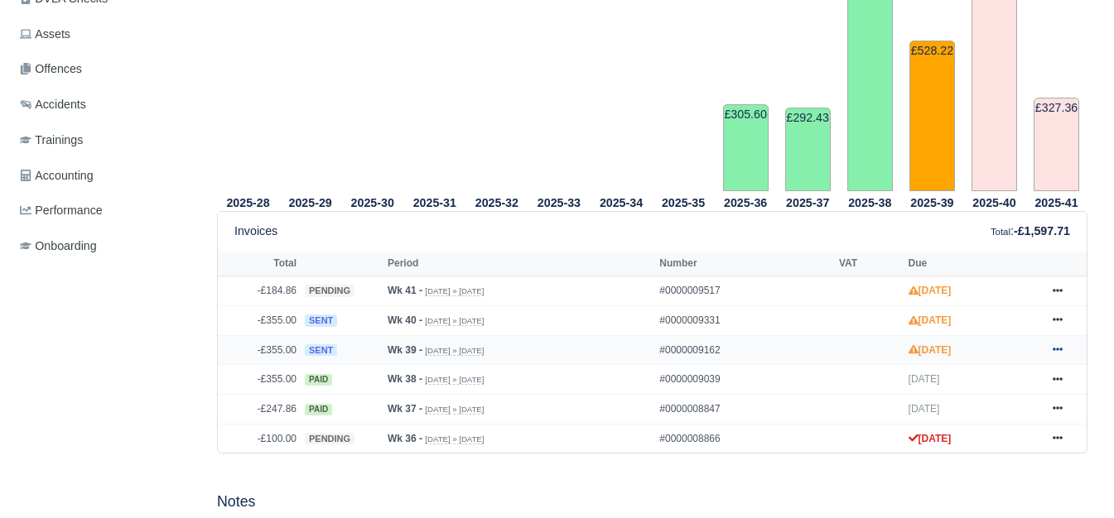
click at [1053, 352] on icon at bounding box center [1057, 350] width 10 height 3
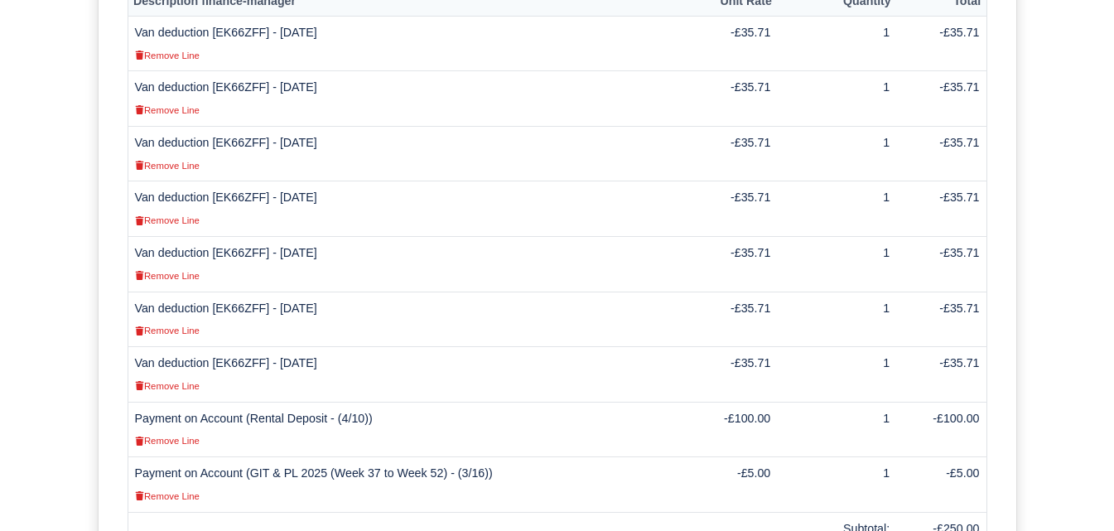
scroll to position [690, 0]
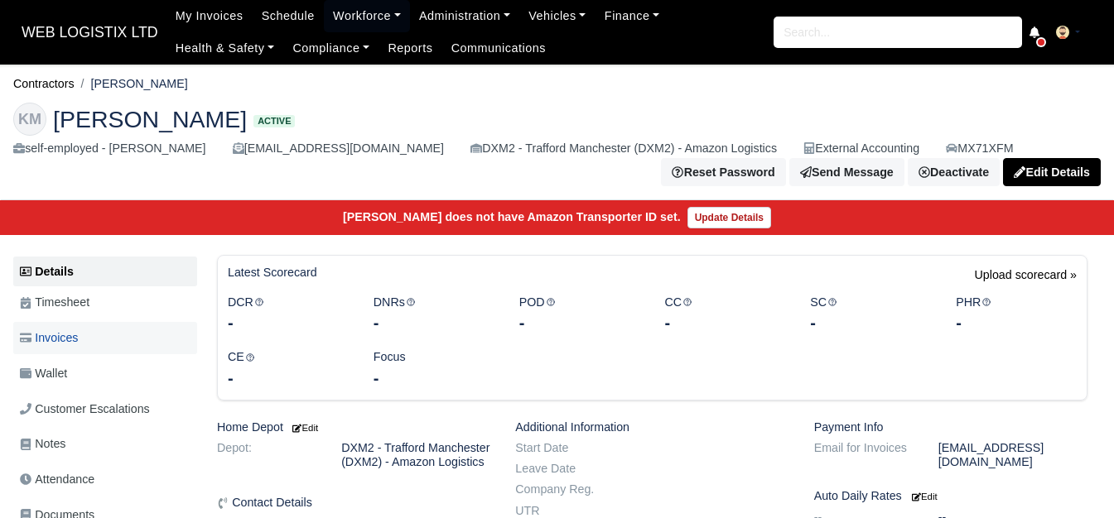
click at [128, 340] on link "Invoices" at bounding box center [105, 338] width 184 height 32
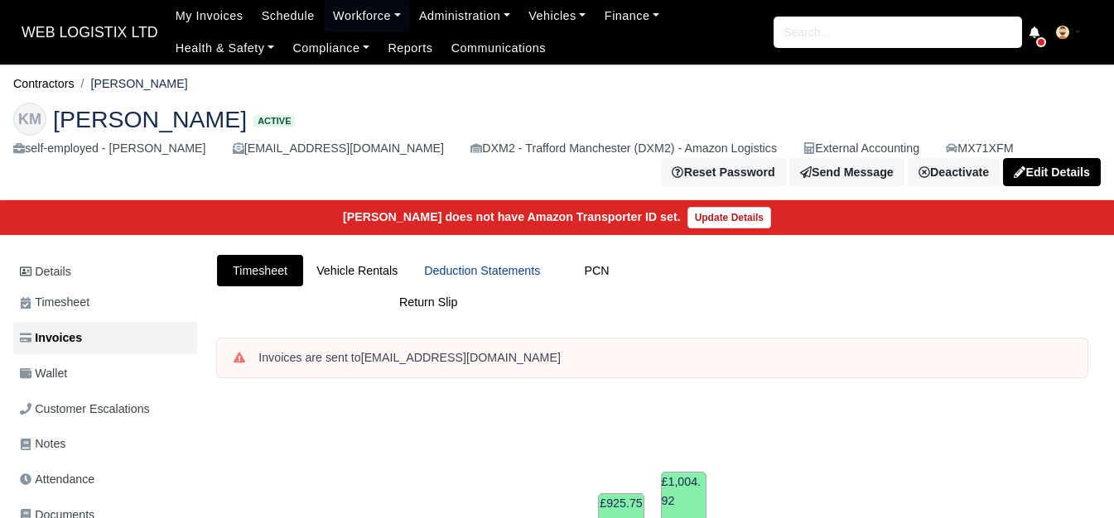
click at [476, 280] on link "Deduction Statements" at bounding box center [482, 271] width 142 height 32
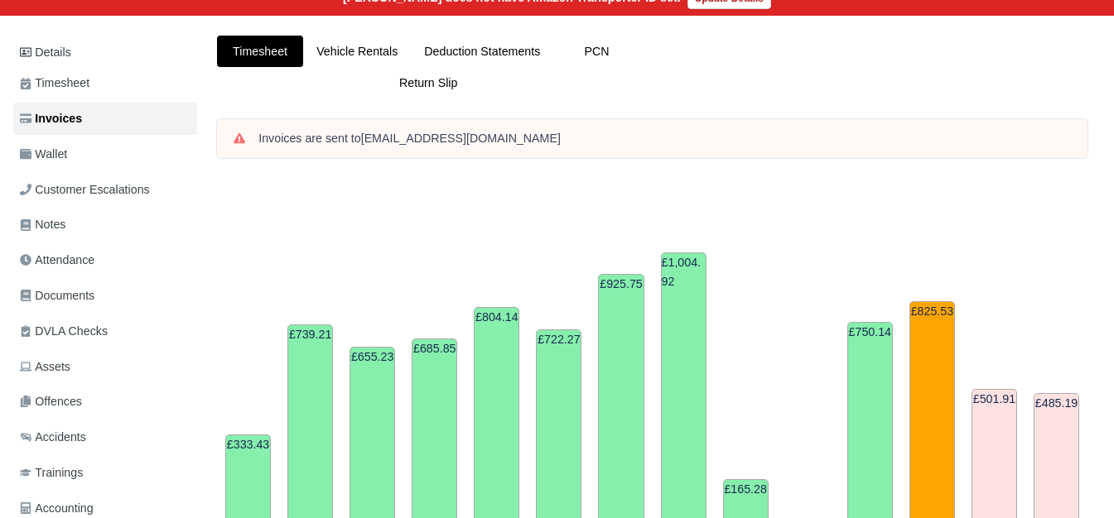
scroll to position [138, 0]
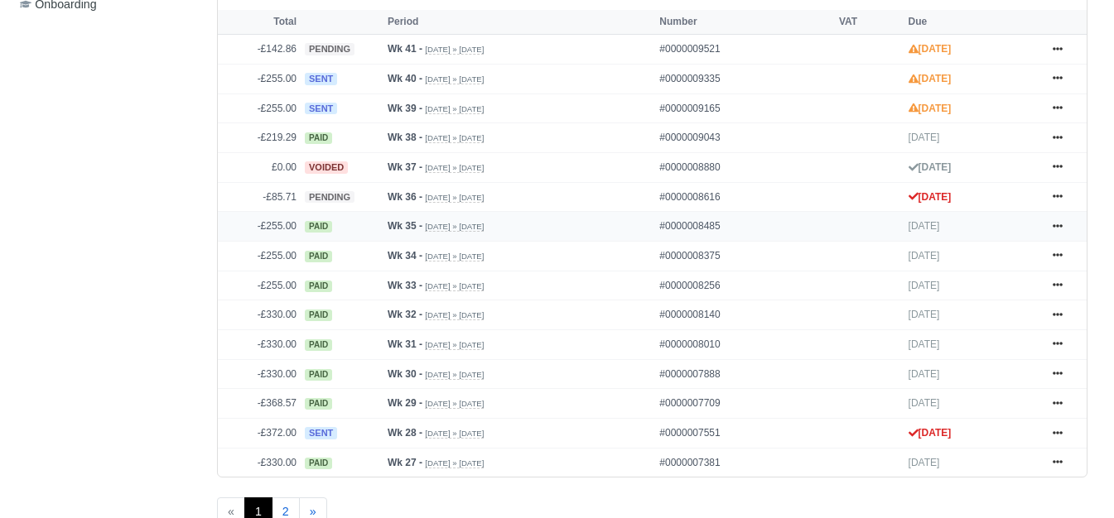
scroll to position [828, 0]
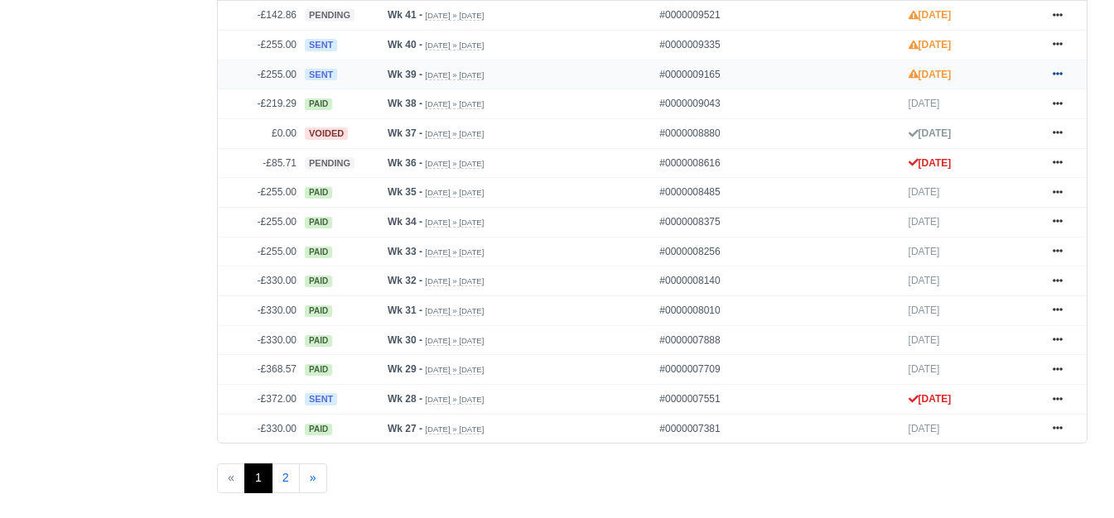
click at [1063, 79] on link at bounding box center [1057, 75] width 25 height 21
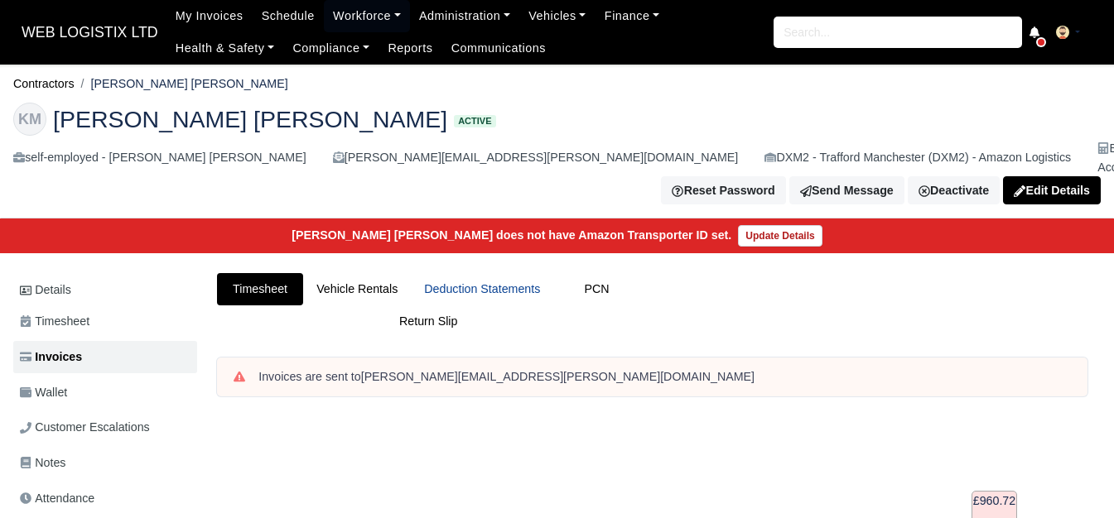
click at [472, 275] on link "Deduction Statements" at bounding box center [482, 289] width 142 height 32
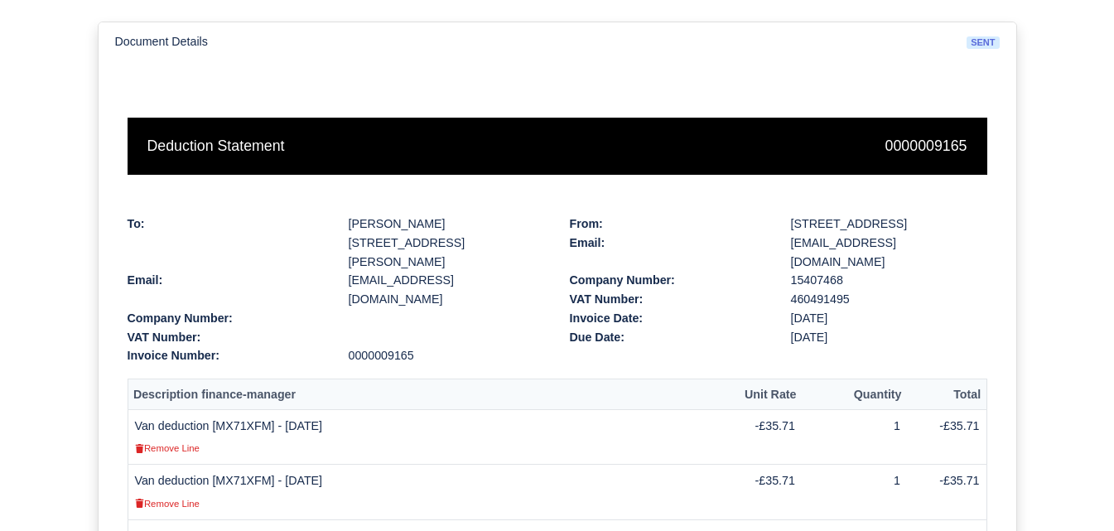
scroll to position [215, 0]
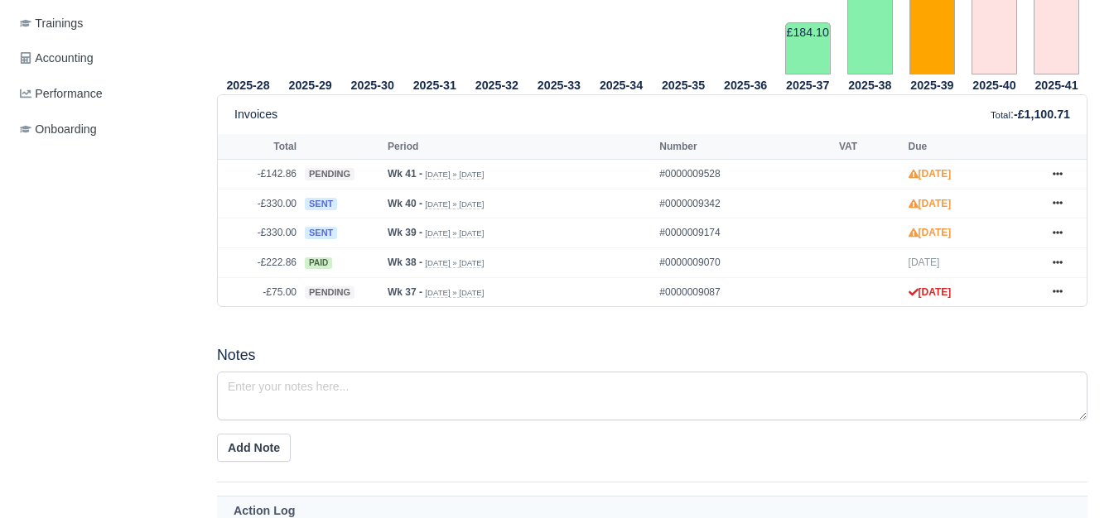
scroll to position [690, 0]
click at [1057, 229] on icon at bounding box center [1057, 230] width 10 height 3
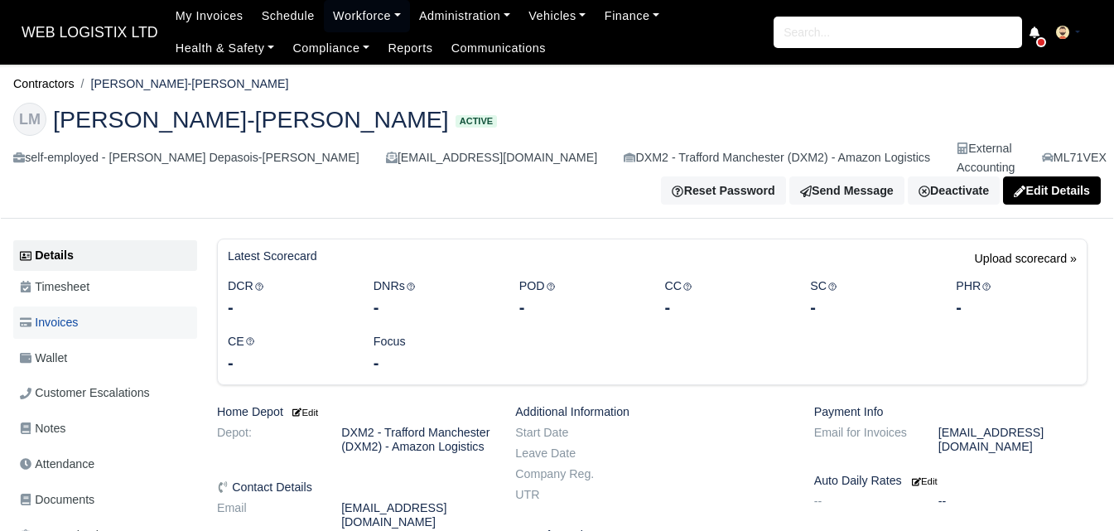
click at [110, 310] on link "Invoices" at bounding box center [105, 322] width 184 height 32
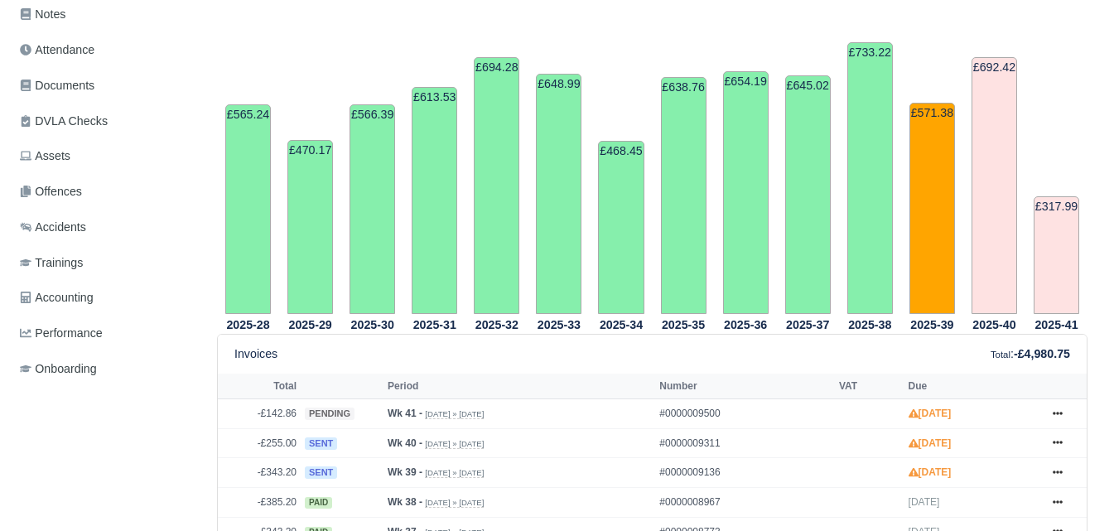
scroll to position [690, 0]
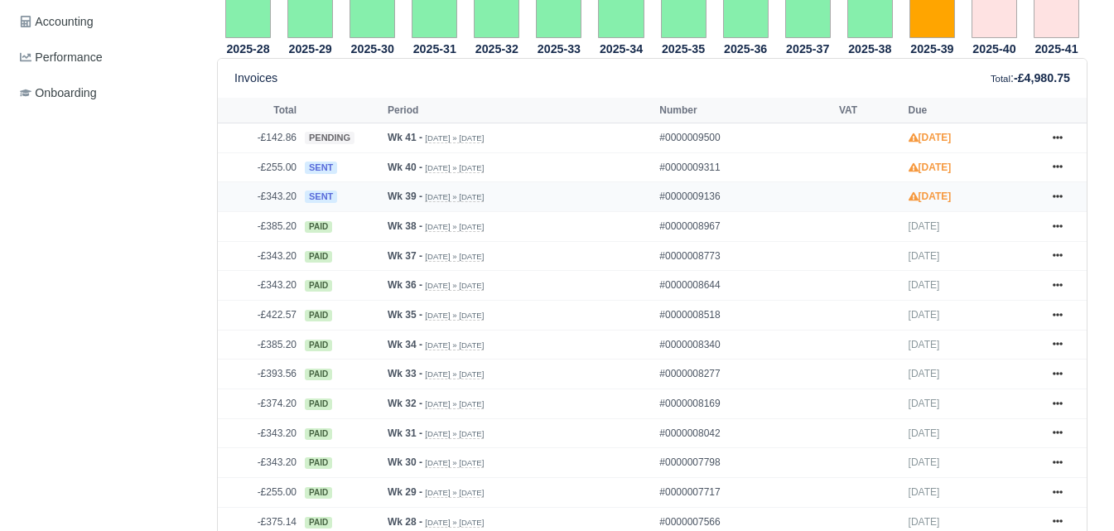
click at [1054, 191] on icon at bounding box center [1057, 196] width 10 height 10
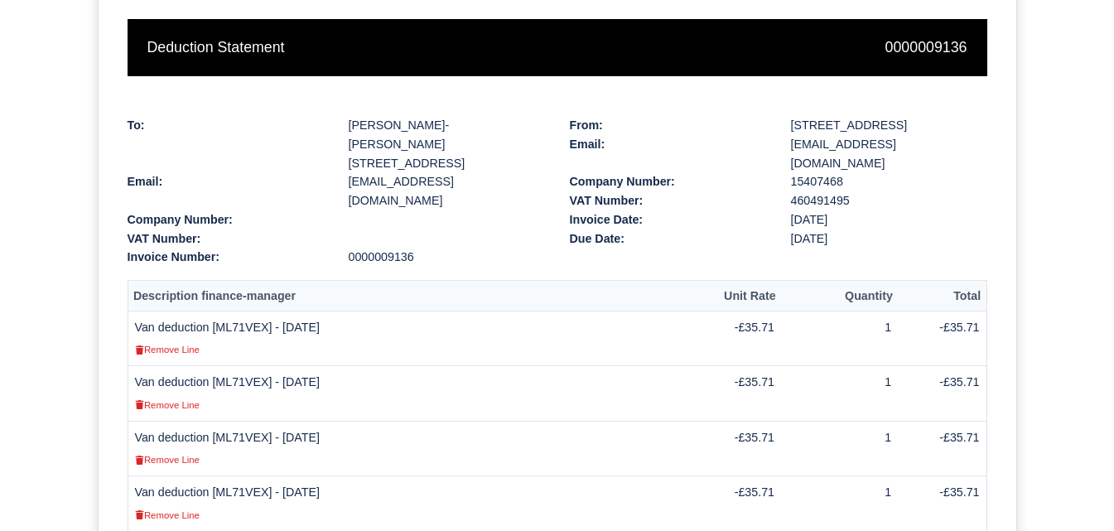
scroll to position [276, 0]
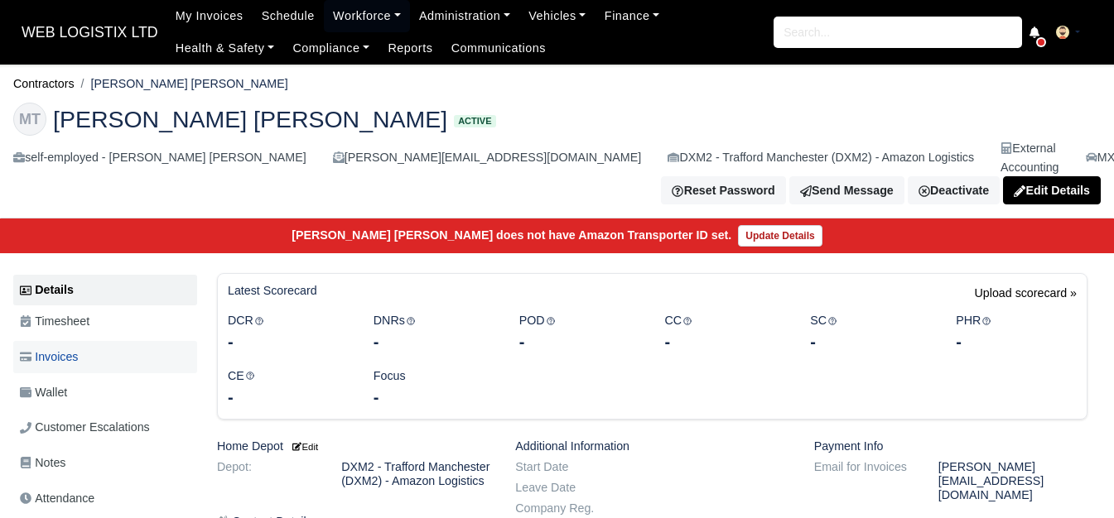
click at [115, 341] on link "Invoices" at bounding box center [105, 357] width 184 height 32
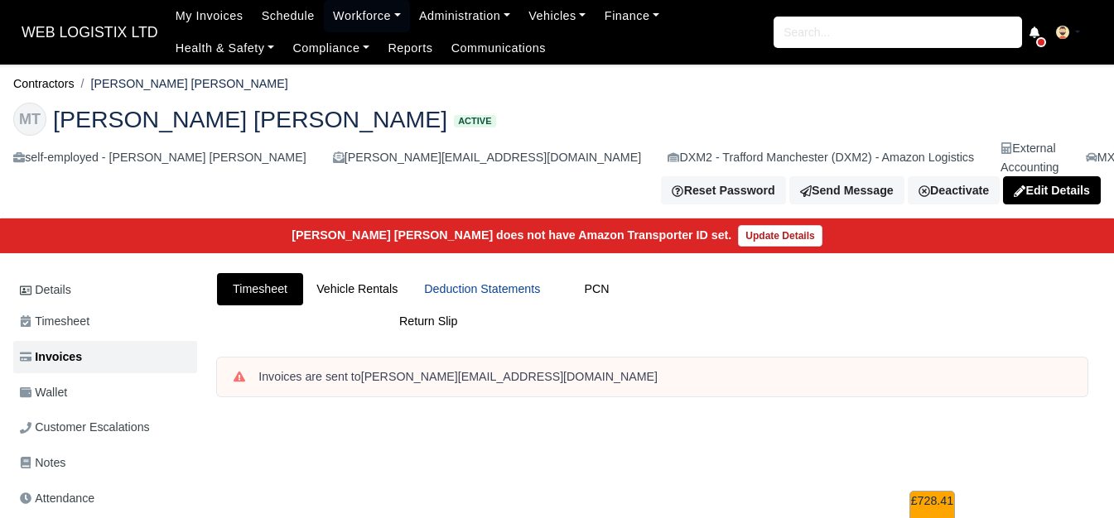
click at [474, 282] on link "Deduction Statements" at bounding box center [482, 289] width 142 height 32
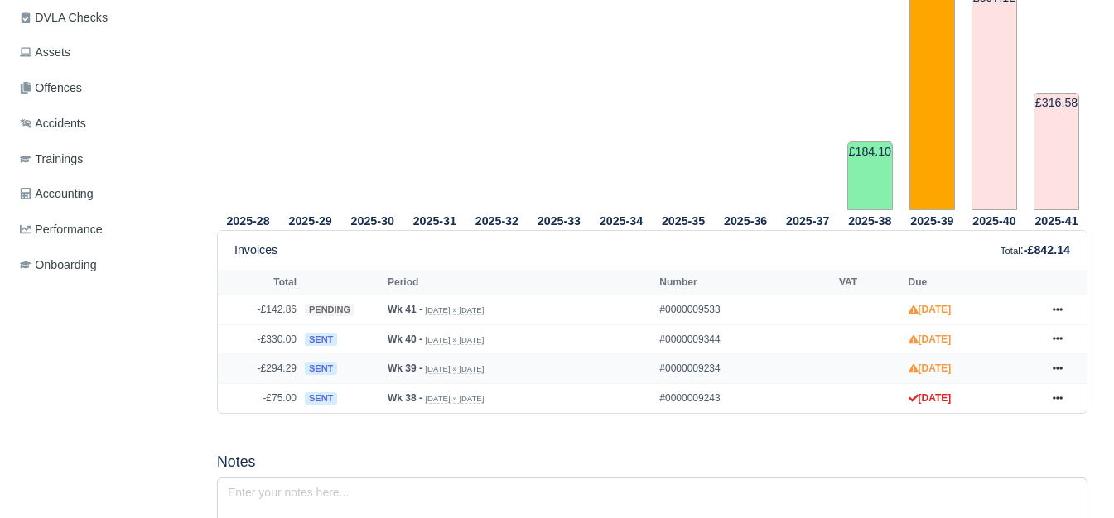
scroll to position [552, 0]
click at [1057, 367] on icon at bounding box center [1057, 368] width 10 height 3
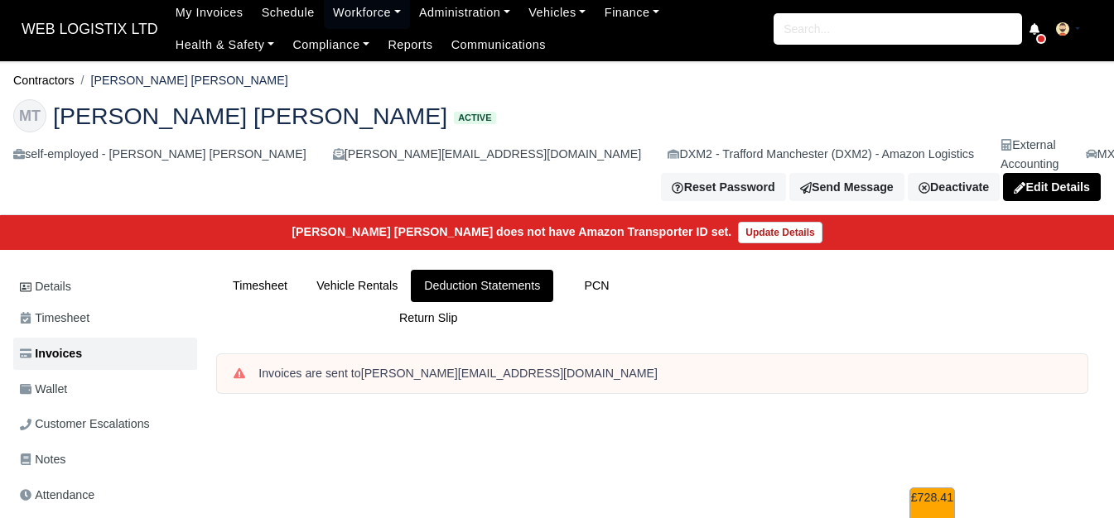
scroll to position [0, 0]
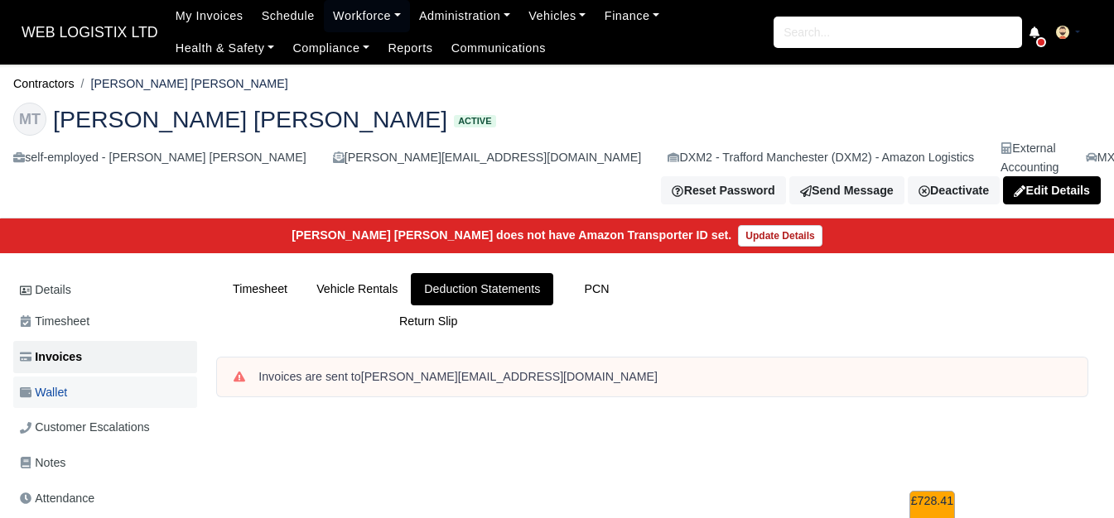
click at [111, 377] on link "Wallet" at bounding box center [105, 393] width 184 height 32
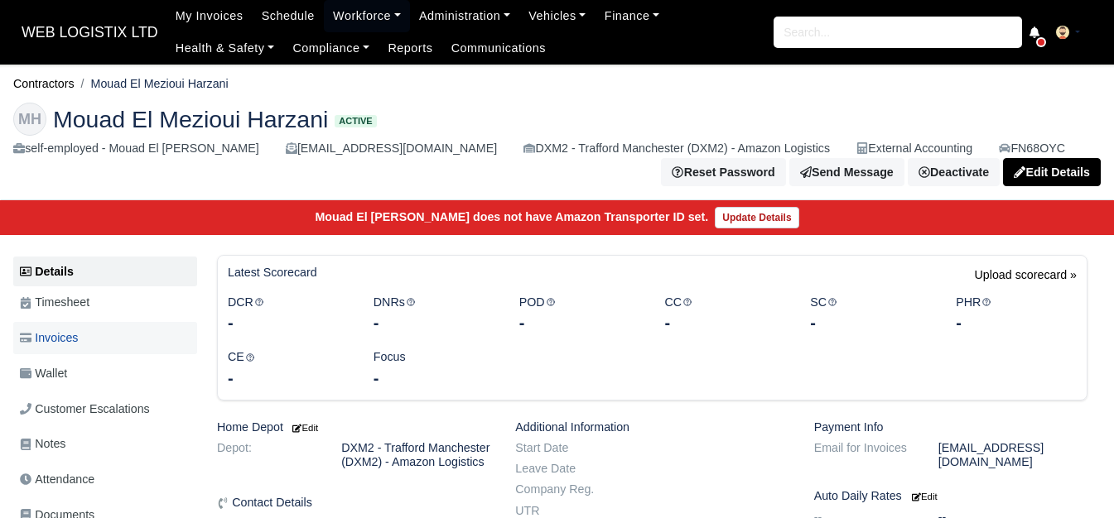
click at [128, 339] on link "Invoices" at bounding box center [105, 338] width 184 height 32
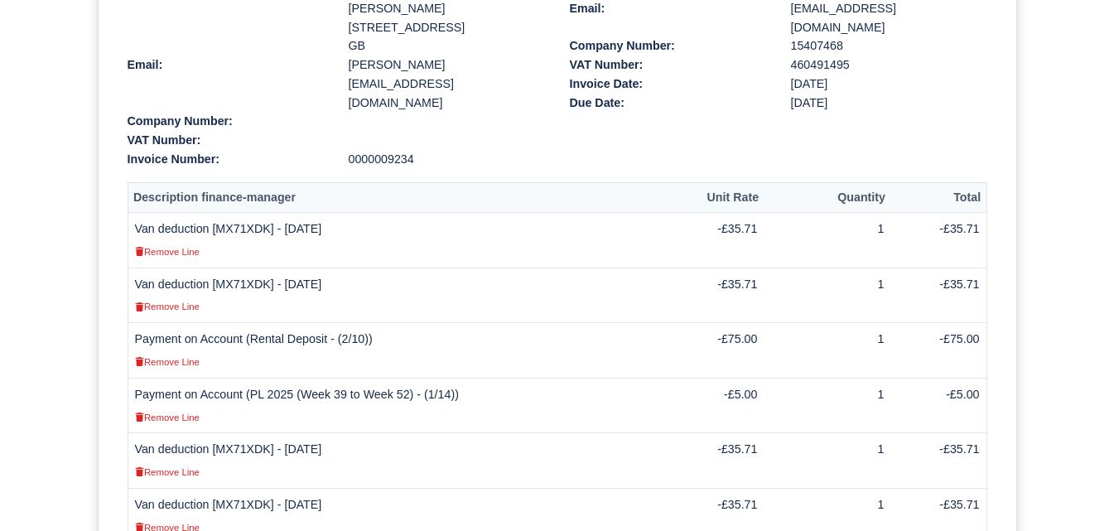
scroll to position [690, 0]
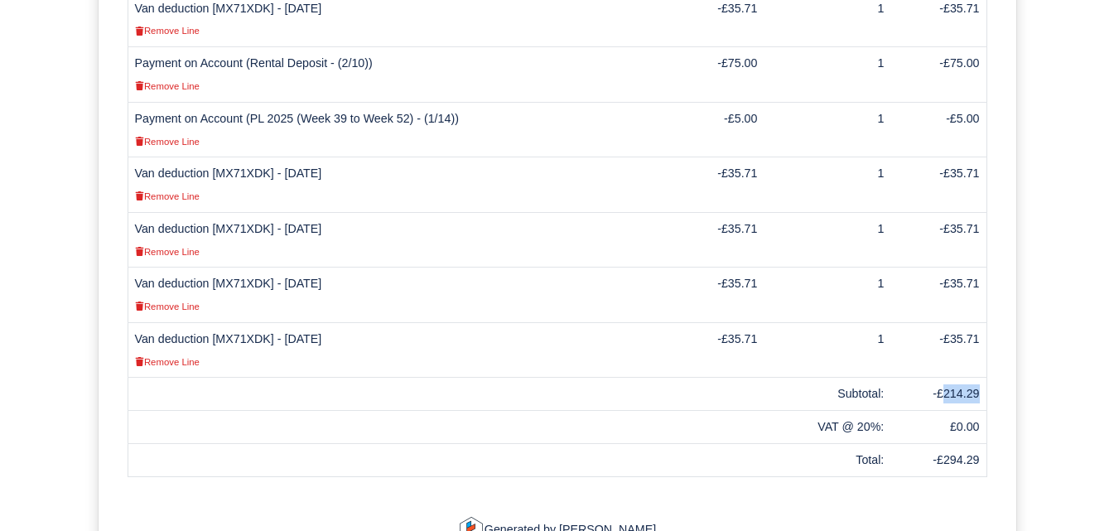
drag, startPoint x: 946, startPoint y: 337, endPoint x: 977, endPoint y: 345, distance: 31.7
click at [977, 378] on td "-£214.29" at bounding box center [938, 394] width 96 height 33
copy td "214.29"
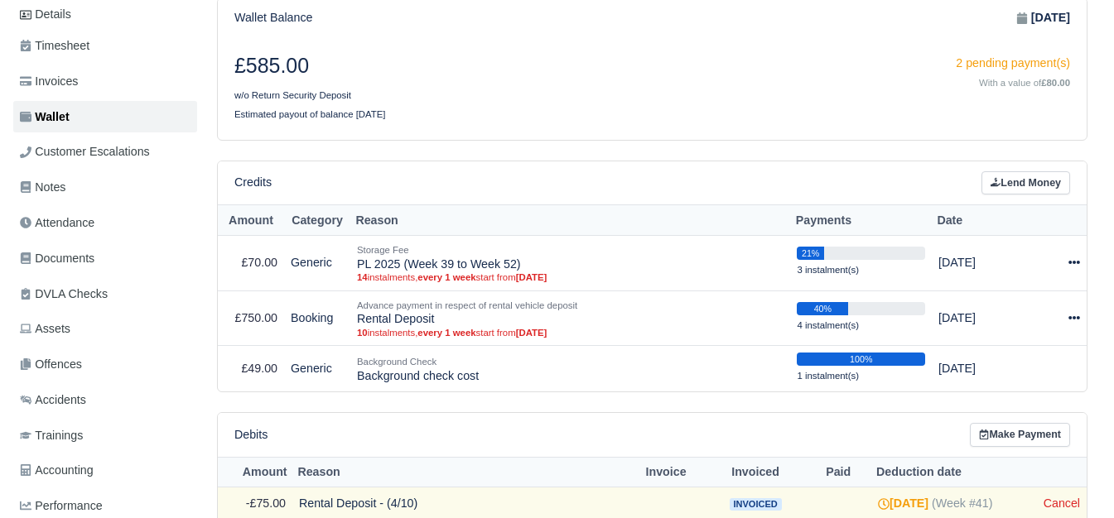
scroll to position [276, 0]
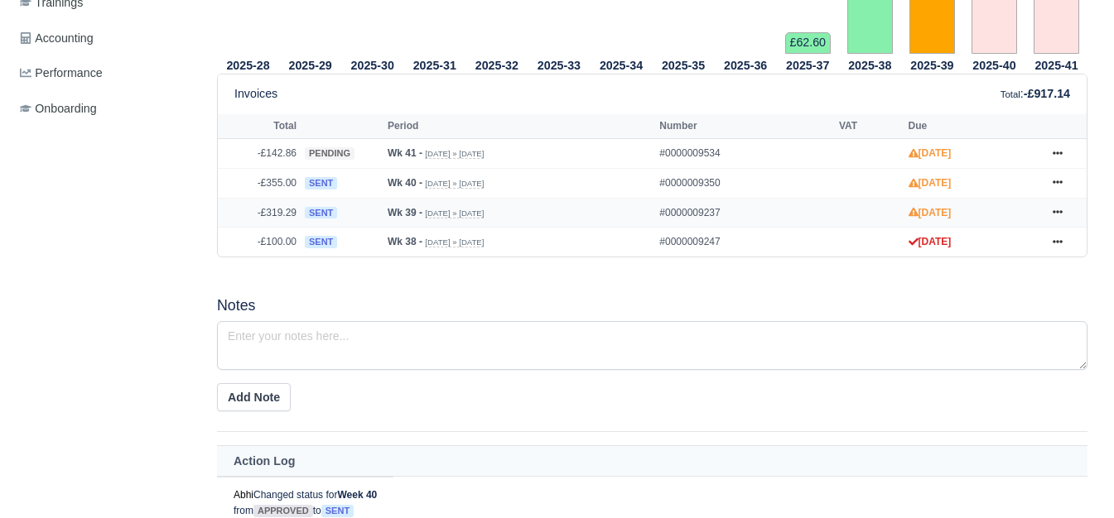
scroll to position [690, 0]
click at [1058, 217] on icon at bounding box center [1057, 212] width 10 height 10
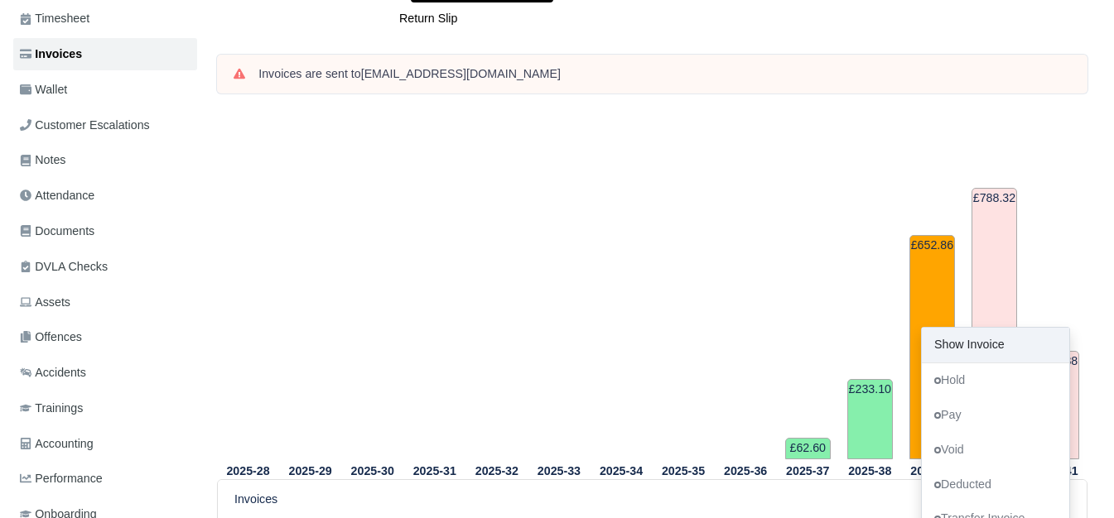
scroll to position [138, 0]
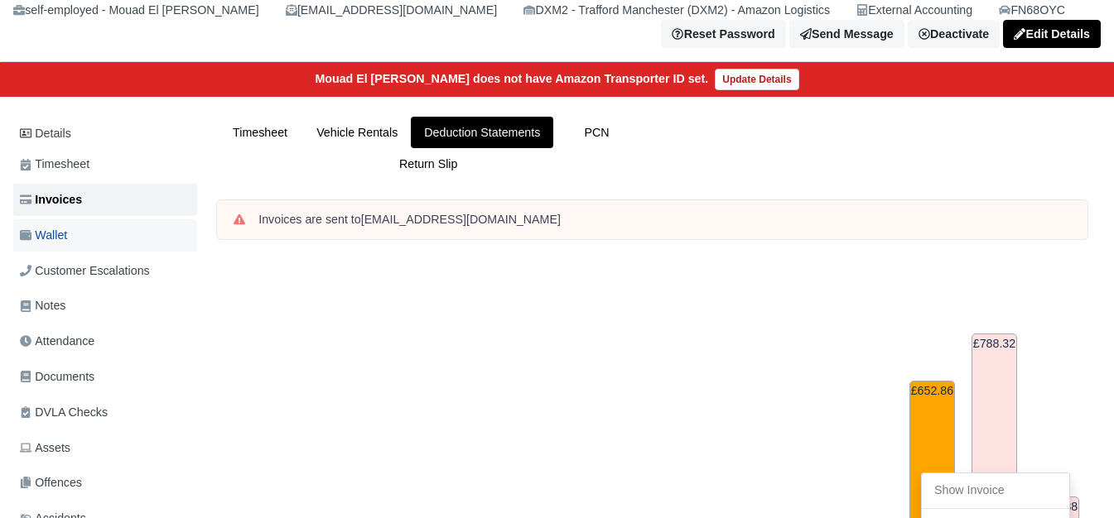
click at [100, 231] on link "Wallet" at bounding box center [105, 235] width 184 height 32
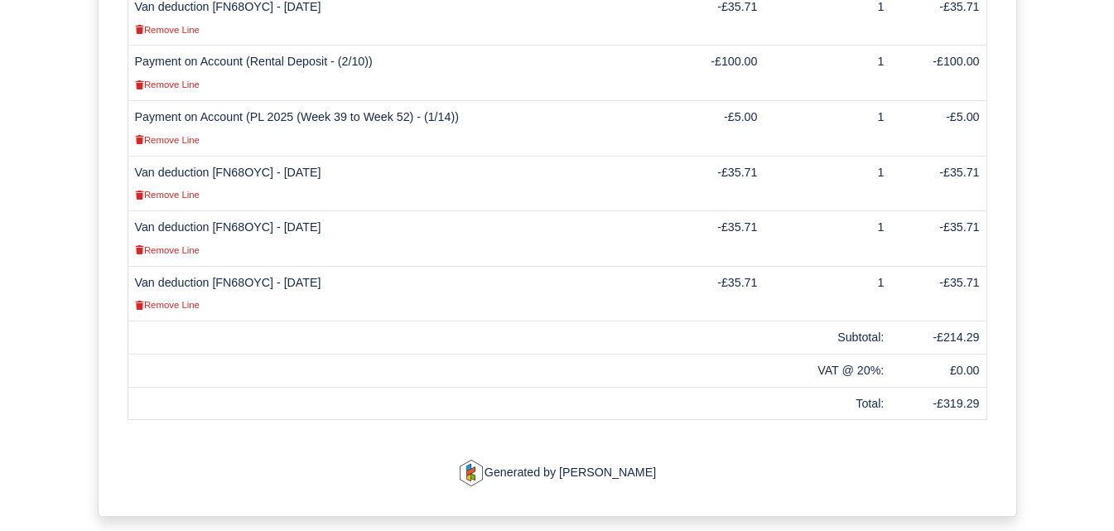
scroll to position [552, 0]
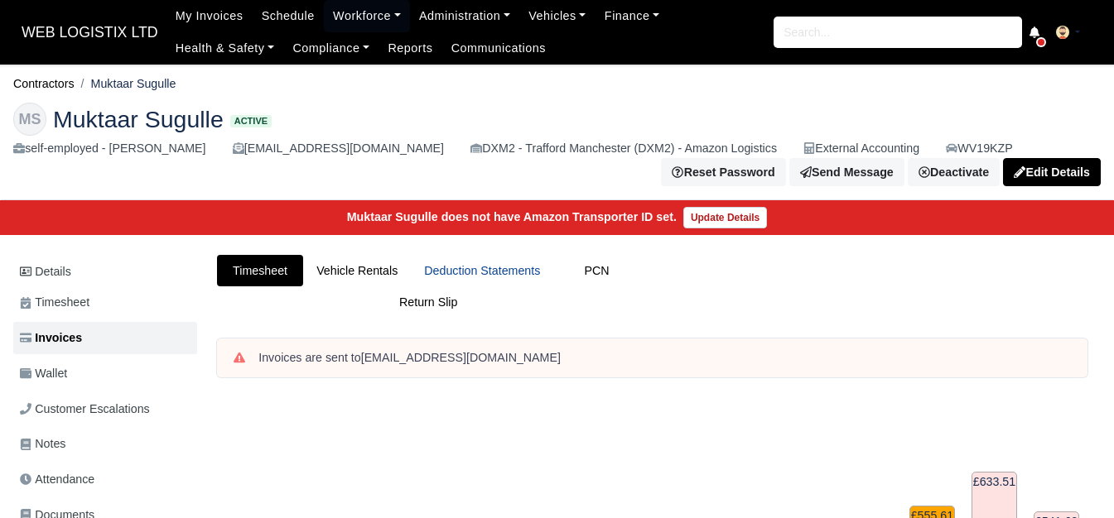
click at [460, 259] on link "Deduction Statements" at bounding box center [482, 271] width 142 height 32
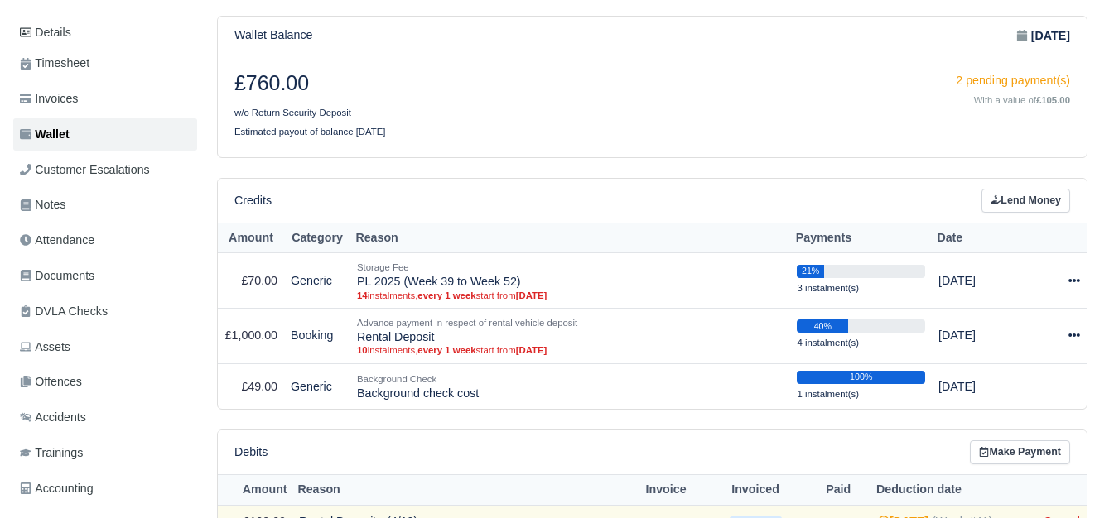
scroll to position [276, 0]
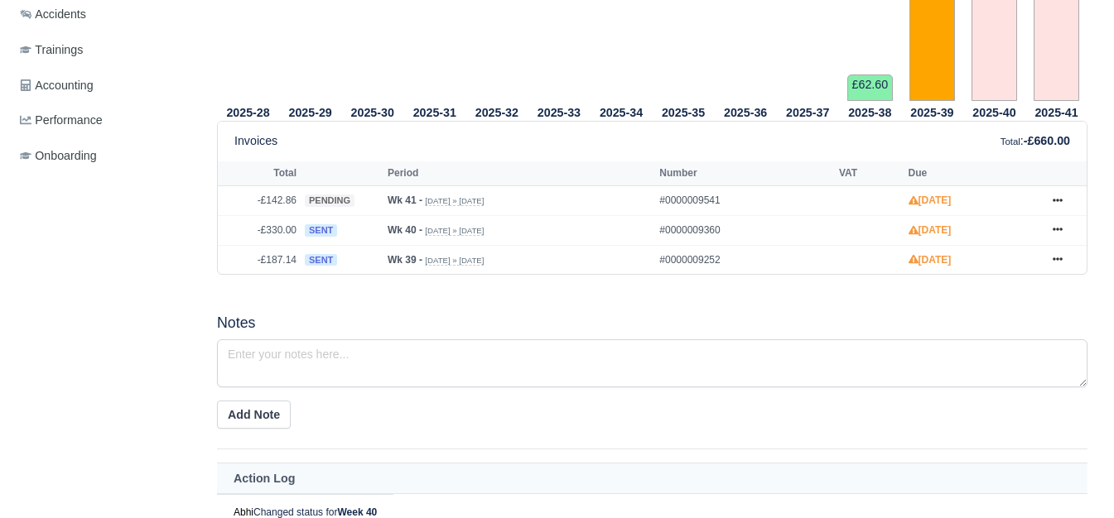
scroll to position [690, 0]
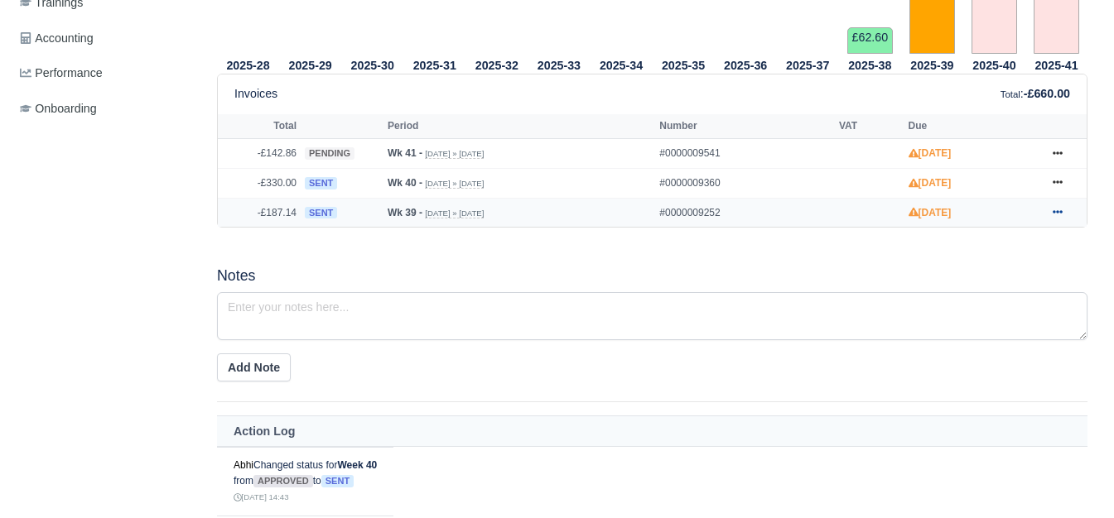
click at [1049, 221] on link at bounding box center [1057, 213] width 25 height 21
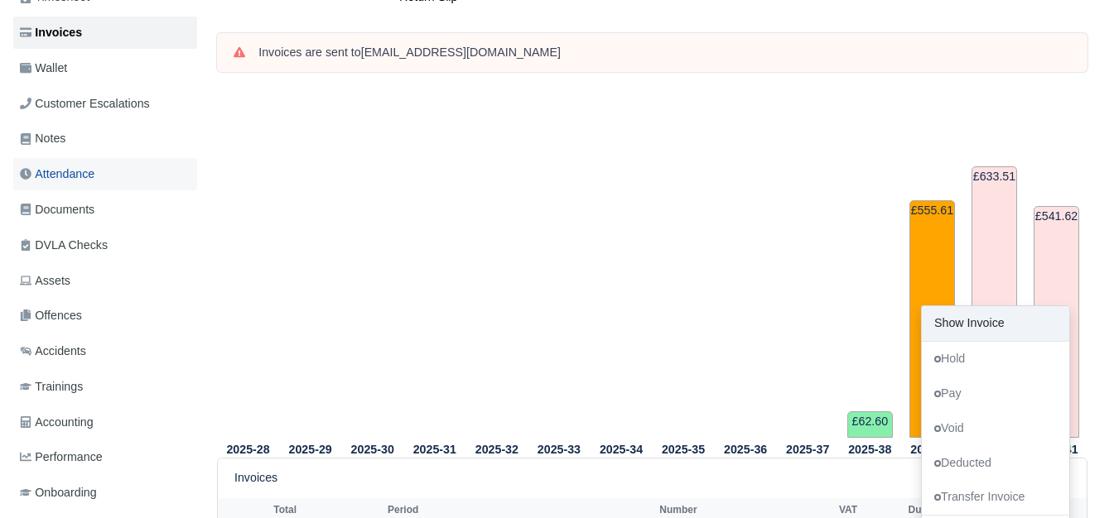
scroll to position [276, 0]
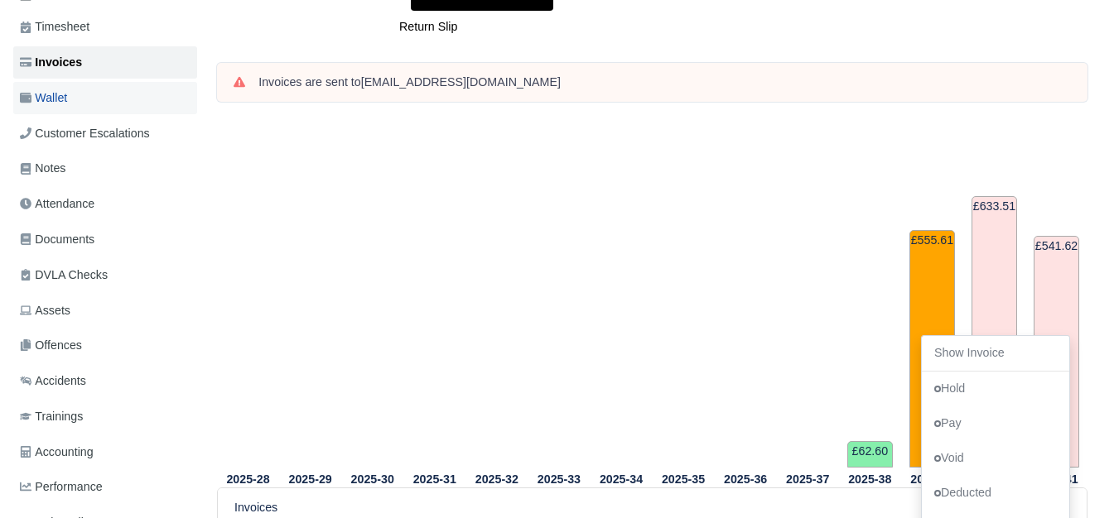
click at [89, 93] on link "Wallet" at bounding box center [105, 98] width 184 height 32
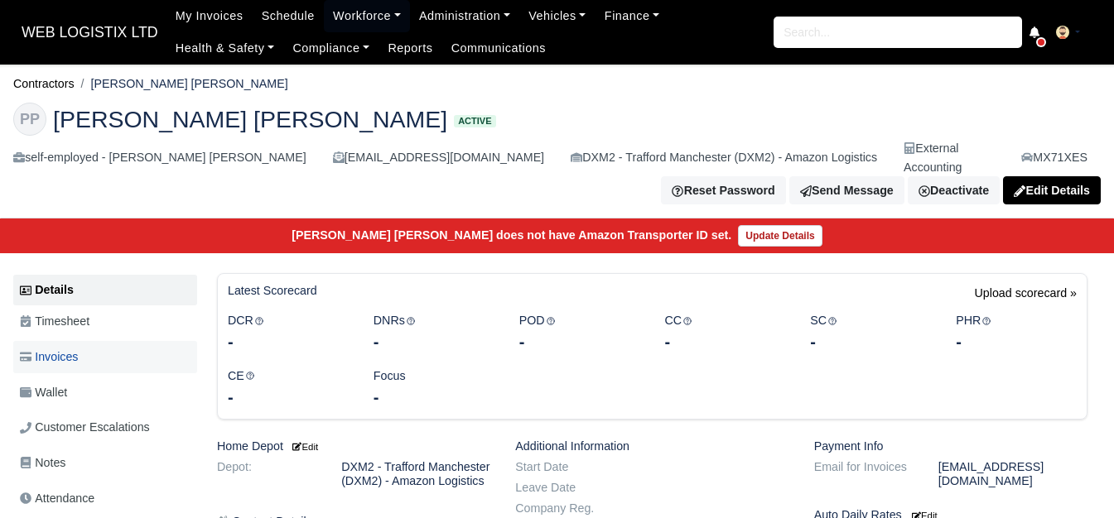
click at [89, 341] on link "Invoices" at bounding box center [105, 357] width 184 height 32
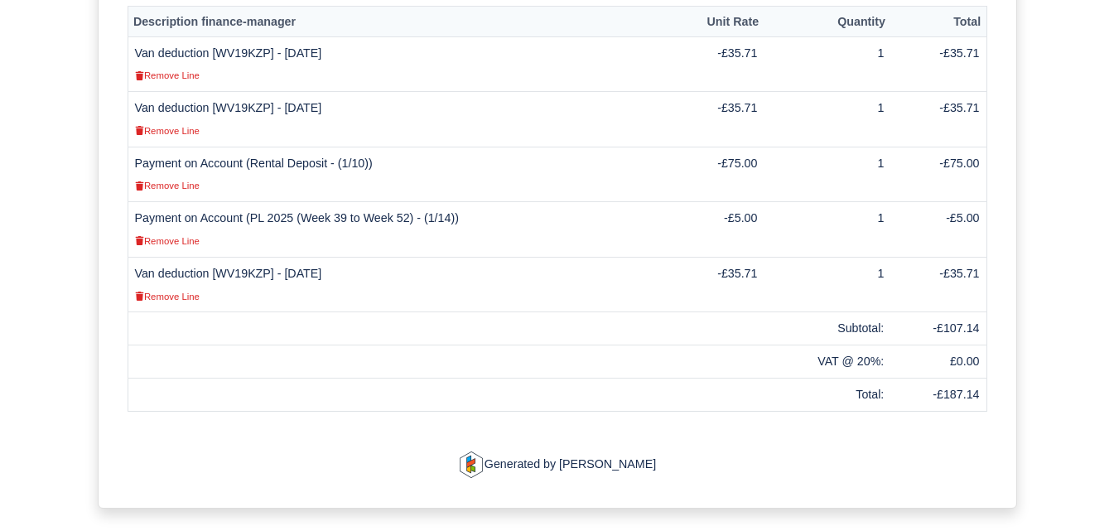
scroll to position [414, 0]
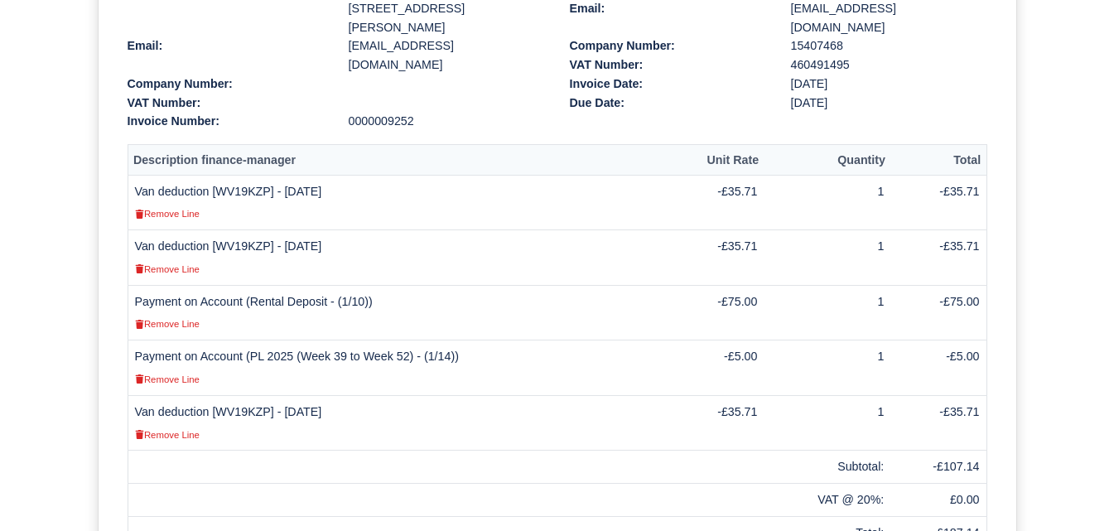
click at [228, 175] on td "Van deduction [WV19KZP] - 25/09/2025 Remove Line" at bounding box center [396, 202] width 537 height 55
click at [229, 175] on td "Van deduction [WV19KZP] - 25/09/2025 Remove Line" at bounding box center [396, 202] width 537 height 55
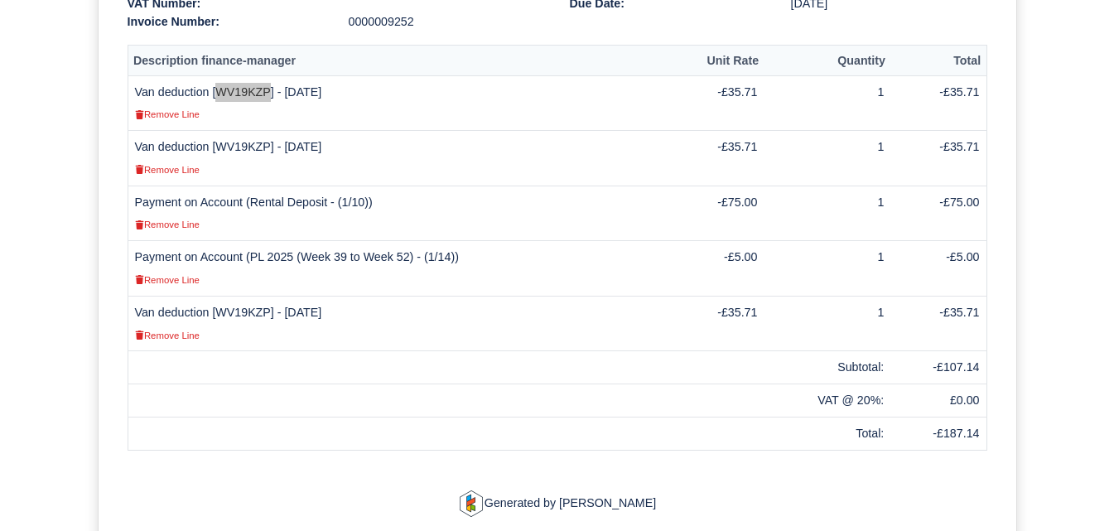
scroll to position [552, 0]
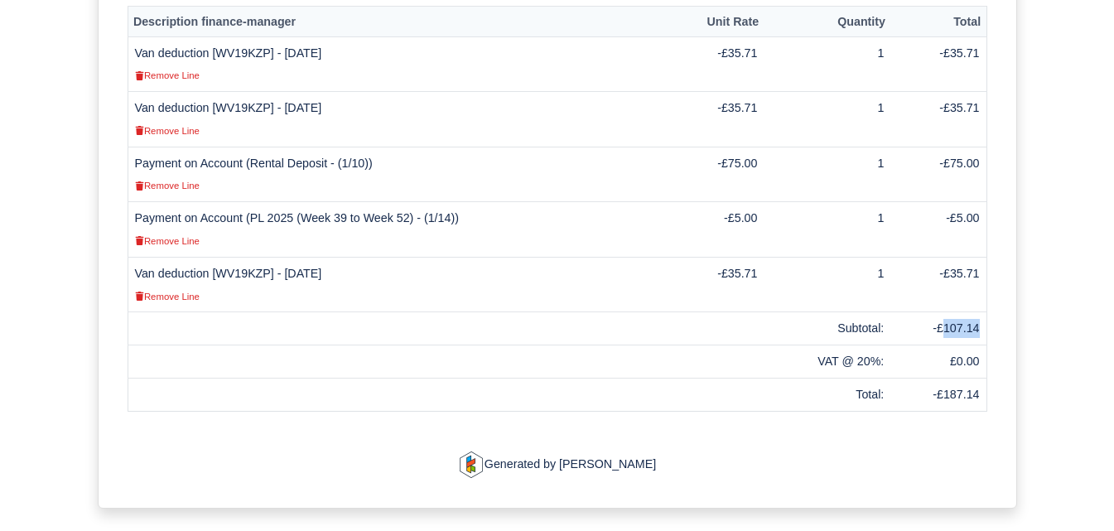
drag, startPoint x: 946, startPoint y: 306, endPoint x: 977, endPoint y: 306, distance: 31.5
click at [977, 312] on td "-£107.14" at bounding box center [938, 328] width 96 height 33
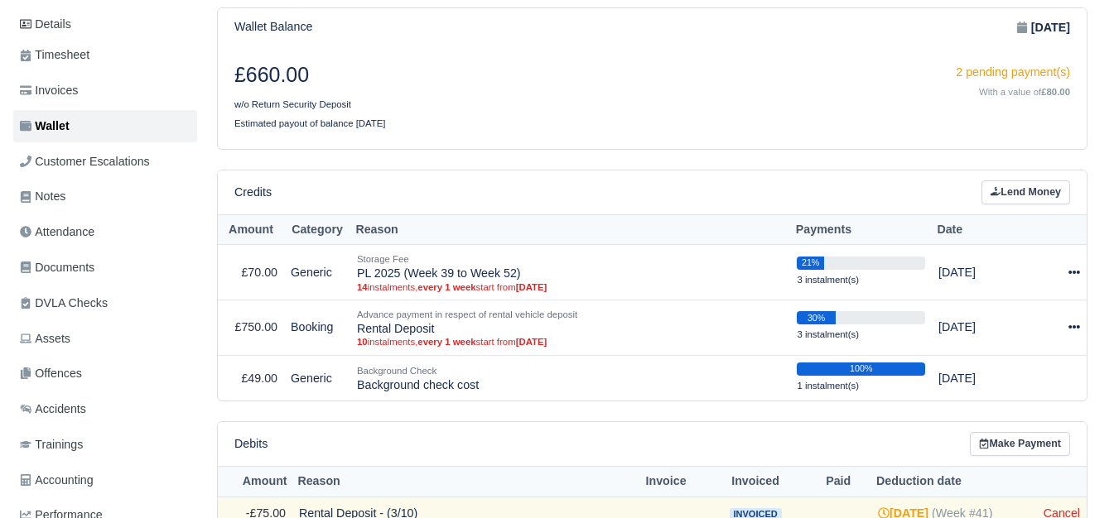
scroll to position [276, 0]
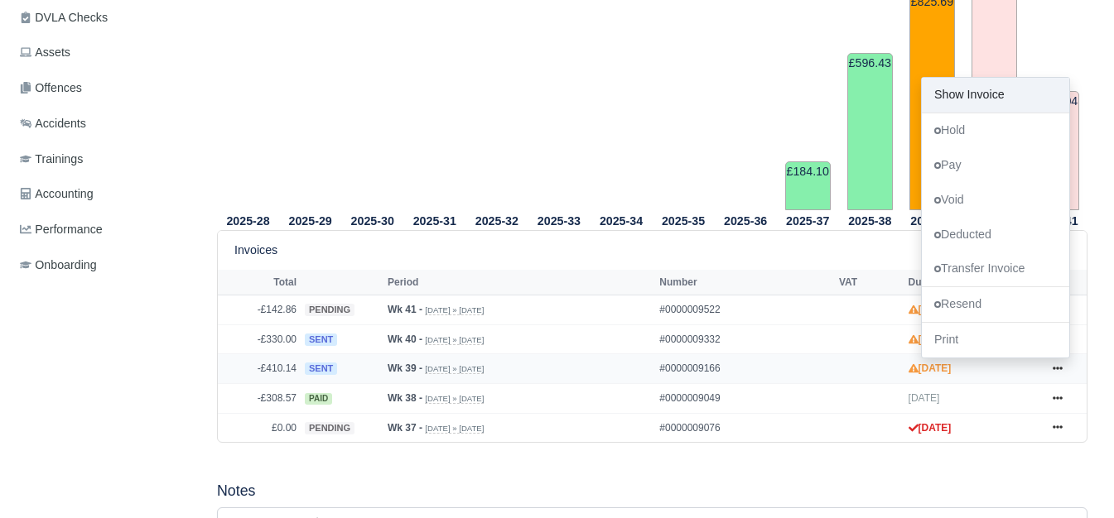
scroll to position [552, 0]
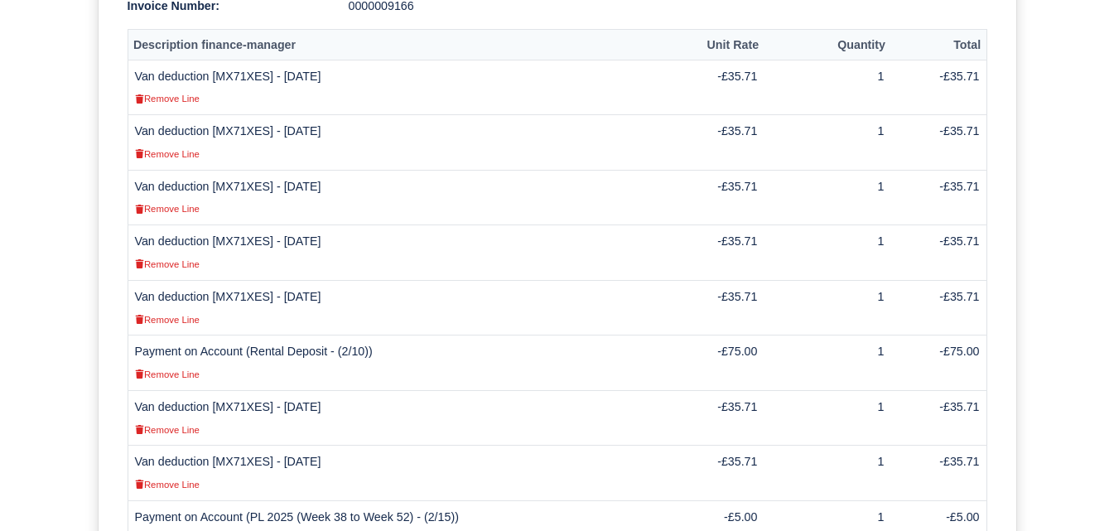
scroll to position [690, 0]
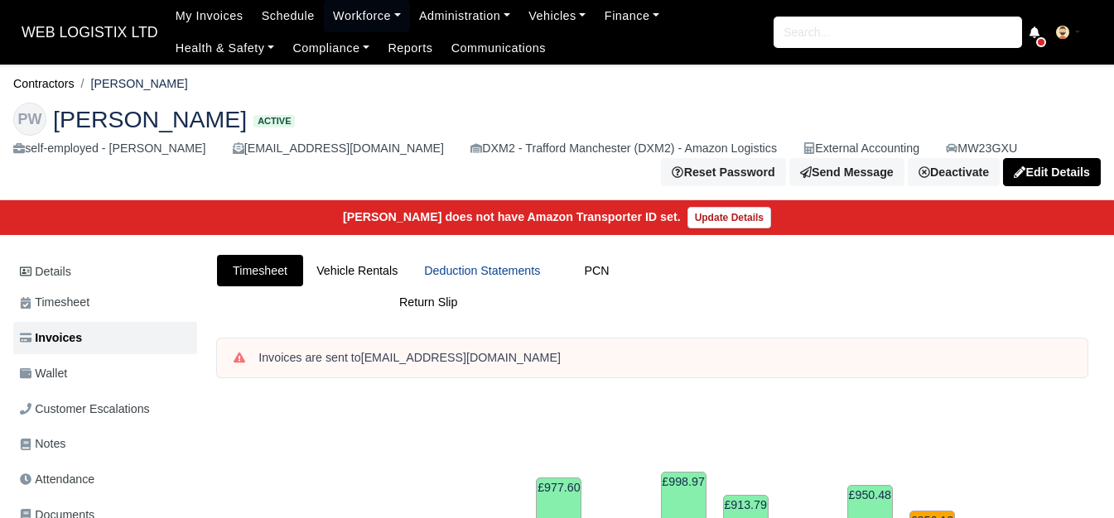
click at [477, 269] on link "Deduction Statements" at bounding box center [482, 271] width 142 height 32
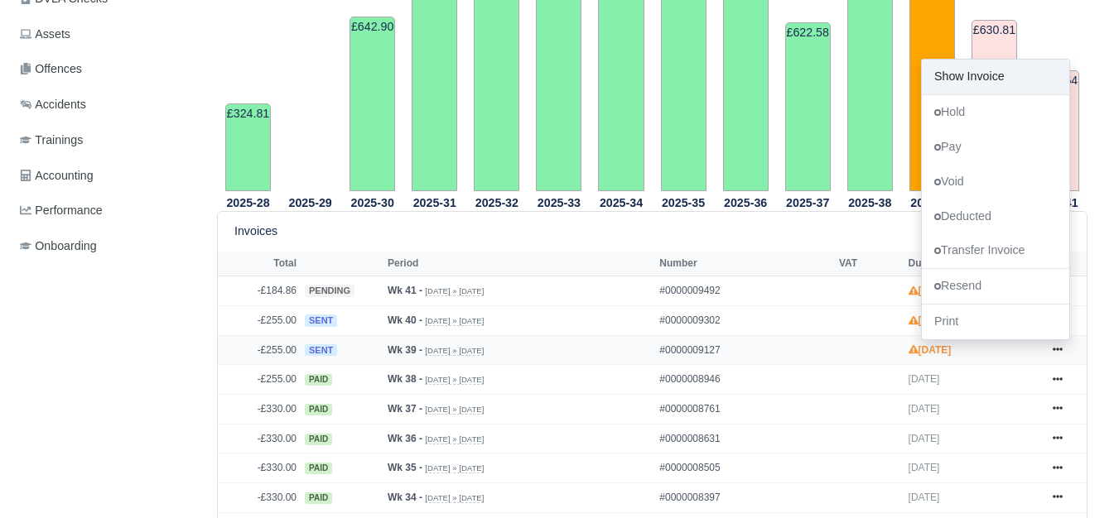
scroll to position [552, 0]
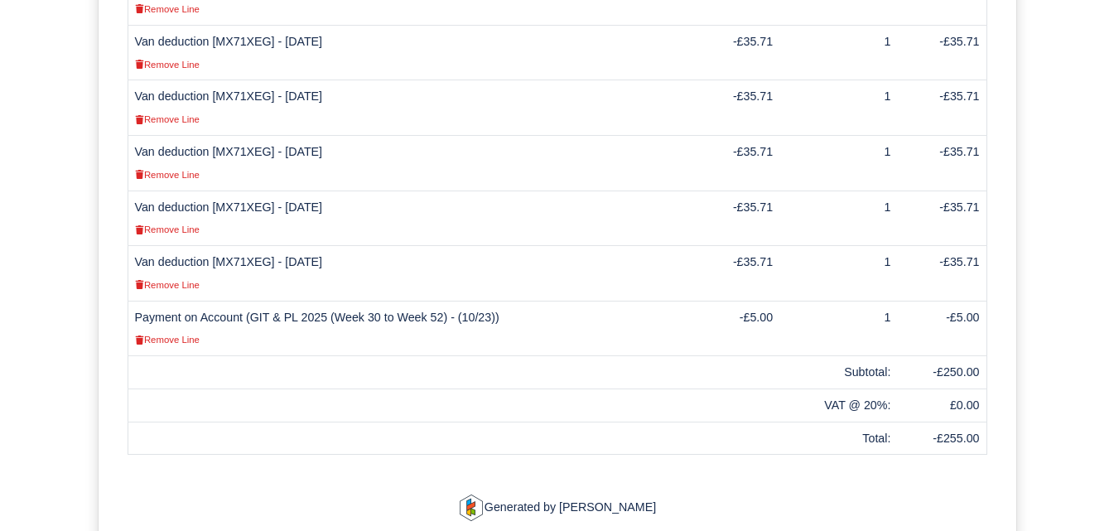
scroll to position [690, 0]
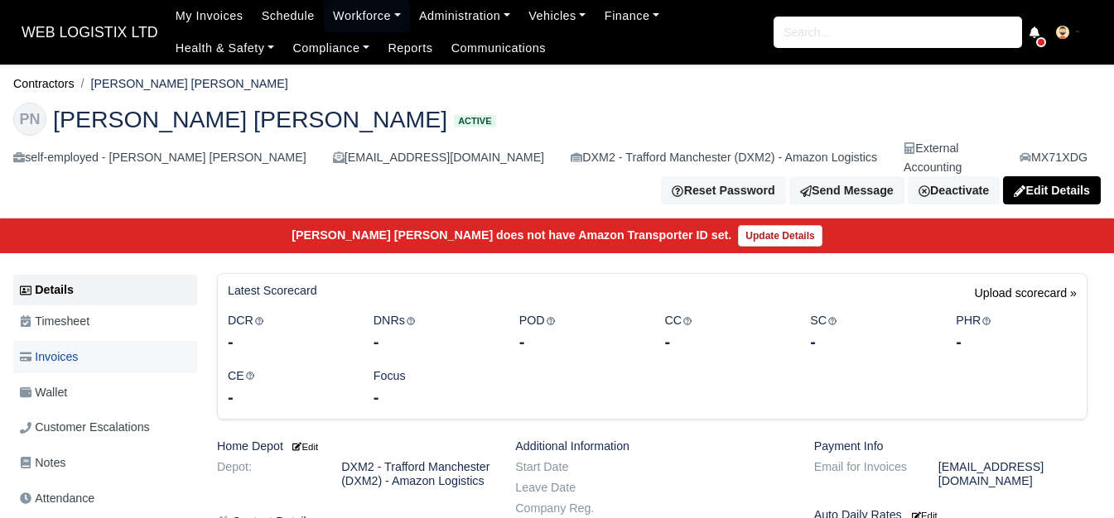
click at [123, 345] on link "Invoices" at bounding box center [105, 357] width 184 height 32
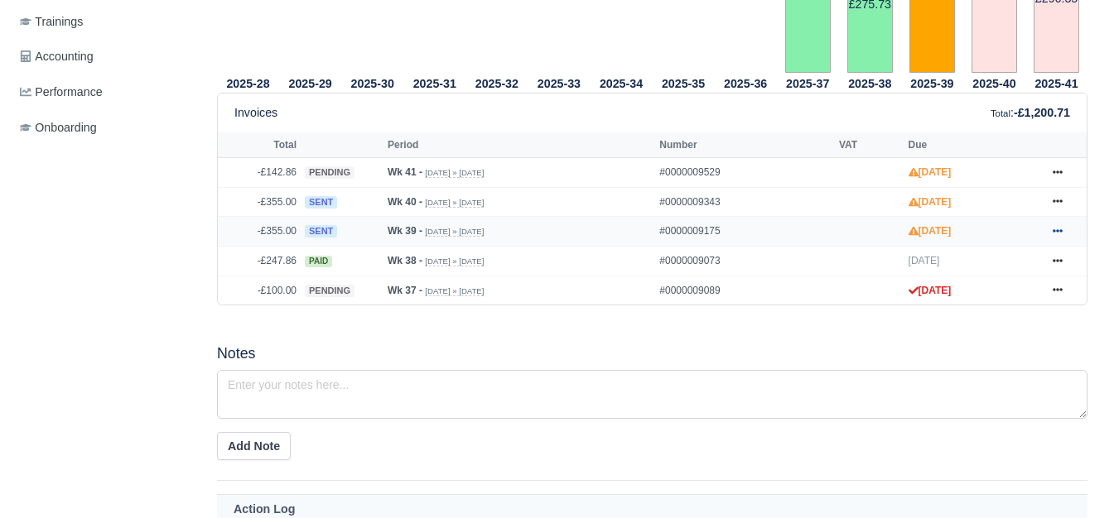
scroll to position [690, 0]
click at [1057, 226] on icon at bounding box center [1057, 231] width 10 height 10
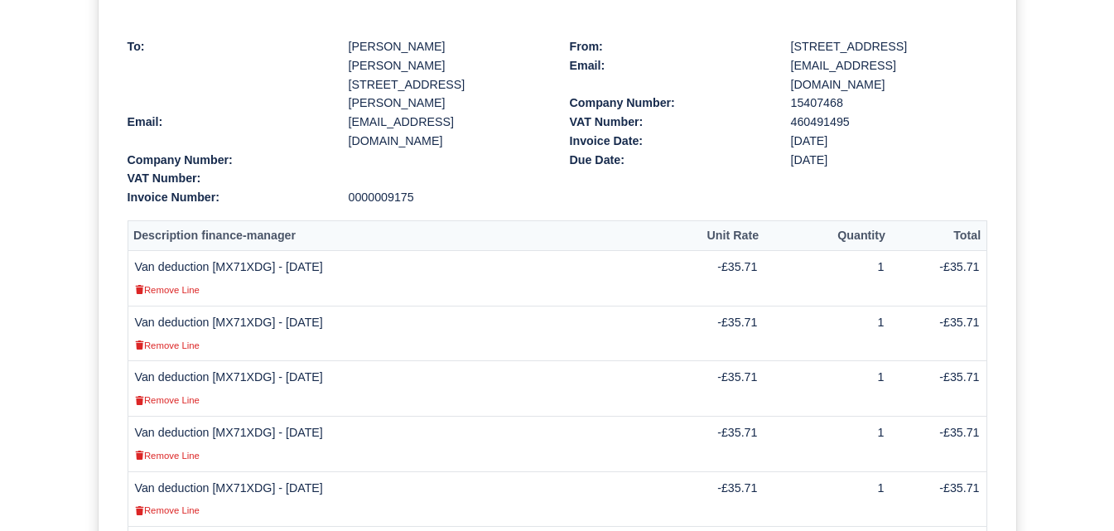
scroll to position [276, 0]
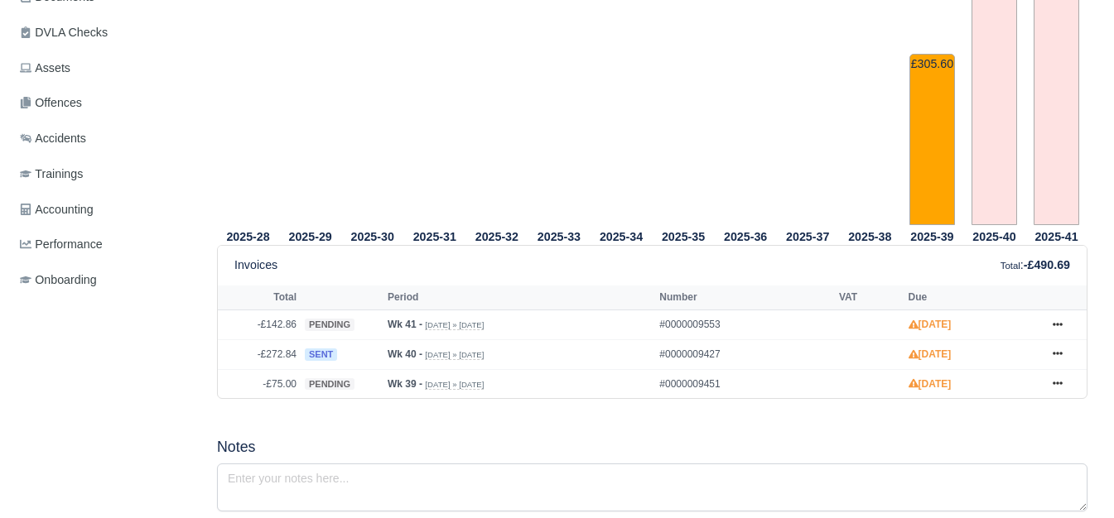
scroll to position [552, 0]
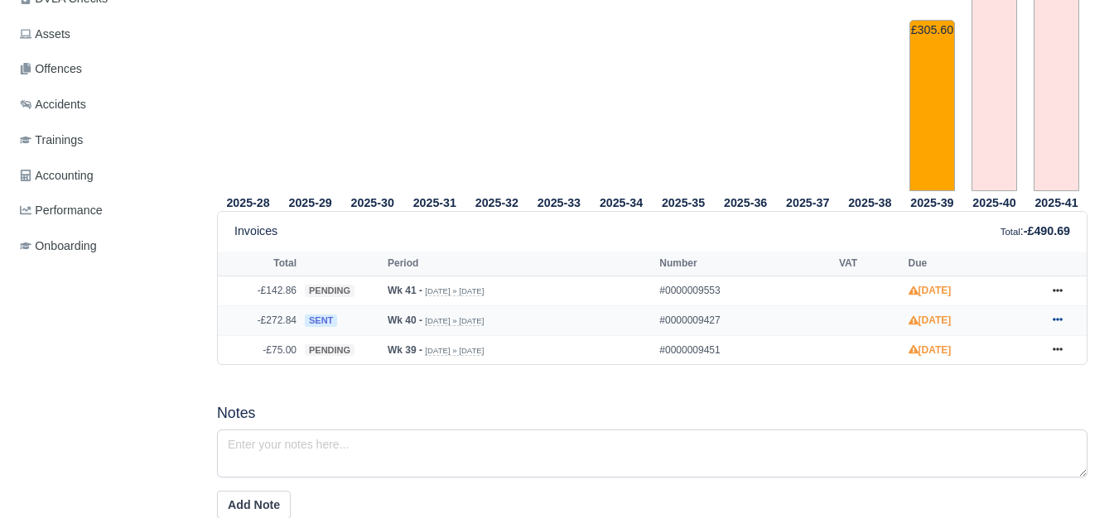
click at [1058, 322] on icon at bounding box center [1057, 320] width 10 height 3
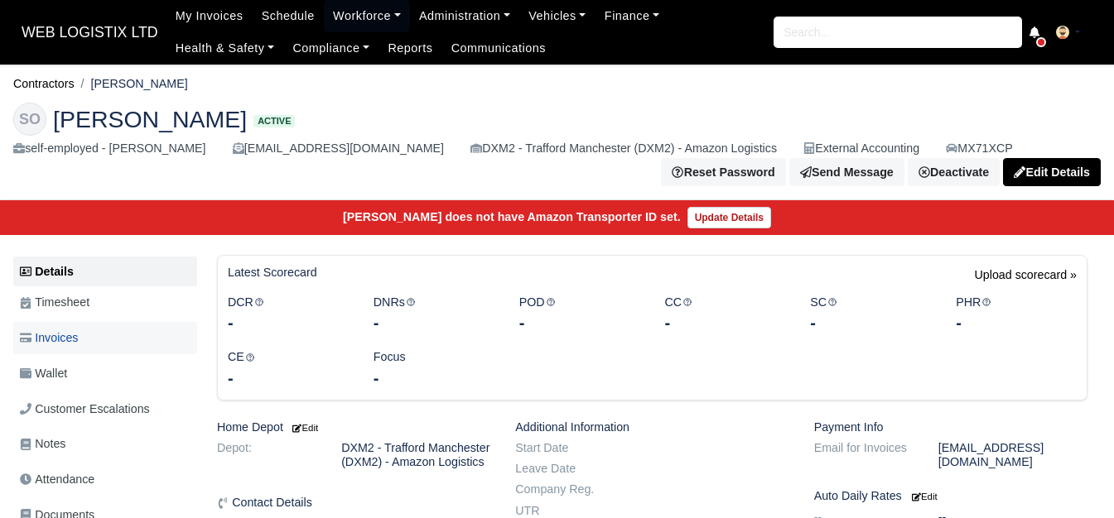
click at [96, 338] on link "Invoices" at bounding box center [105, 338] width 184 height 32
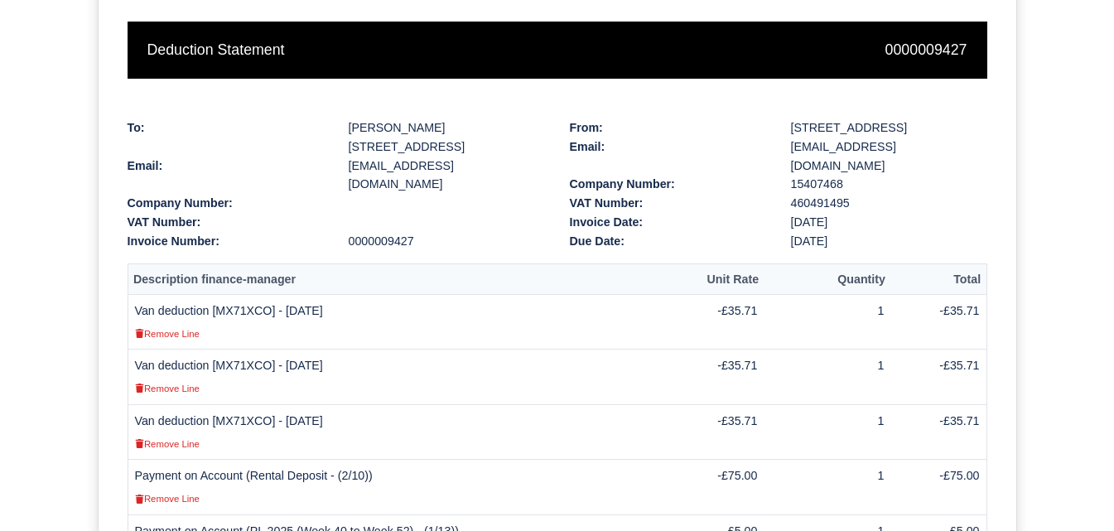
scroll to position [552, 0]
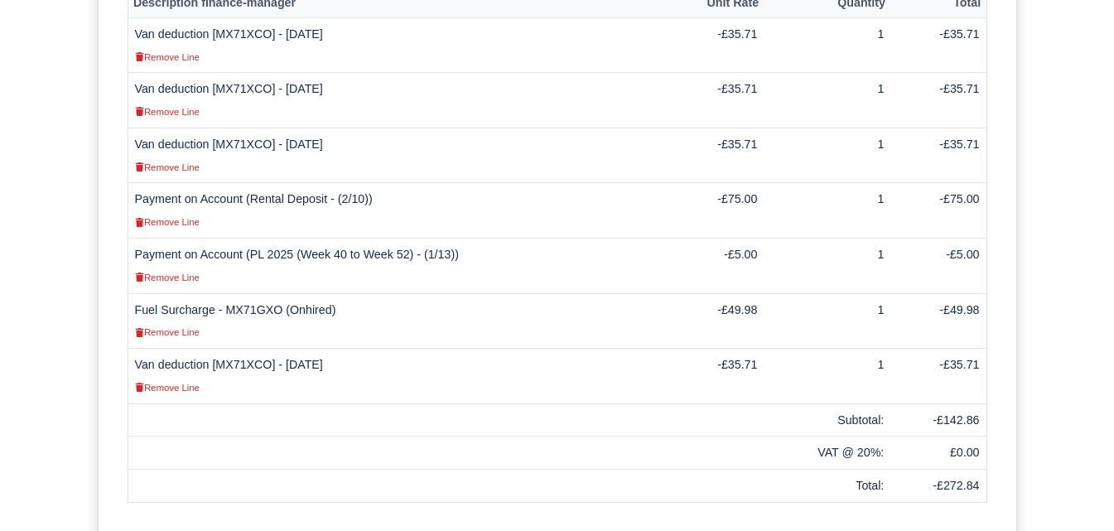
click at [242, 361] on td "Van deduction [MX71XCO] - 04/10/2025 Remove Line" at bounding box center [396, 376] width 537 height 55
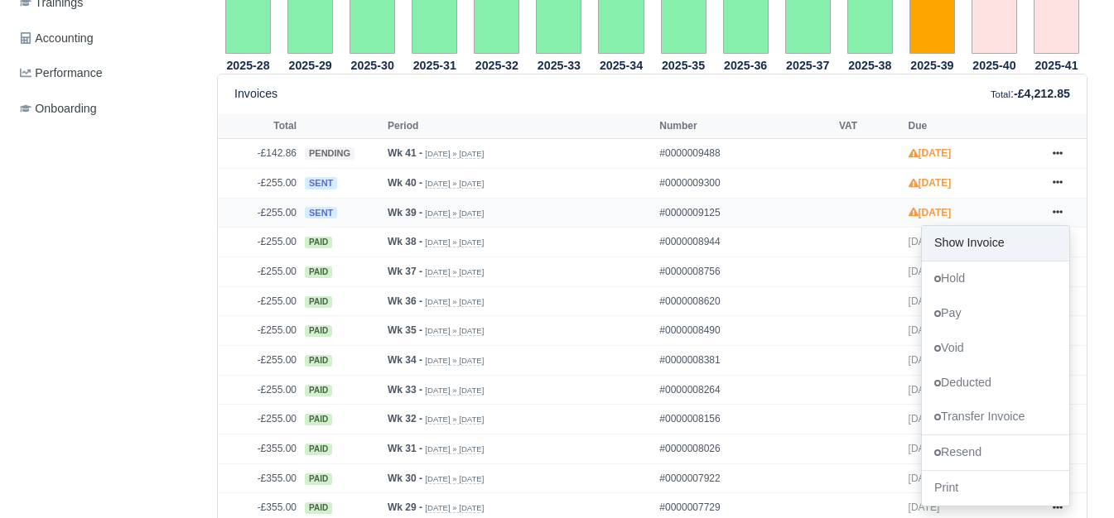
scroll to position [690, 0]
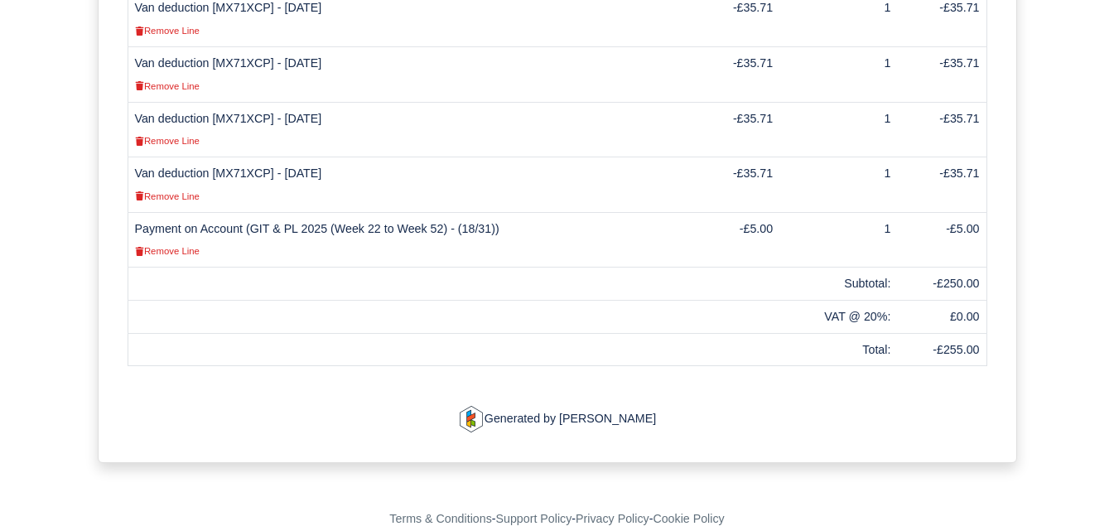
scroll to position [768, 0]
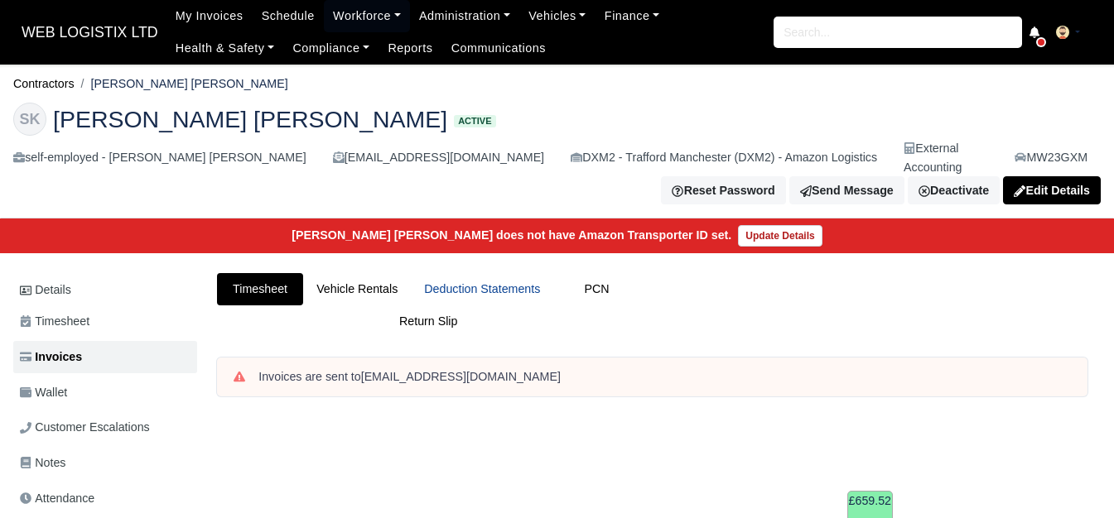
click at [475, 273] on link "Deduction Statements" at bounding box center [482, 289] width 142 height 32
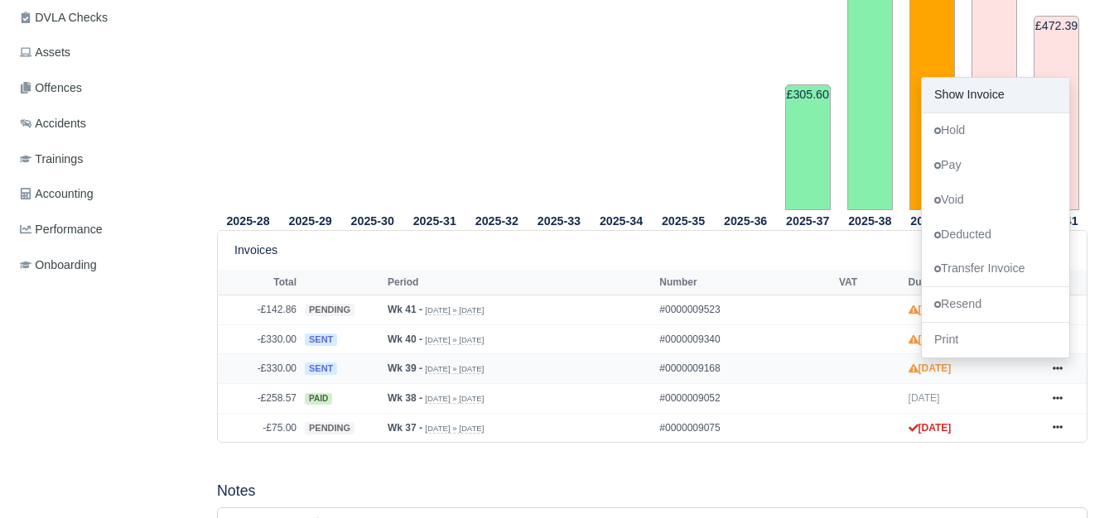
scroll to position [552, 0]
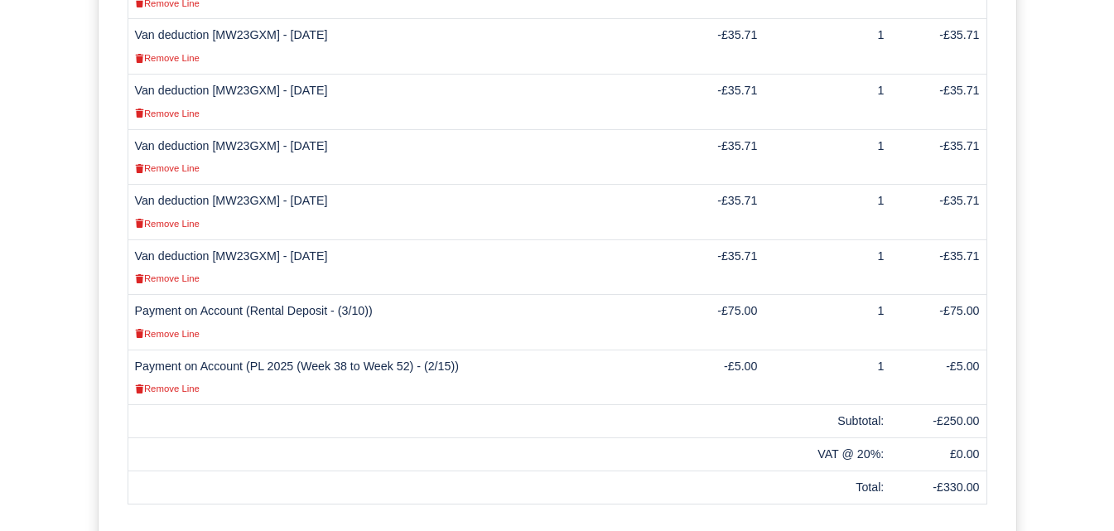
scroll to position [666, 0]
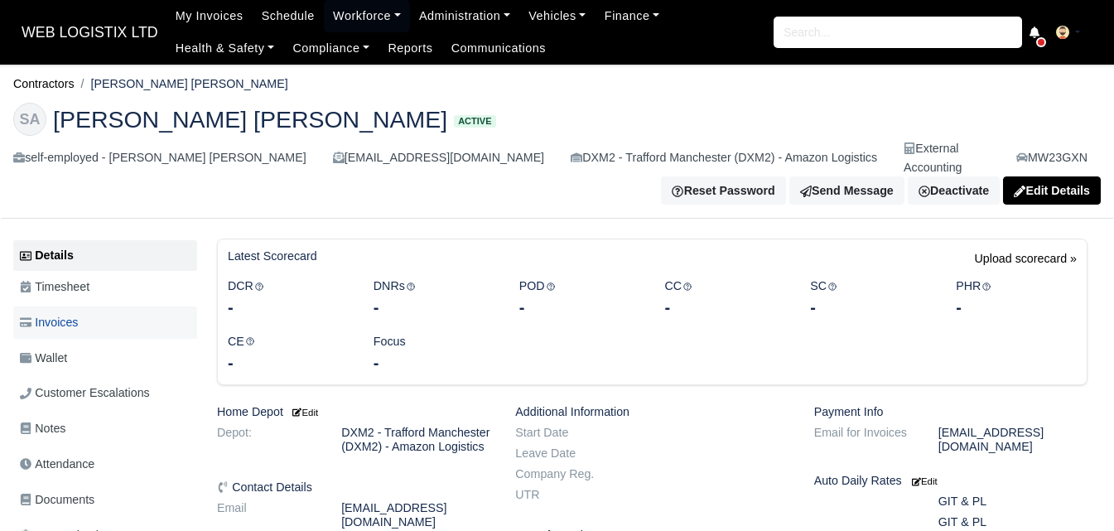
click at [145, 313] on link "Invoices" at bounding box center [105, 322] width 184 height 32
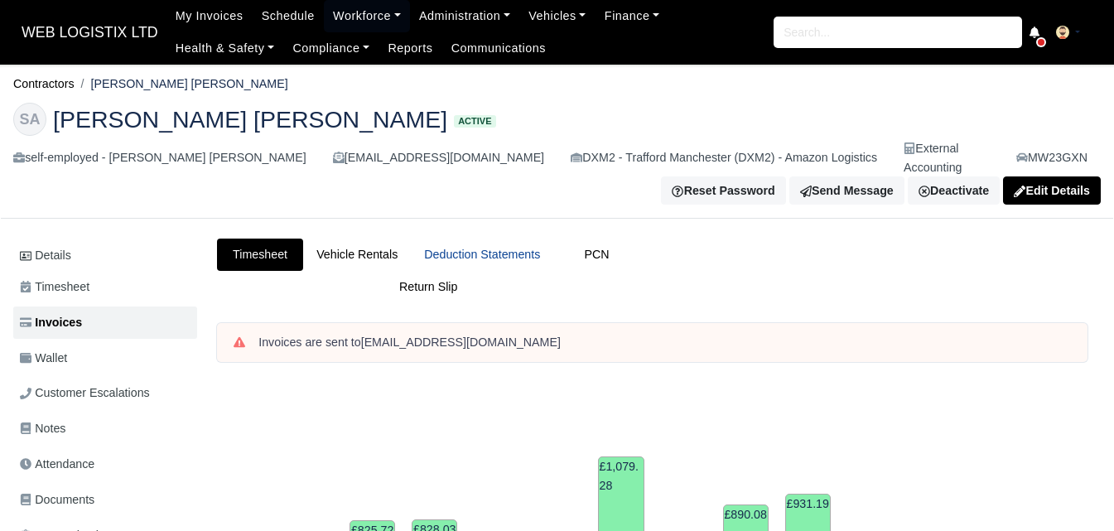
click at [521, 238] on link "Deduction Statements" at bounding box center [482, 254] width 142 height 32
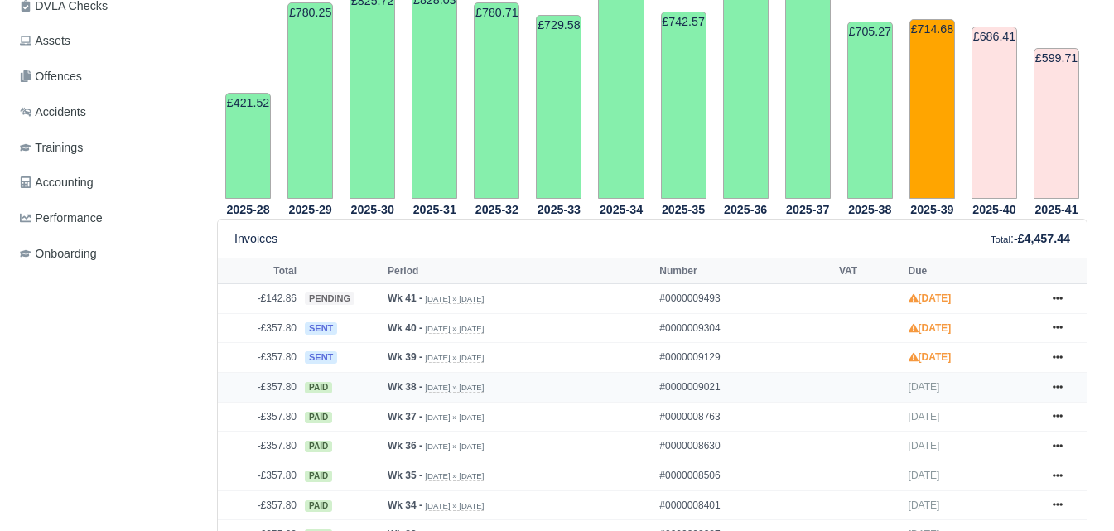
scroll to position [552, 0]
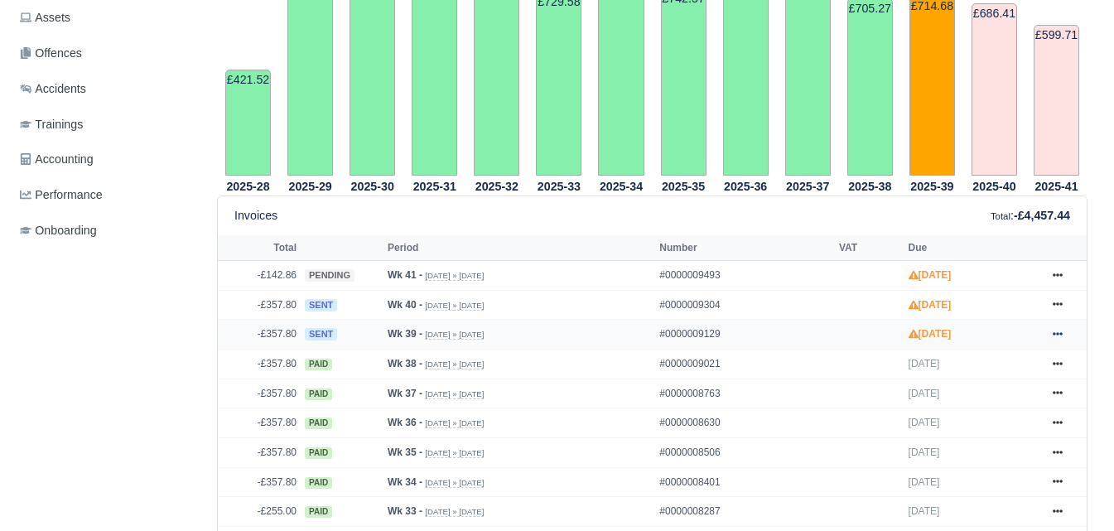
click at [1064, 324] on link at bounding box center [1057, 334] width 25 height 21
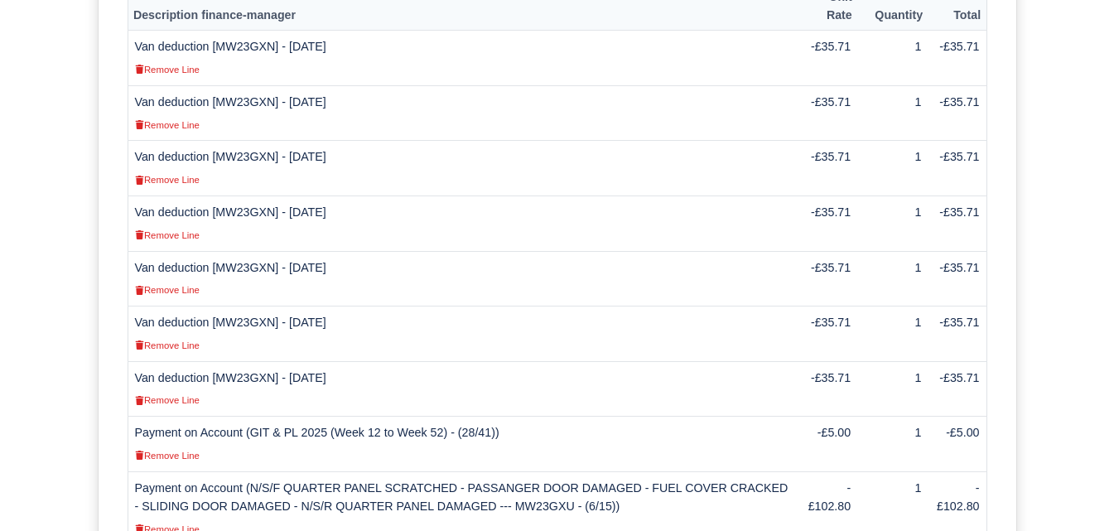
scroll to position [828, 0]
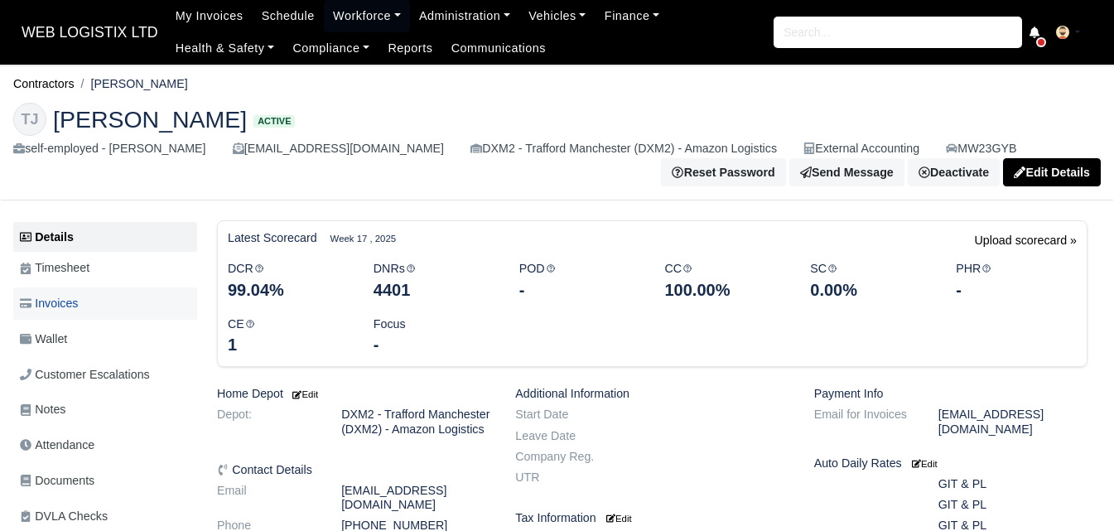
click at [84, 315] on link "Invoices" at bounding box center [105, 303] width 184 height 32
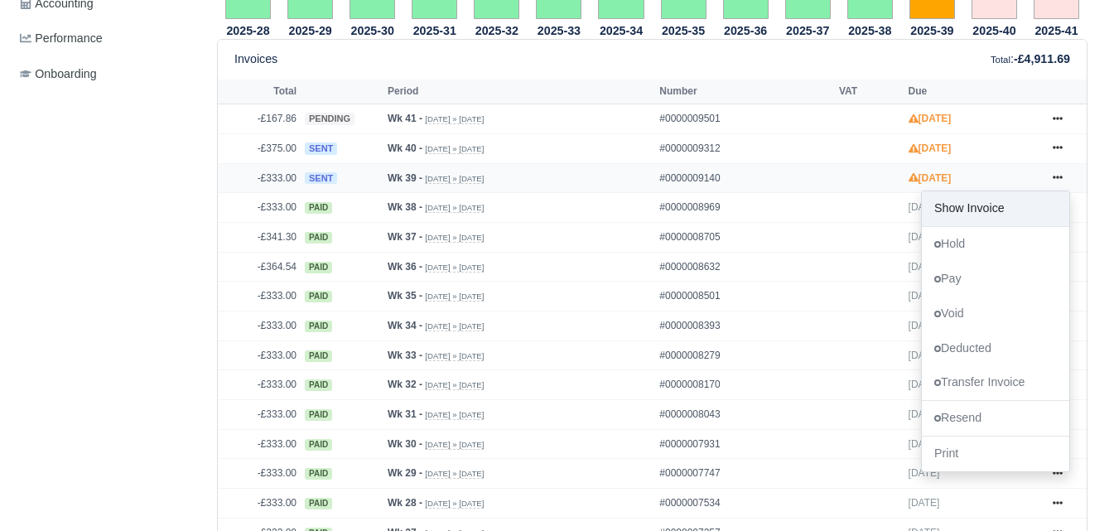
scroll to position [690, 0]
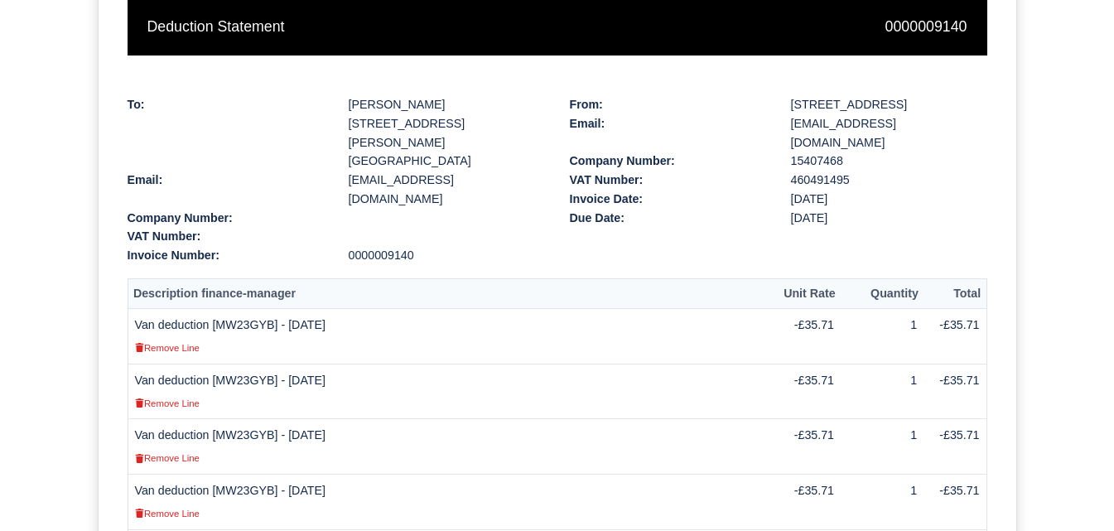
scroll to position [271, 0]
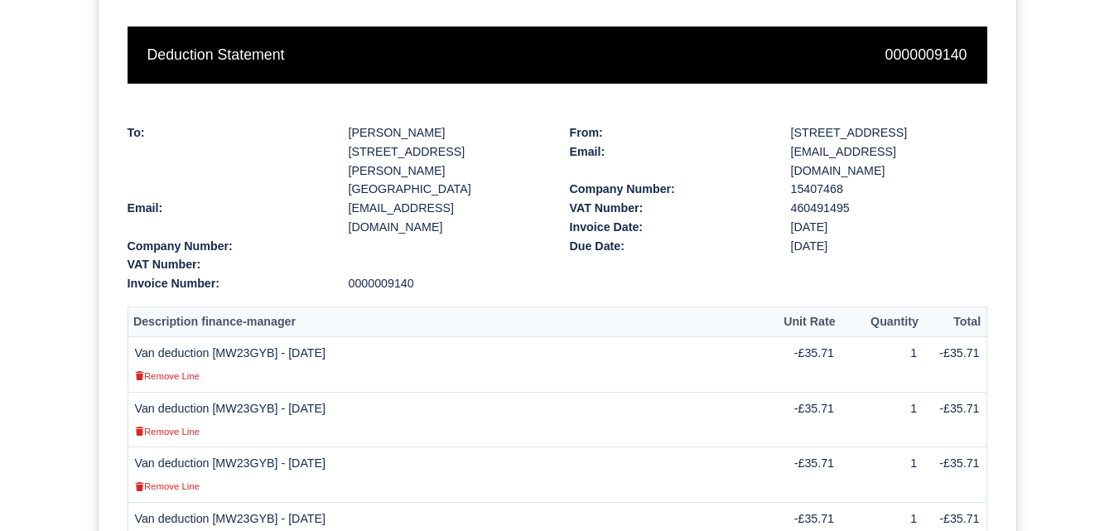
click at [236, 337] on td "Van deduction [MW23GYB] - [DATE] Remove Line" at bounding box center [452, 364] width 648 height 55
click at [238, 337] on td "Van deduction [MW23GYB] - [DATE] Remove Line" at bounding box center [452, 364] width 648 height 55
click at [237, 337] on td "Van deduction [MW23GYB] - [DATE] Remove Line" at bounding box center [452, 364] width 648 height 55
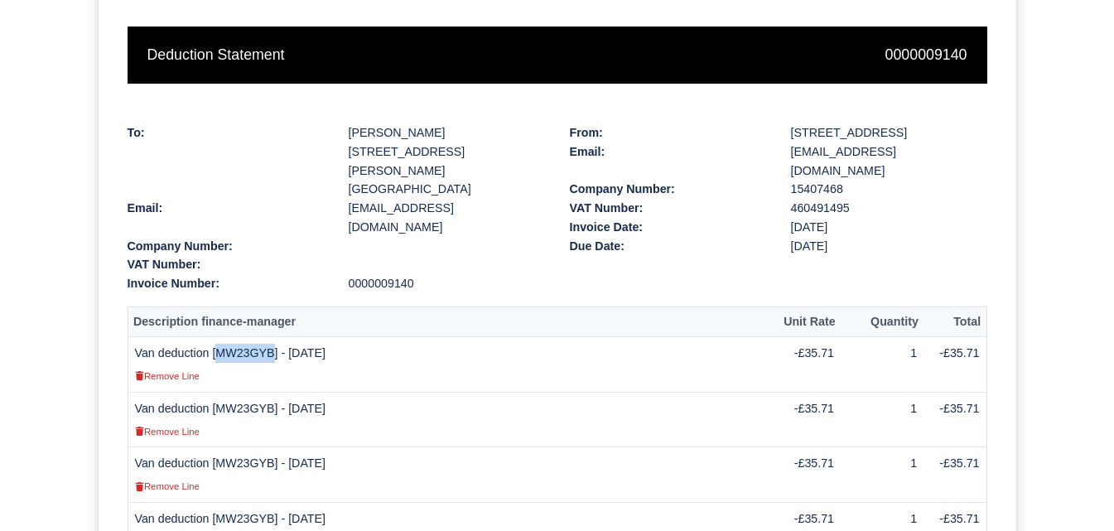
copy td "MW23GYB"
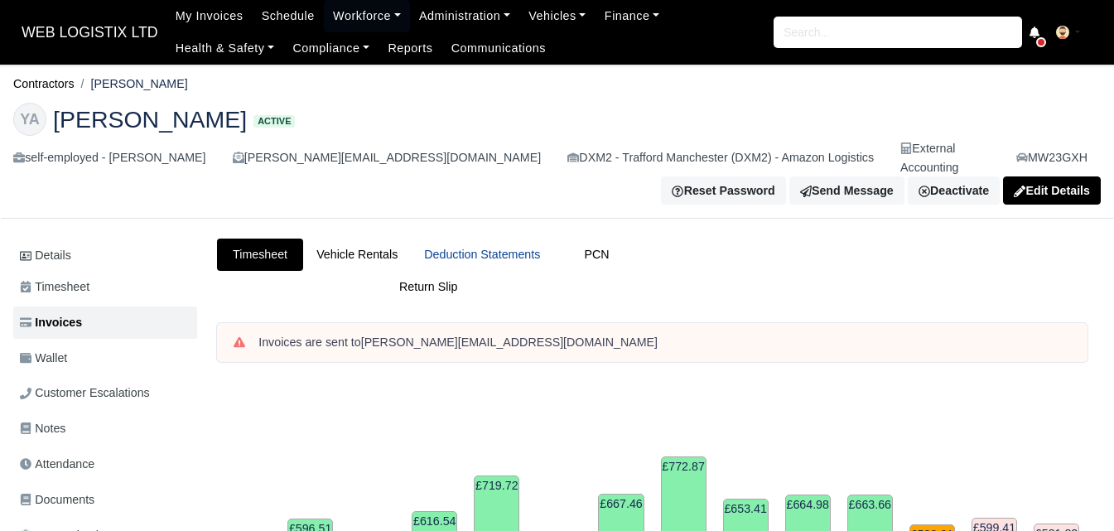
click at [482, 238] on link "Deduction Statements" at bounding box center [482, 254] width 142 height 32
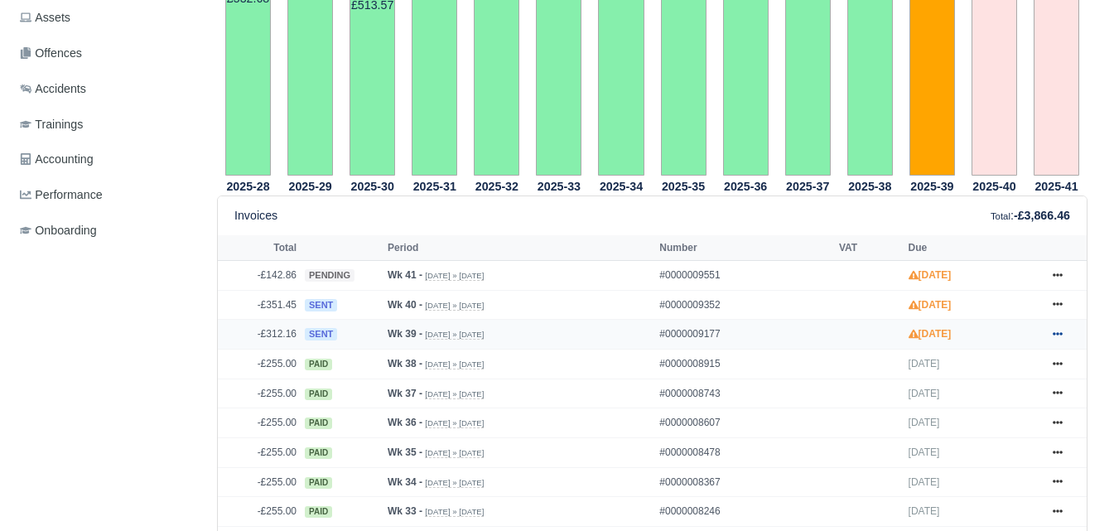
click at [1060, 329] on icon at bounding box center [1057, 334] width 10 height 10
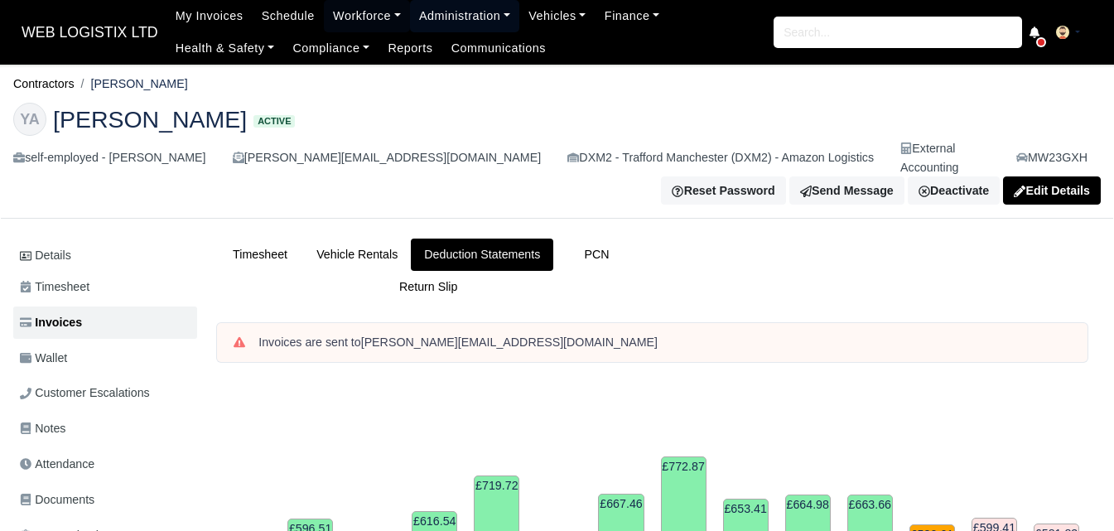
click at [456, 23] on link "Administration" at bounding box center [464, 16] width 109 height 32
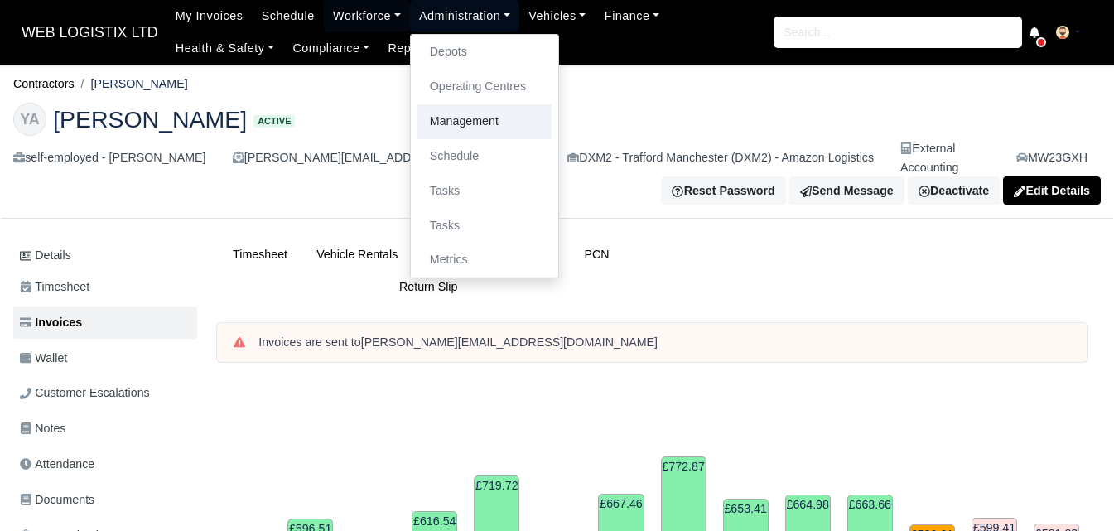
click at [442, 128] on link "Management" at bounding box center [484, 121] width 134 height 35
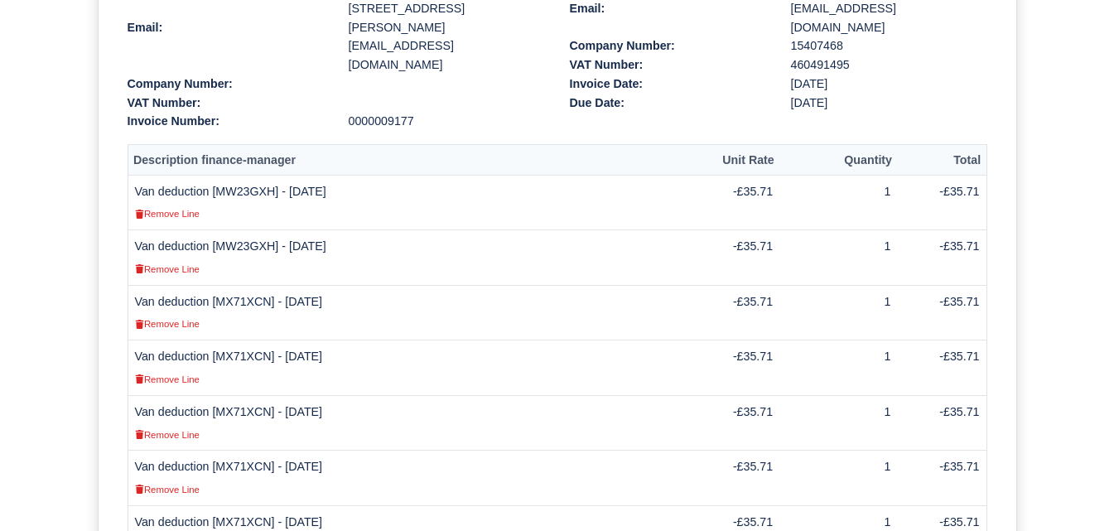
scroll to position [414, 0]
click at [258, 175] on td "Van deduction [MW23GXH] - [DATE] Remove Line" at bounding box center [408, 202] width 560 height 55
click at [251, 285] on td "Van deduction [MX71XCN] - [DATE] Remove Line" at bounding box center [408, 312] width 560 height 55
click at [250, 285] on td "Van deduction [MX71XCN] - [DATE] Remove Line" at bounding box center [408, 312] width 560 height 55
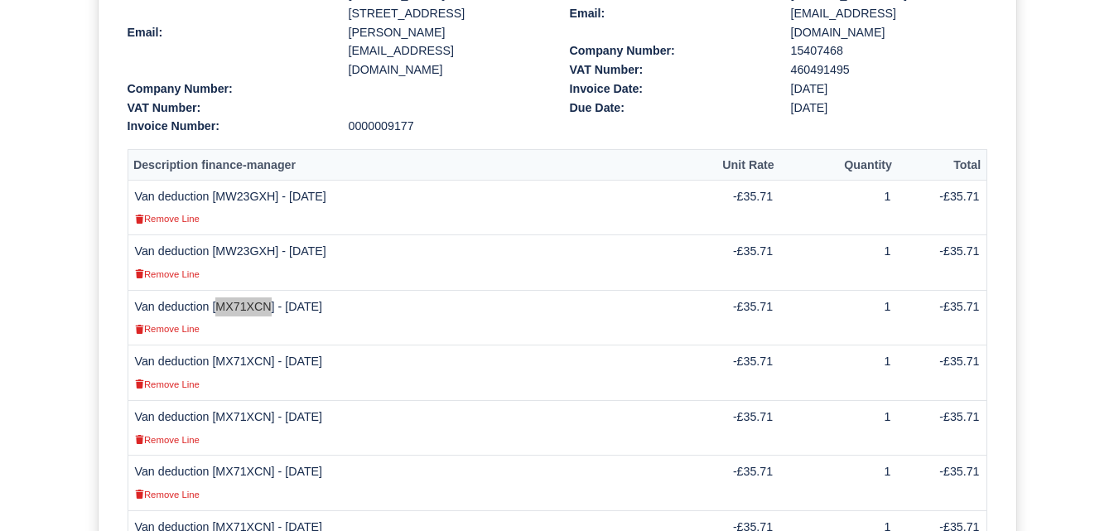
scroll to position [823, 0]
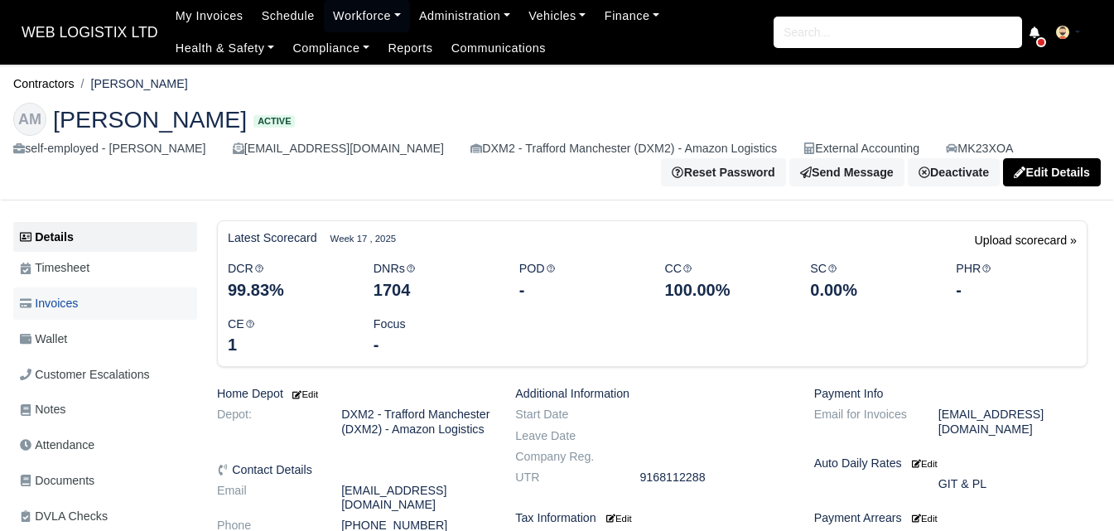
click at [106, 311] on link "Invoices" at bounding box center [105, 303] width 184 height 32
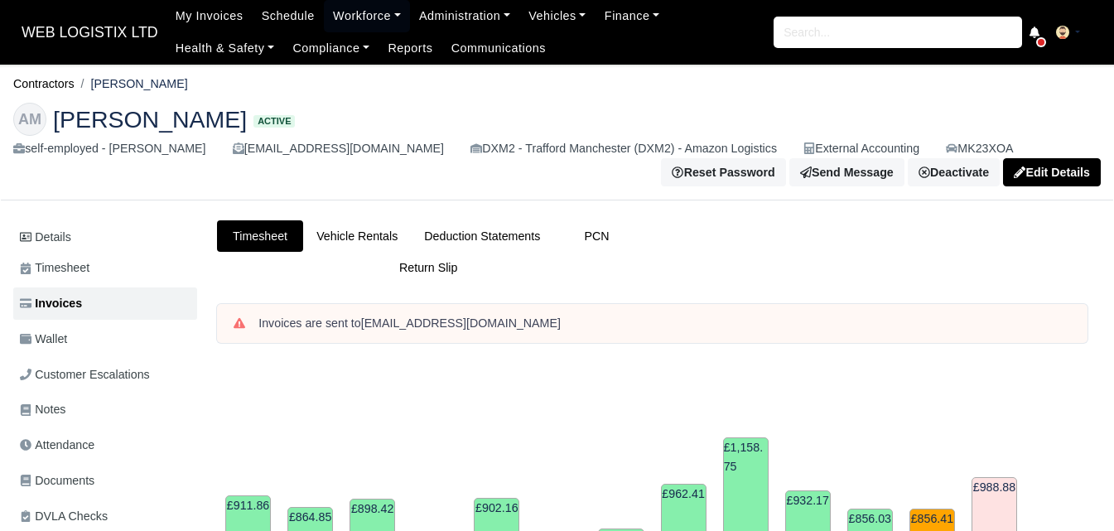
click at [496, 242] on link "Deduction Statements" at bounding box center [482, 236] width 142 height 32
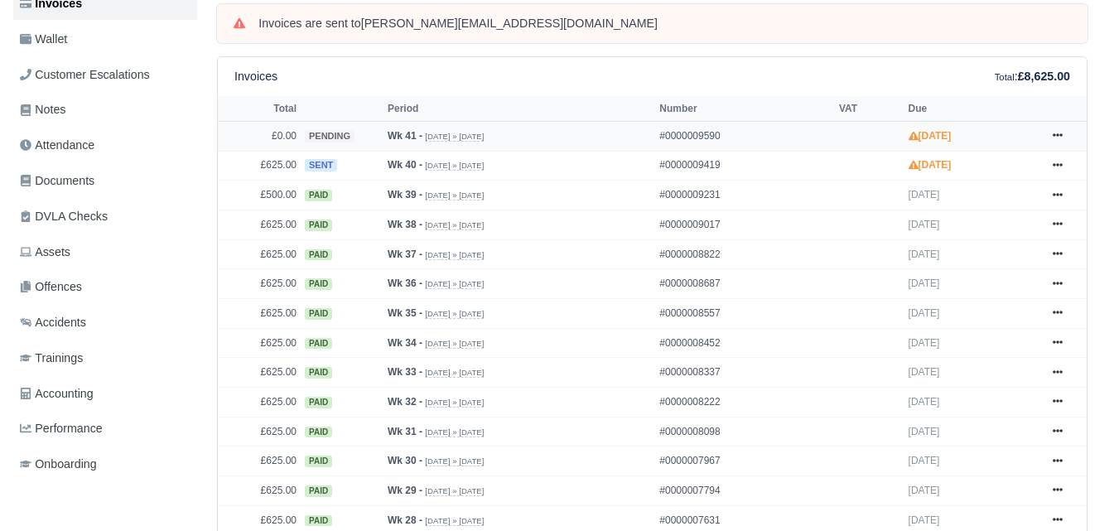
scroll to position [276, 0]
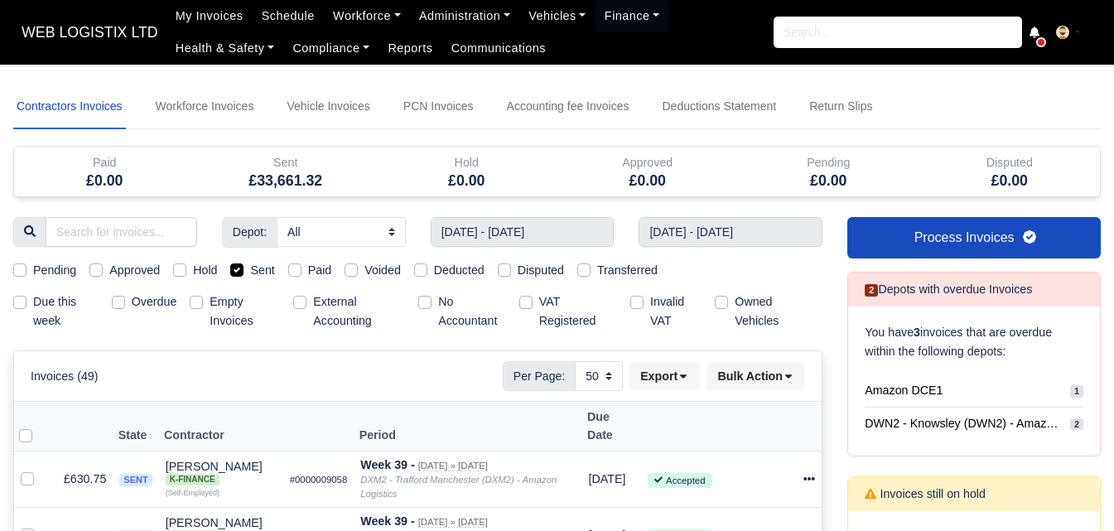
select select "50"
click at [678, 373] on icon at bounding box center [683, 376] width 12 height 12
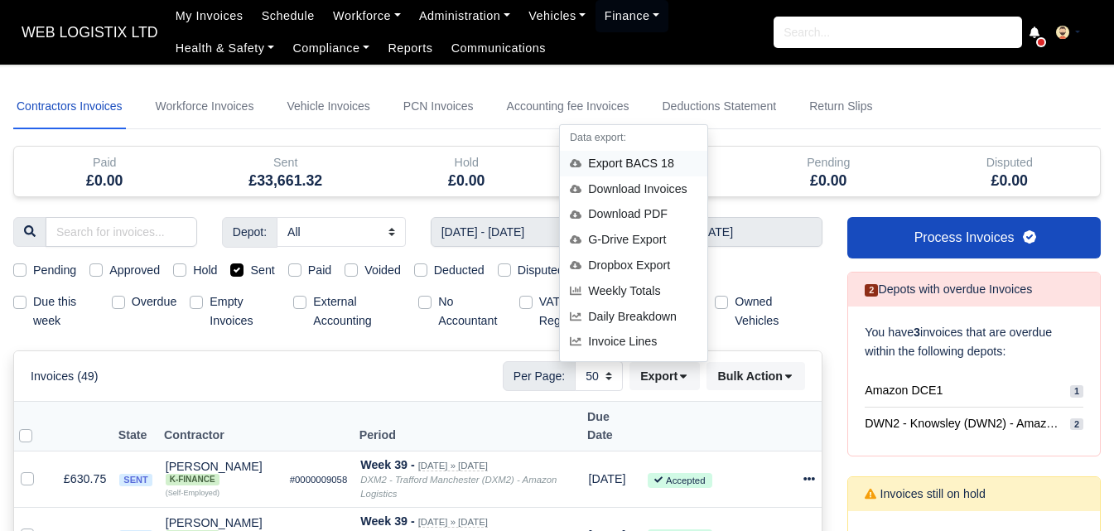
click at [628, 158] on div "Export BACS 18" at bounding box center [633, 164] width 147 height 26
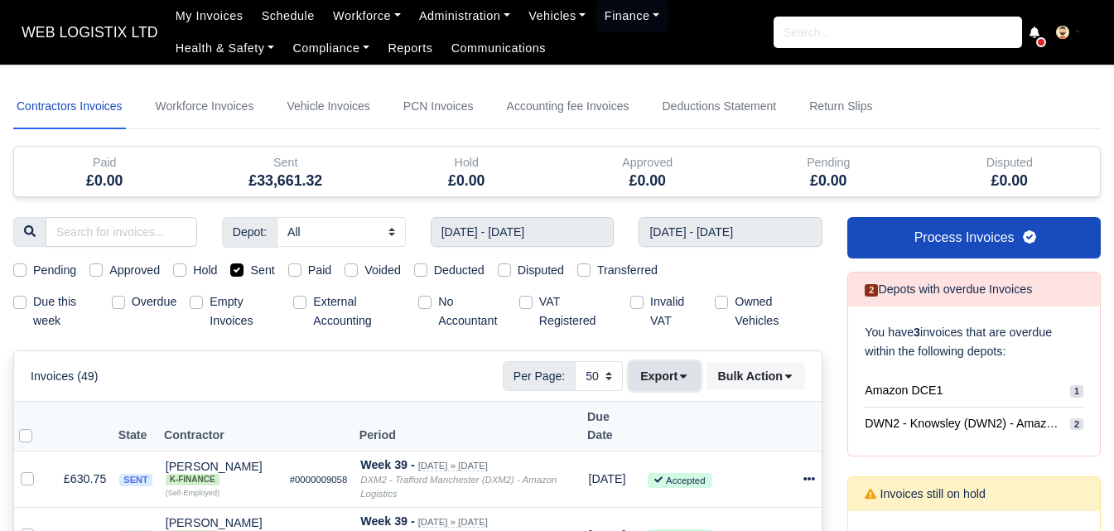
click at [672, 363] on button "Export" at bounding box center [664, 376] width 70 height 28
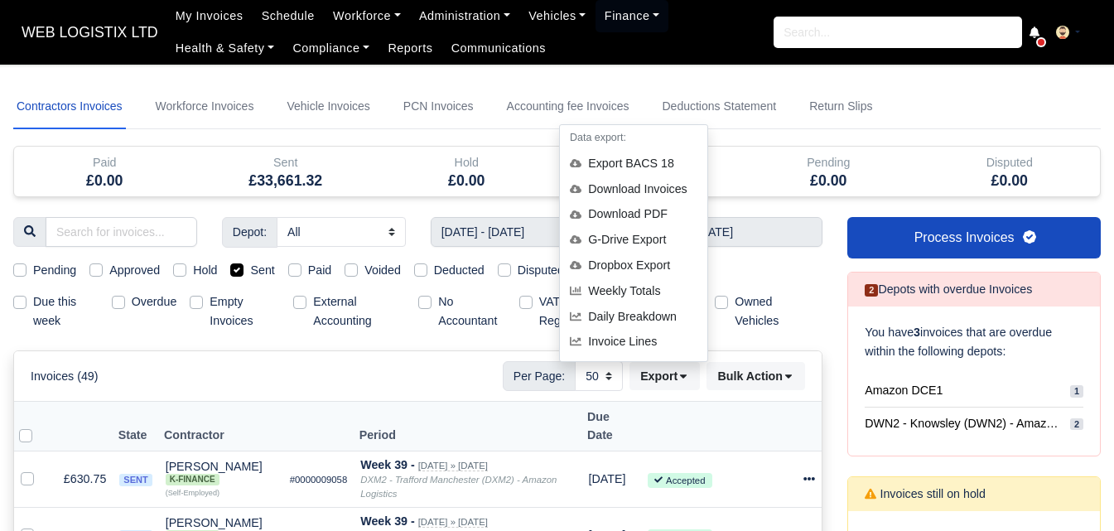
click at [419, 375] on div "Invoices (49) Per Page: 10 25 50 Export Data export: Export BACS 18 Download In…" at bounding box center [418, 376] width 774 height 30
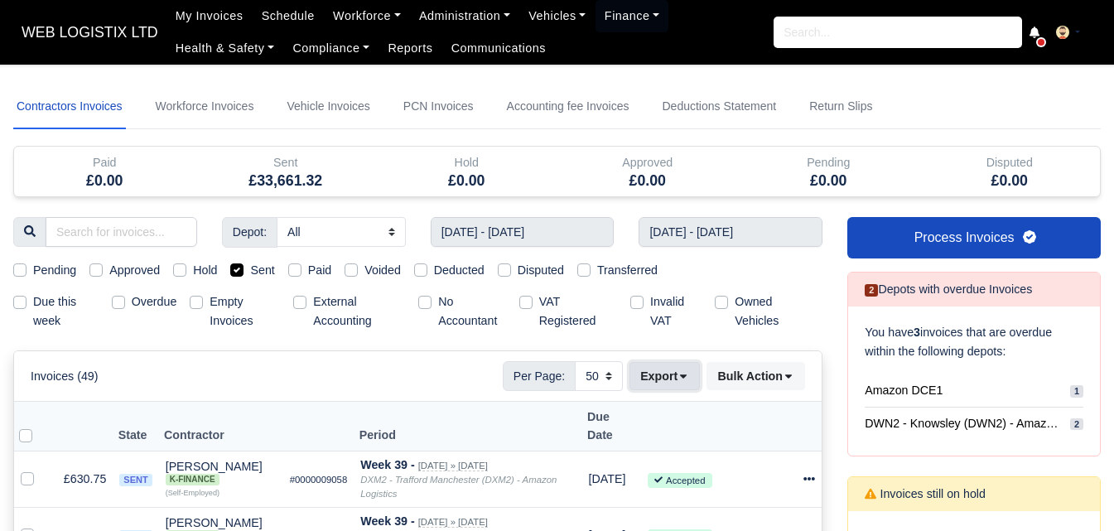
click at [678, 383] on button "Export" at bounding box center [664, 376] width 70 height 28
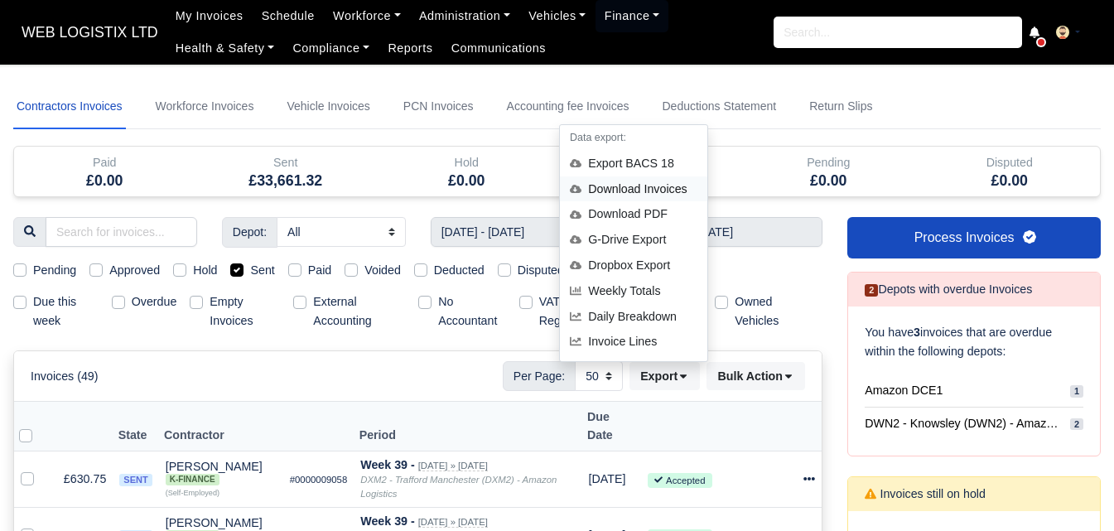
click at [649, 186] on div "Download Invoices" at bounding box center [633, 189] width 147 height 26
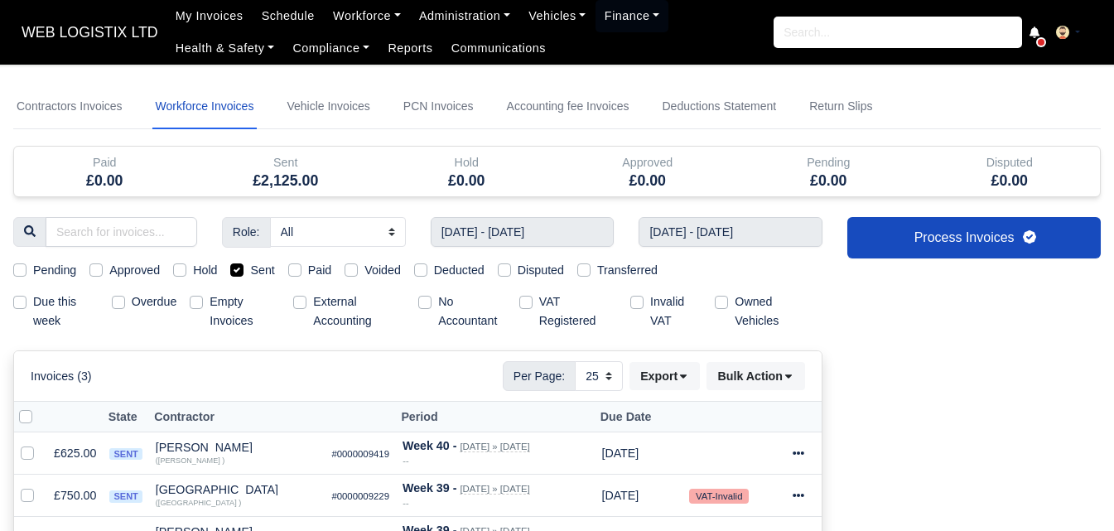
select select "25"
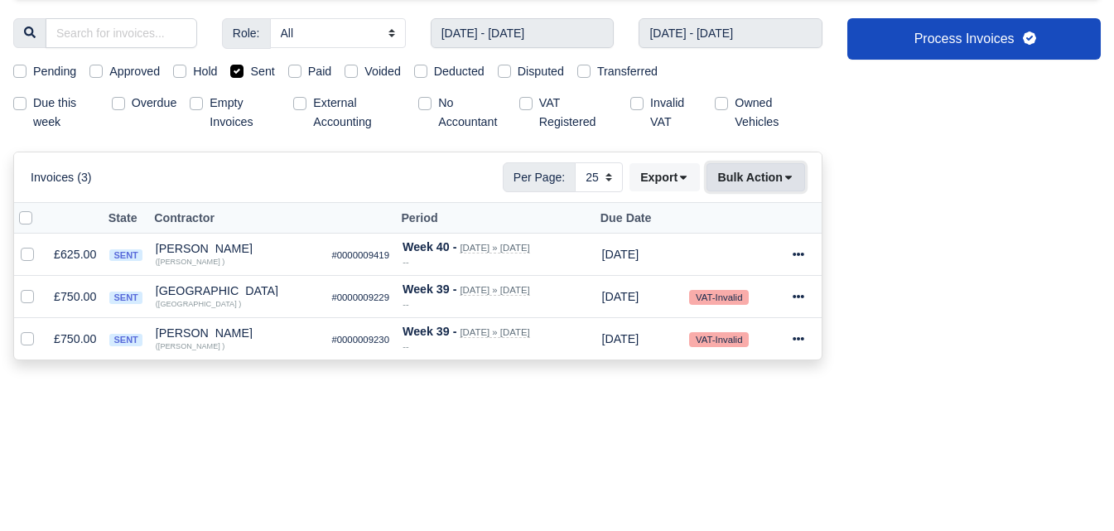
click at [776, 189] on button "Bulk Action" at bounding box center [755, 177] width 99 height 28
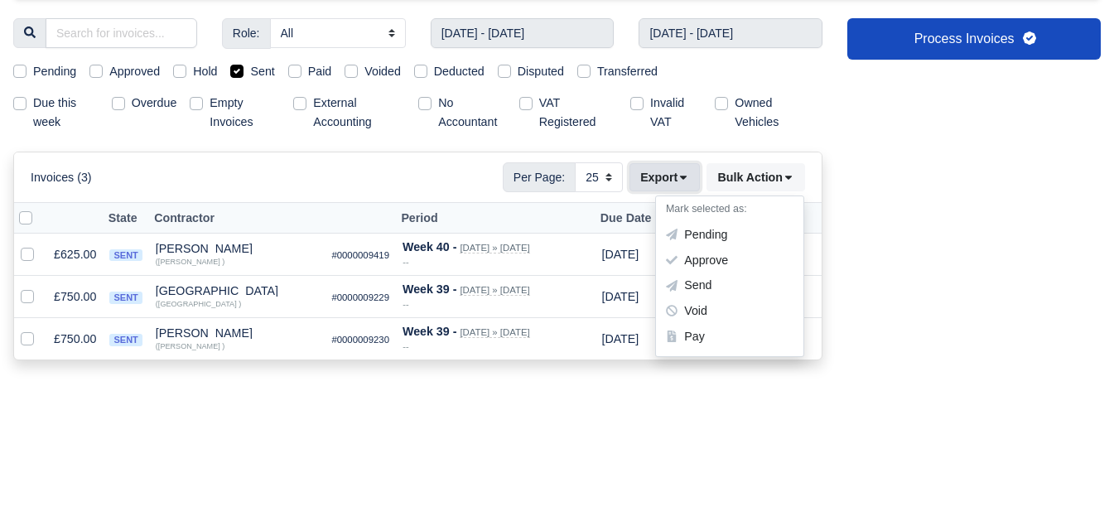
click at [659, 181] on button "Export" at bounding box center [664, 177] width 70 height 28
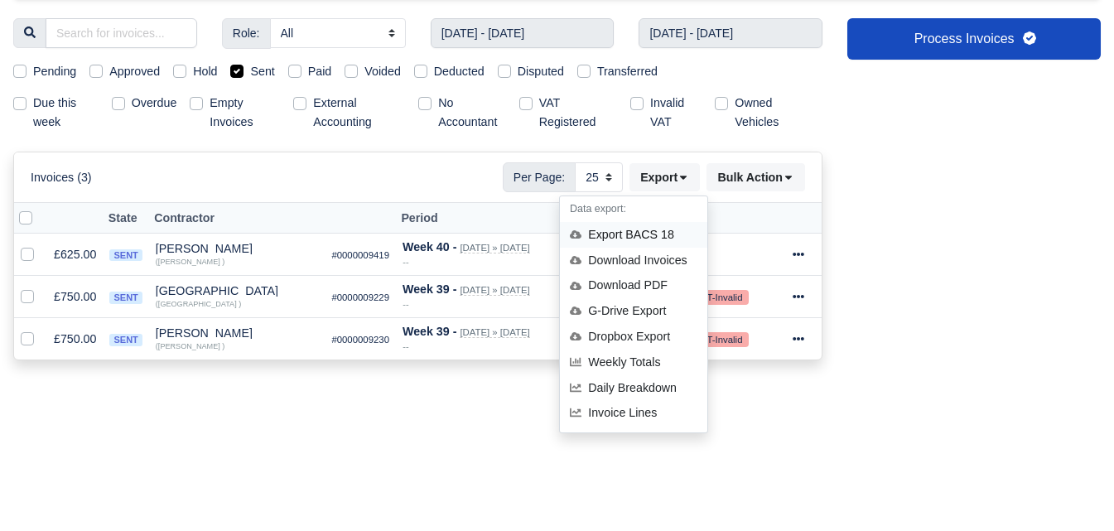
click at [627, 234] on div "Export BACS 18" at bounding box center [633, 235] width 147 height 26
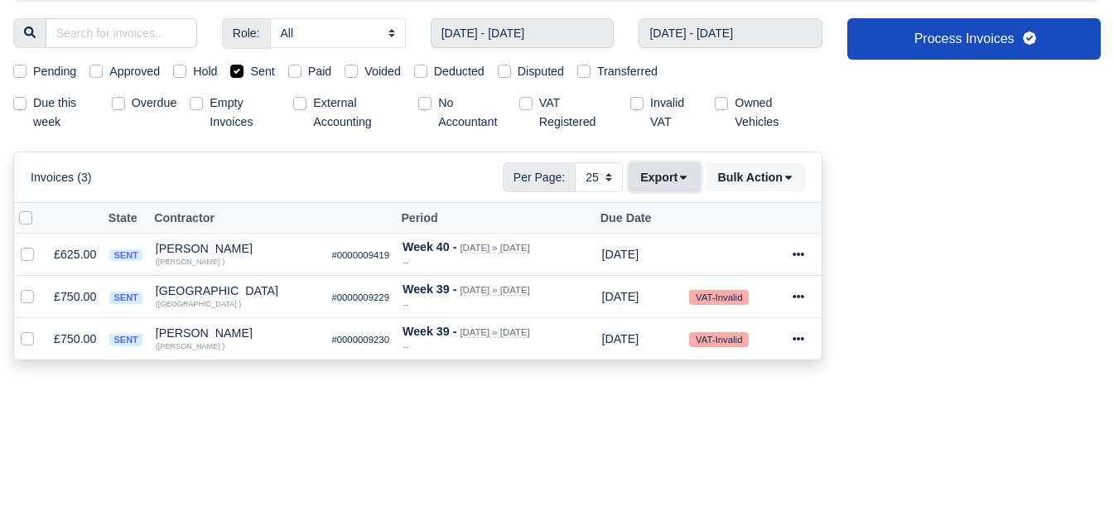
click at [695, 174] on button "Export" at bounding box center [664, 177] width 70 height 28
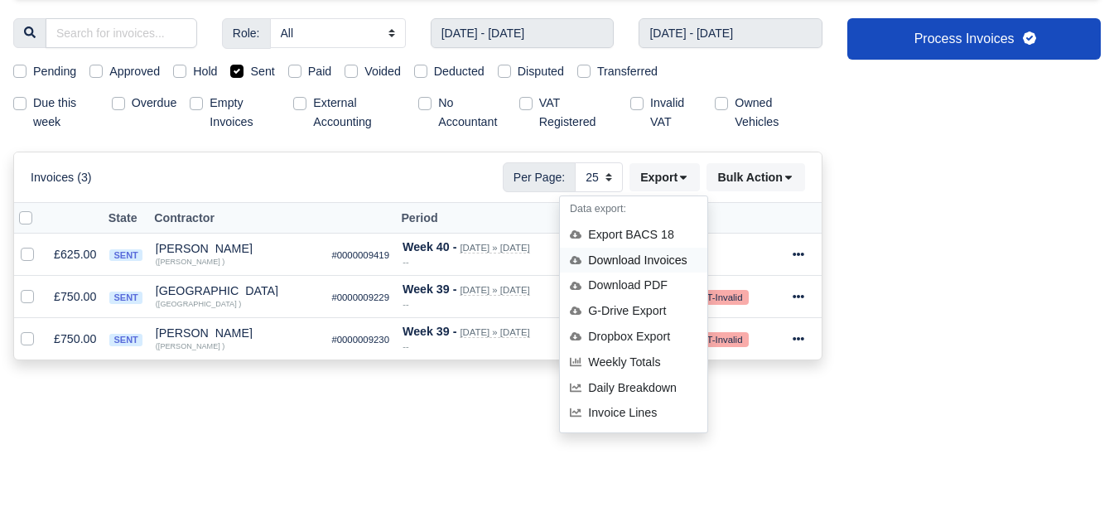
click at [673, 254] on div "Download Invoices" at bounding box center [633, 261] width 147 height 26
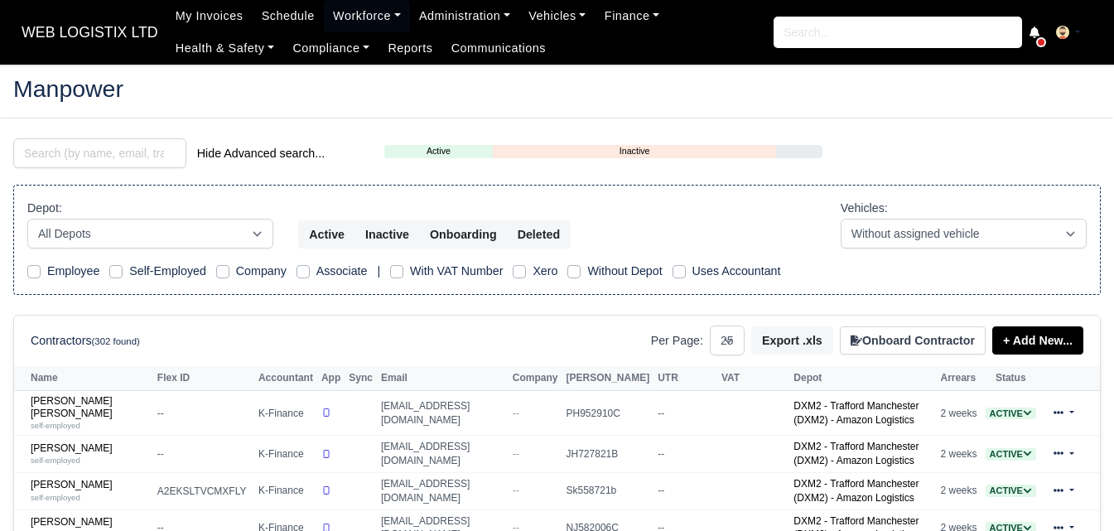
select select "25"
